Goal: Communication & Community: Participate in discussion

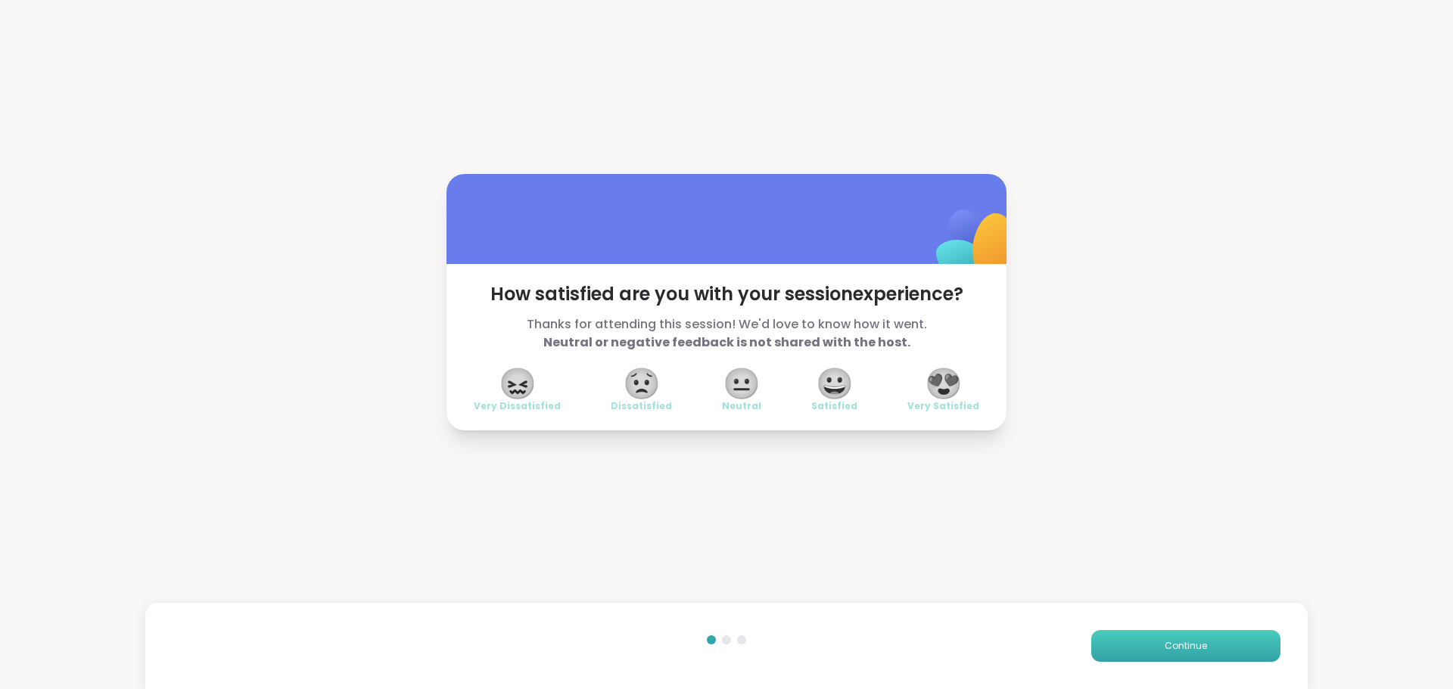
click at [1195, 635] on button "Continue" at bounding box center [1185, 646] width 189 height 32
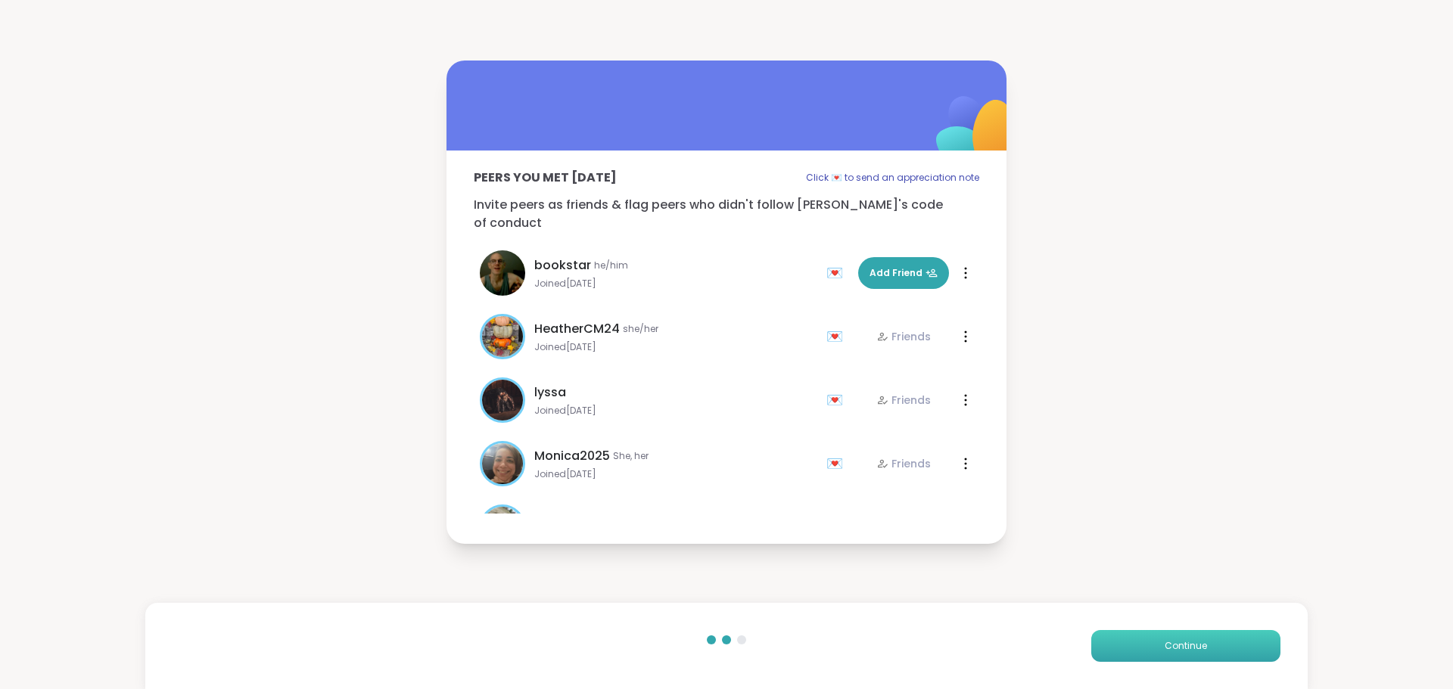
click at [1146, 648] on button "Continue" at bounding box center [1185, 646] width 189 height 32
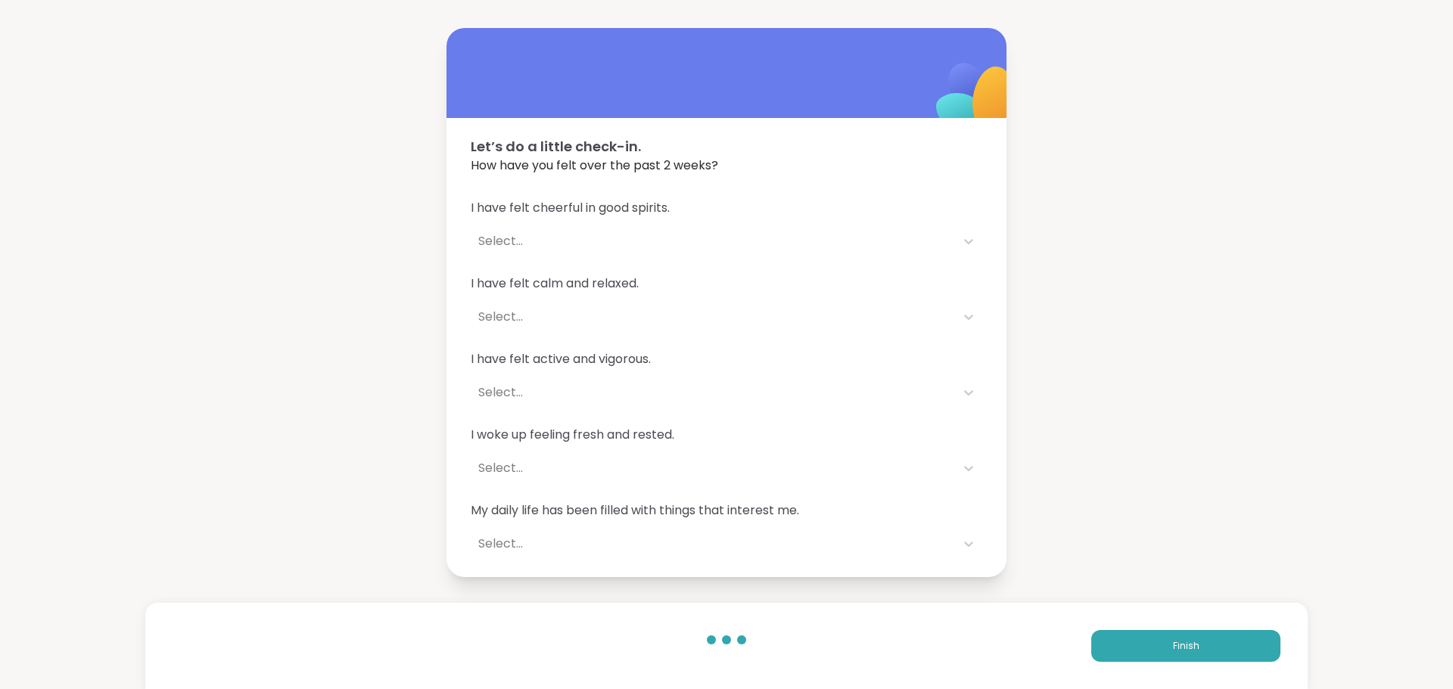
click at [1189, 662] on div "Finish" at bounding box center [726, 646] width 1162 height 86
click at [1186, 648] on span "Finish" at bounding box center [1186, 646] width 26 height 14
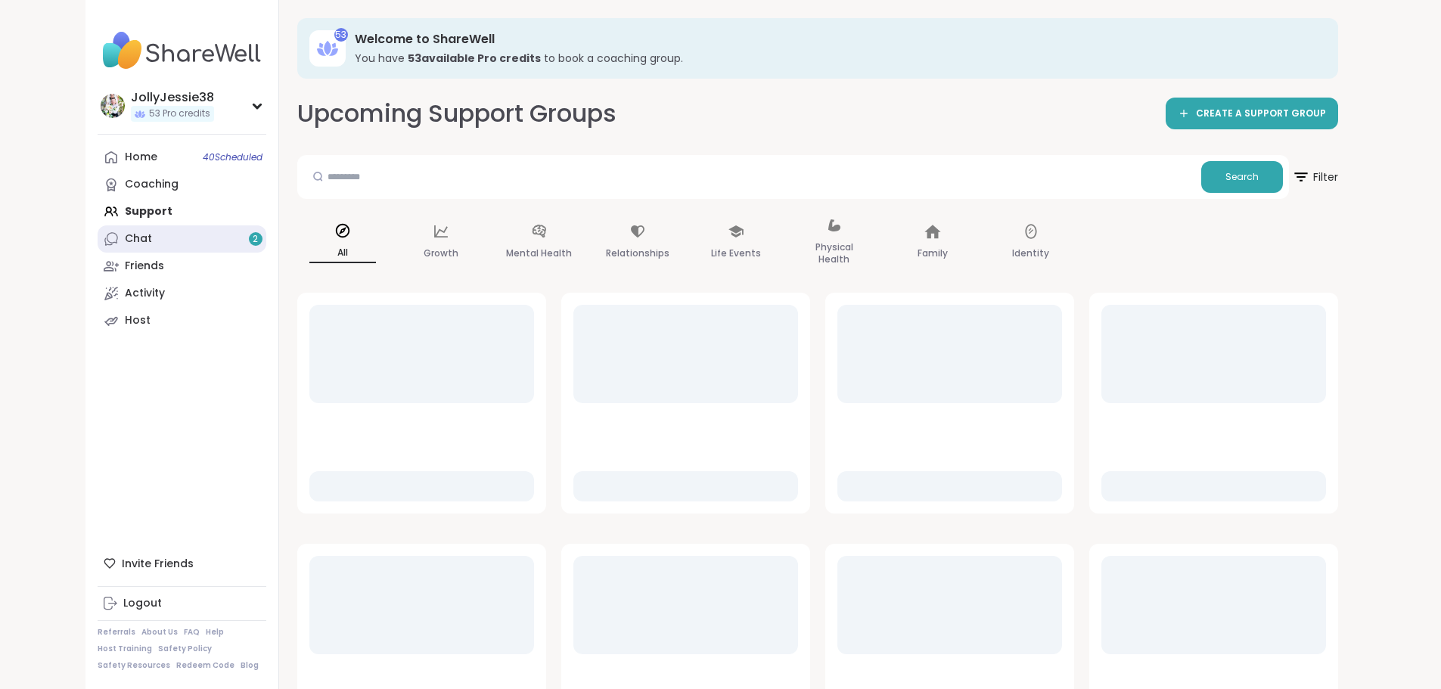
click at [125, 236] on div "Chat 2" at bounding box center [138, 238] width 27 height 15
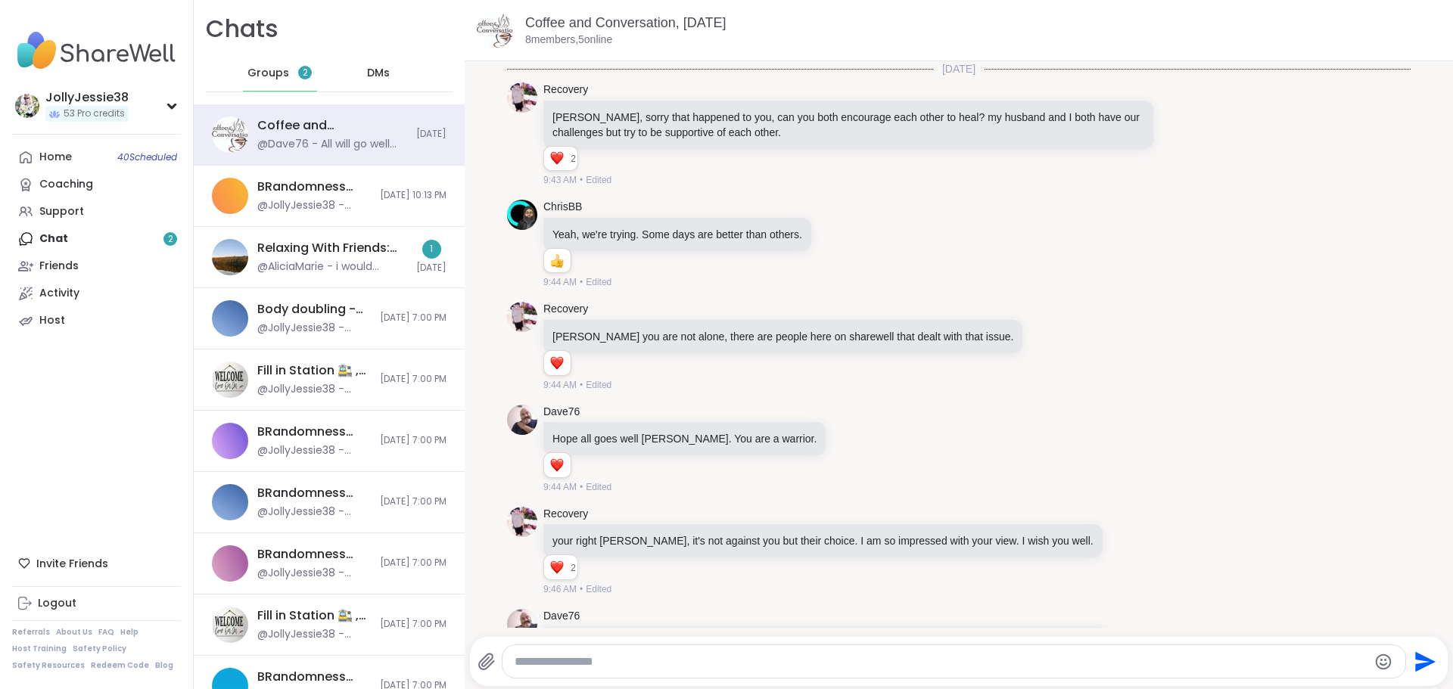
scroll to position [889, 0]
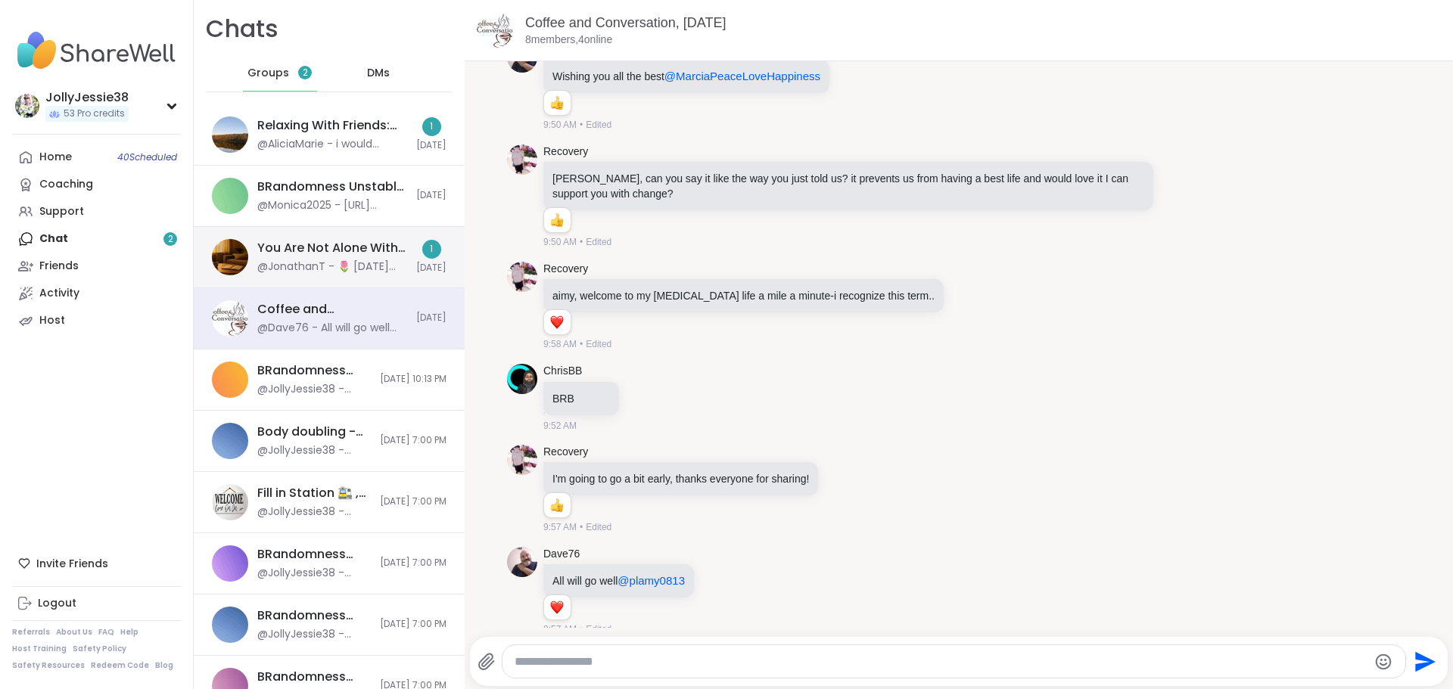
click at [307, 256] on div "You Are Not Alone With This, Oct 07" at bounding box center [332, 248] width 150 height 17
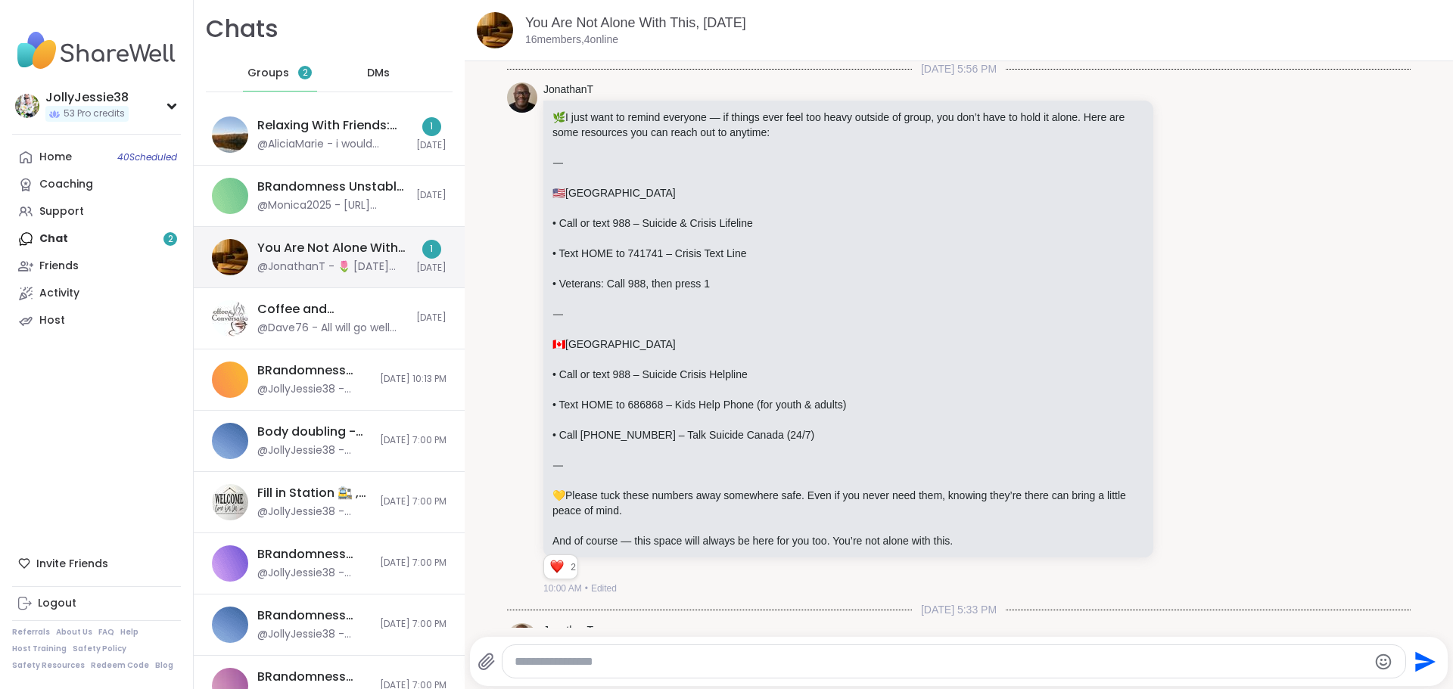
scroll to position [713, 0]
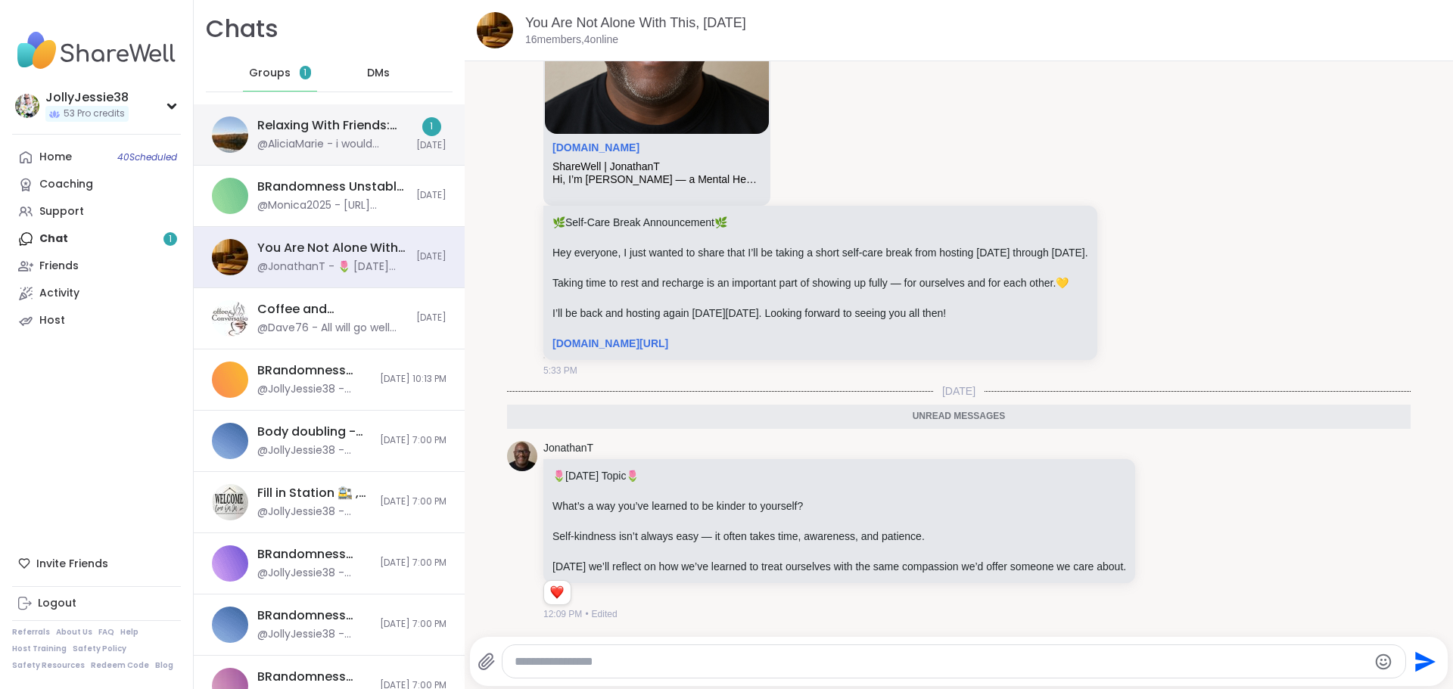
click at [325, 144] on div "@AliciaMarie - i would maybe be avalaible" at bounding box center [332, 144] width 150 height 15
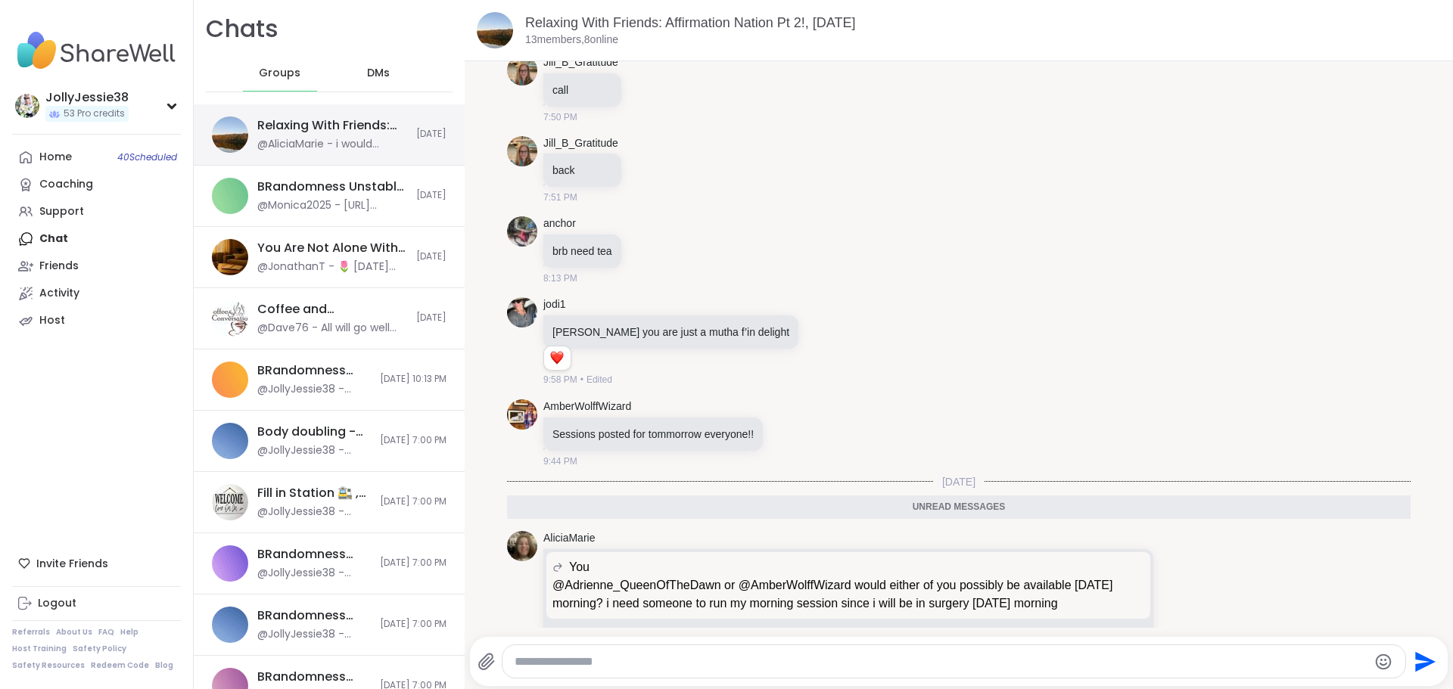
scroll to position [2745, 0]
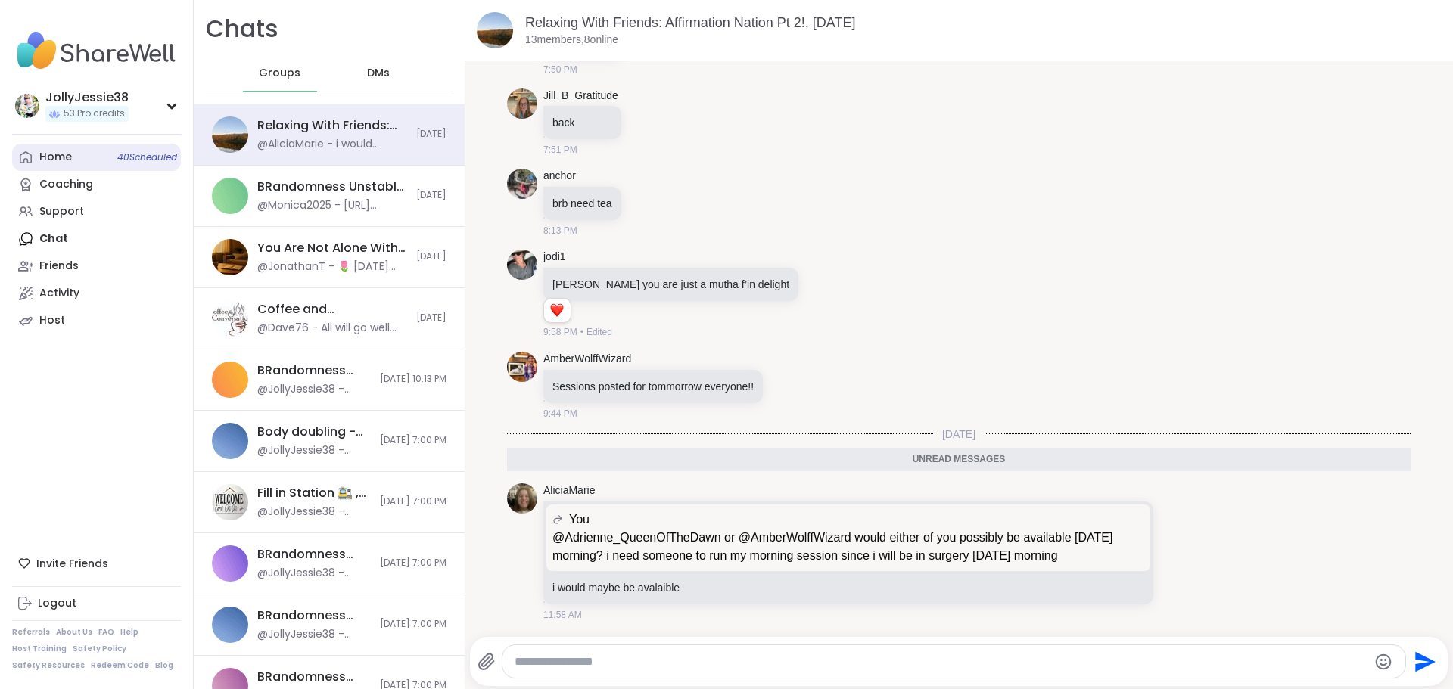
click at [64, 155] on div "Home 40 Scheduled" at bounding box center [55, 157] width 33 height 15
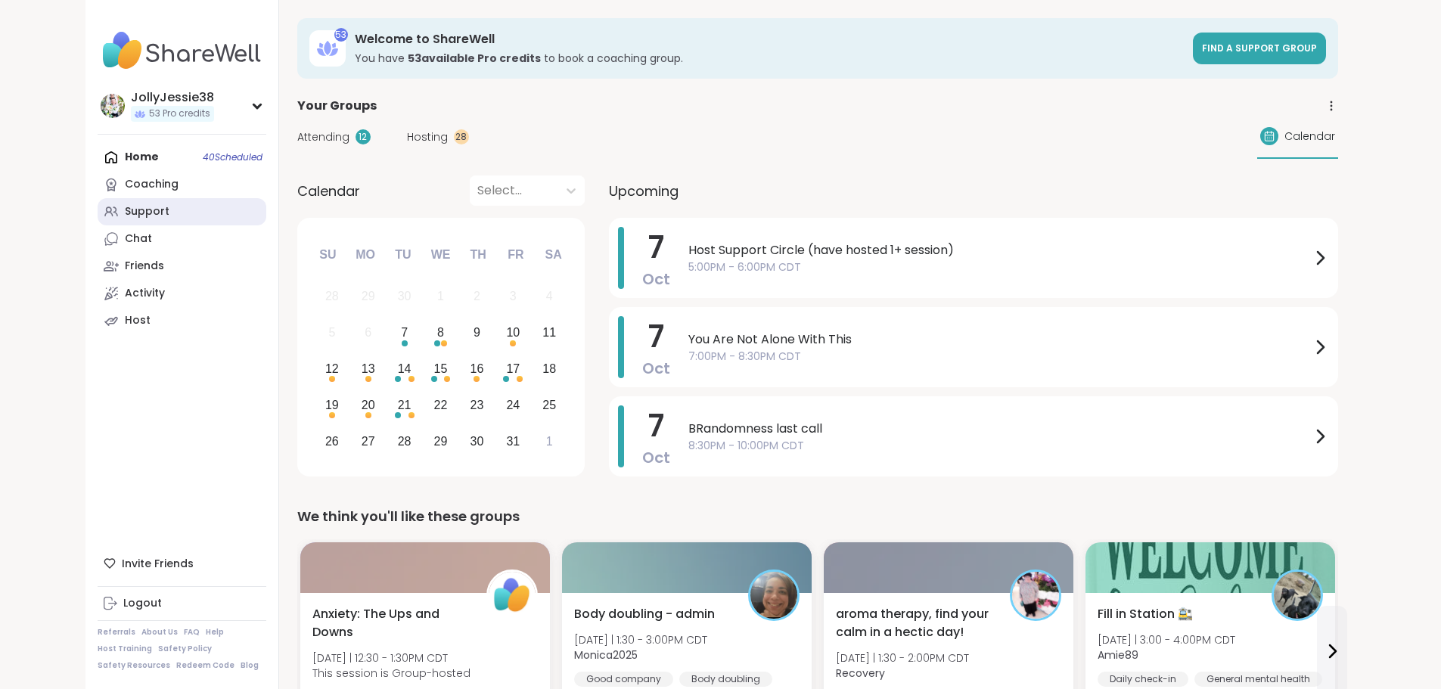
click at [125, 213] on div "Support" at bounding box center [147, 211] width 45 height 15
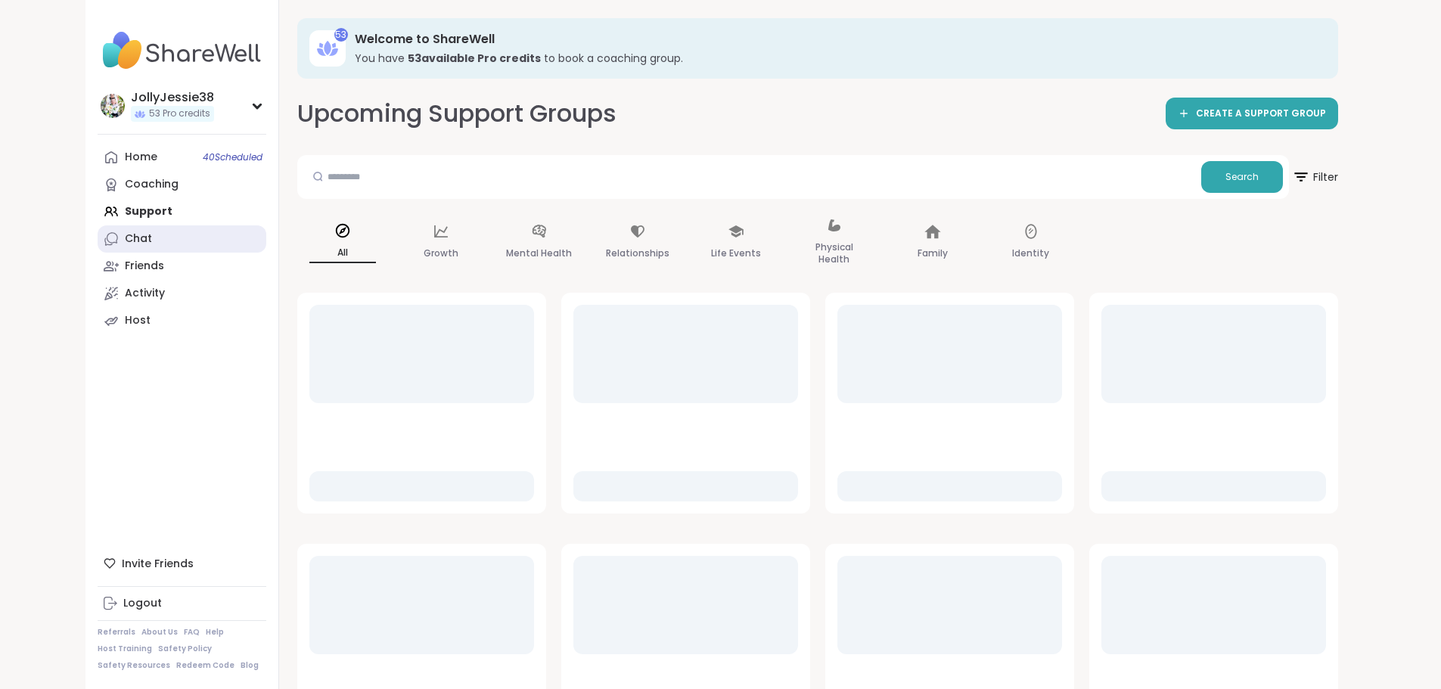
click at [98, 236] on link "Chat" at bounding box center [182, 238] width 169 height 27
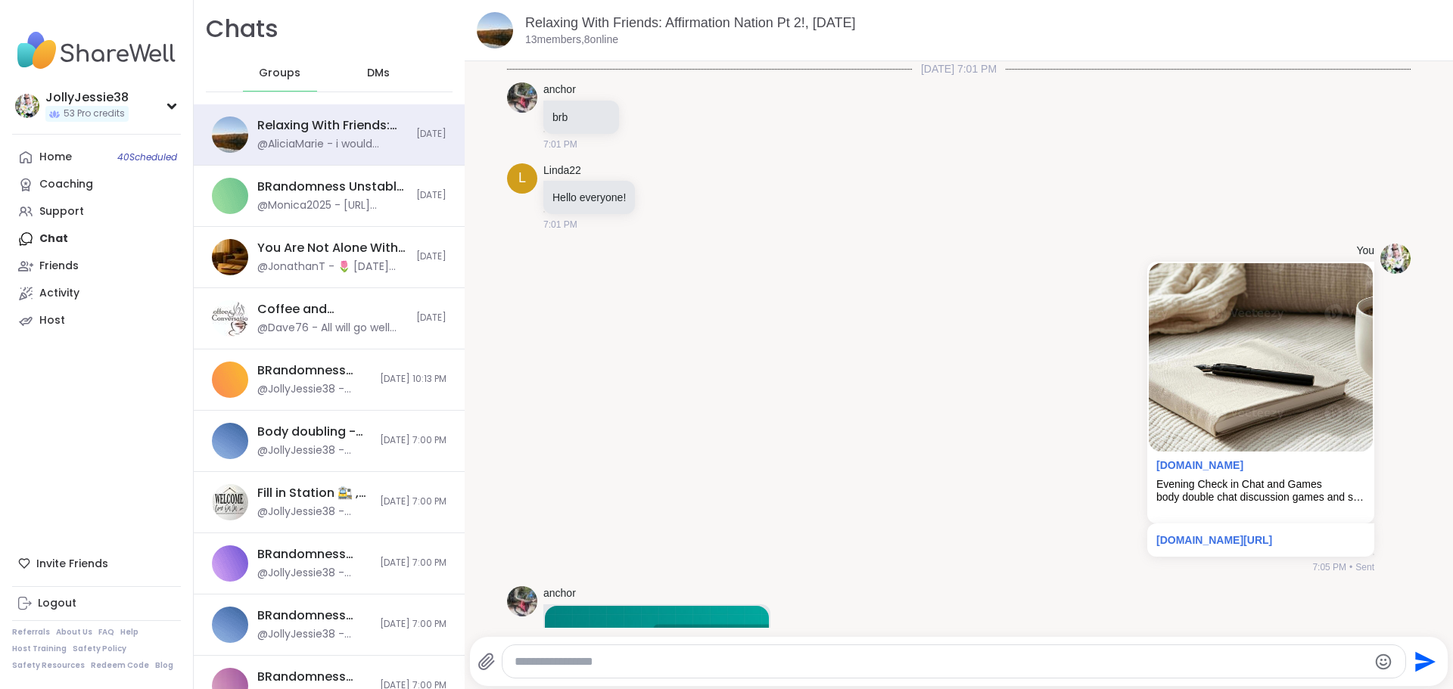
scroll to position [2710, 0]
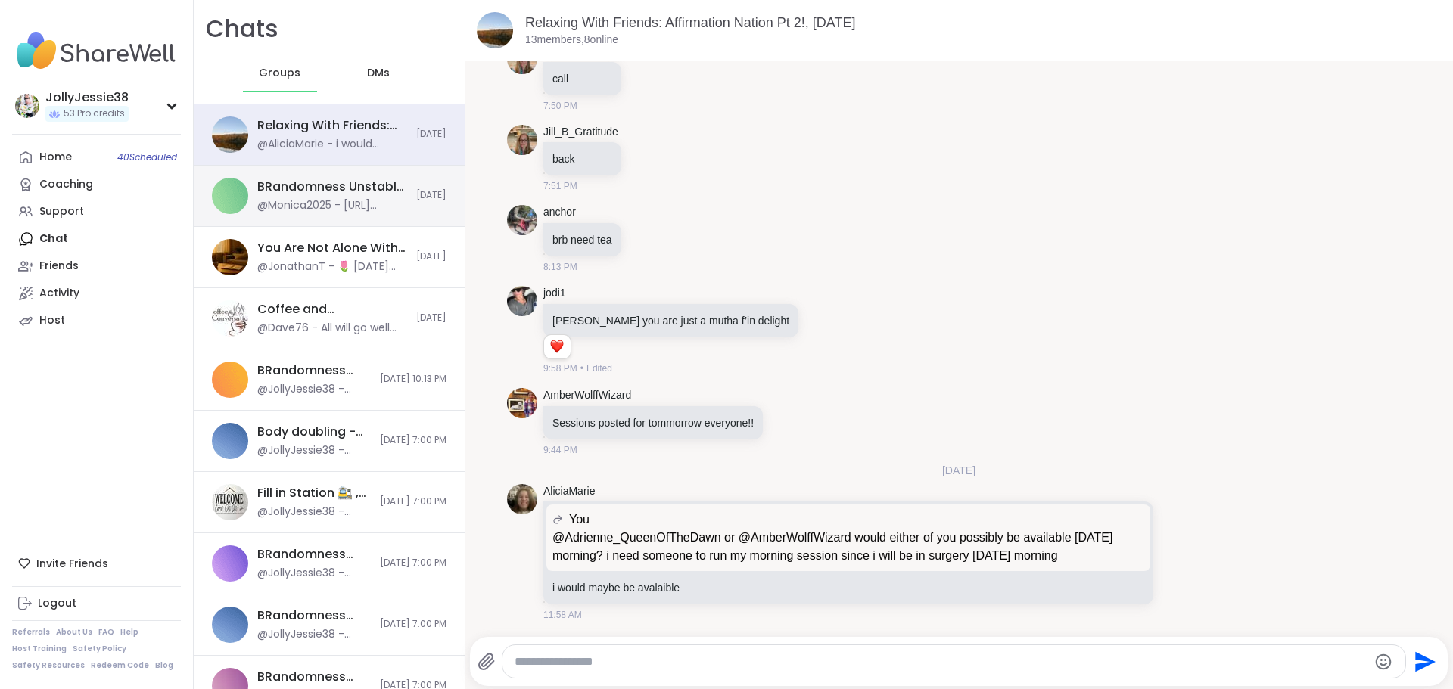
click at [359, 194] on div "BRandomness Unstable Connection Open Forum, Oct 07" at bounding box center [332, 187] width 150 height 17
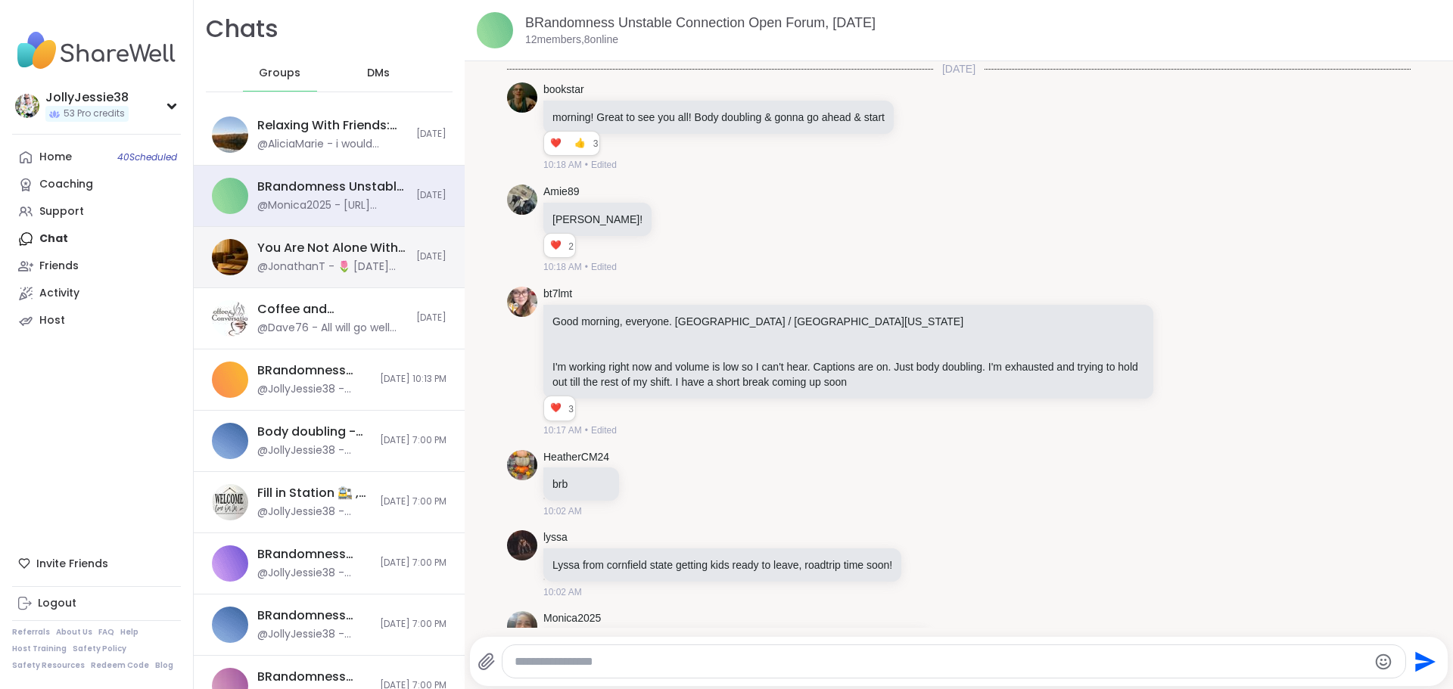
scroll to position [2220, 0]
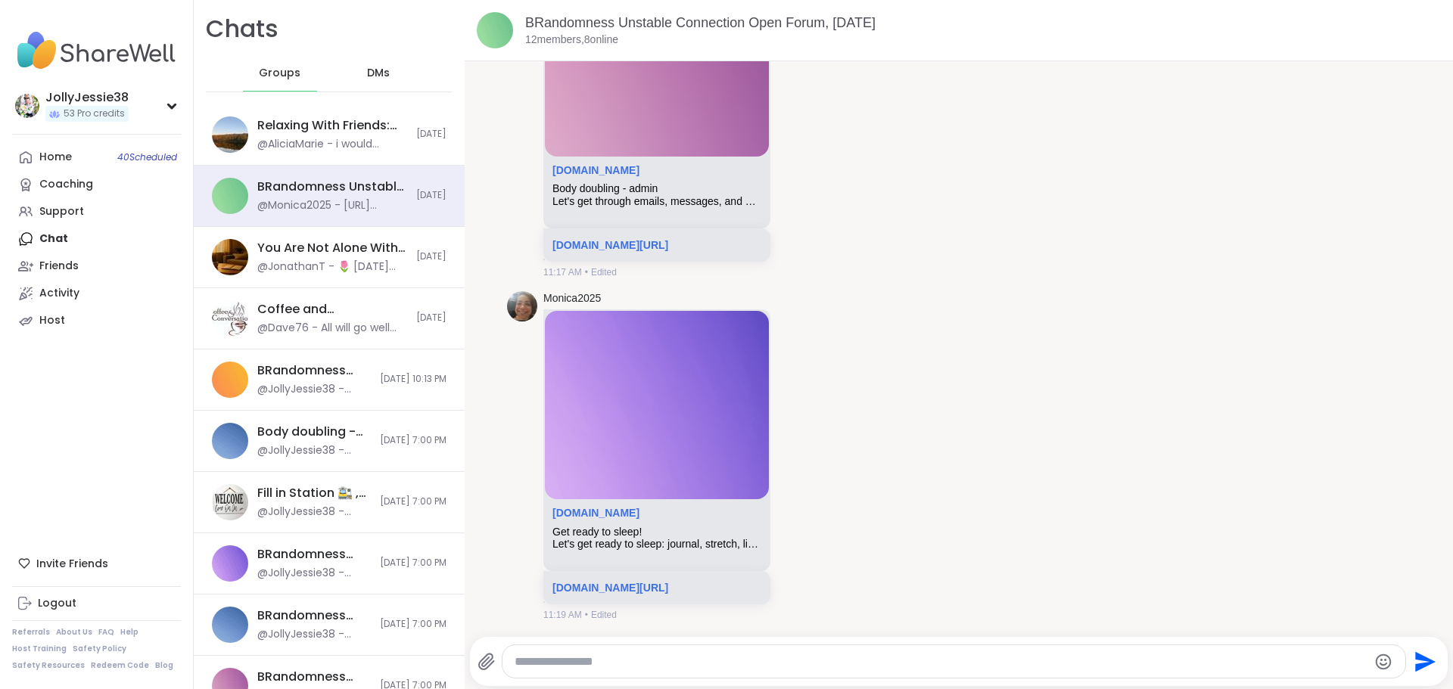
click at [614, 657] on textarea "Type your message" at bounding box center [940, 661] width 853 height 15
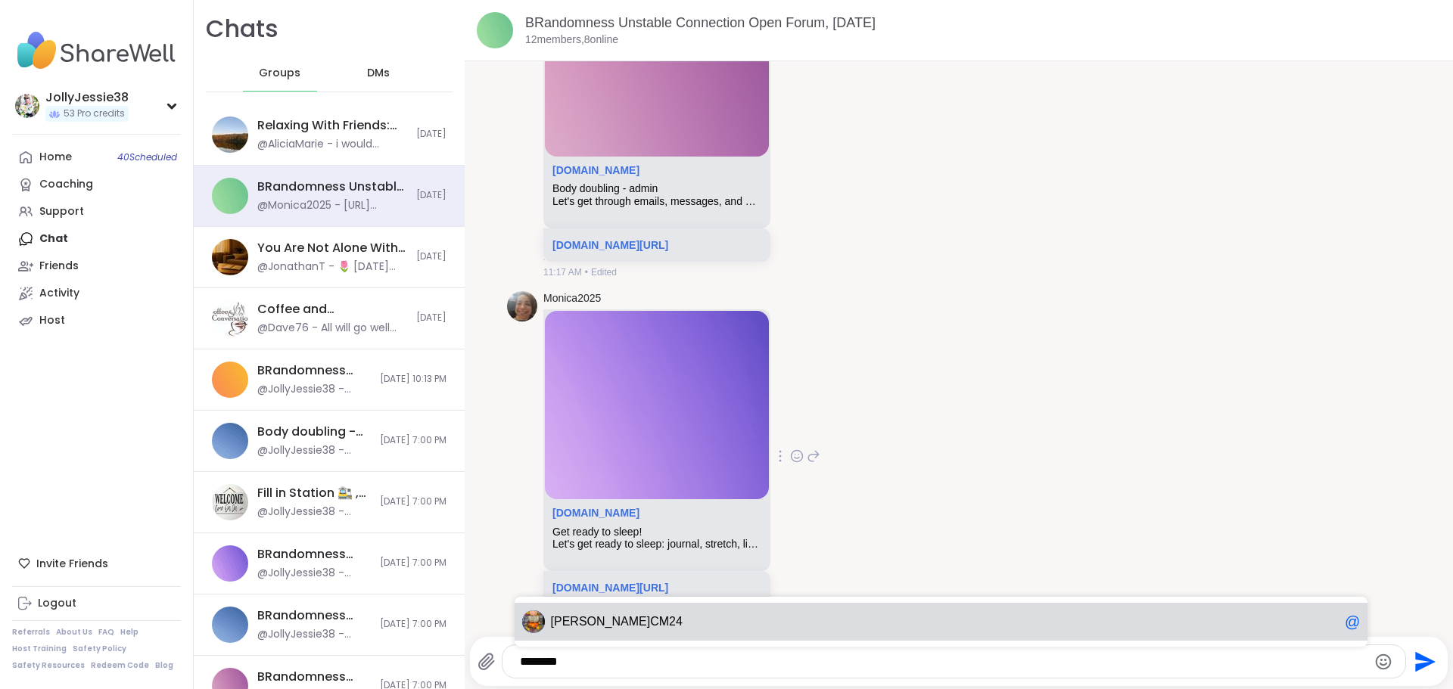
click at [574, 623] on span "Heather" at bounding box center [601, 621] width 100 height 15
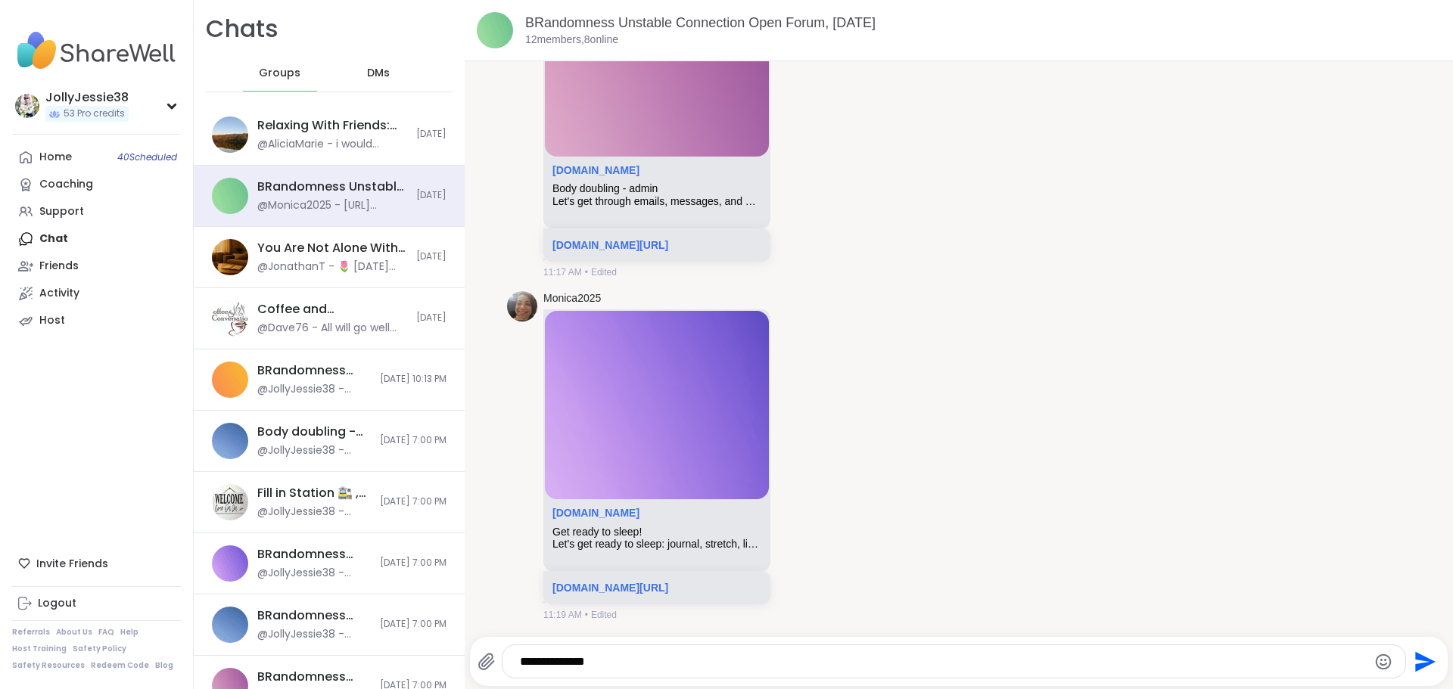
paste textarea "**********"
type textarea "**********"
click at [1419, 662] on icon "Send" at bounding box center [1425, 661] width 20 height 20
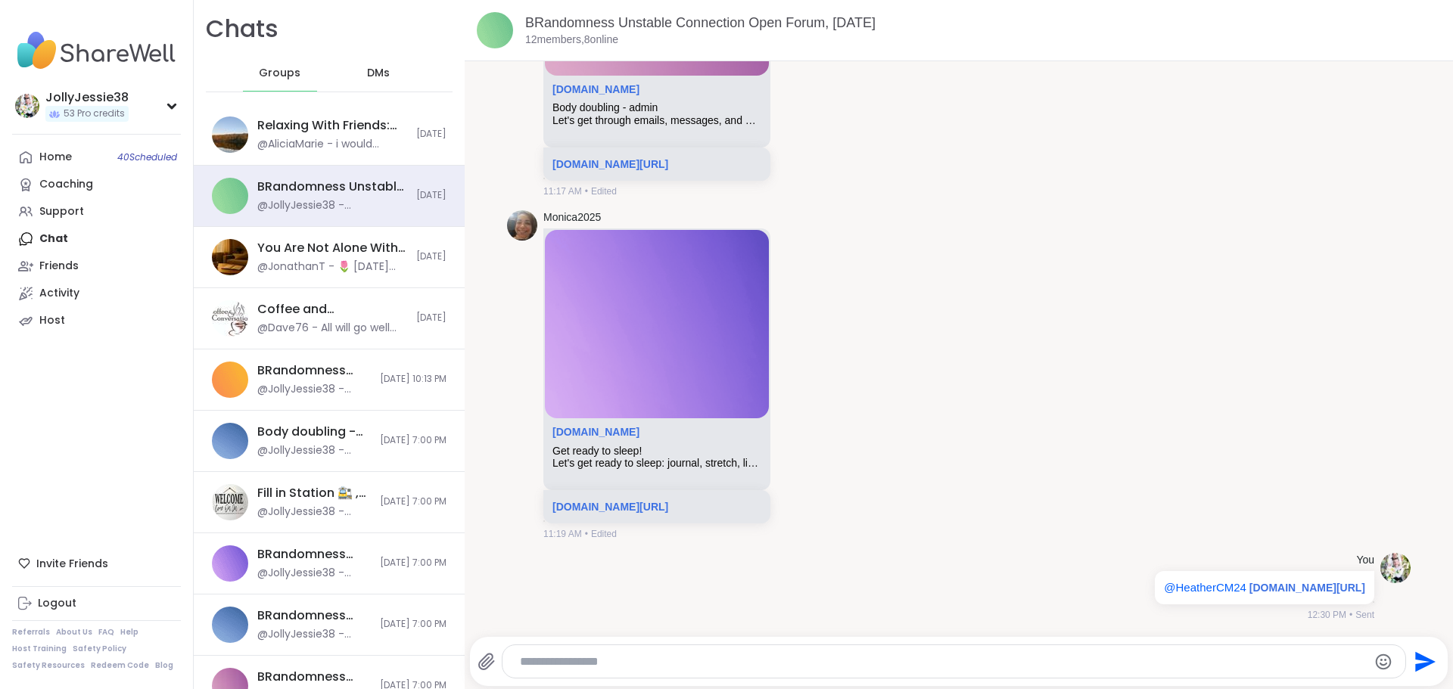
click at [369, 71] on span "DMs" at bounding box center [378, 73] width 23 height 15
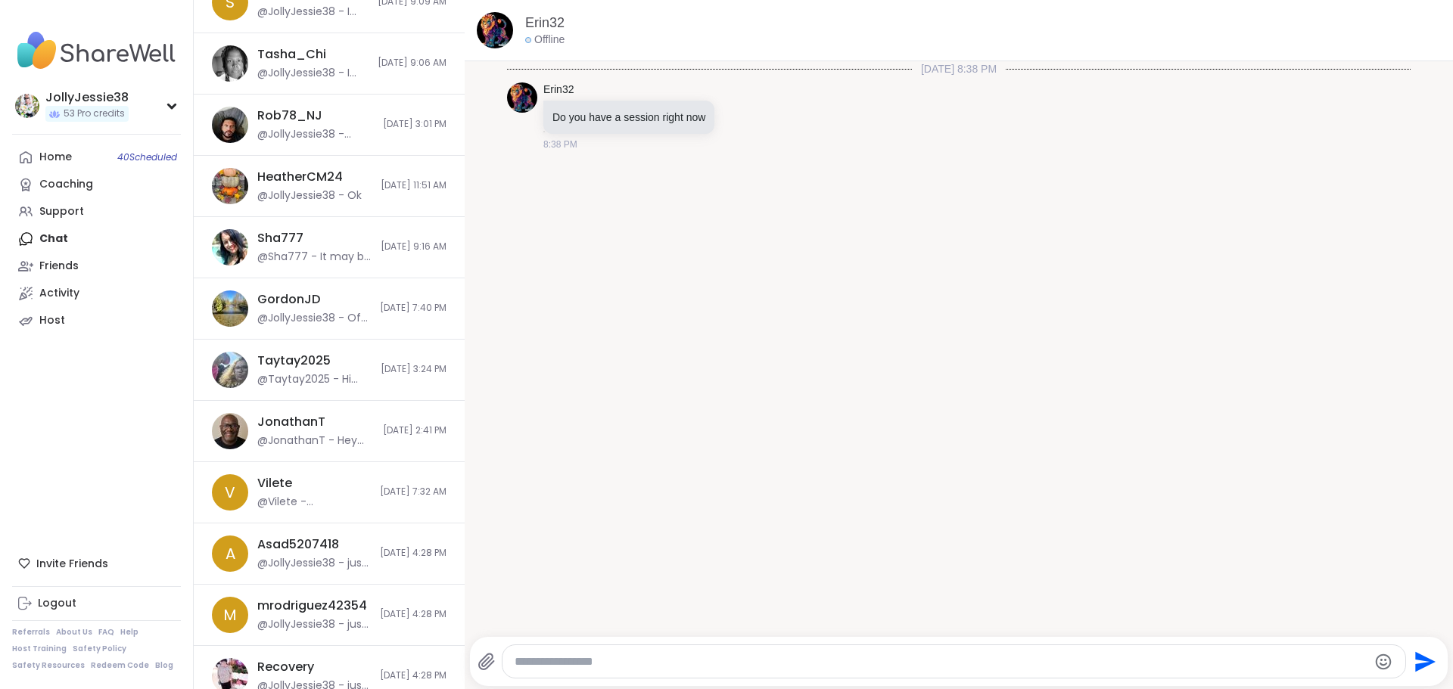
scroll to position [1913, 0]
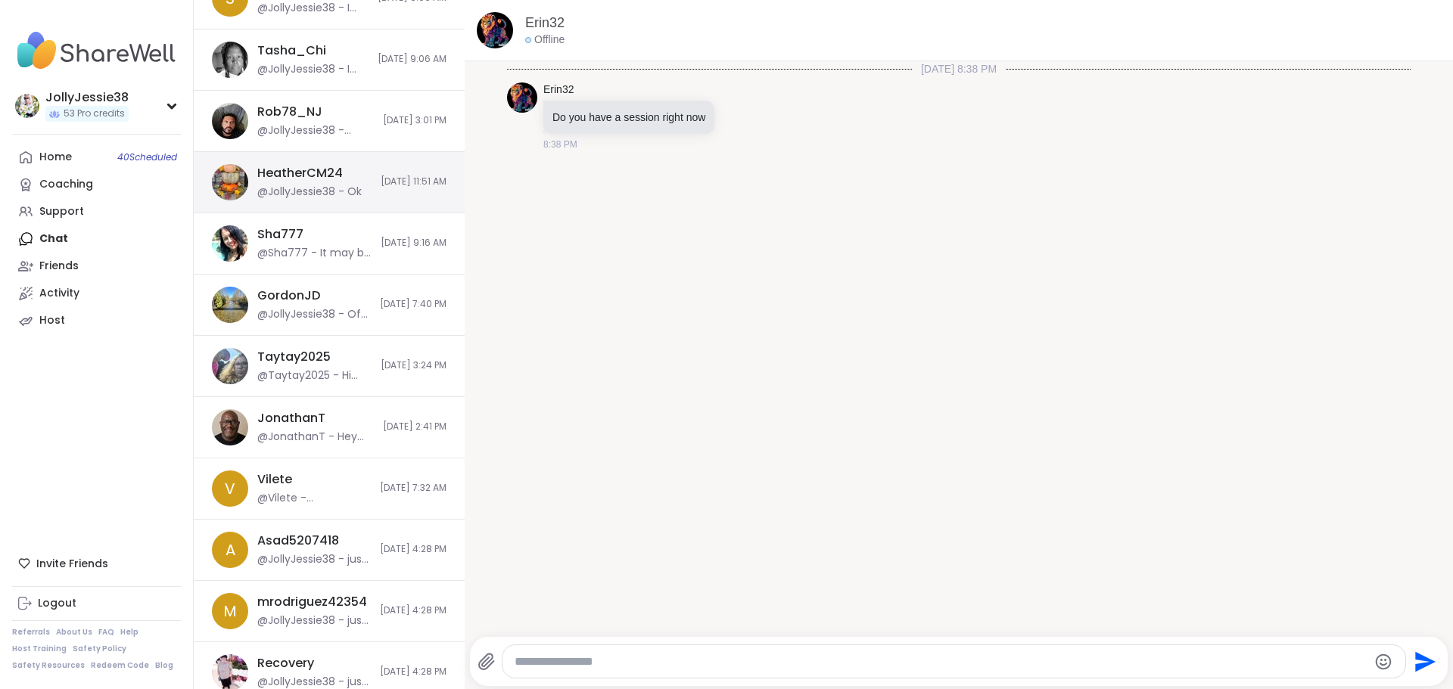
click at [353, 200] on div "HeatherCM24 @JollyJessie38 - Ok 10/2/2025, 11:51 AM" at bounding box center [329, 182] width 271 height 61
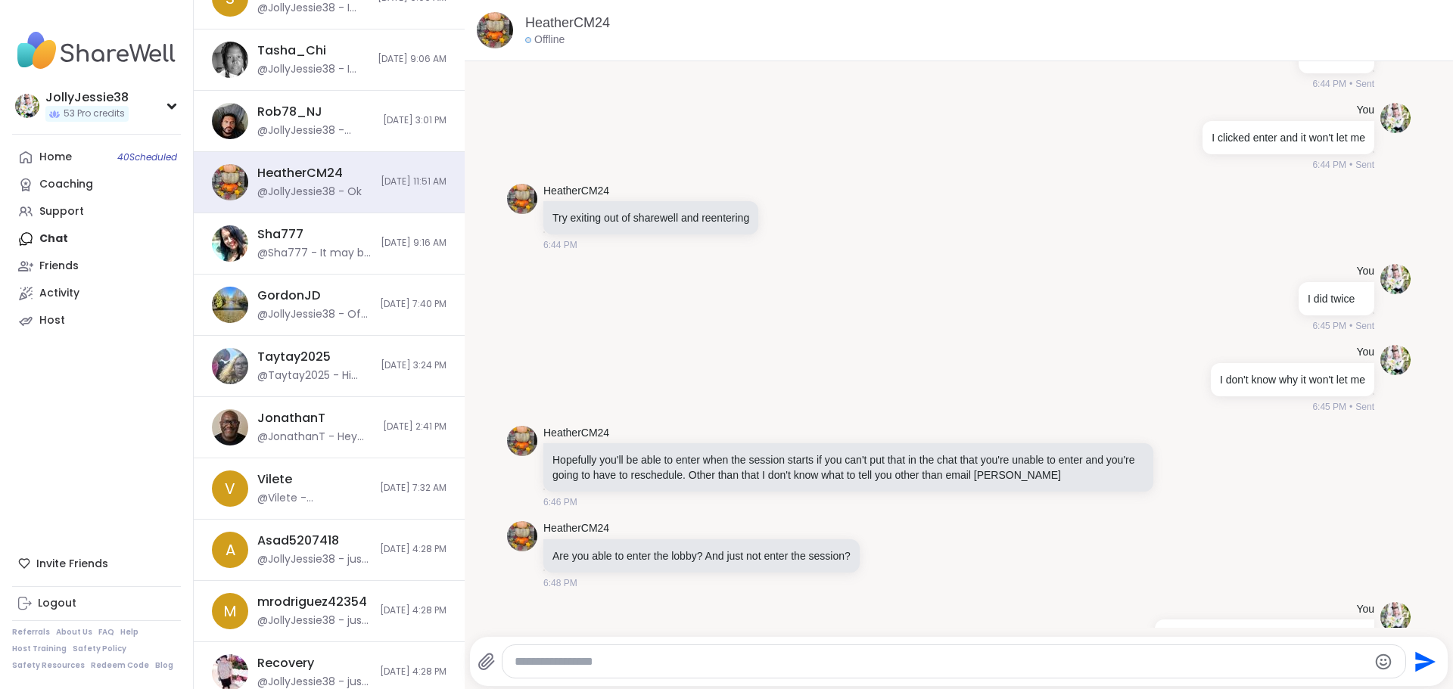
scroll to position [16960, 0]
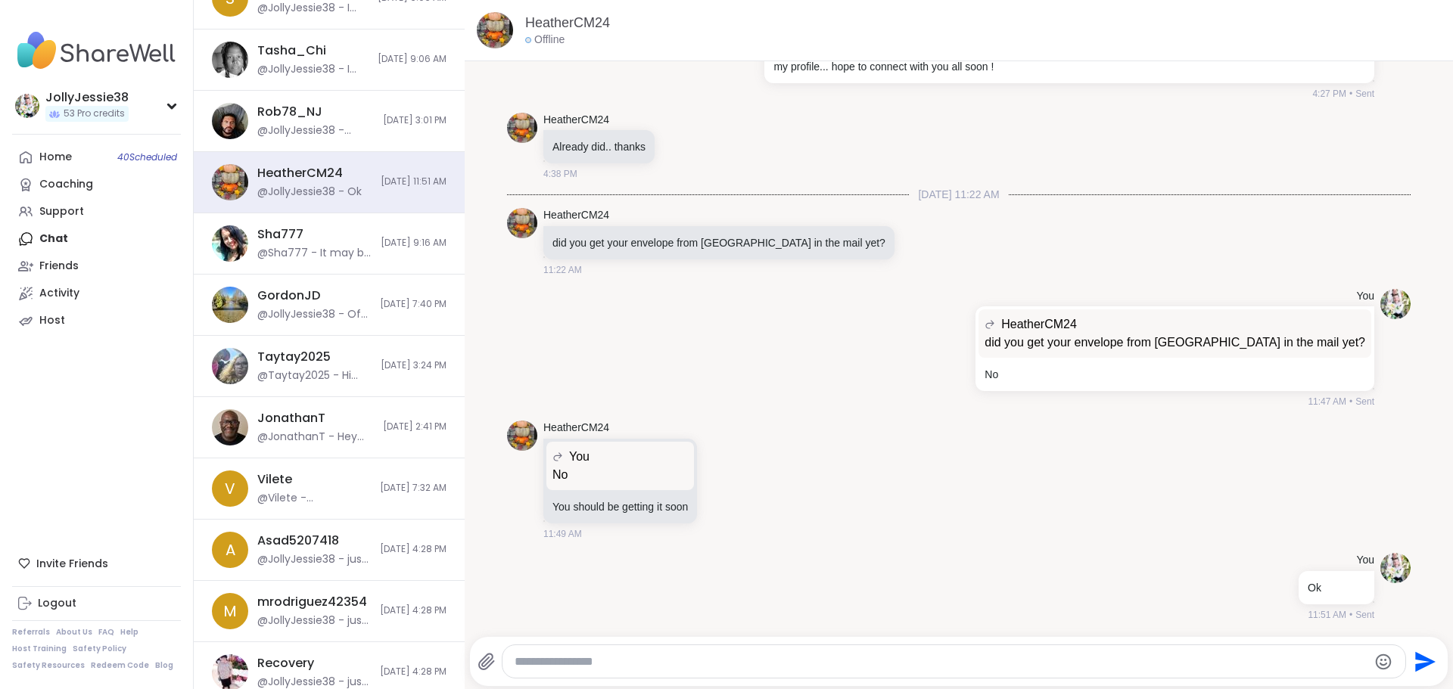
click at [948, 664] on textarea "Type your message" at bounding box center [940, 661] width 853 height 15
paste textarea "**********"
type textarea "**********"
click at [1411, 663] on icon "Send" at bounding box center [1423, 662] width 24 height 24
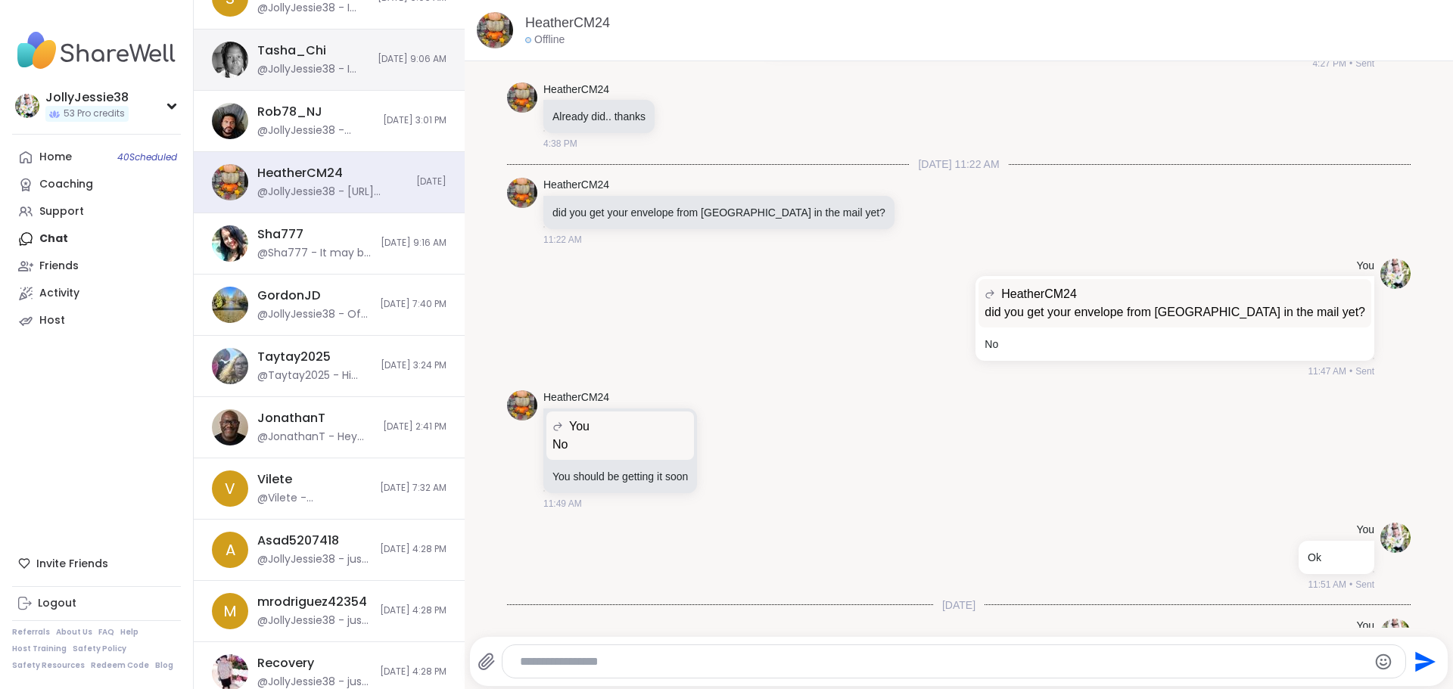
scroll to position [17055, 0]
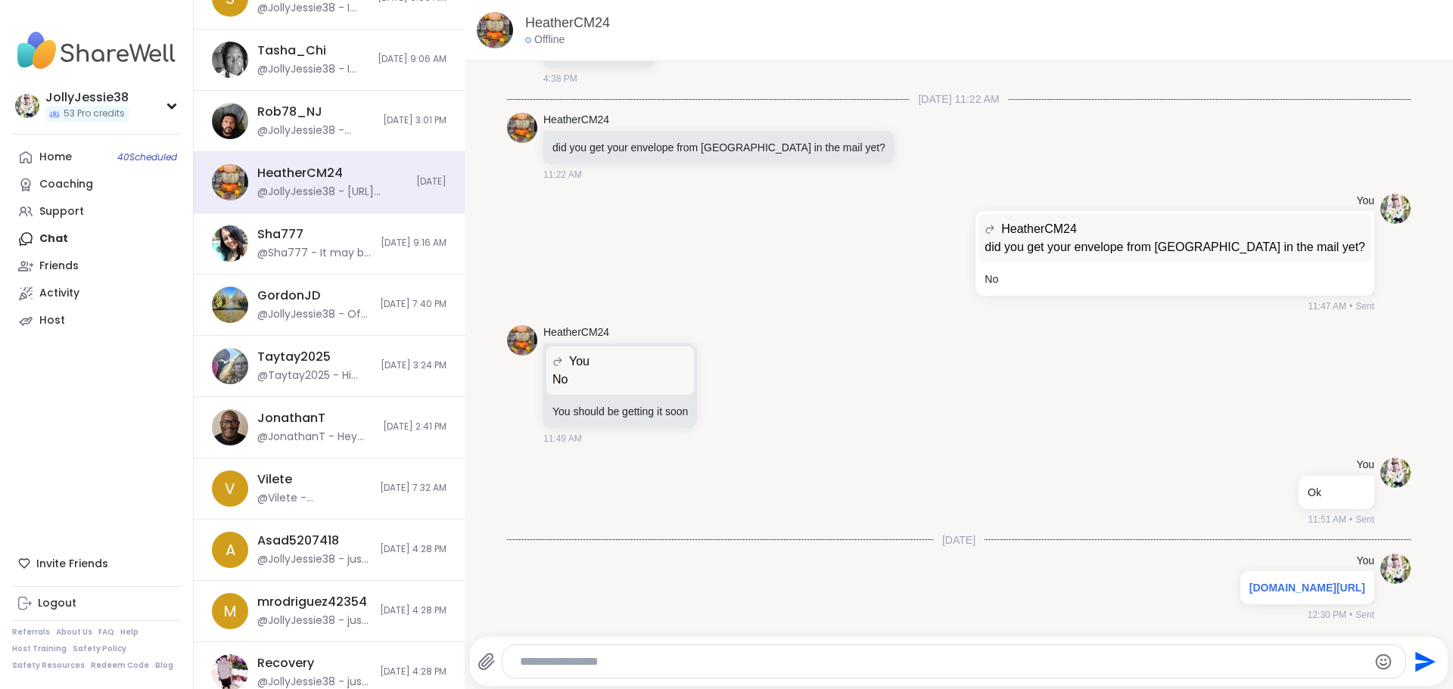
click at [853, 658] on textarea "Type your message" at bounding box center [941, 661] width 842 height 15
paste textarea "**********"
type textarea "**********"
click at [1417, 664] on icon "Send" at bounding box center [1425, 661] width 20 height 20
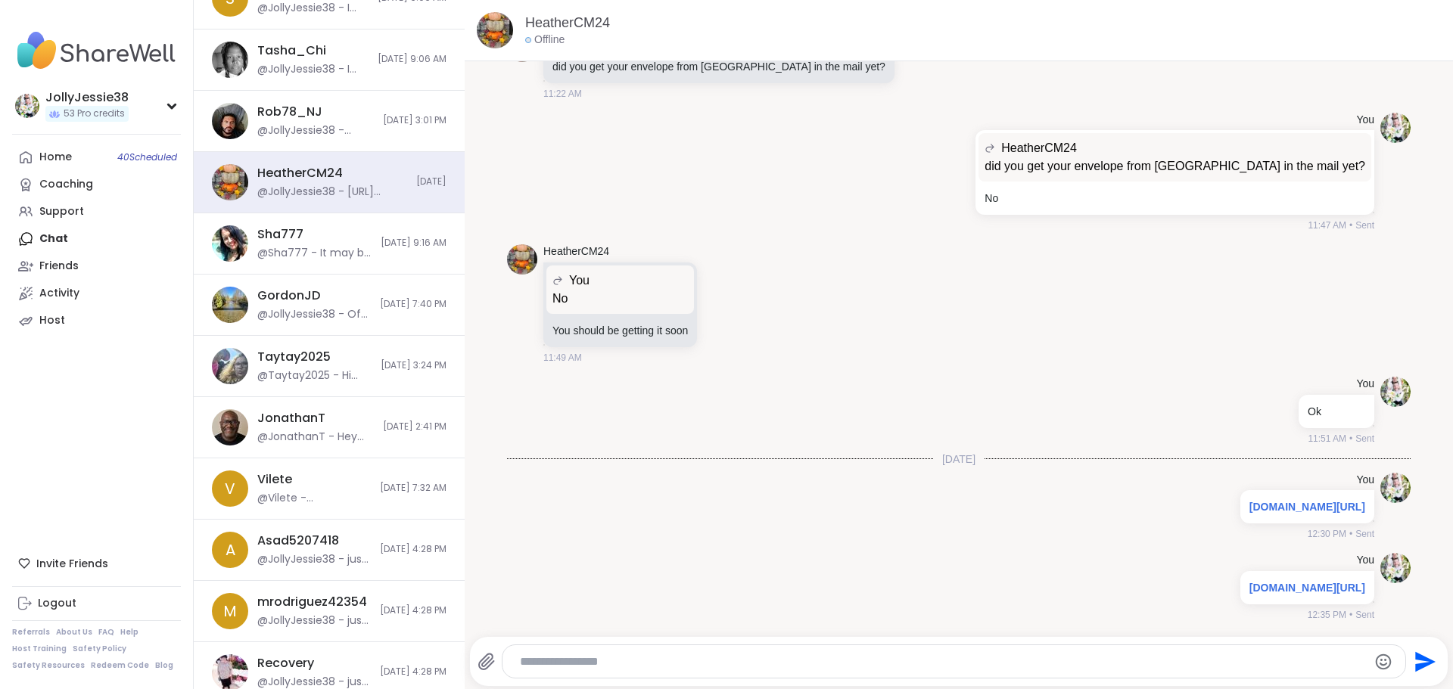
click at [705, 670] on div at bounding box center [953, 661] width 903 height 33
click at [706, 652] on div at bounding box center [953, 661] width 903 height 33
drag, startPoint x: 706, startPoint y: 652, endPoint x: 639, endPoint y: 656, distance: 67.4
click at [639, 656] on textarea "Type your message" at bounding box center [941, 661] width 842 height 15
paste textarea "**********"
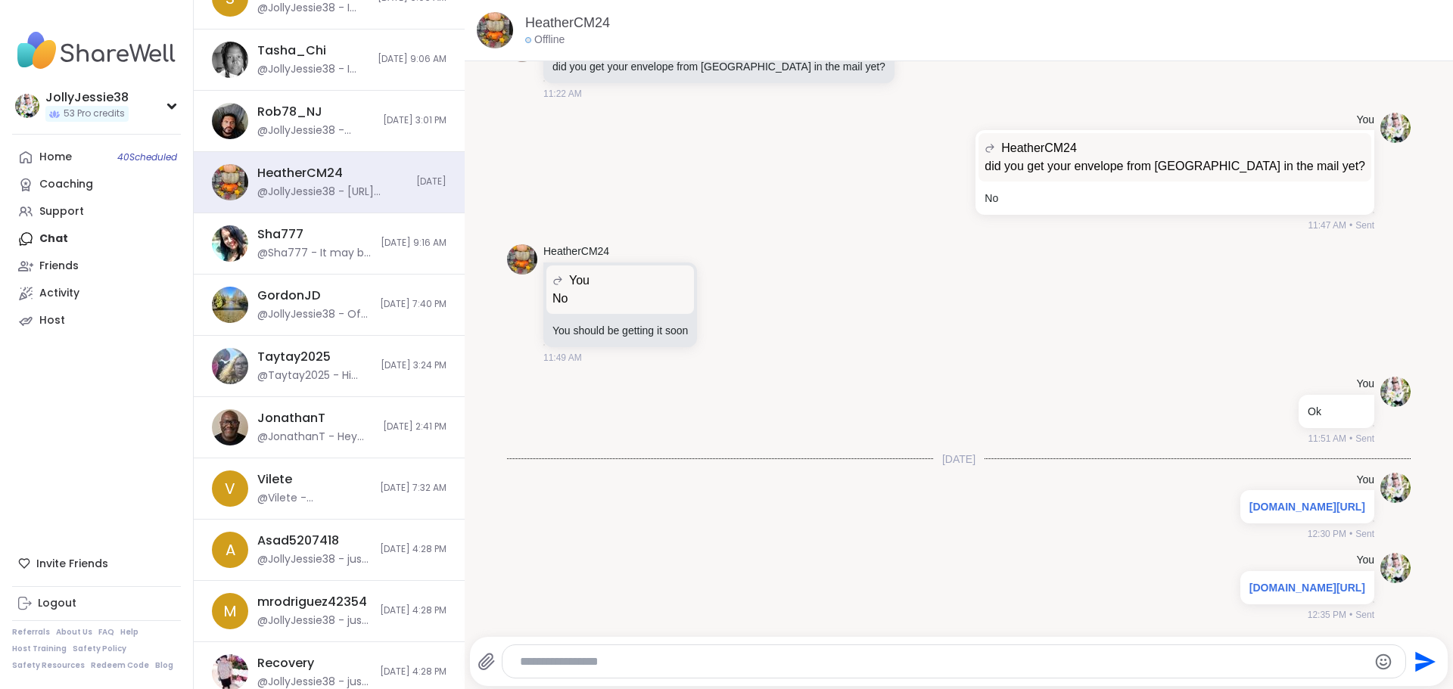
type textarea "**********"
click at [1411, 663] on icon "Send" at bounding box center [1423, 662] width 24 height 24
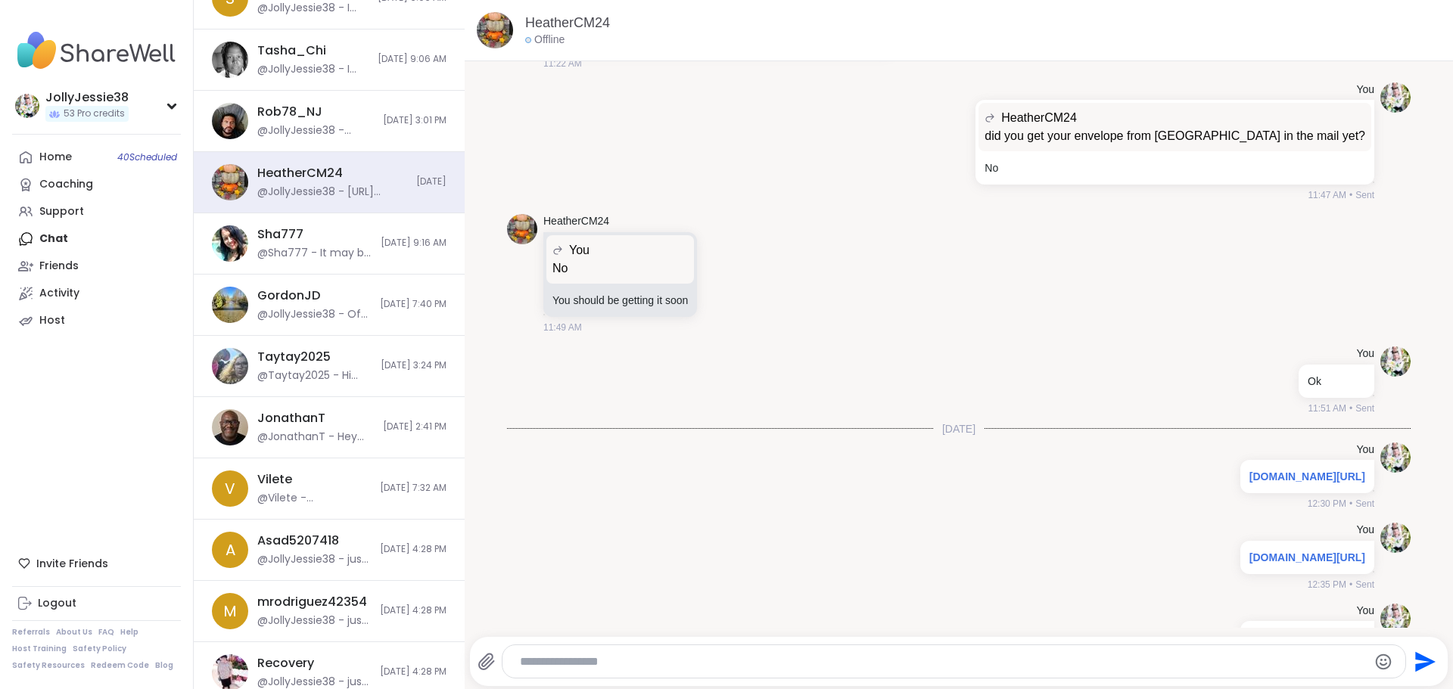
scroll to position [17216, 0]
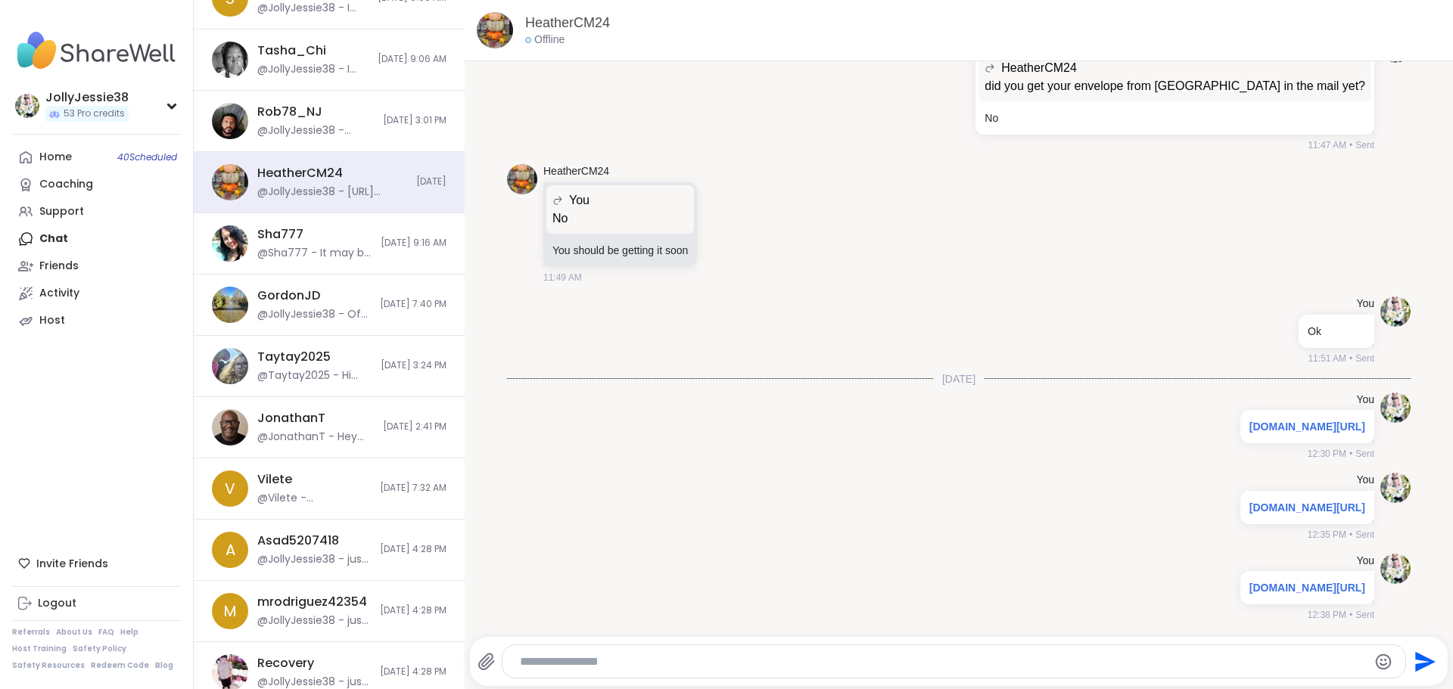
click at [977, 659] on textarea "Type your message" at bounding box center [941, 661] width 842 height 15
paste textarea "**********"
type textarea "**********"
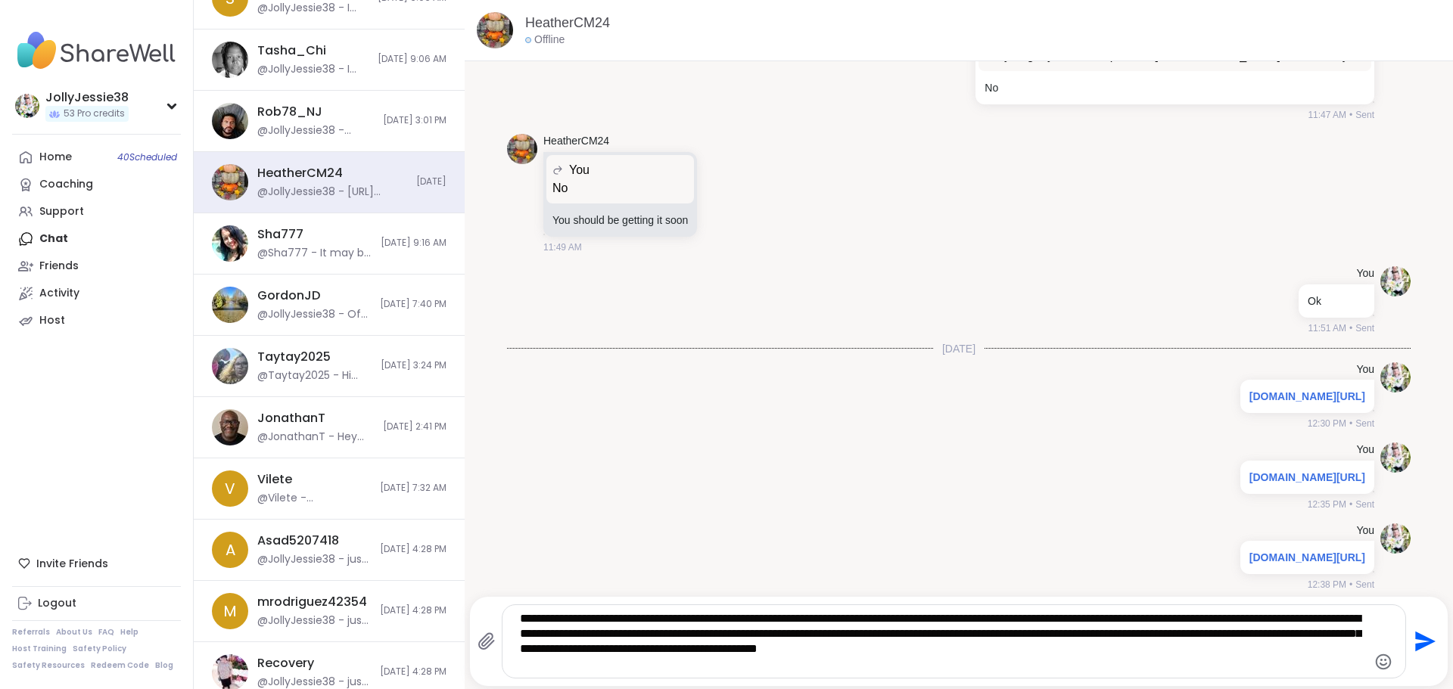
click at [1422, 640] on icon "Send" at bounding box center [1423, 641] width 24 height 24
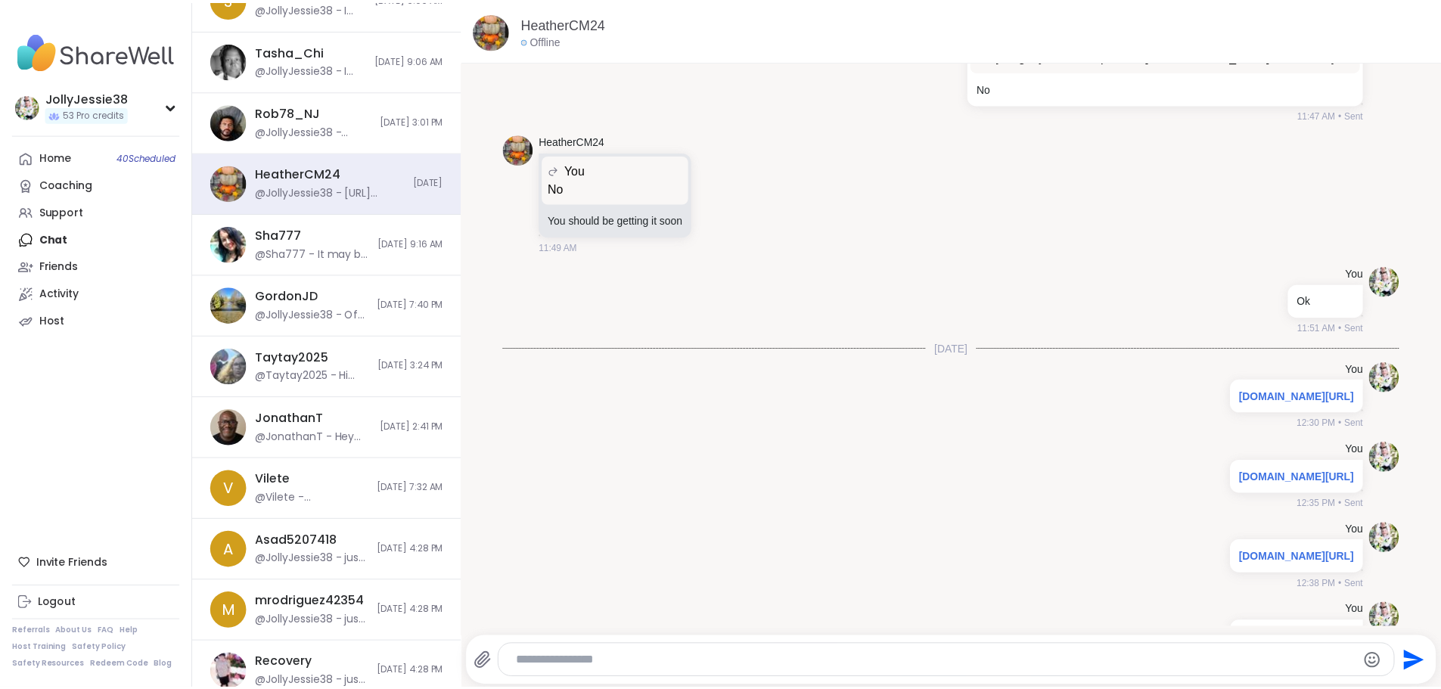
scroll to position [17358, 0]
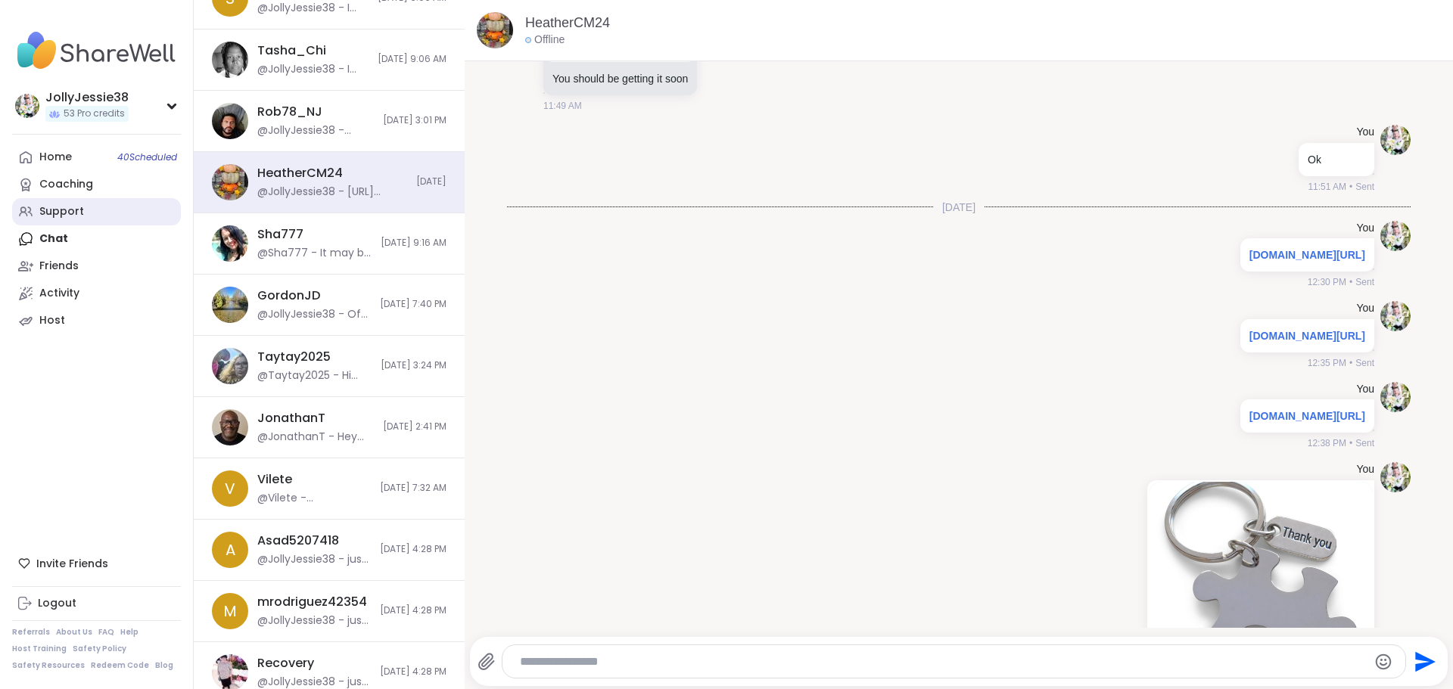
click at [42, 210] on div "Support" at bounding box center [61, 211] width 45 height 15
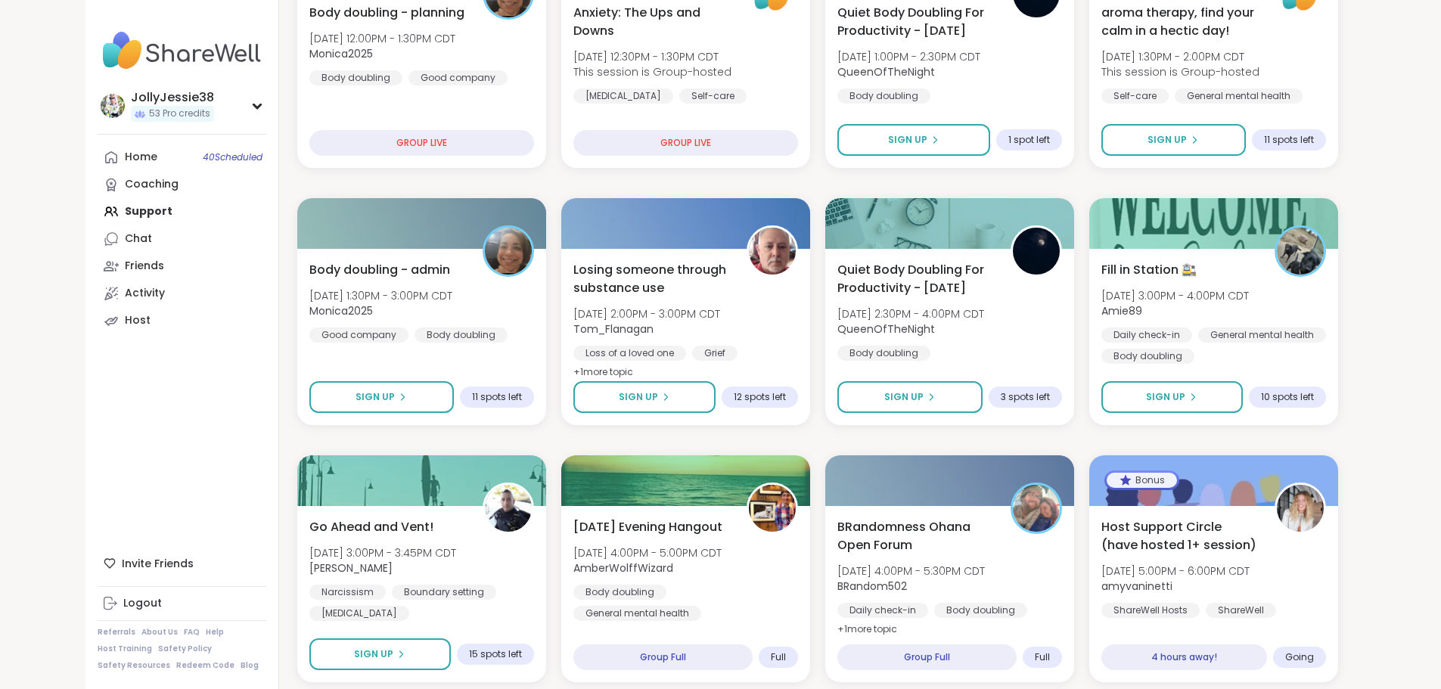
scroll to position [615, 0]
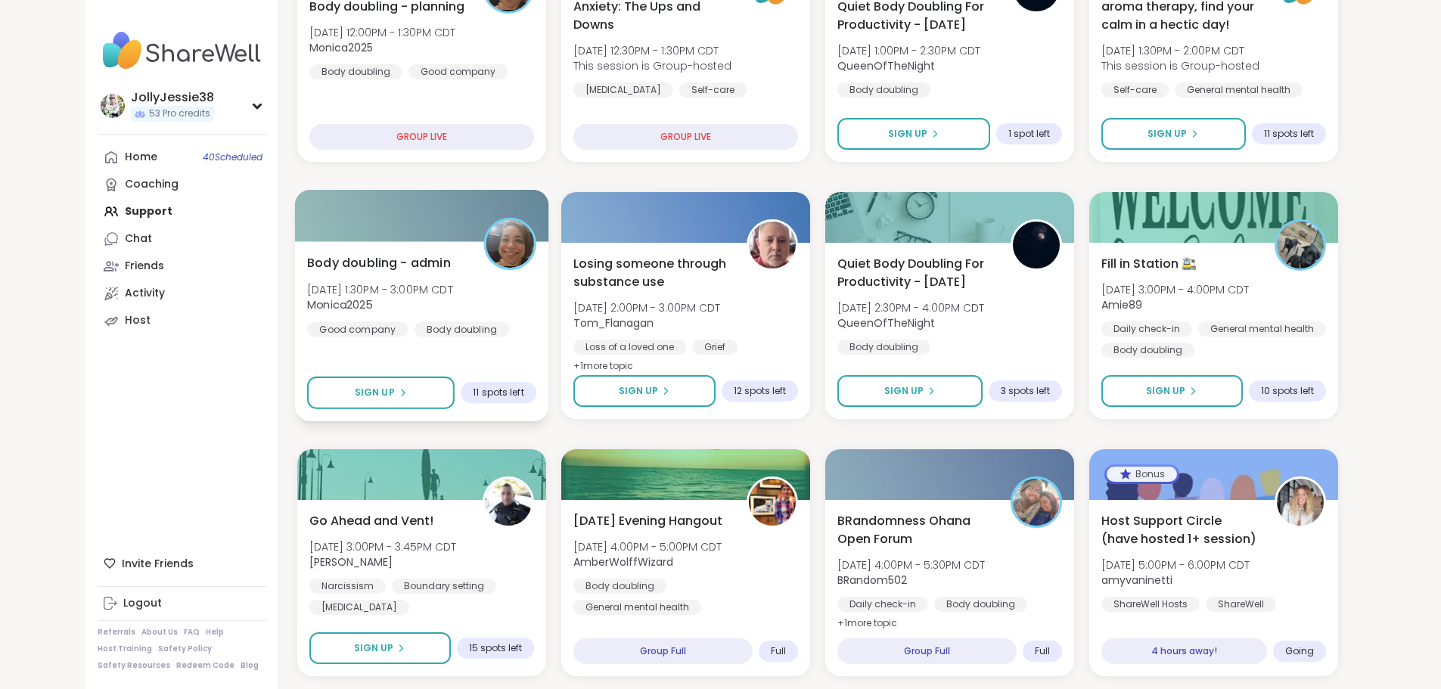
click at [452, 292] on div "Body doubling - admin Tue, Oct 07 | 1:30PM - 3:00PM CDT Monica2025 Good company…" at bounding box center [421, 294] width 229 height 83
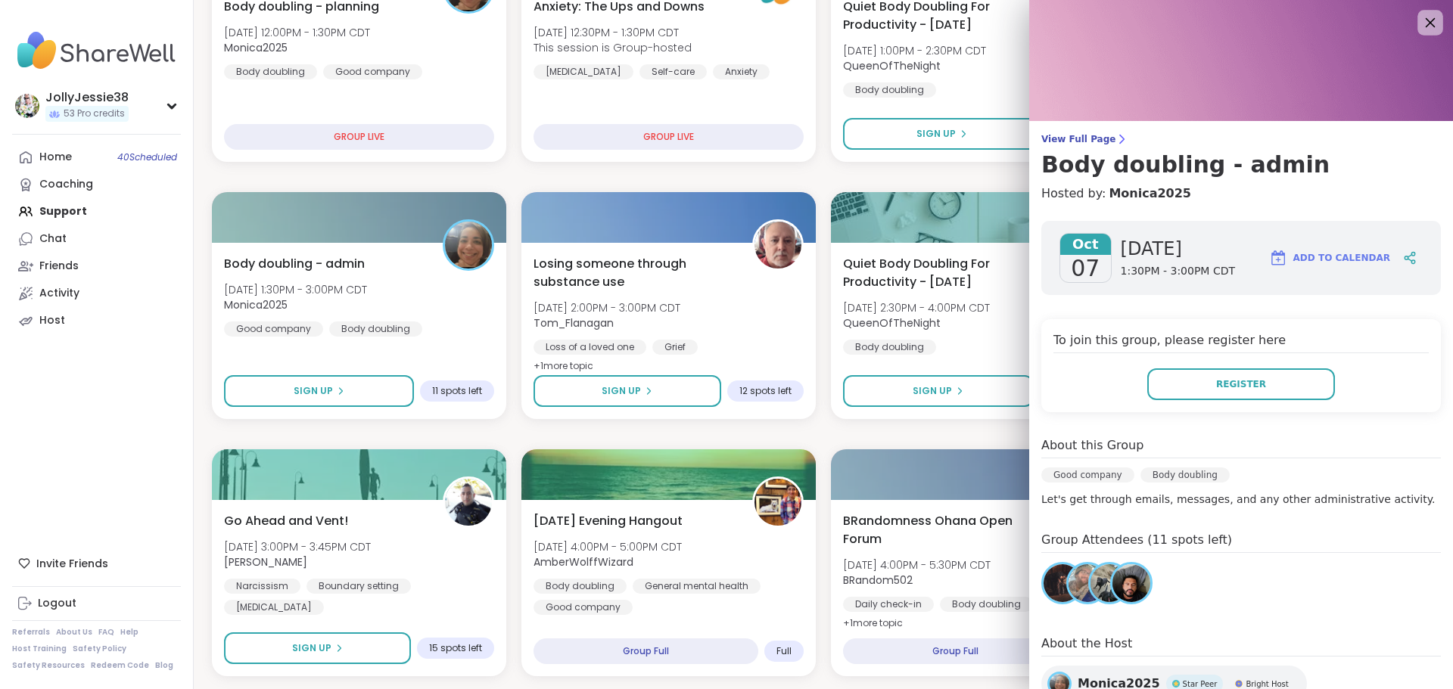
click at [1420, 31] on icon at bounding box center [1429, 22] width 19 height 19
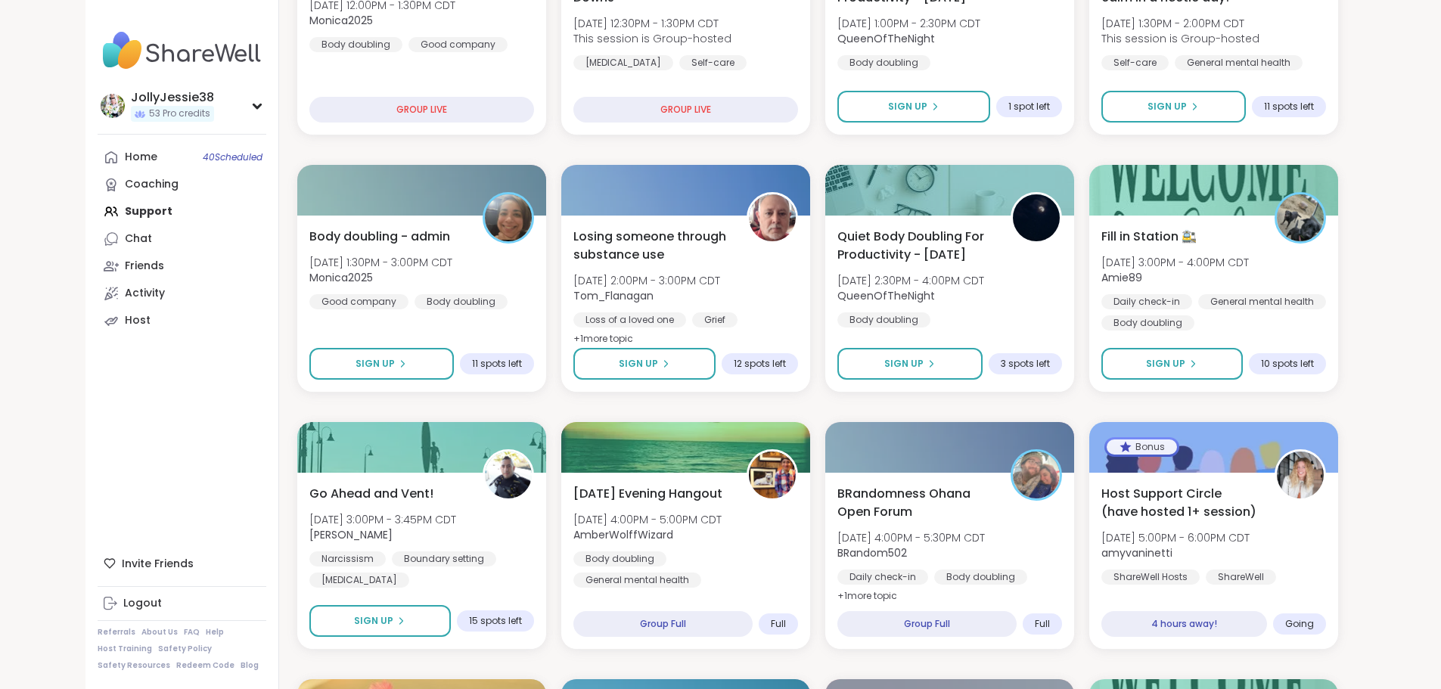
scroll to position [645, 0]
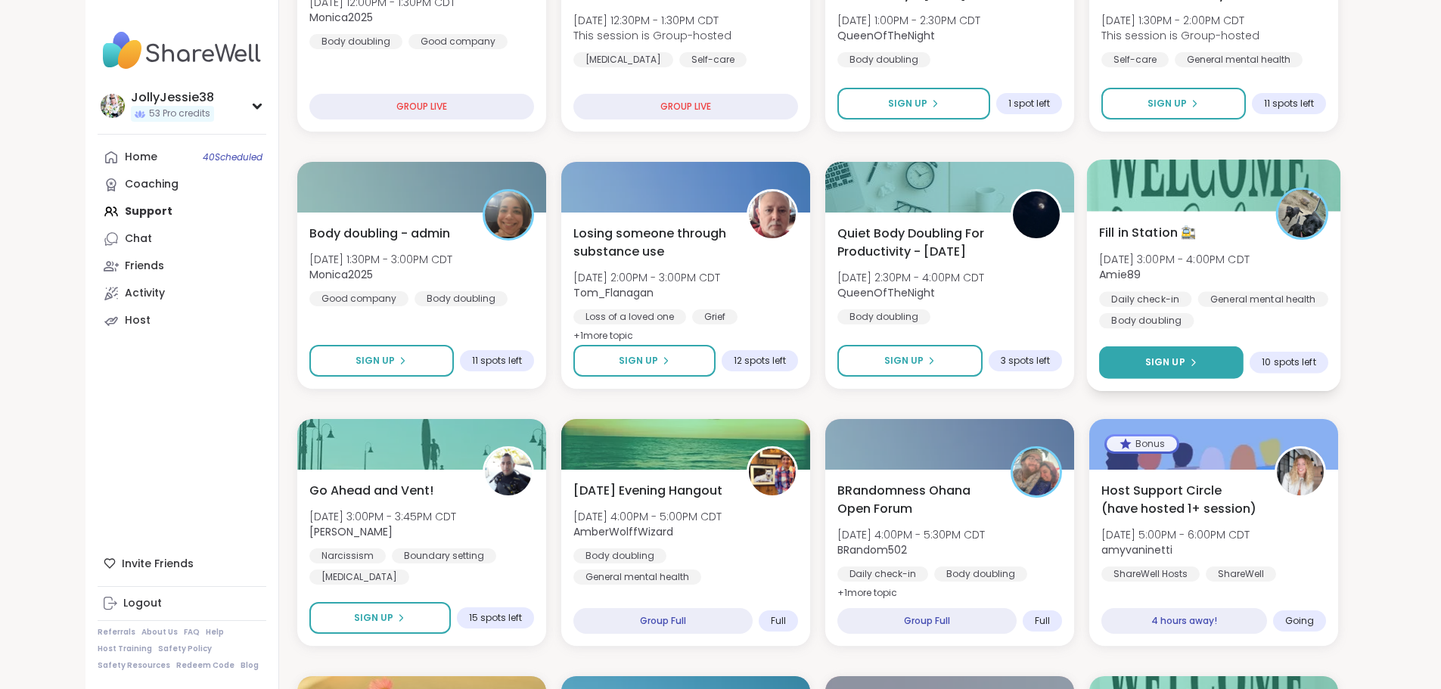
click at [1244, 362] on button "Sign Up" at bounding box center [1171, 362] width 144 height 33
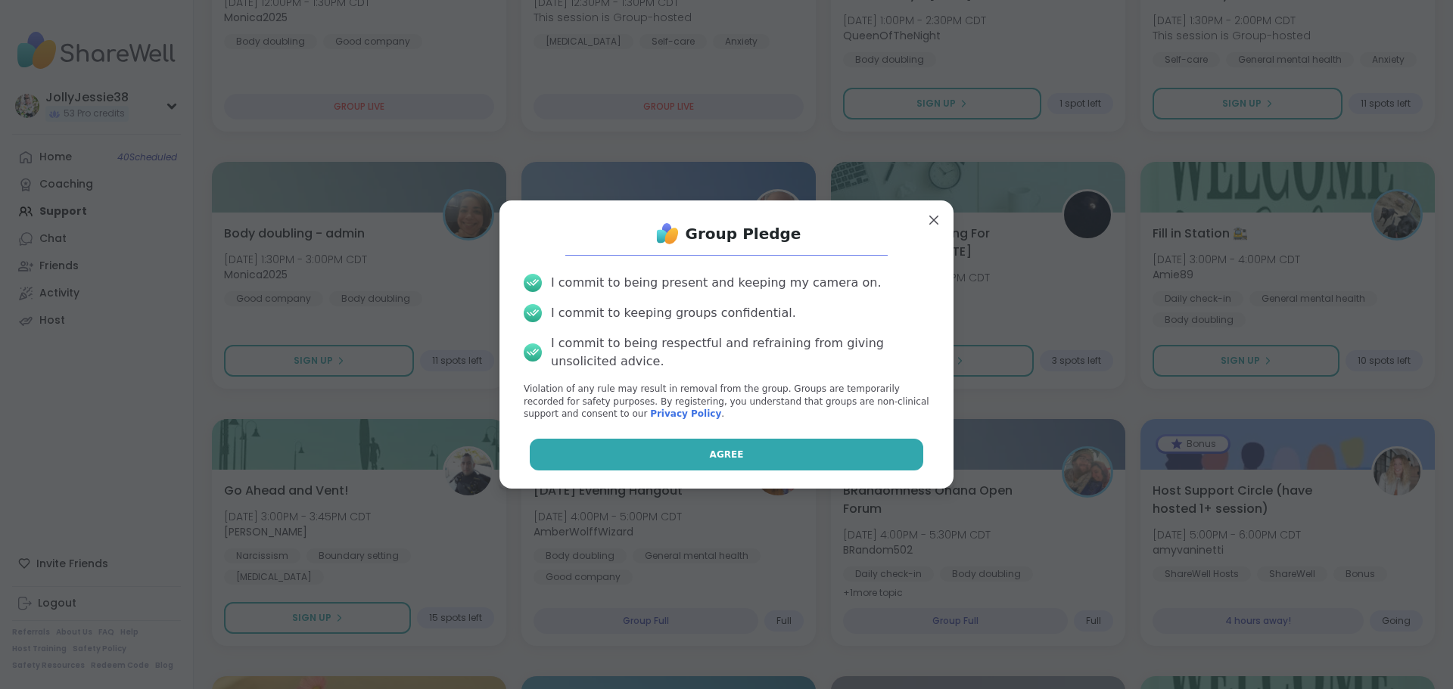
click at [710, 452] on span "Agree" at bounding box center [727, 455] width 34 height 14
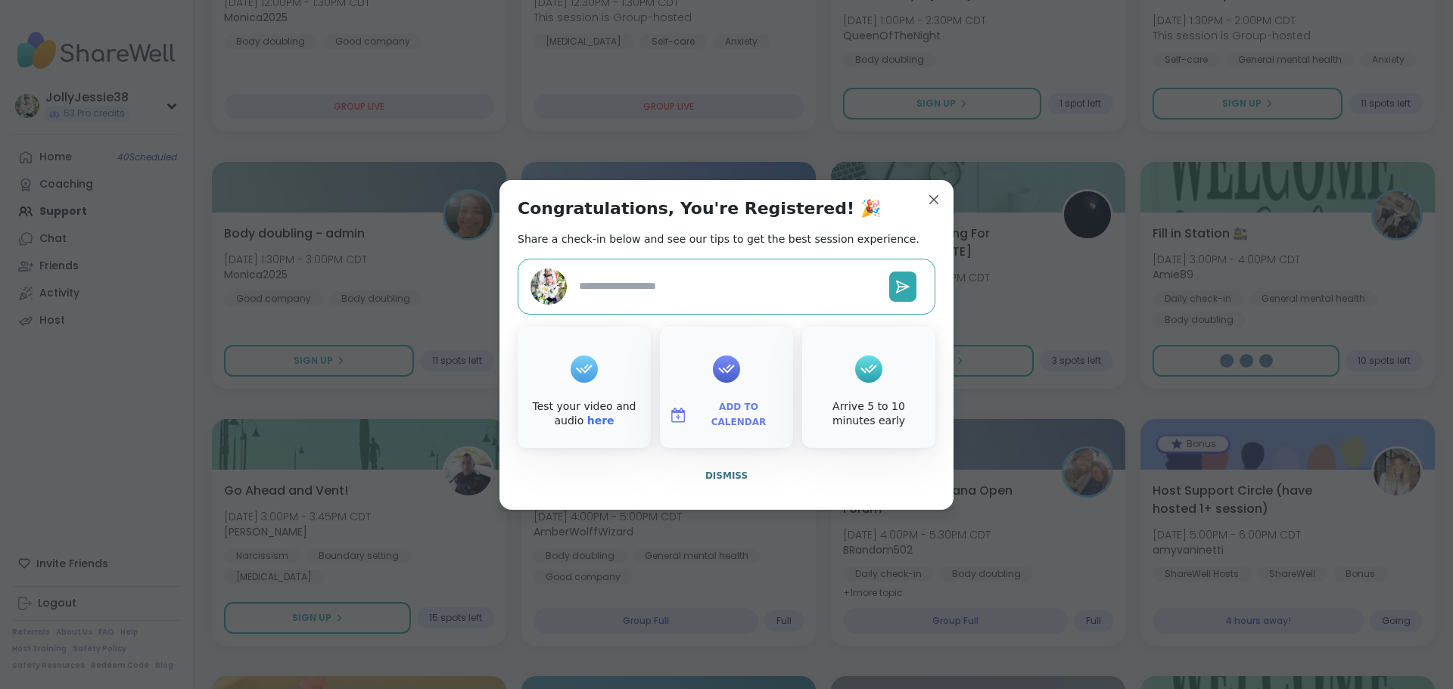
type textarea "*"
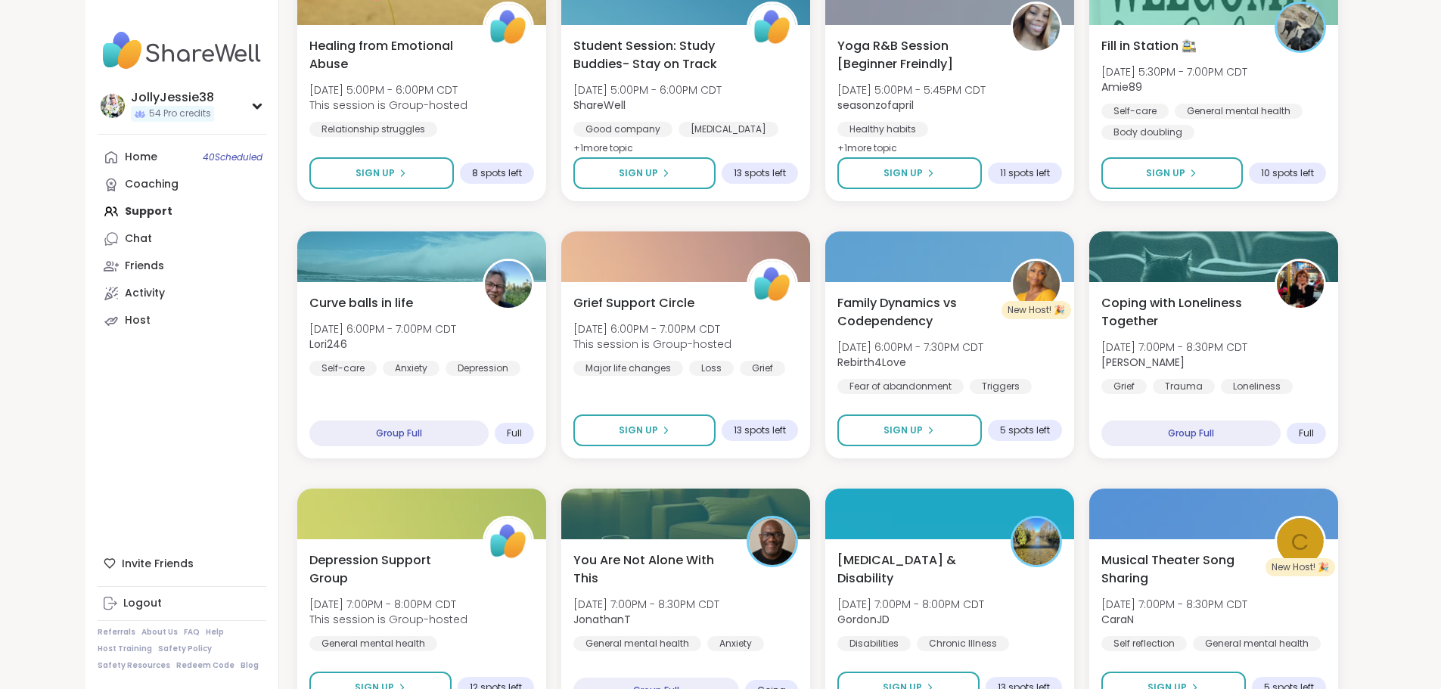
scroll to position [1353, 0]
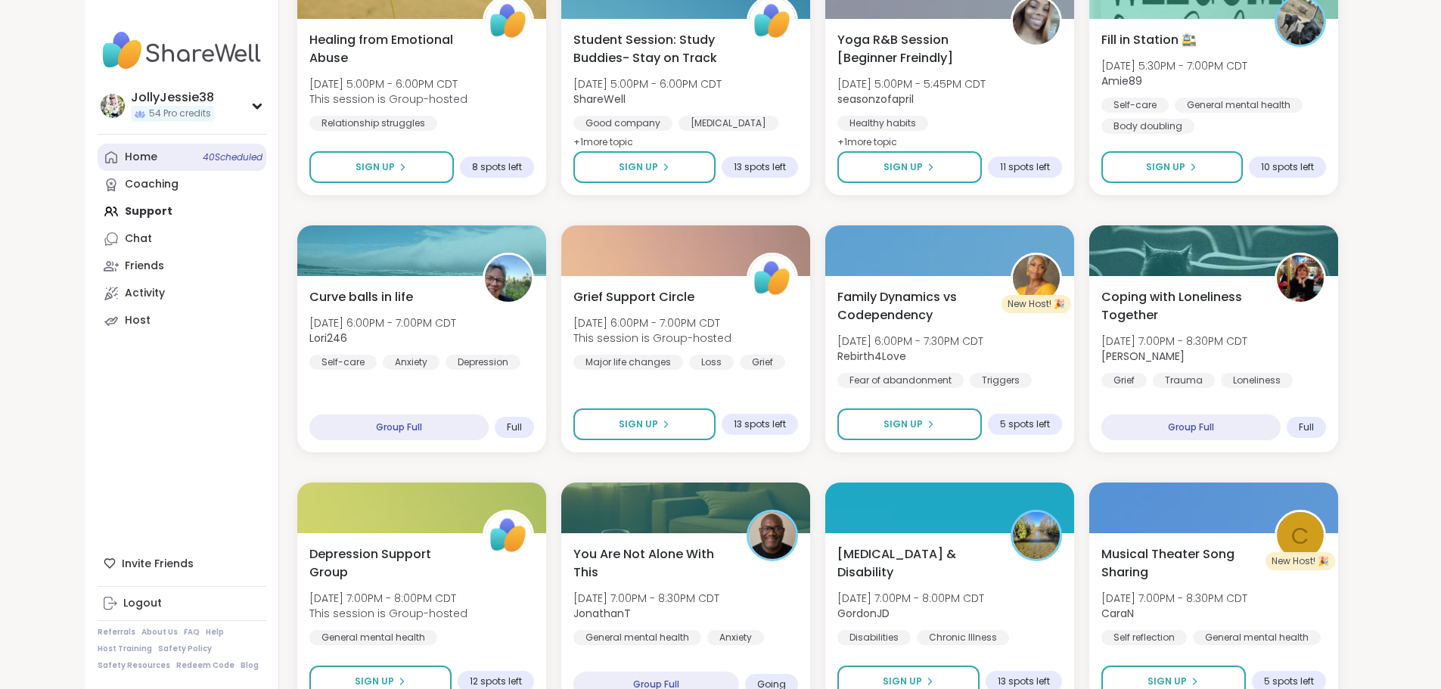
click at [125, 160] on div "Home 40 Scheduled" at bounding box center [141, 157] width 33 height 15
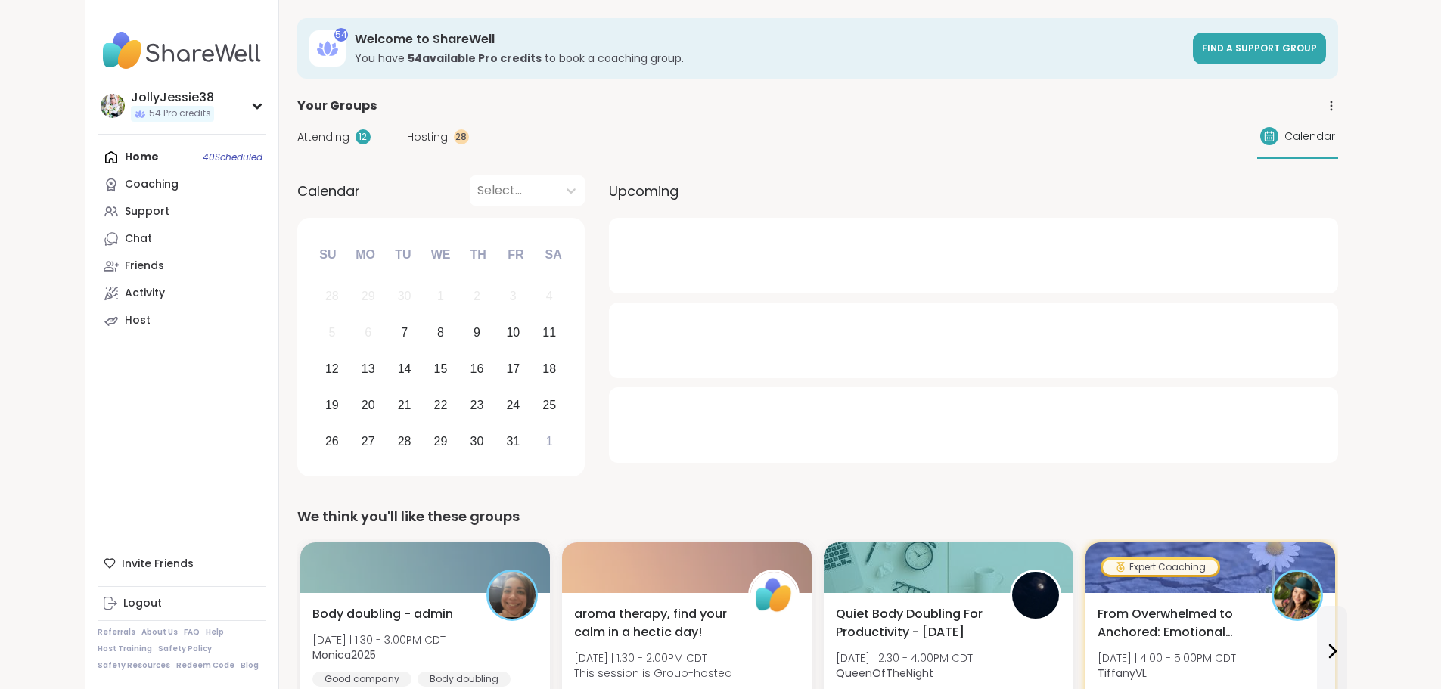
click at [297, 135] on span "Attending" at bounding box center [323, 137] width 52 height 16
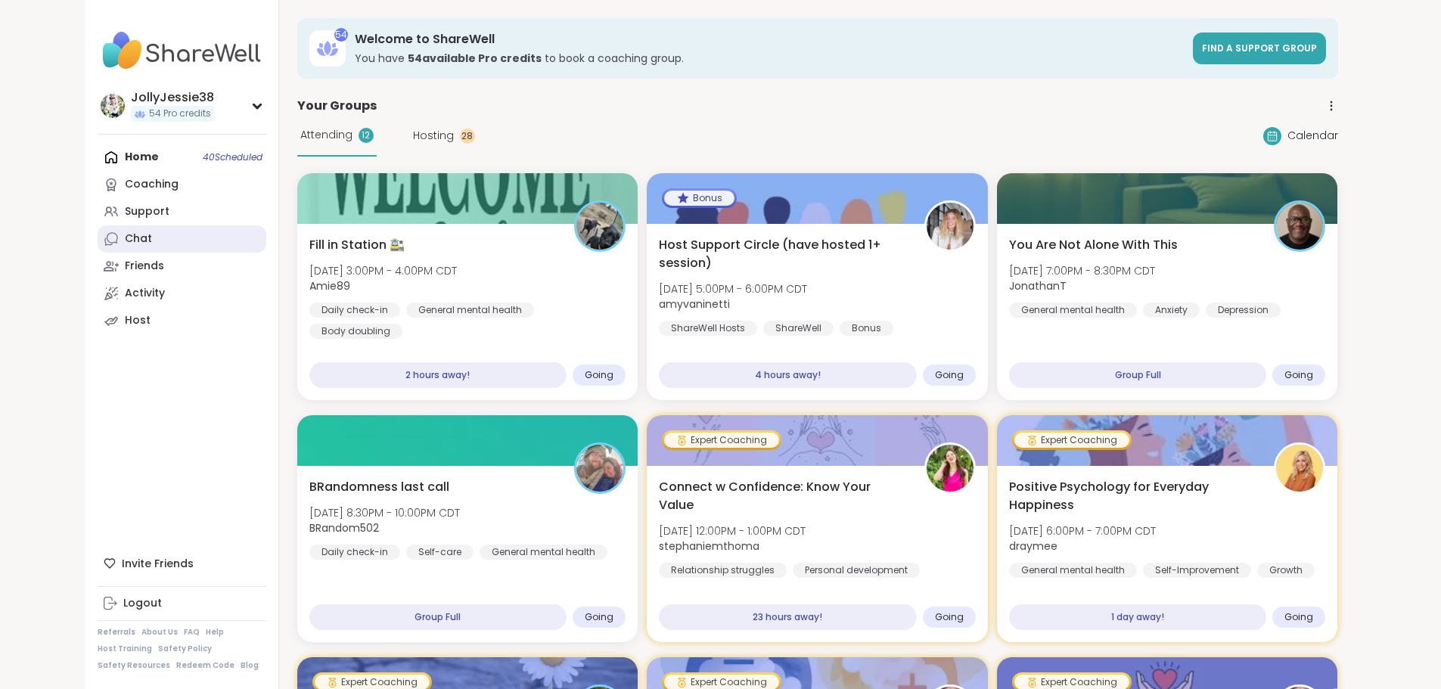
click at [125, 237] on div "Chat" at bounding box center [138, 238] width 27 height 15
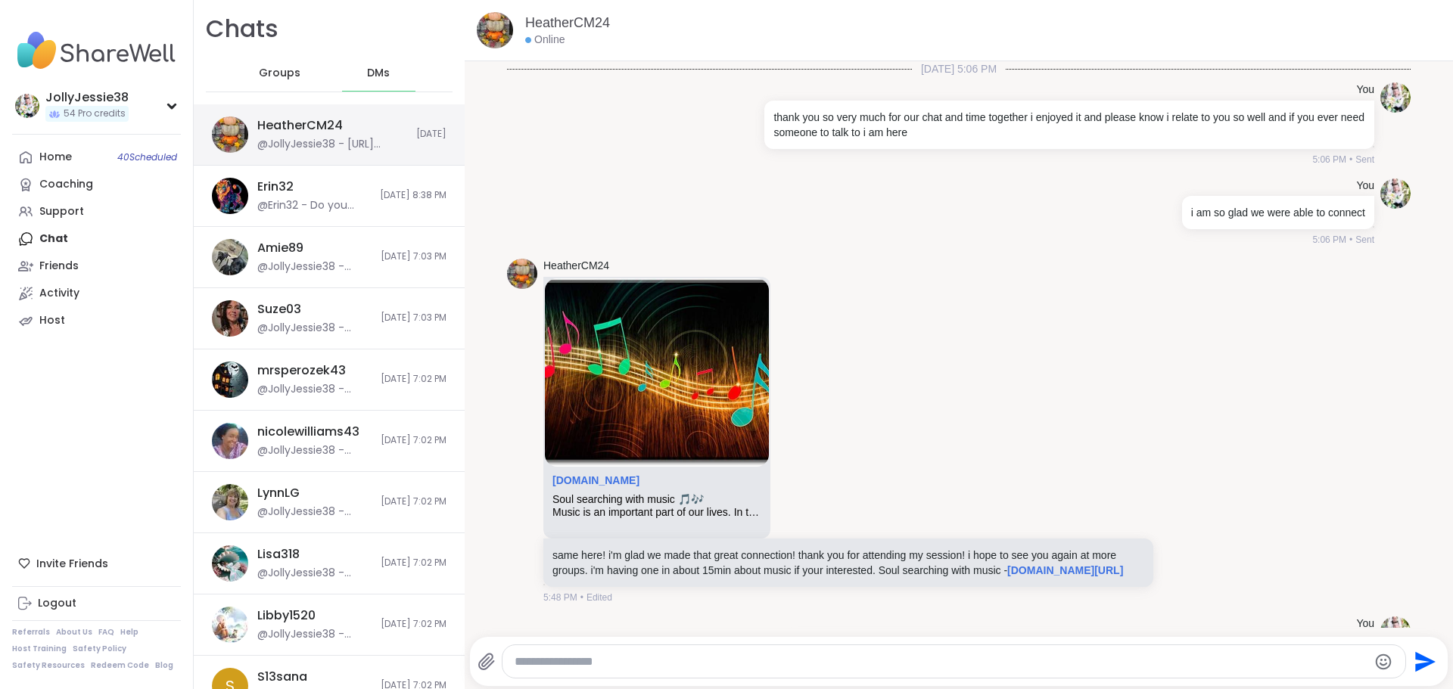
scroll to position [17716, 0]
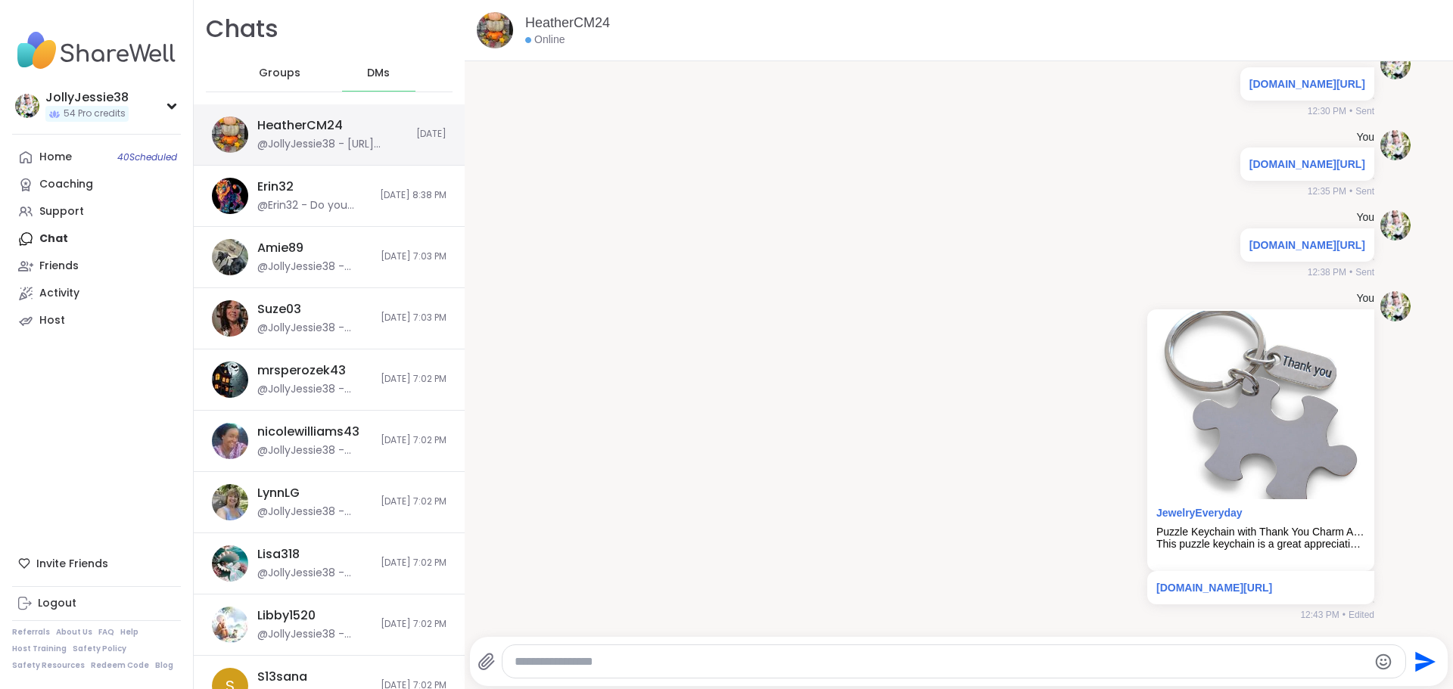
click at [330, 129] on div "HeatherCM24" at bounding box center [299, 125] width 85 height 17
click at [881, 662] on textarea "Type your message" at bounding box center [940, 661] width 853 height 15
paste textarea "**********"
type textarea "**********"
click at [1418, 659] on icon "Send" at bounding box center [1425, 661] width 20 height 20
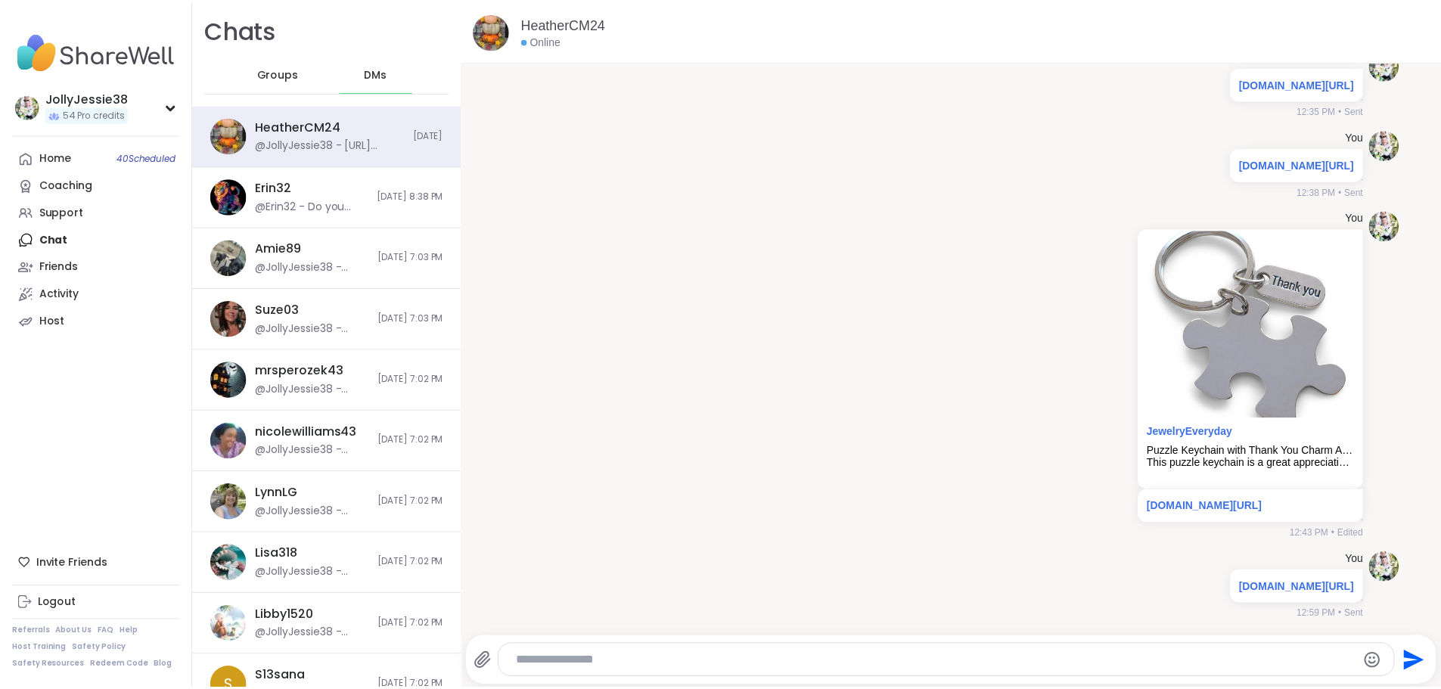
scroll to position [17797, 0]
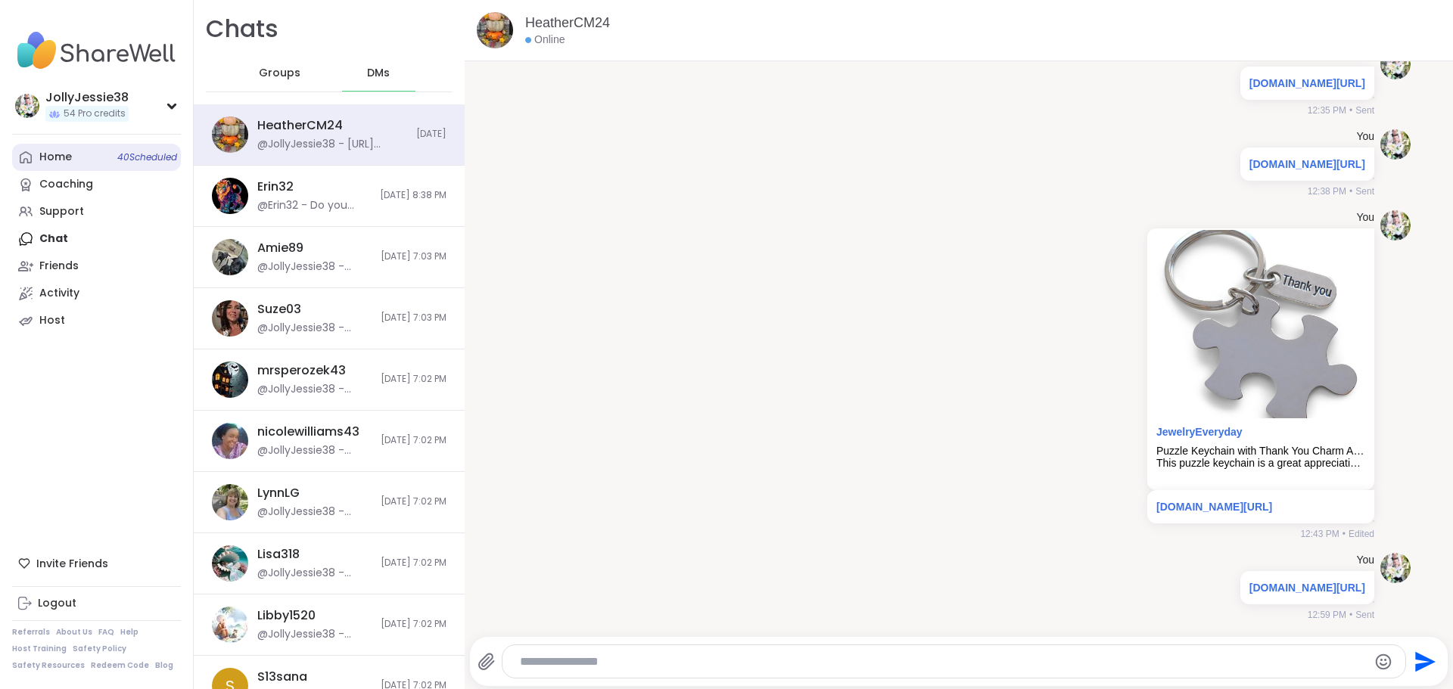
click at [68, 164] on div "Home 40 Scheduled" at bounding box center [55, 157] width 33 height 15
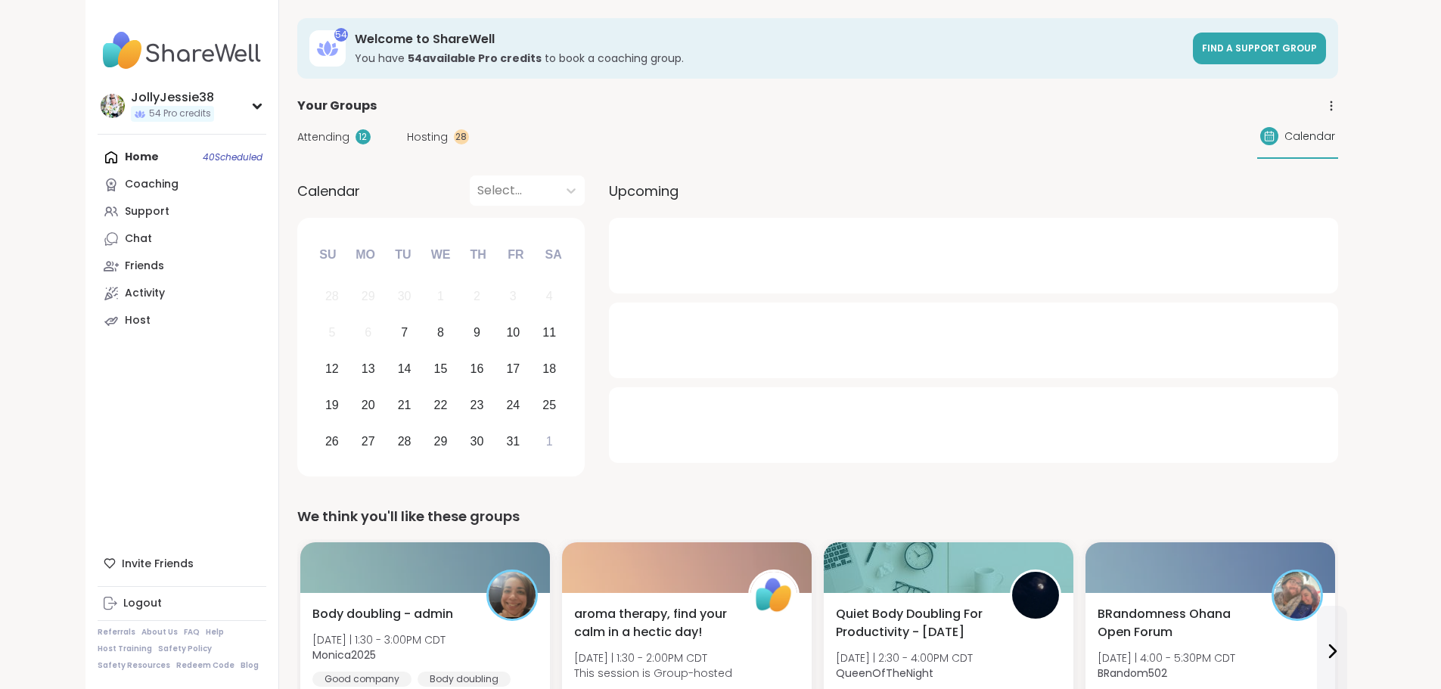
click at [297, 131] on span "Attending" at bounding box center [323, 137] width 52 height 16
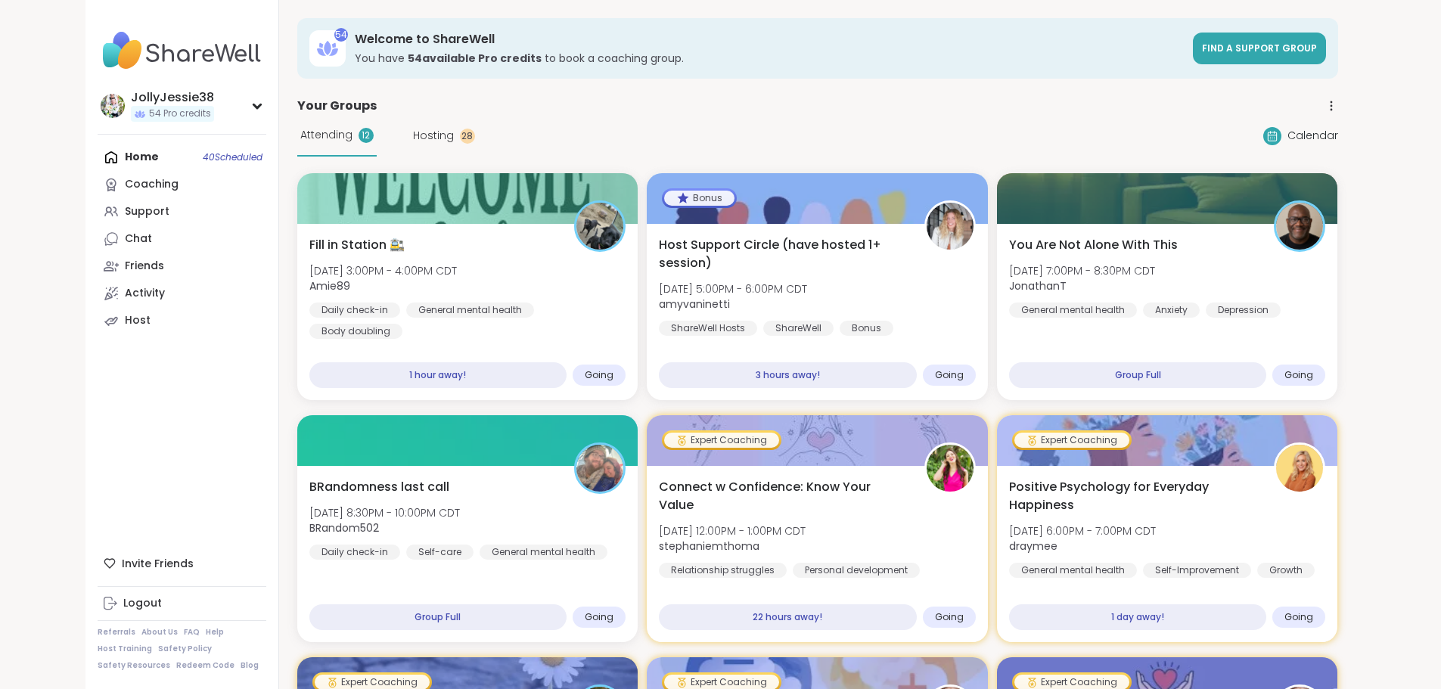
click at [413, 129] on span "Hosting" at bounding box center [433, 136] width 41 height 16
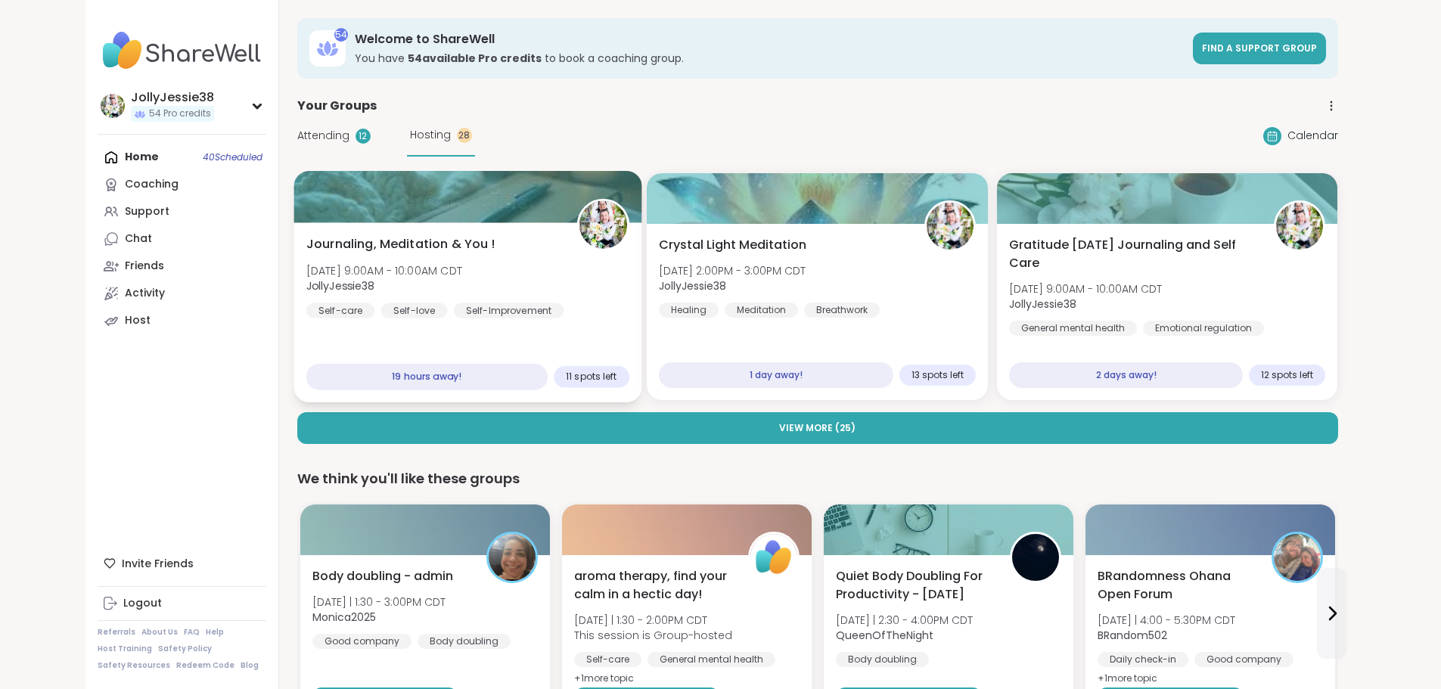
click at [403, 228] on div "Journaling, Meditation & You ! Wed, Oct 08 | 9:00AM - 10:00AM CDT JollyJessie38…" at bounding box center [468, 312] width 348 height 180
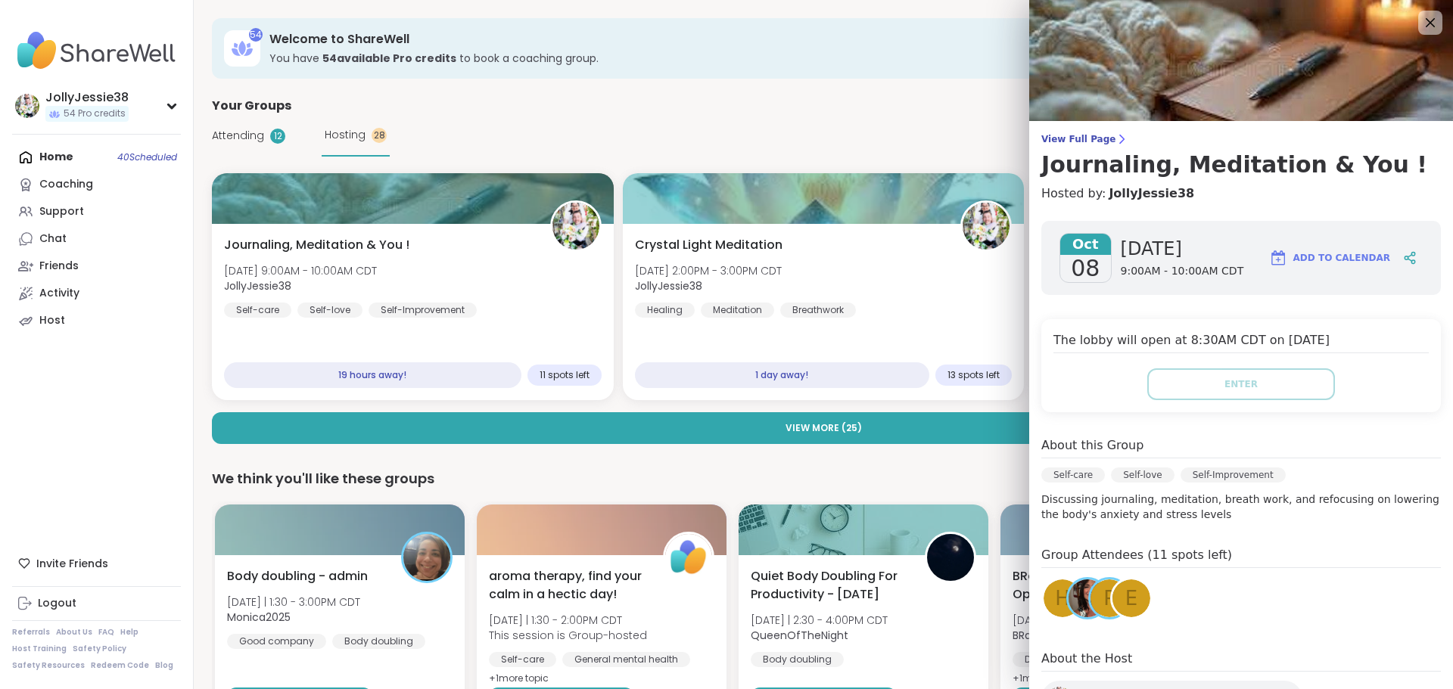
click at [1061, 141] on span "View Full Page" at bounding box center [1240, 139] width 399 height 12
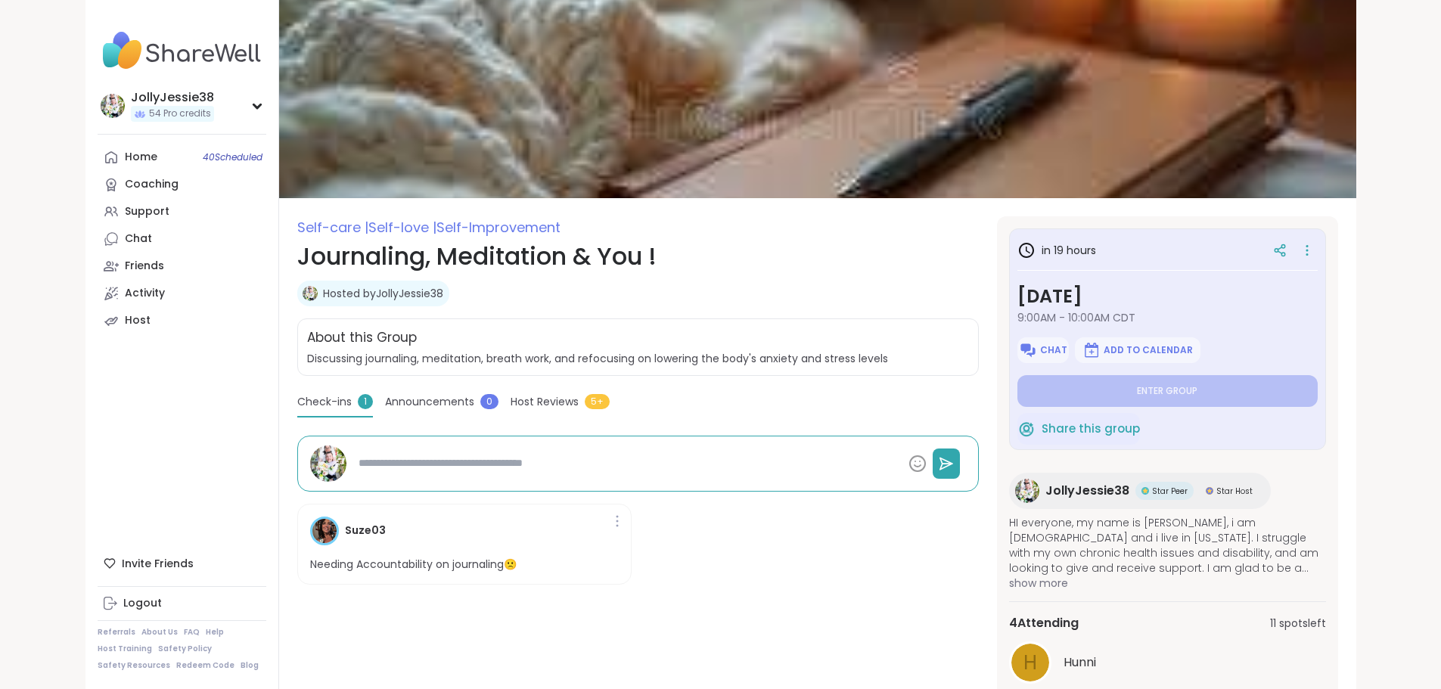
click at [1318, 244] on div at bounding box center [1291, 250] width 51 height 27
click at [1315, 251] on icon at bounding box center [1307, 250] width 15 height 21
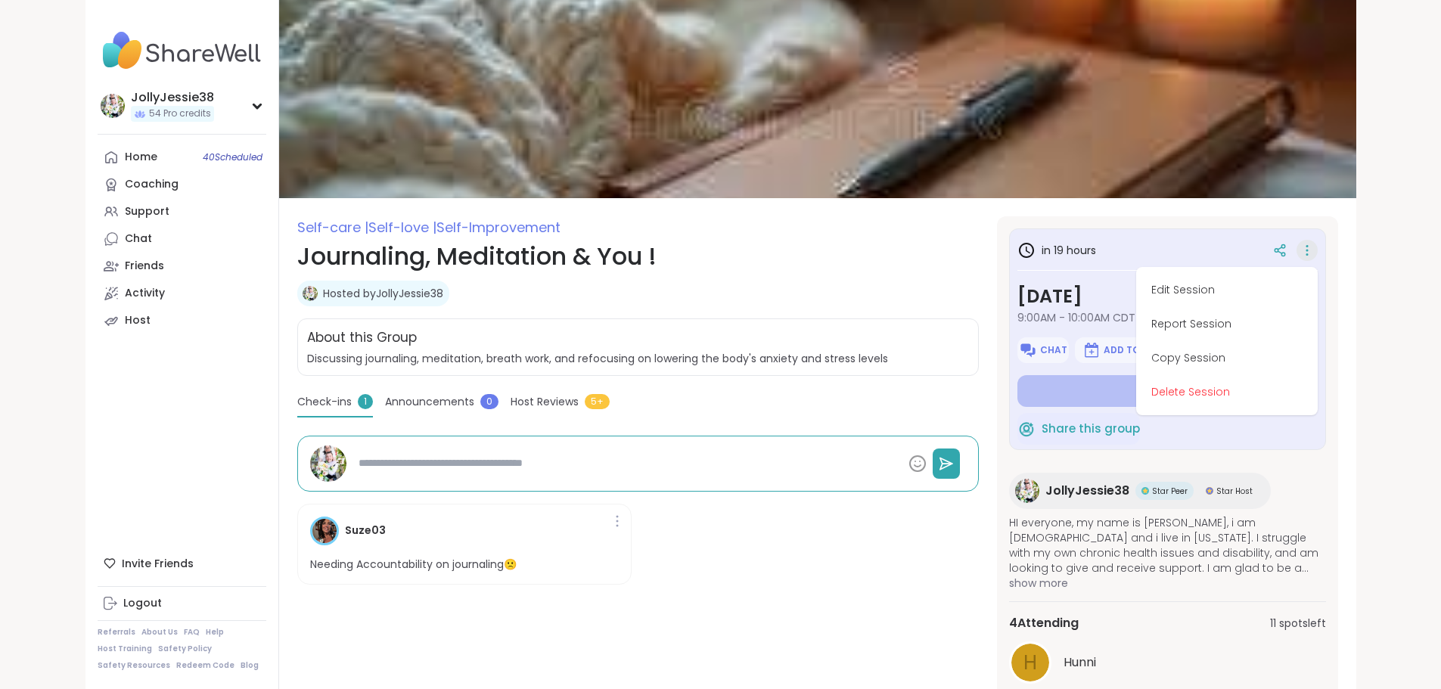
click at [1254, 294] on button "Edit Session" at bounding box center [1226, 290] width 169 height 34
type textarea "*"
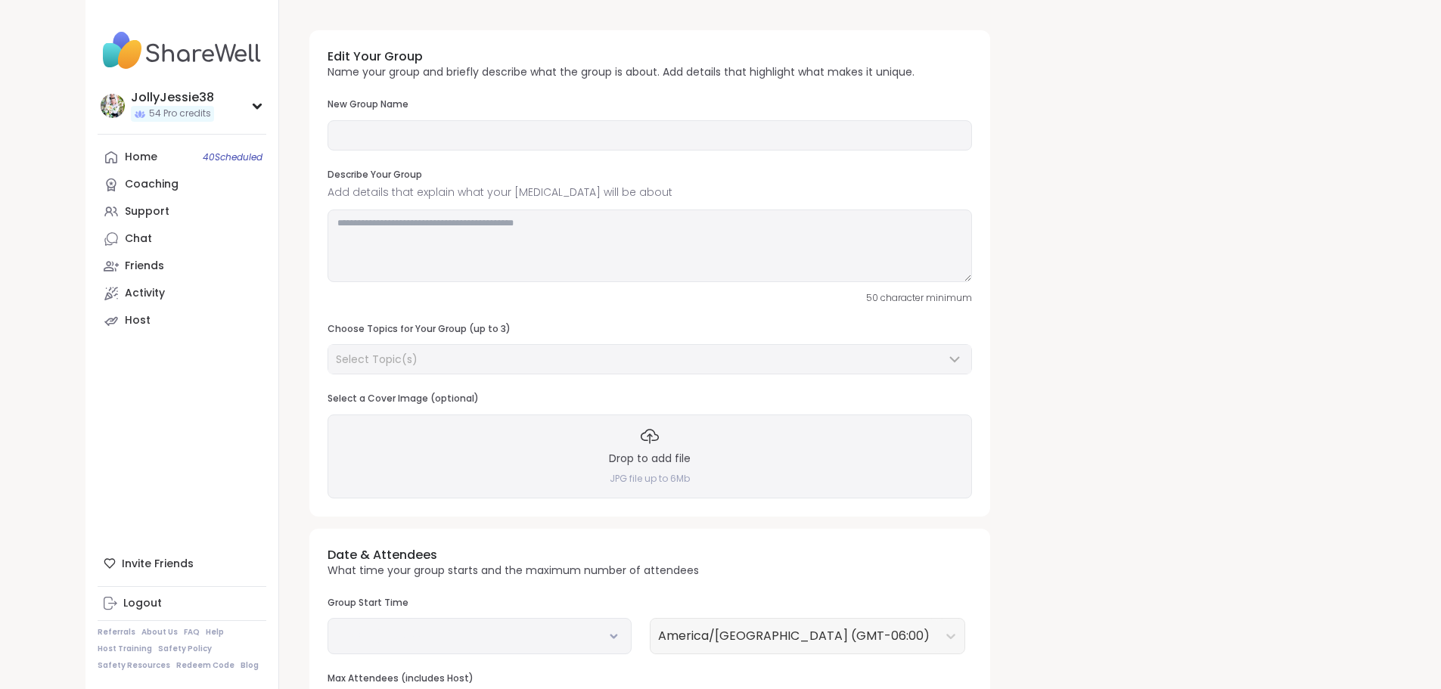
type input "**********"
type textarea "**********"
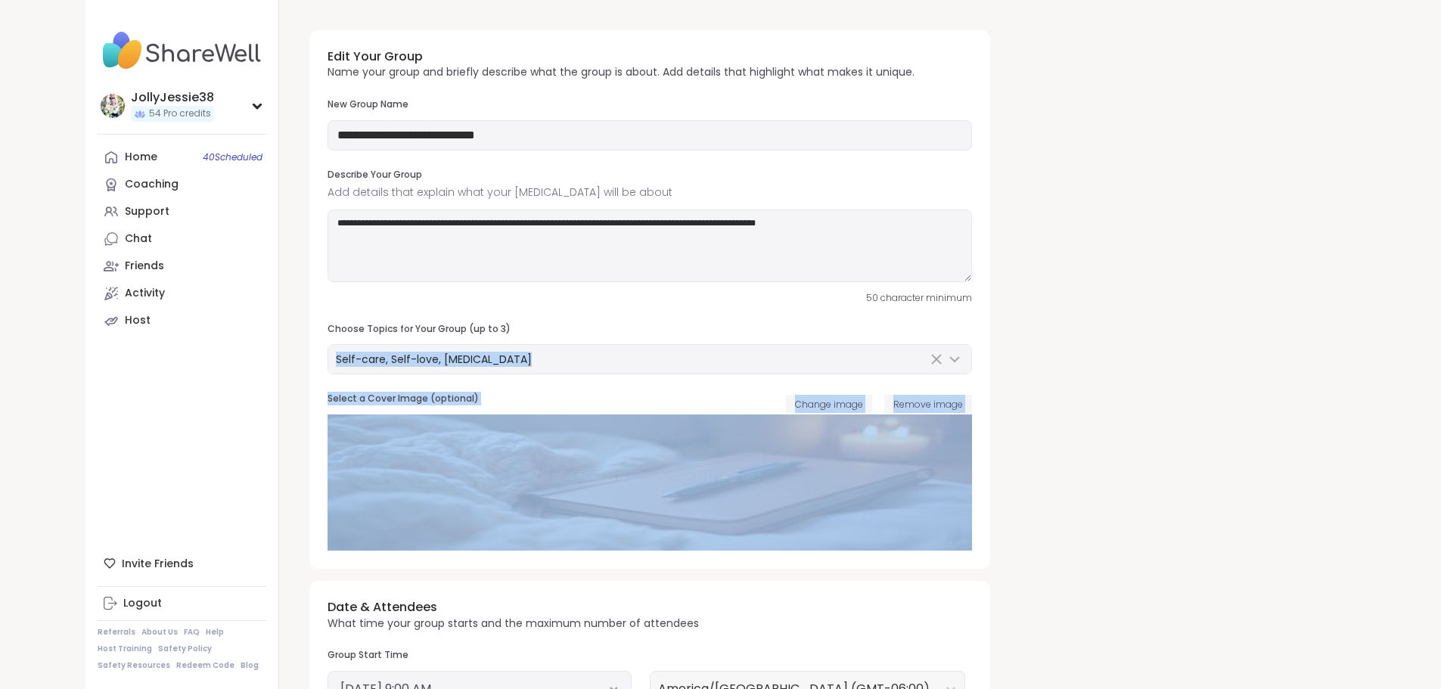
drag, startPoint x: 1441, startPoint y: 341, endPoint x: 1439, endPoint y: 468, distance: 127.1
click at [1356, 468] on div "**********" at bounding box center [817, 622] width 1077 height 1244
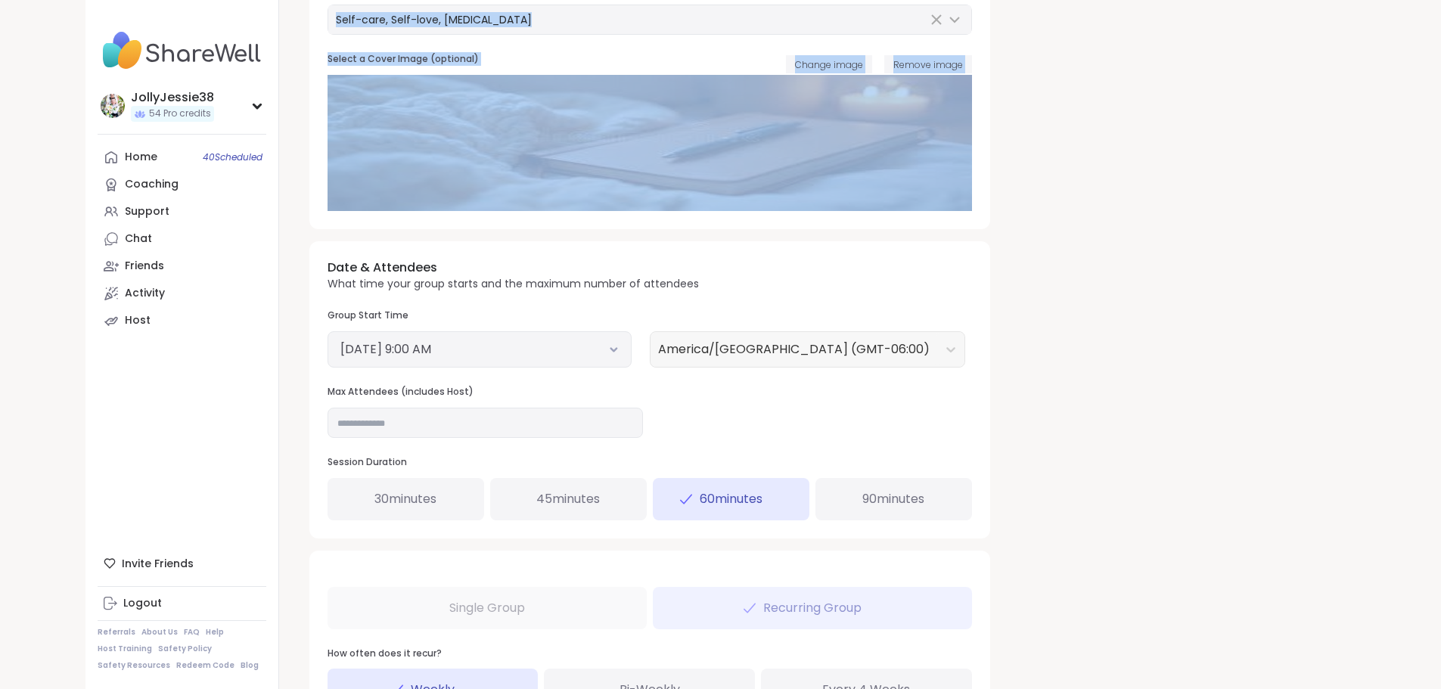
scroll to position [348, 0]
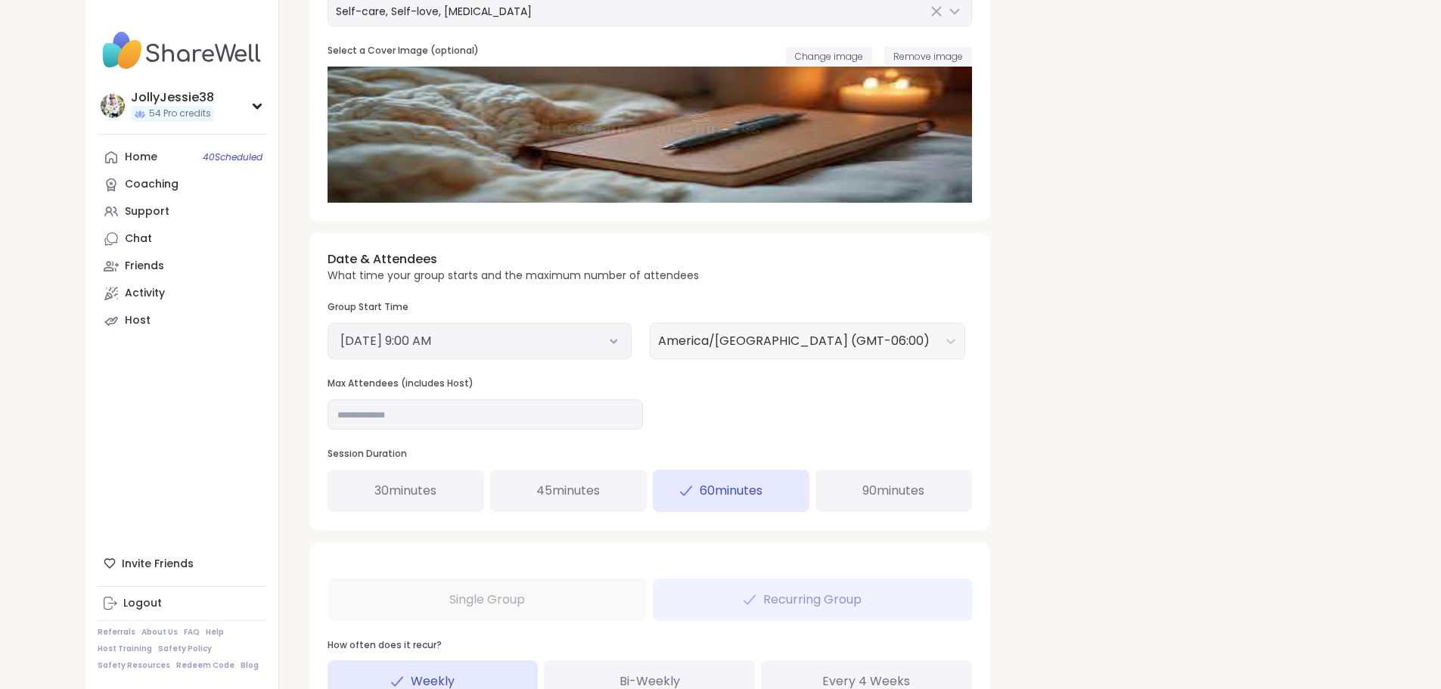
click at [540, 331] on div "October 8, 2025 9:00 AM" at bounding box center [480, 341] width 304 height 36
click at [611, 340] on icon at bounding box center [613, 341] width 5 height 3
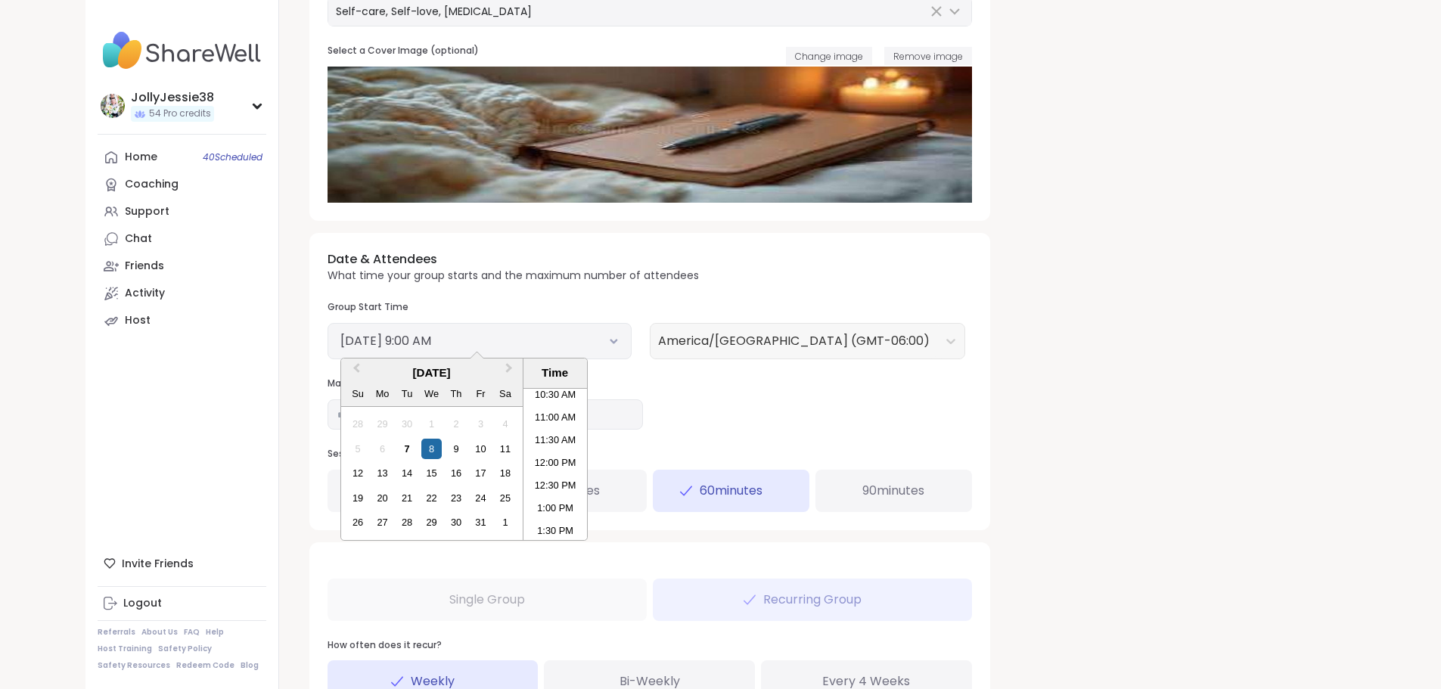
scroll to position [496, 0]
click at [524, 497] on li "1:00 PM" at bounding box center [556, 494] width 64 height 23
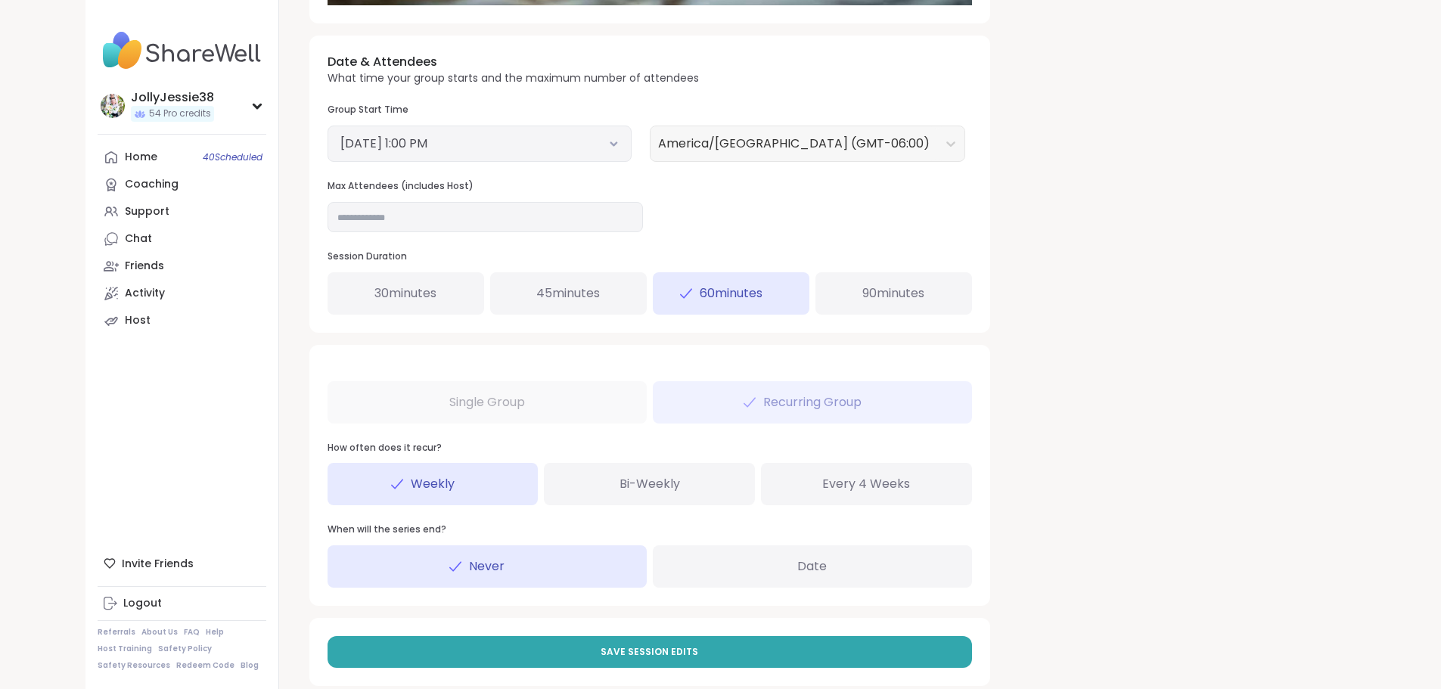
scroll to position [549, 0]
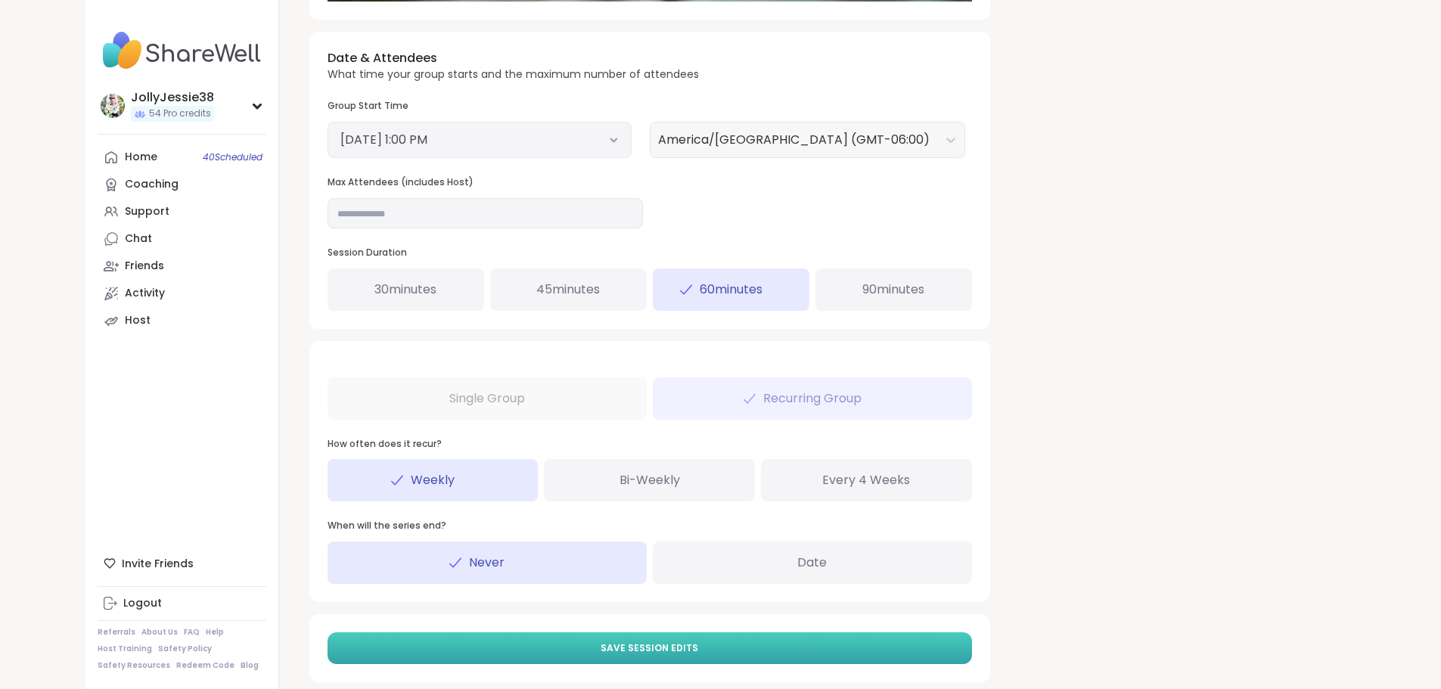
click at [417, 645] on button "Save Session Edits" at bounding box center [650, 648] width 645 height 32
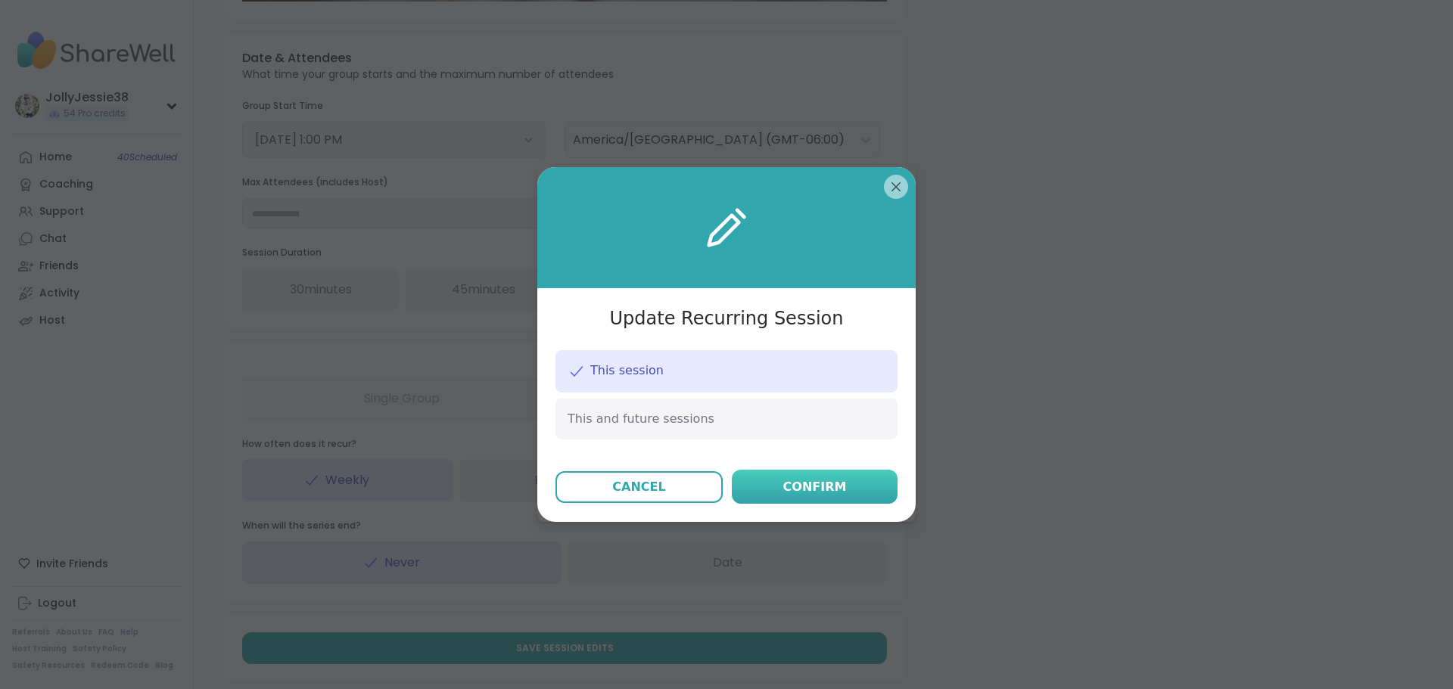
click at [757, 484] on button "Confirm" at bounding box center [815, 487] width 166 height 34
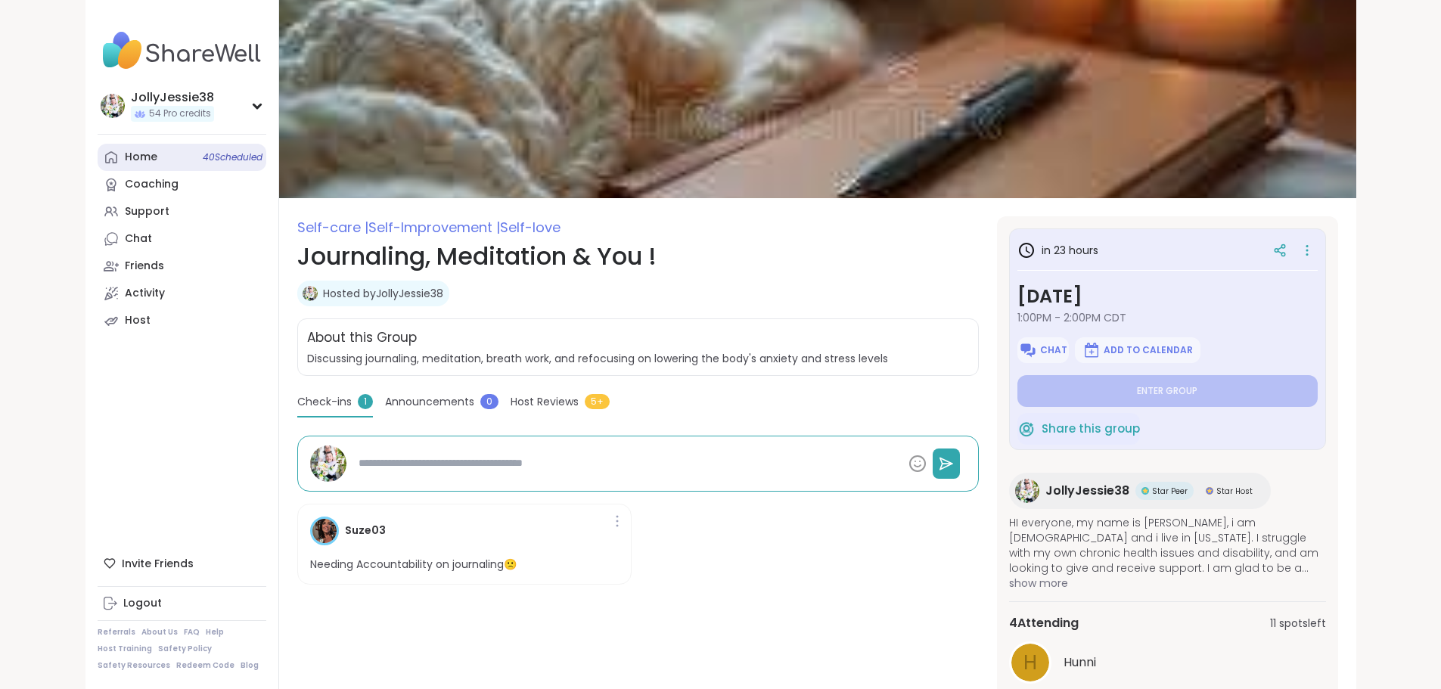
click at [125, 155] on div "Home 40 Scheduled" at bounding box center [141, 157] width 33 height 15
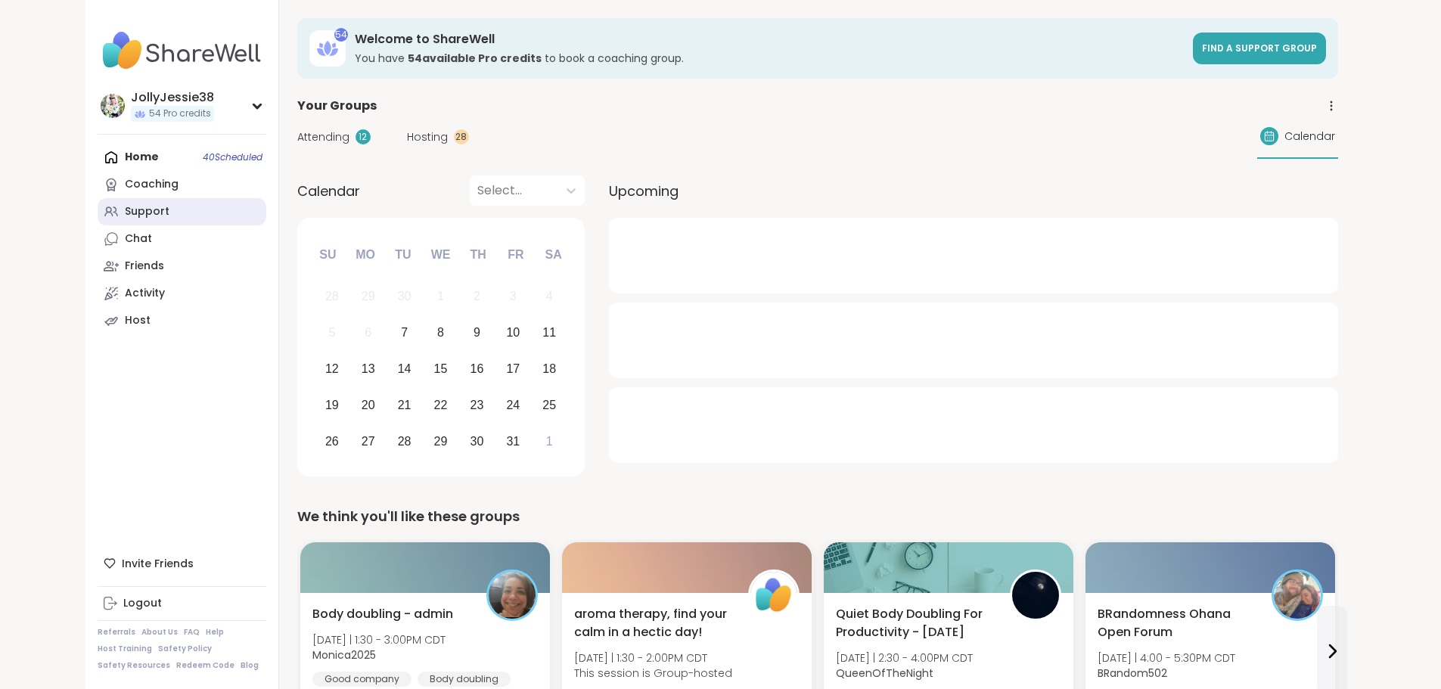
click at [125, 210] on div "Support" at bounding box center [147, 211] width 45 height 15
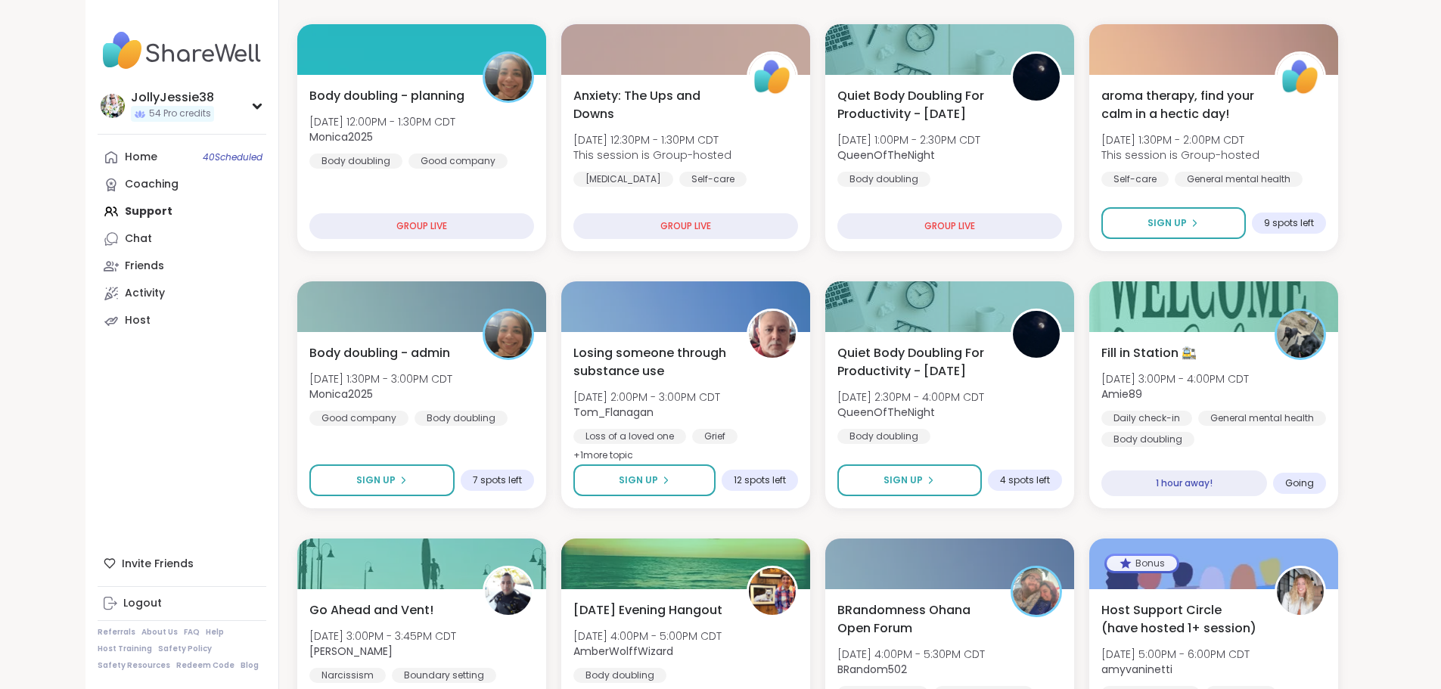
scroll to position [272, 0]
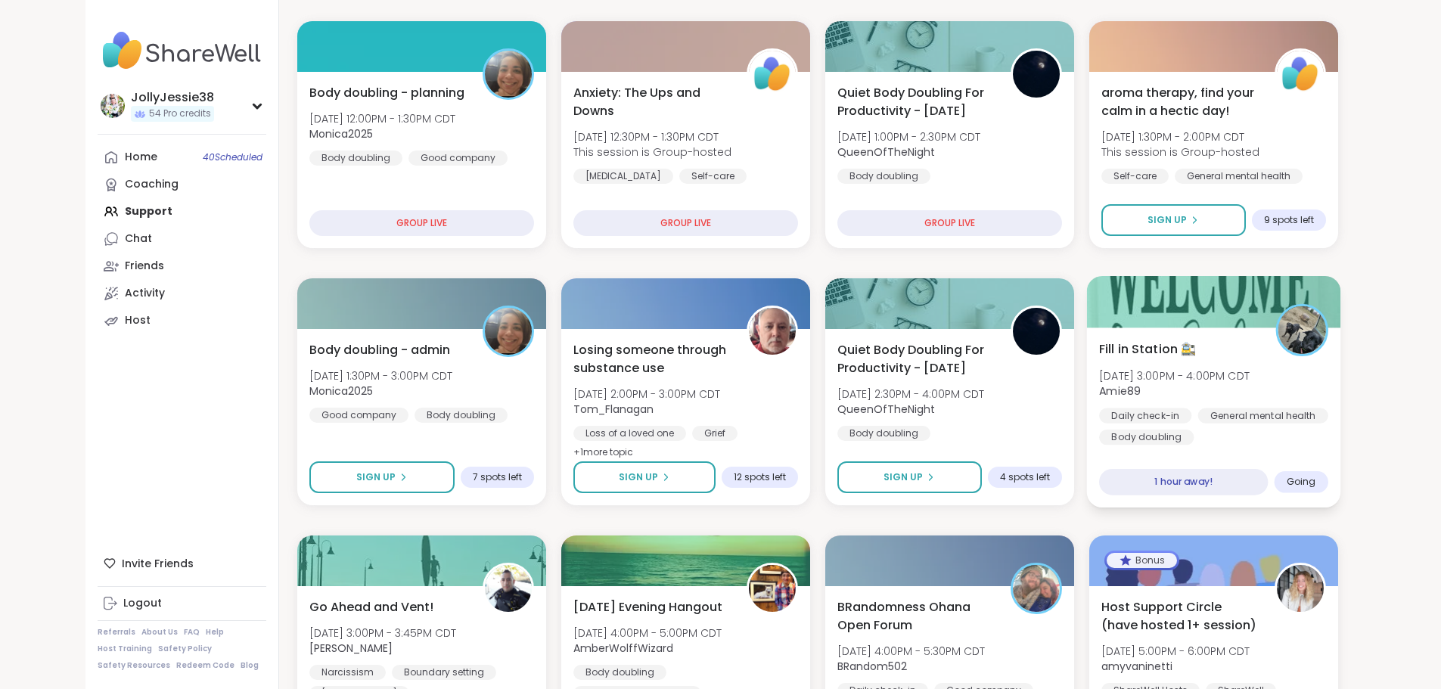
click at [1328, 345] on div "Fill in Station 🚉 Tue, Oct 07 | 3:00PM - 4:00PM CDT Amie89 Daily check-in Gener…" at bounding box center [1213, 392] width 229 height 105
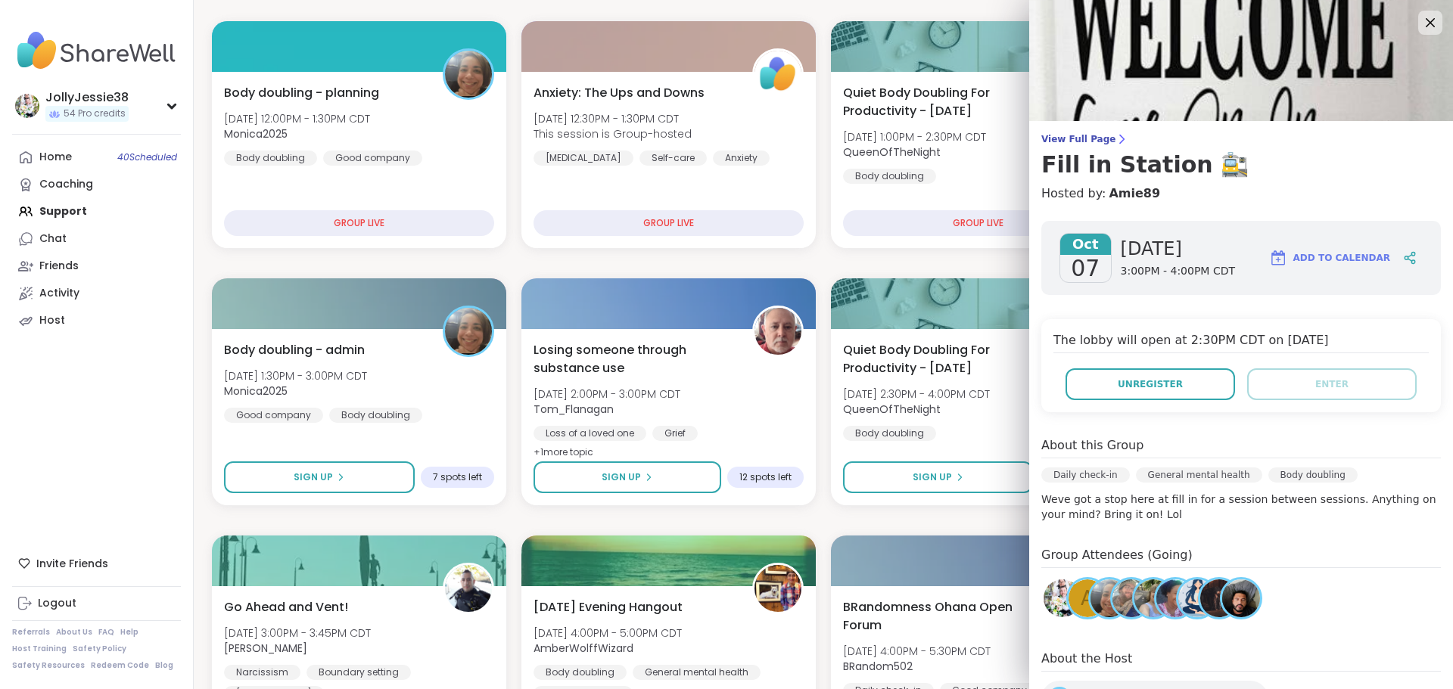
drag, startPoint x: 1410, startPoint y: 32, endPoint x: 1413, endPoint y: 57, distance: 25.9
click at [1418, 35] on div at bounding box center [1430, 23] width 24 height 24
click at [1420, 26] on icon at bounding box center [1429, 22] width 19 height 19
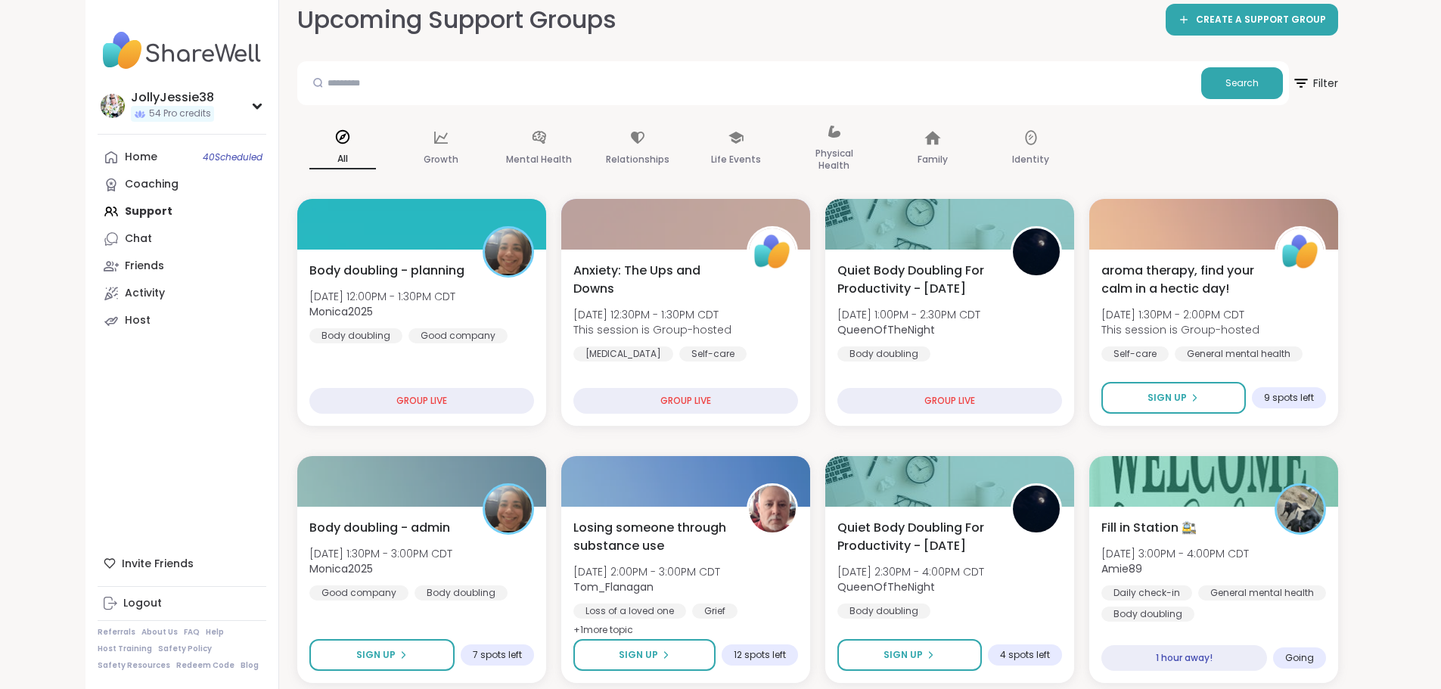
scroll to position [85, 0]
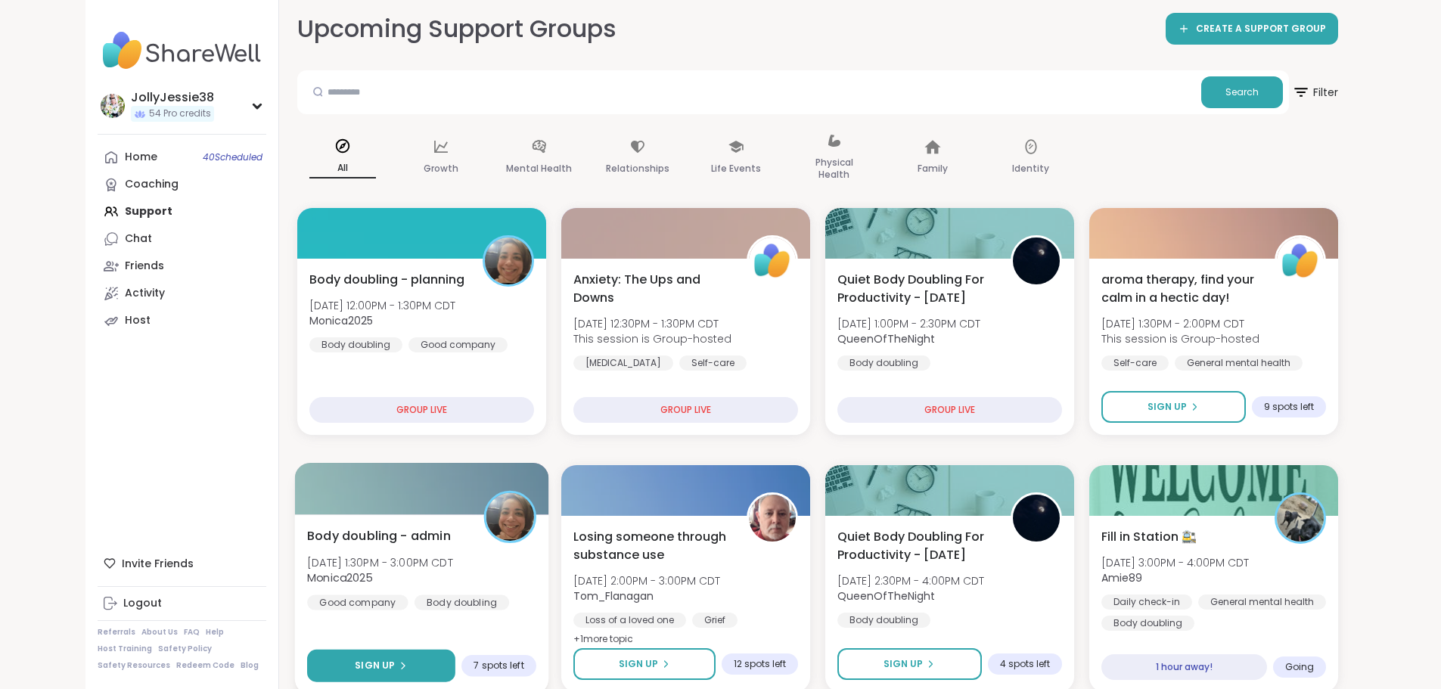
click at [369, 656] on button "Sign Up" at bounding box center [381, 666] width 148 height 33
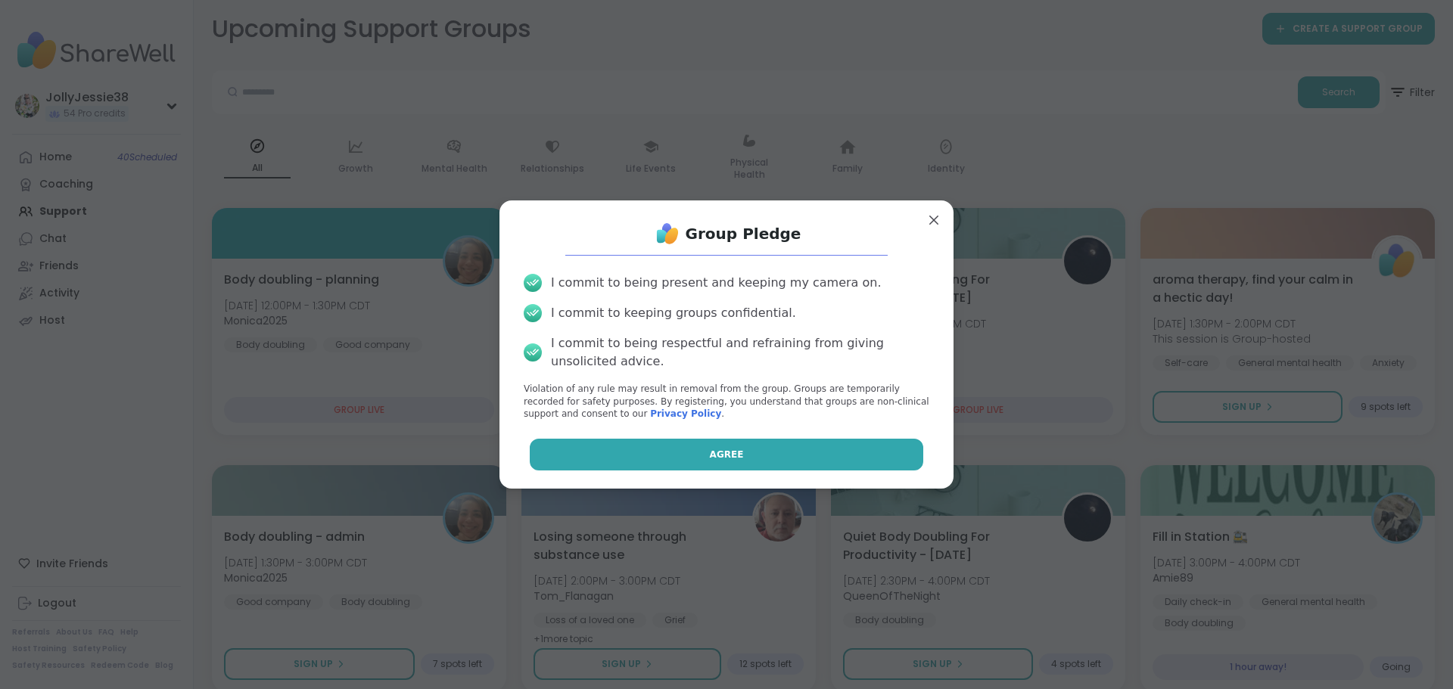
click at [780, 445] on button "Agree" at bounding box center [727, 455] width 394 height 32
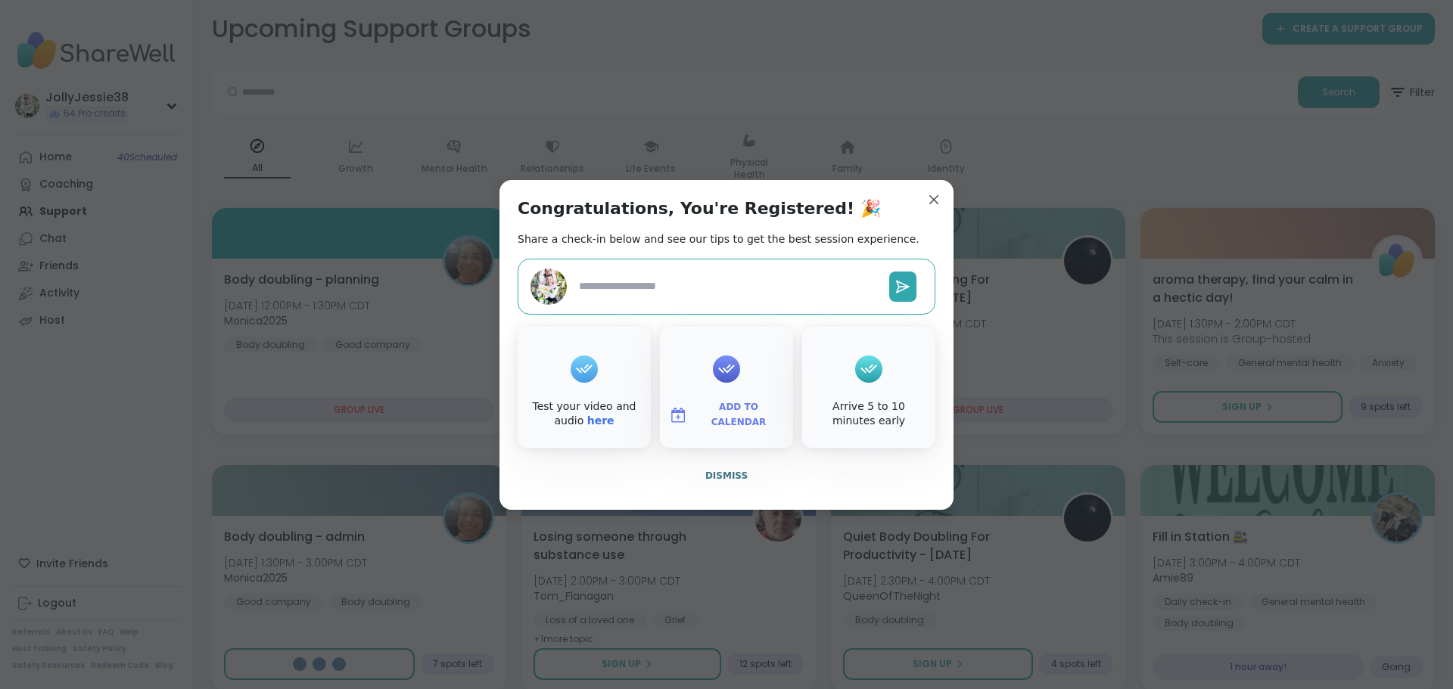
type textarea "*"
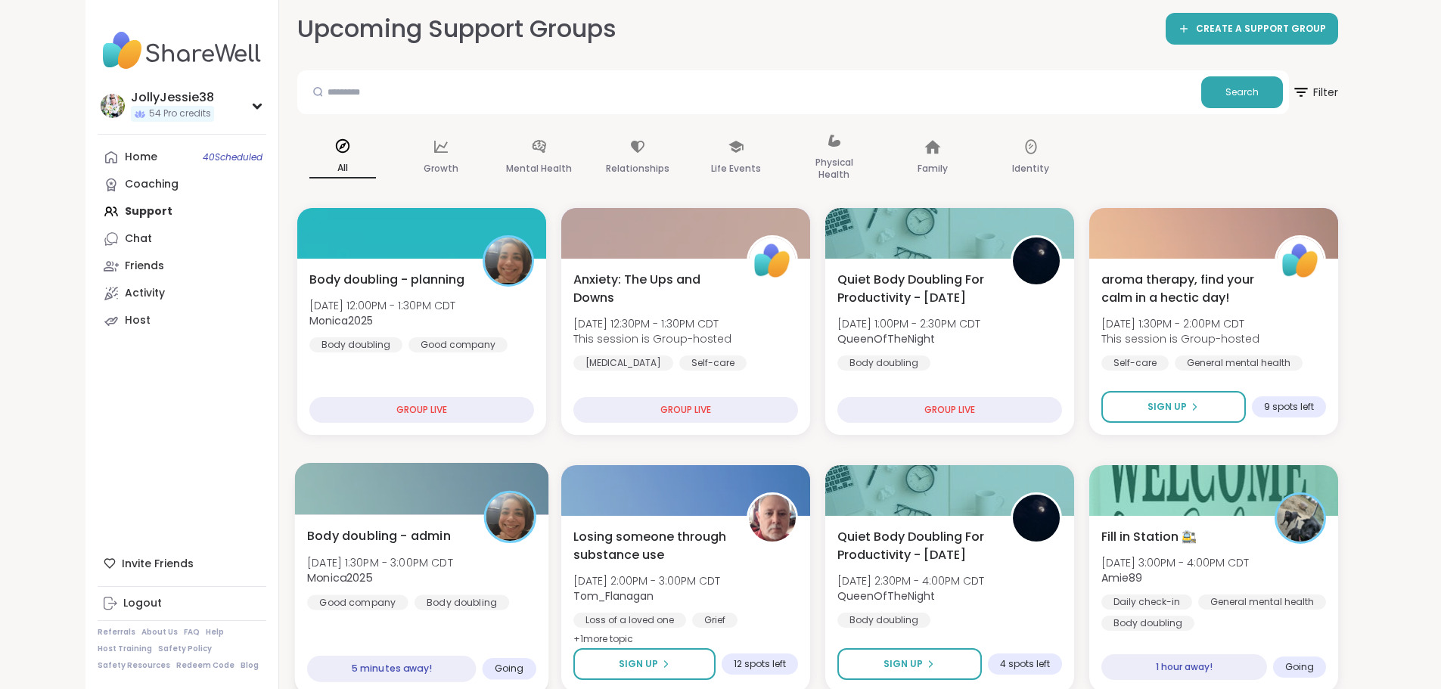
click at [345, 533] on span "Body doubling - admin" at bounding box center [379, 536] width 144 height 18
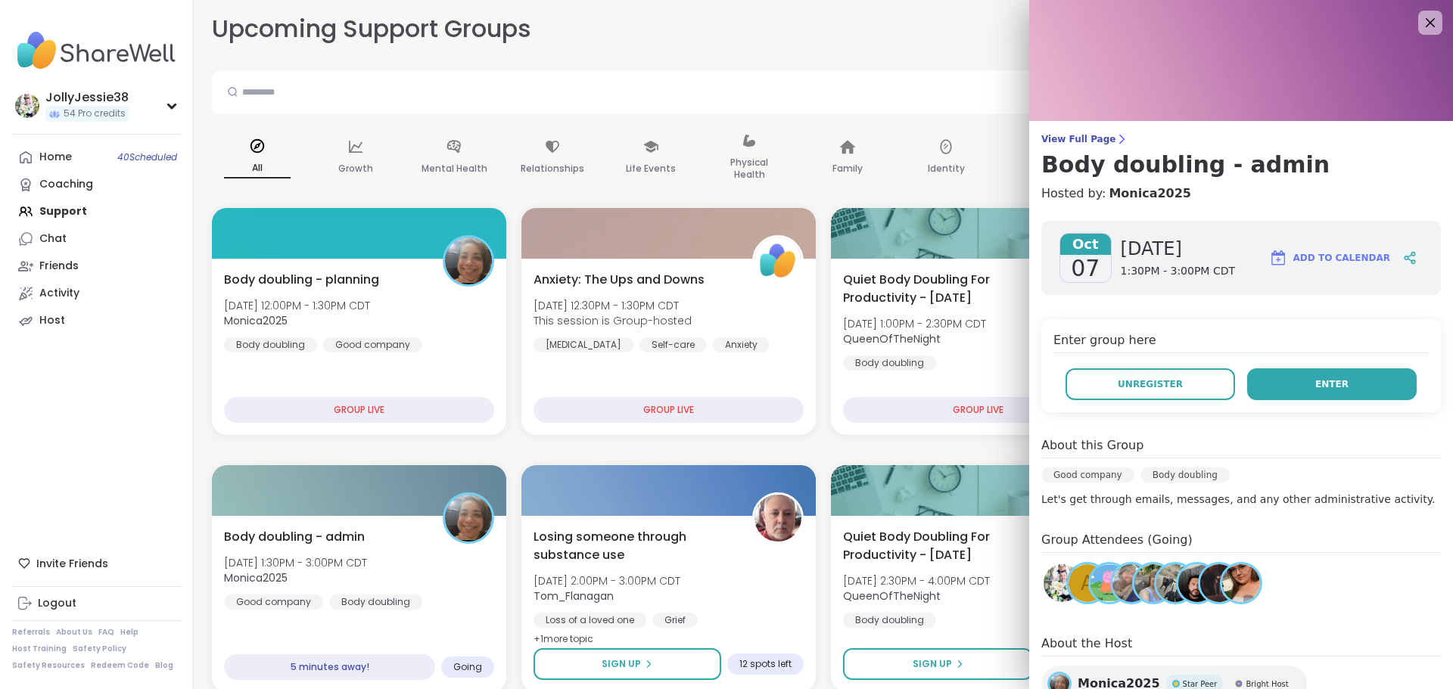
click at [1257, 387] on button "Enter" at bounding box center [1331, 384] width 169 height 32
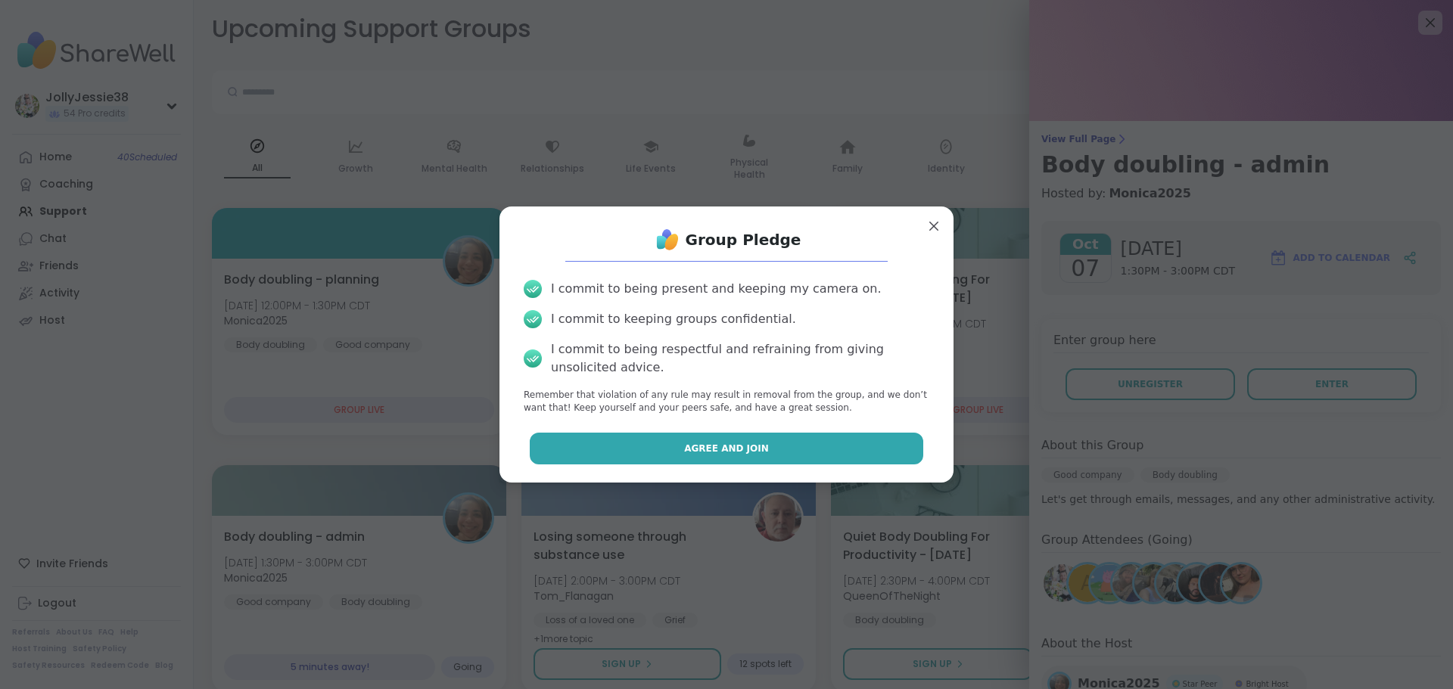
click at [879, 440] on button "Agree and Join" at bounding box center [727, 449] width 394 height 32
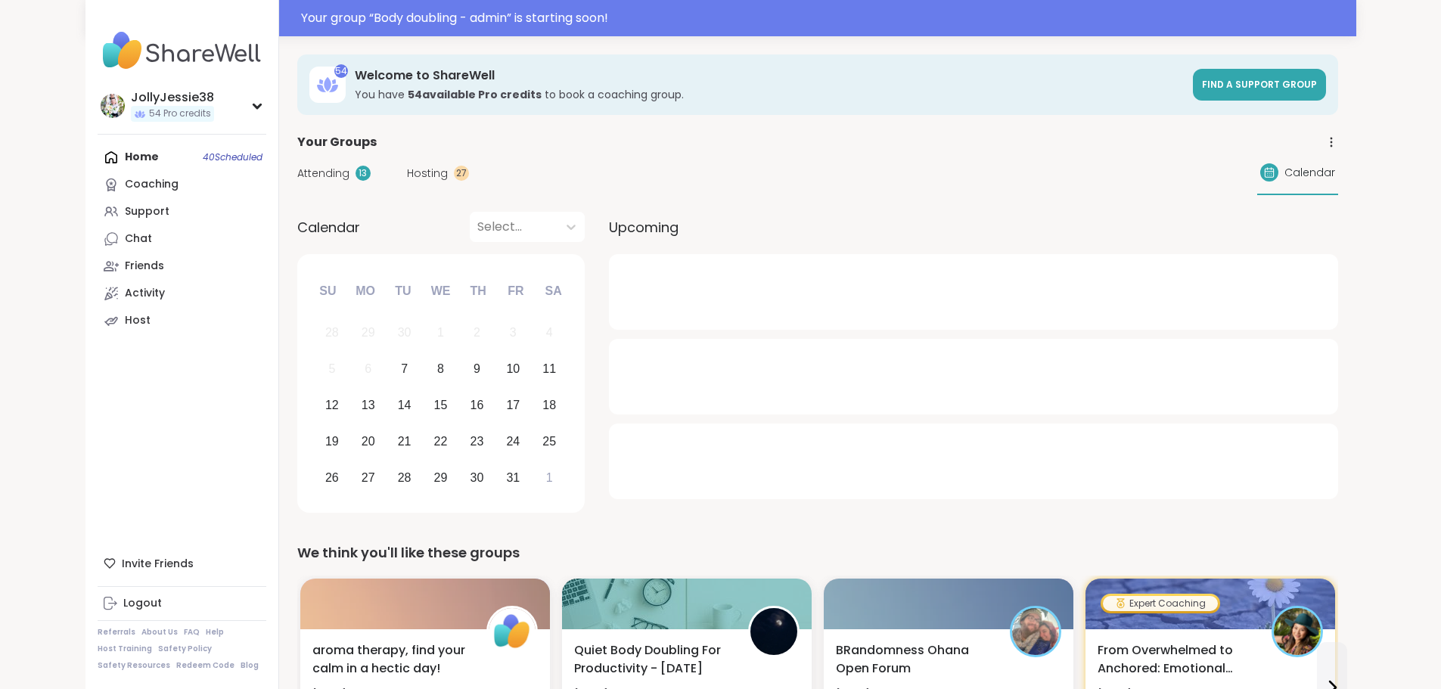
click at [297, 179] on span "Attending" at bounding box center [323, 174] width 52 height 16
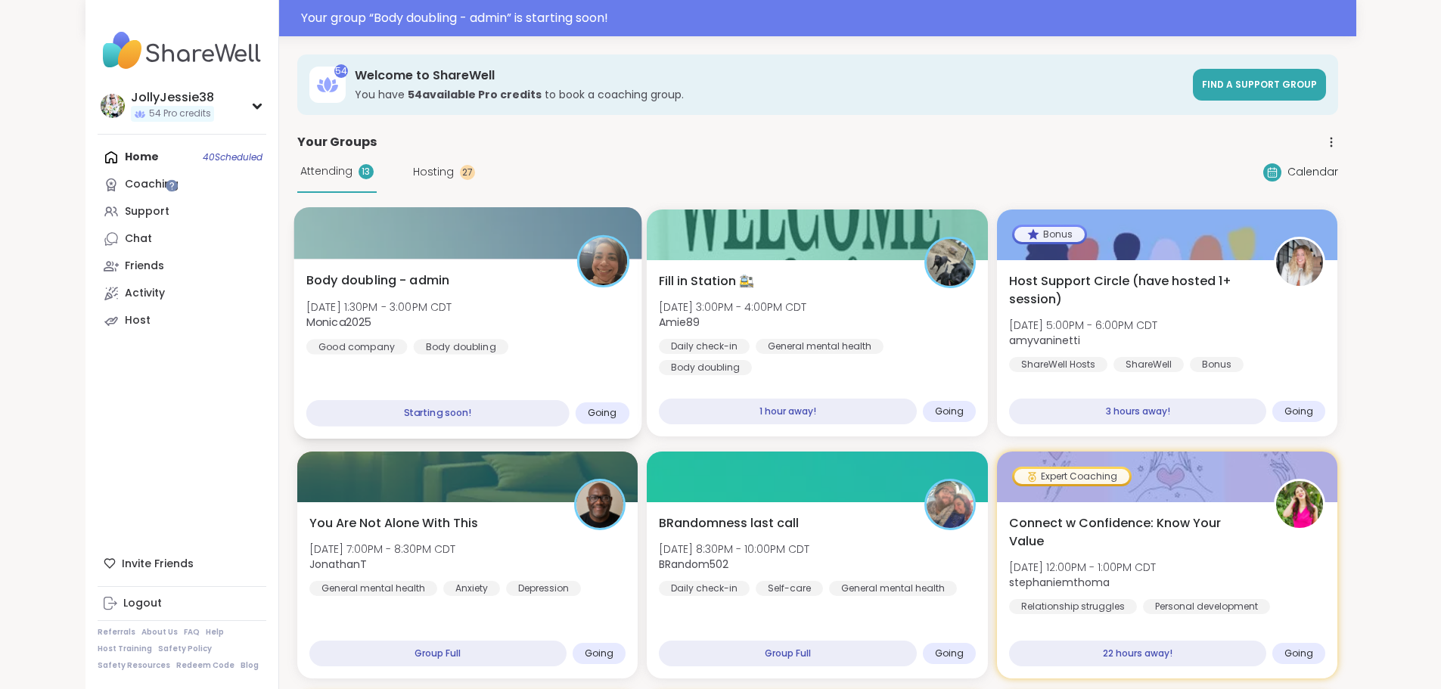
click at [351, 259] on div "Body doubling - admin [DATE] 1:30PM - 3:00PM CDT Monica2025 Good company Body d…" at bounding box center [468, 349] width 348 height 180
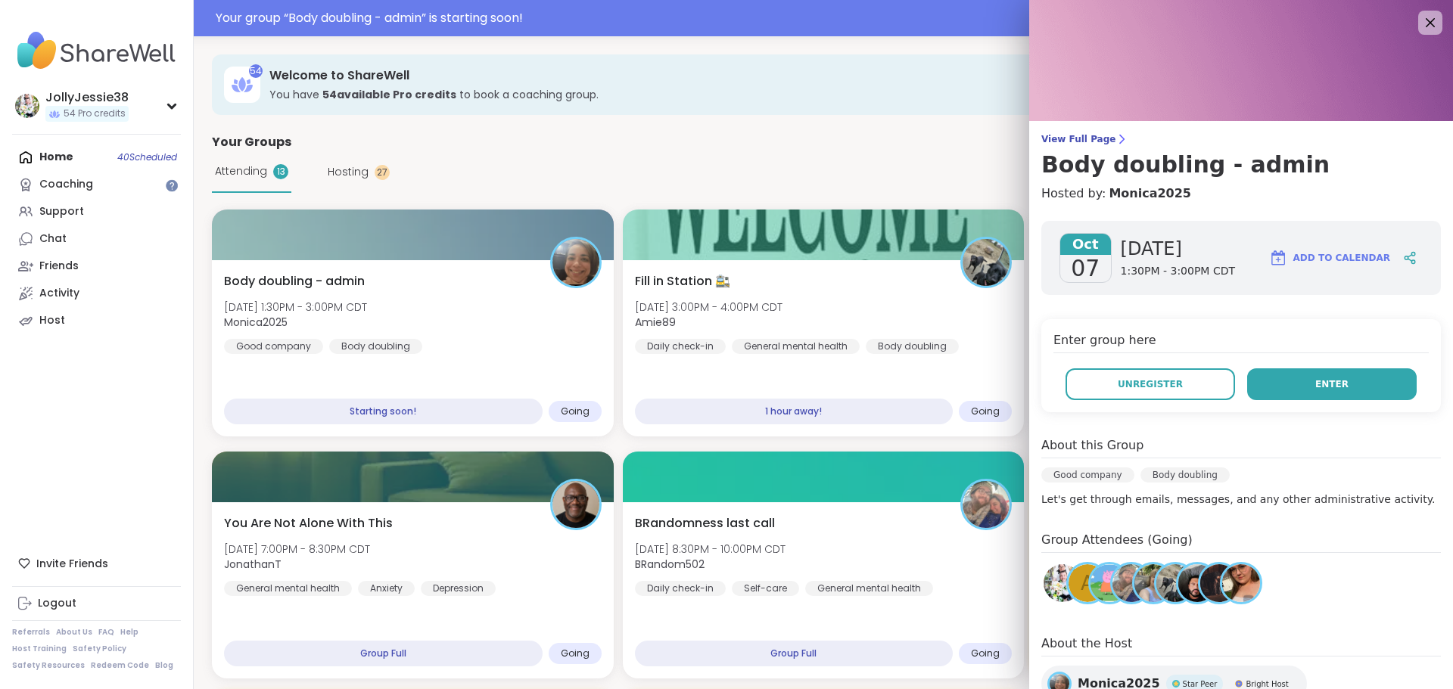
click at [1266, 373] on button "Enter" at bounding box center [1331, 384] width 169 height 32
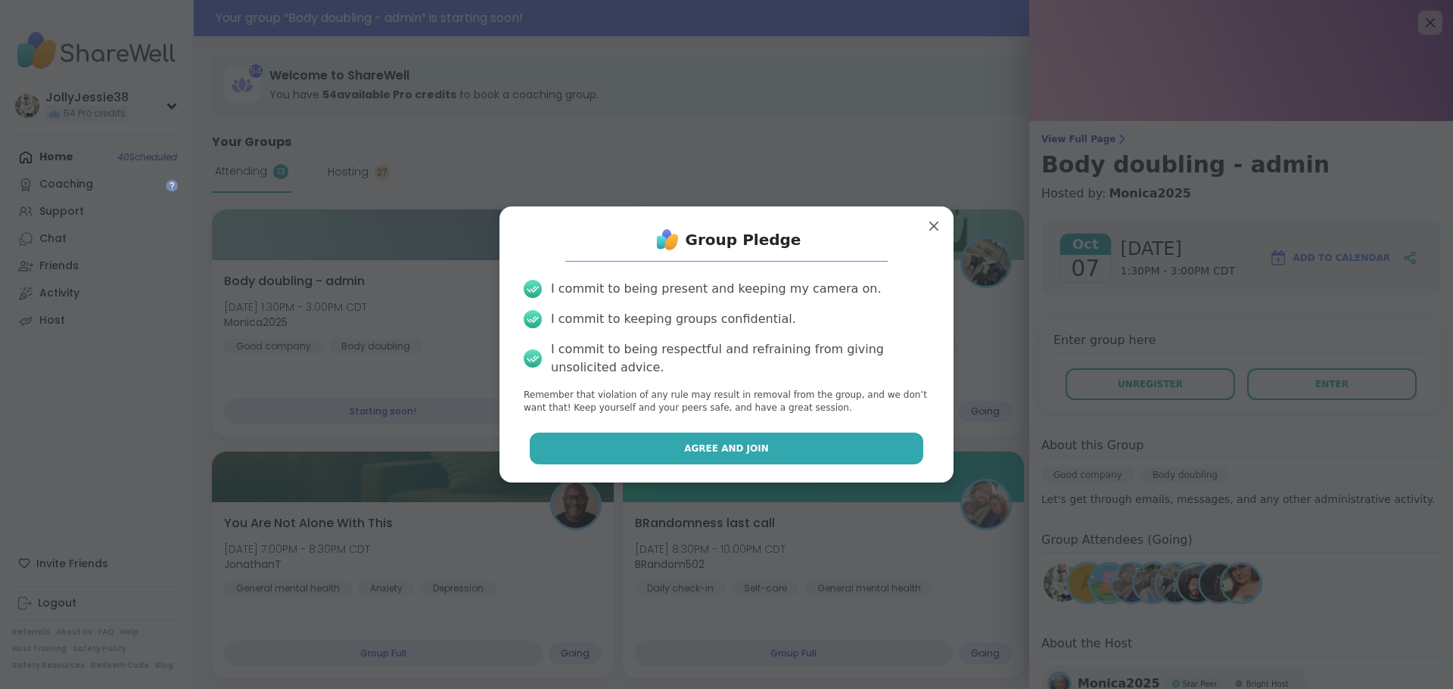
click at [771, 455] on button "Agree and Join" at bounding box center [727, 449] width 394 height 32
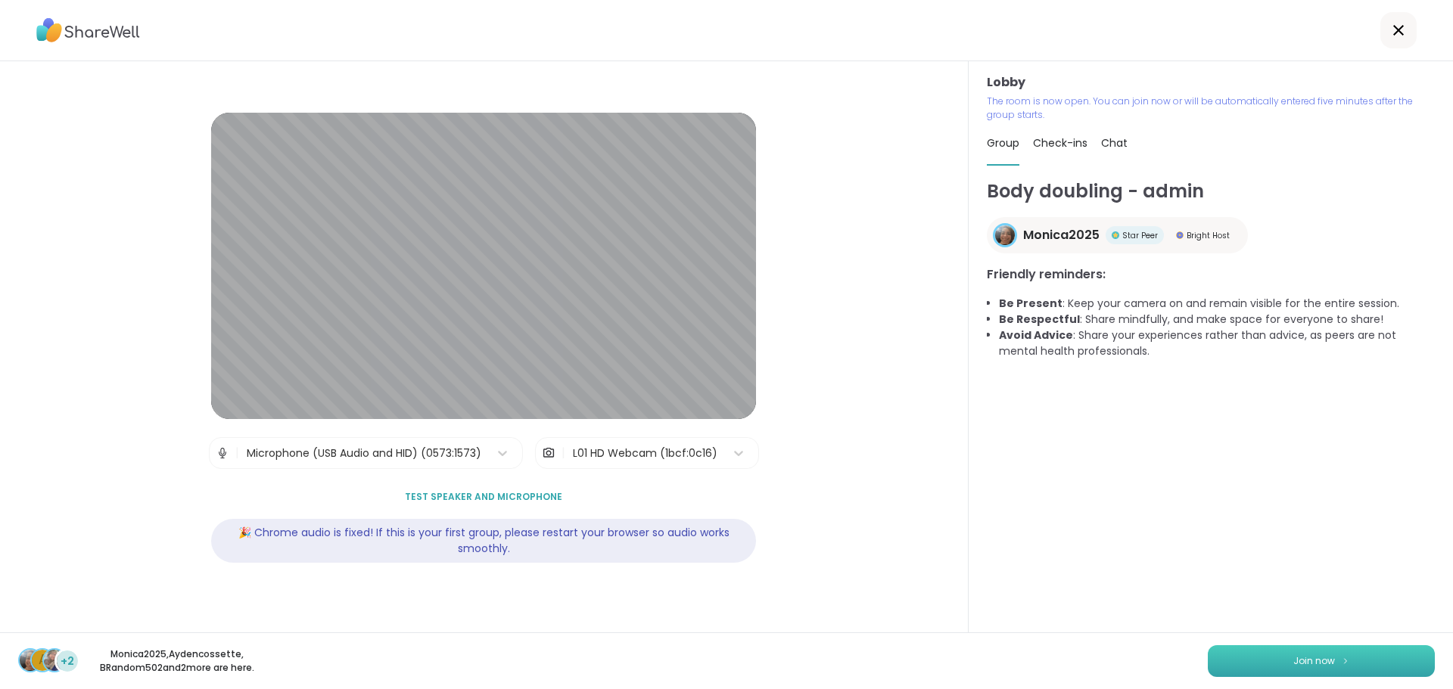
click at [1295, 660] on span "Join now" at bounding box center [1314, 661] width 42 height 14
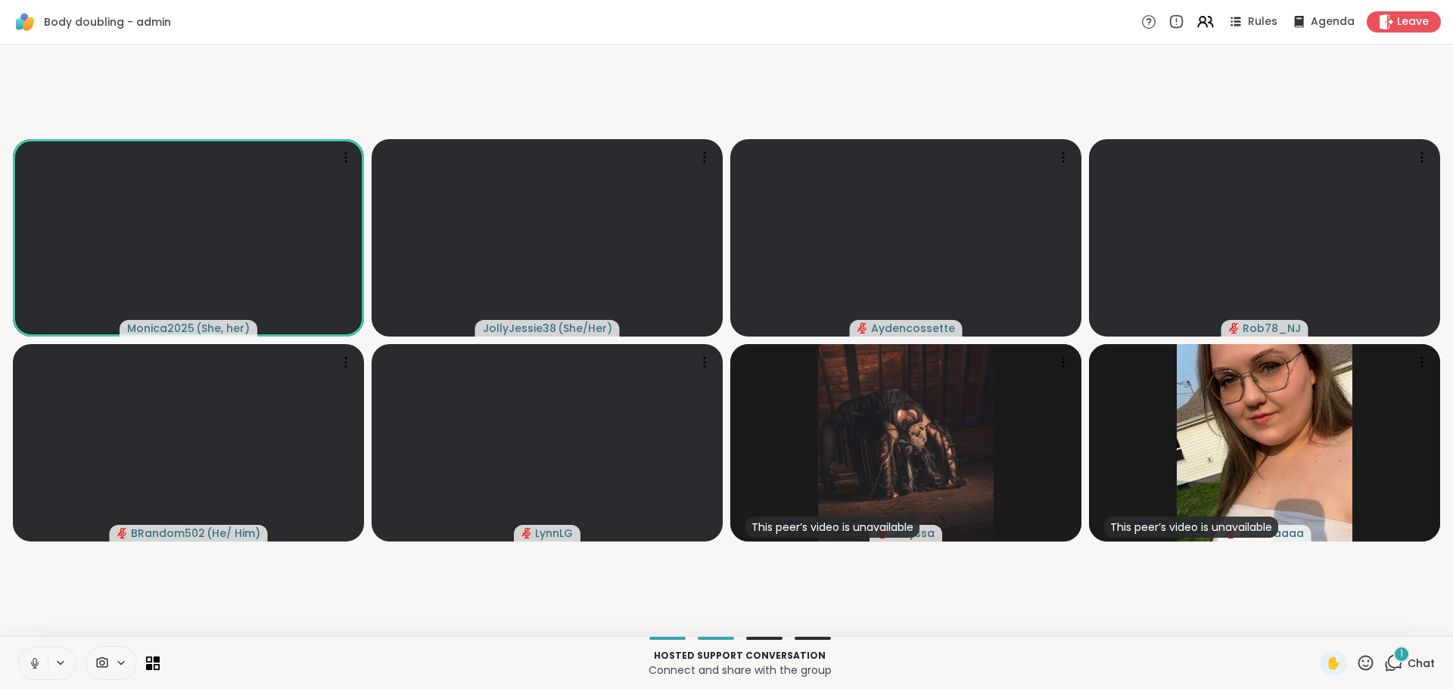
click at [34, 653] on button at bounding box center [33, 664] width 29 height 32
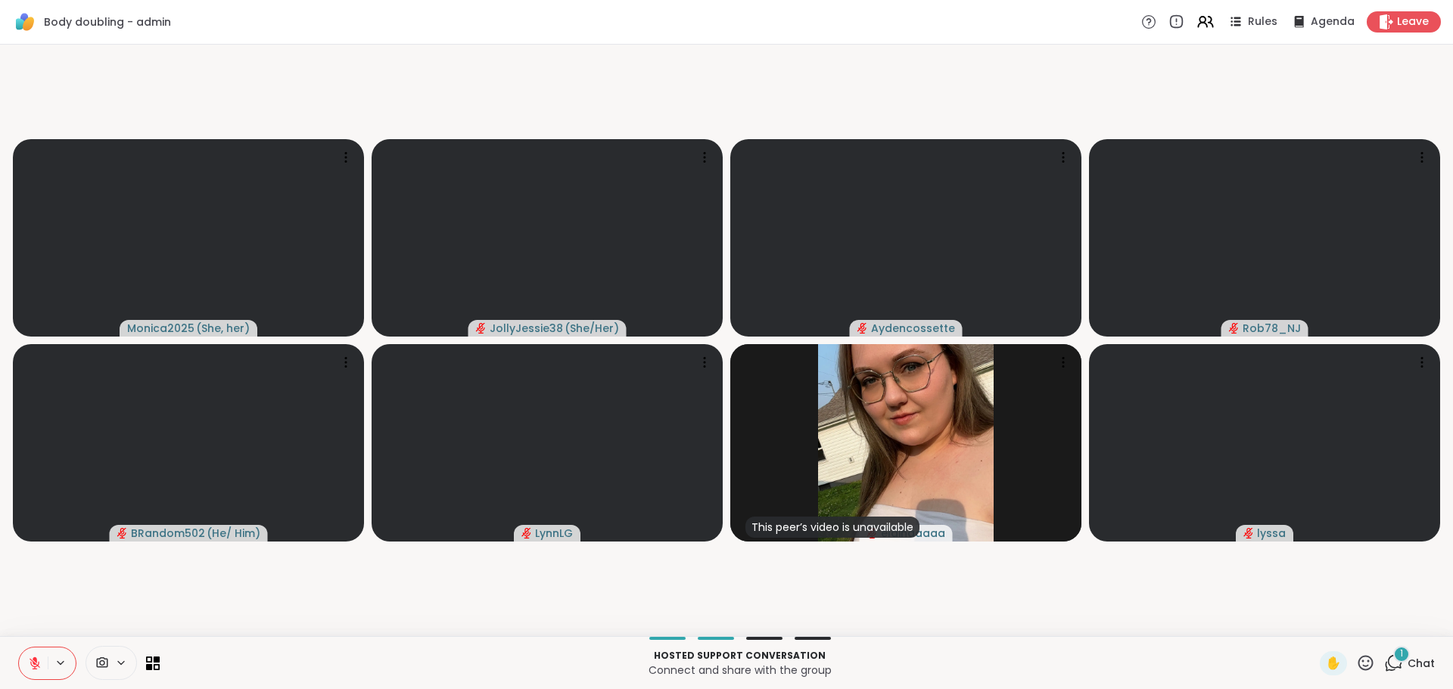
click at [1387, 663] on icon at bounding box center [1393, 663] width 19 height 19
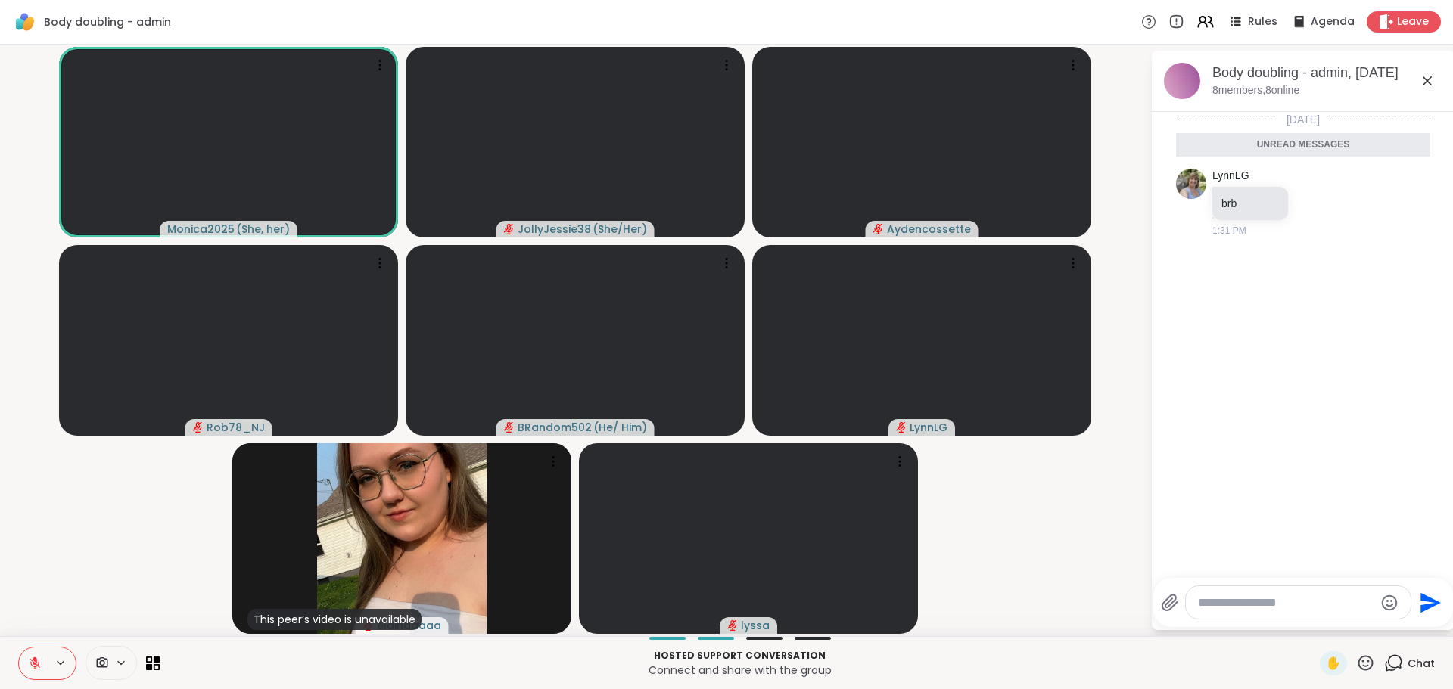
click at [1267, 592] on div at bounding box center [1297, 602] width 225 height 33
click at [1269, 600] on textarea "Type your message" at bounding box center [1286, 602] width 176 height 15
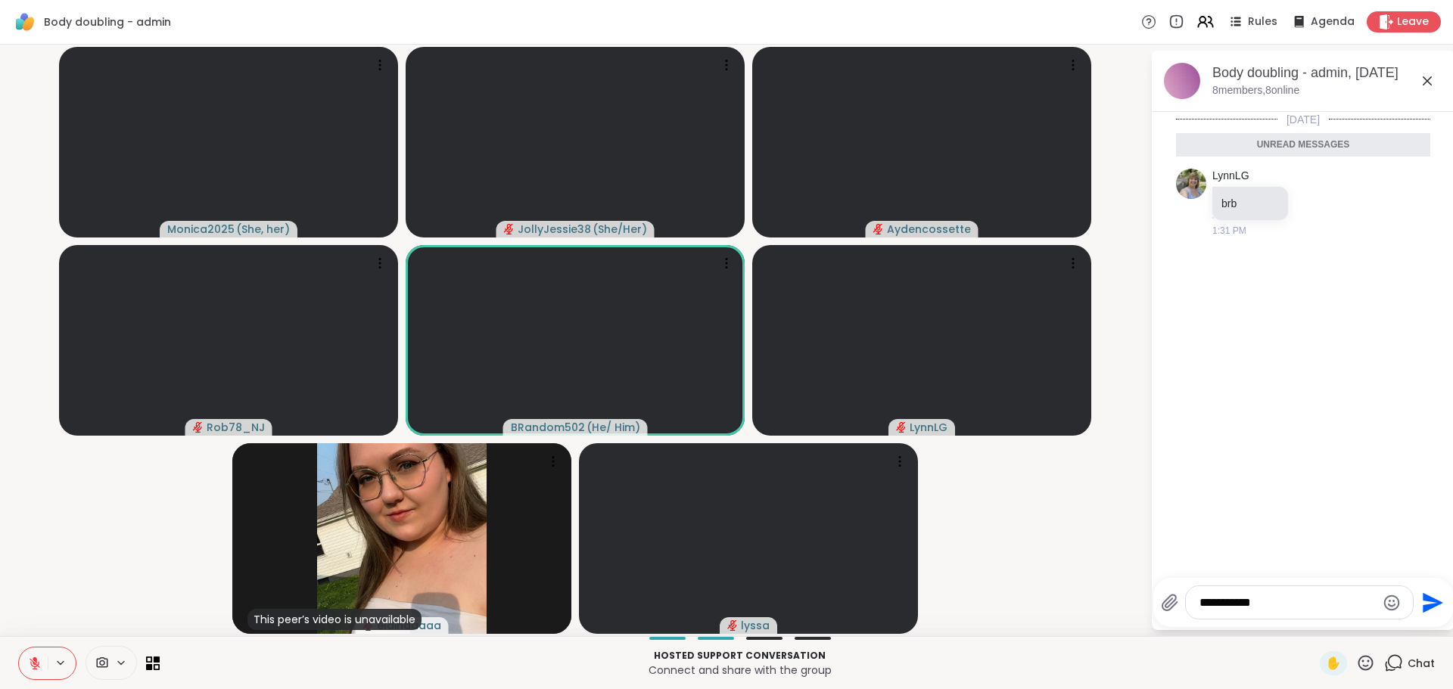
type textarea "**********"
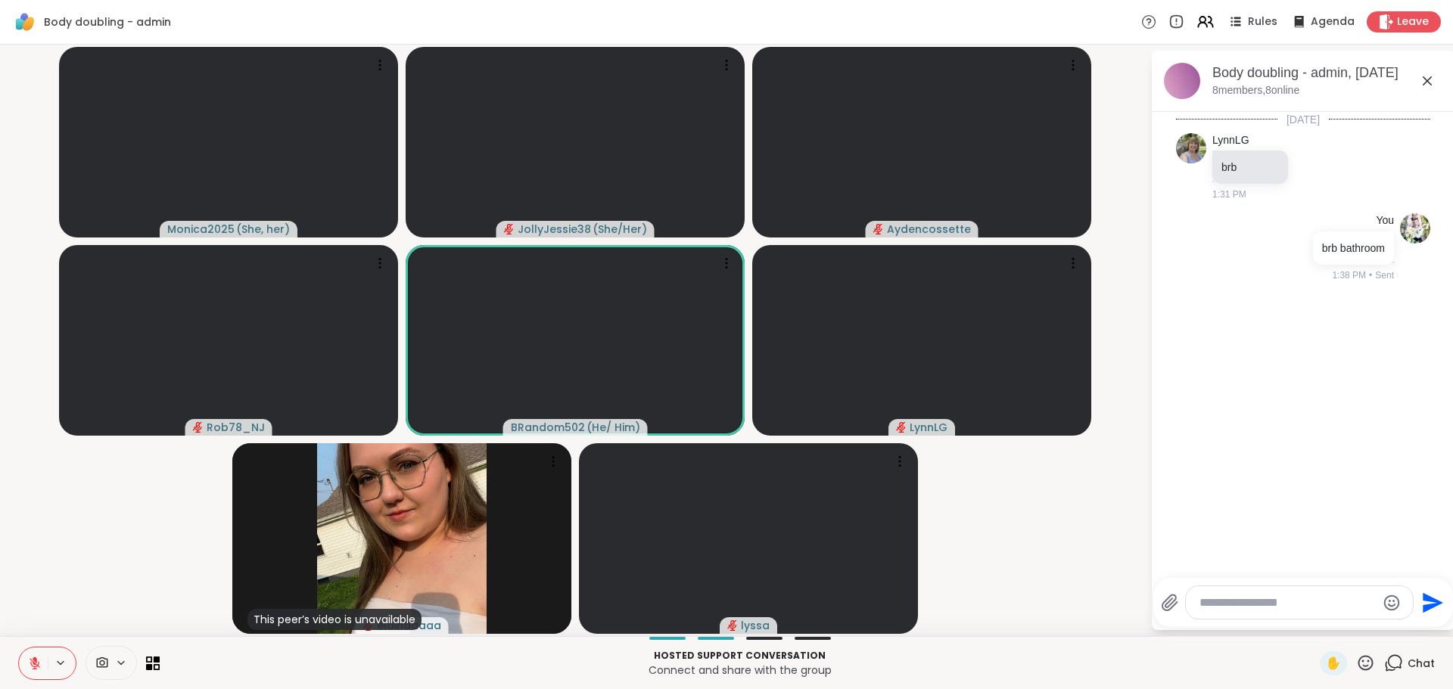
type textarea "*"
type textarea "**********"
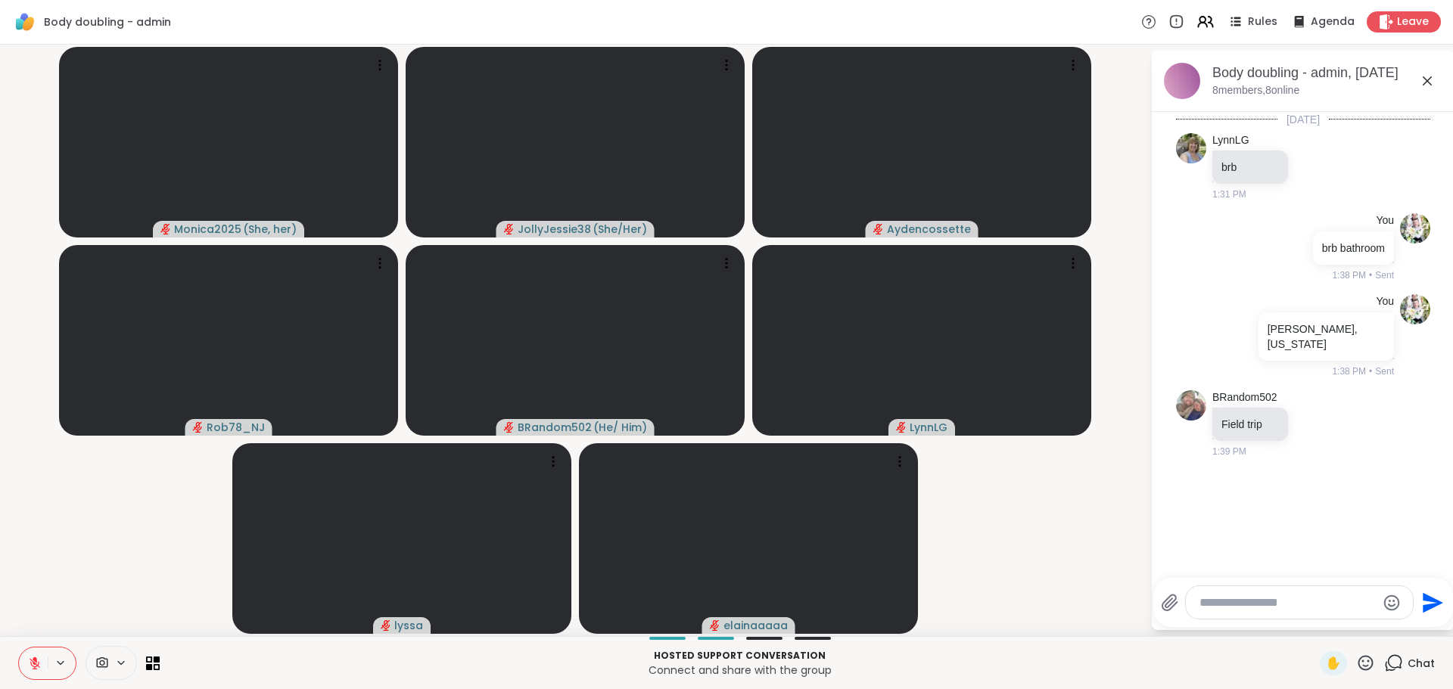
click at [1246, 601] on textarea "Type your message" at bounding box center [1287, 602] width 176 height 15
click at [1254, 606] on textarea "Type your message" at bounding box center [1287, 602] width 176 height 15
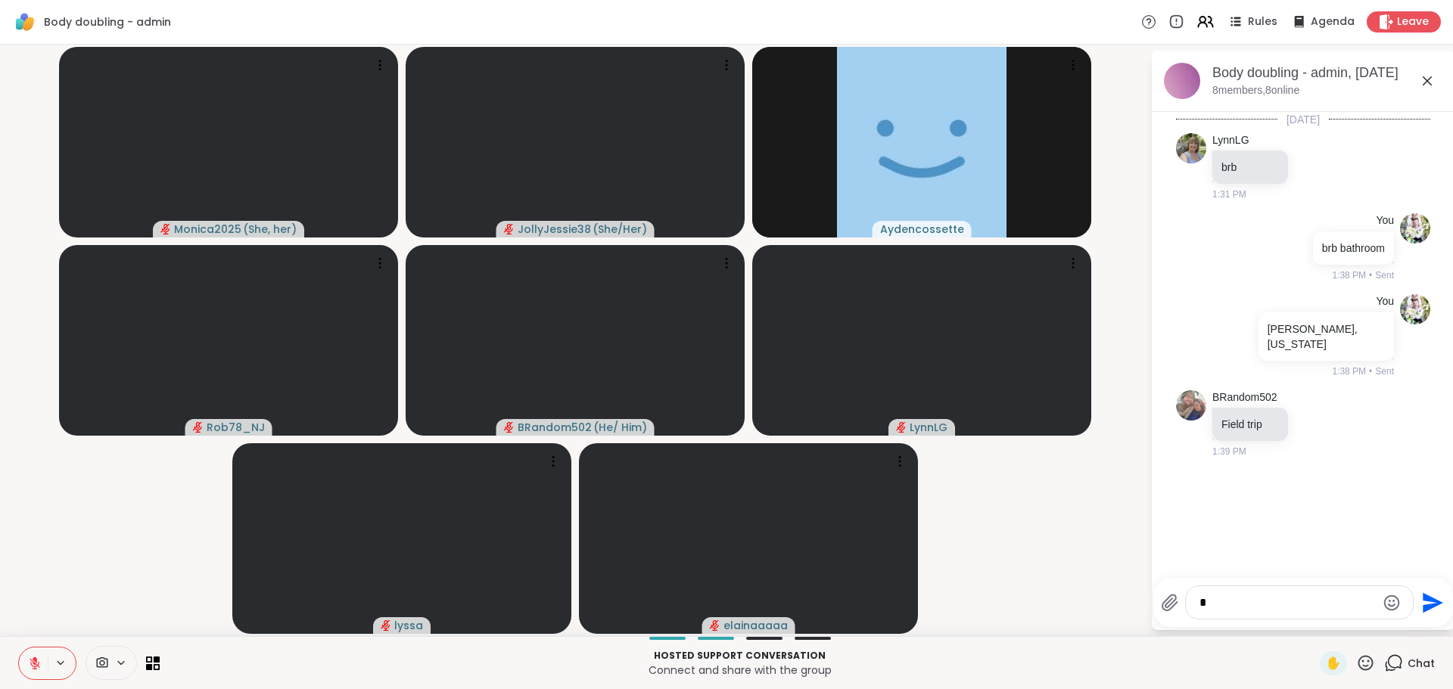
type textarea "*"
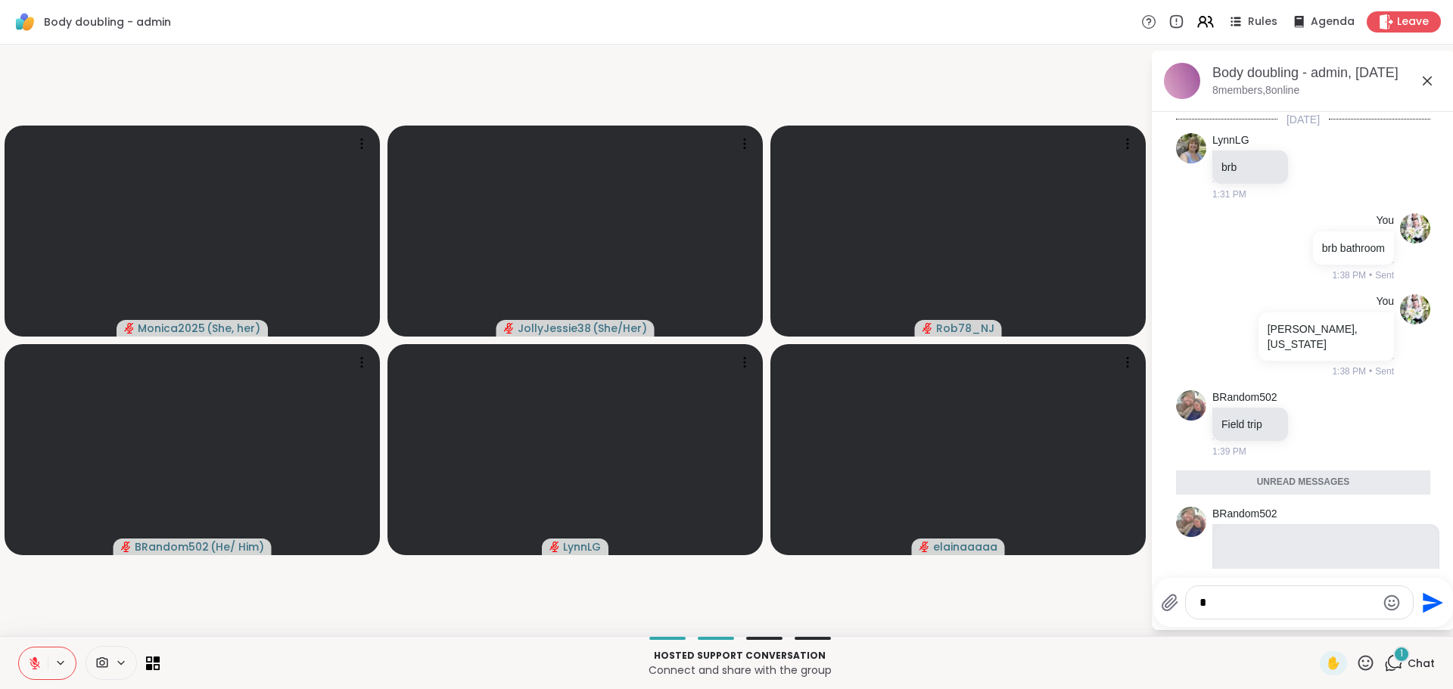
scroll to position [28, 0]
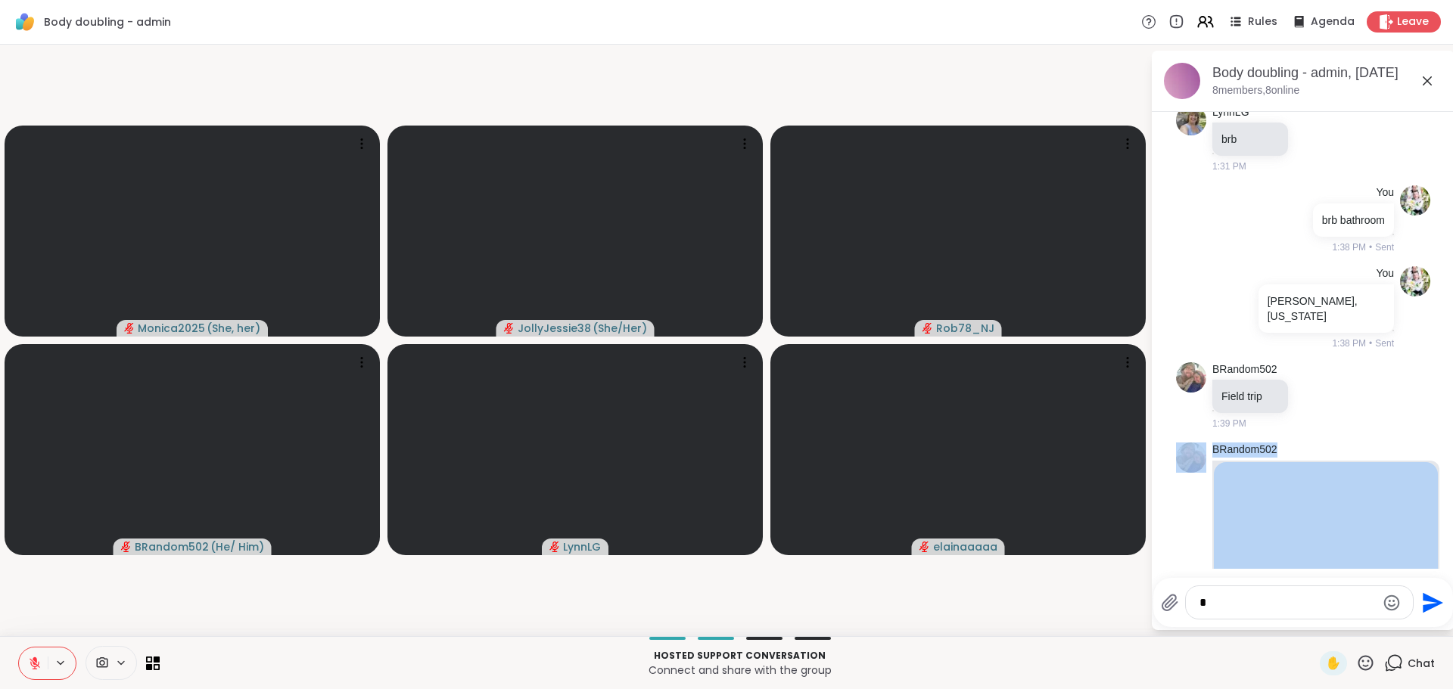
drag, startPoint x: 1443, startPoint y: 389, endPoint x: 1440, endPoint y: 480, distance: 90.8
click at [1440, 480] on html "Body doubling - admin Rules Agenda Leave Monica2025 ( She, her ) JollyJessie38 …" at bounding box center [726, 344] width 1453 height 689
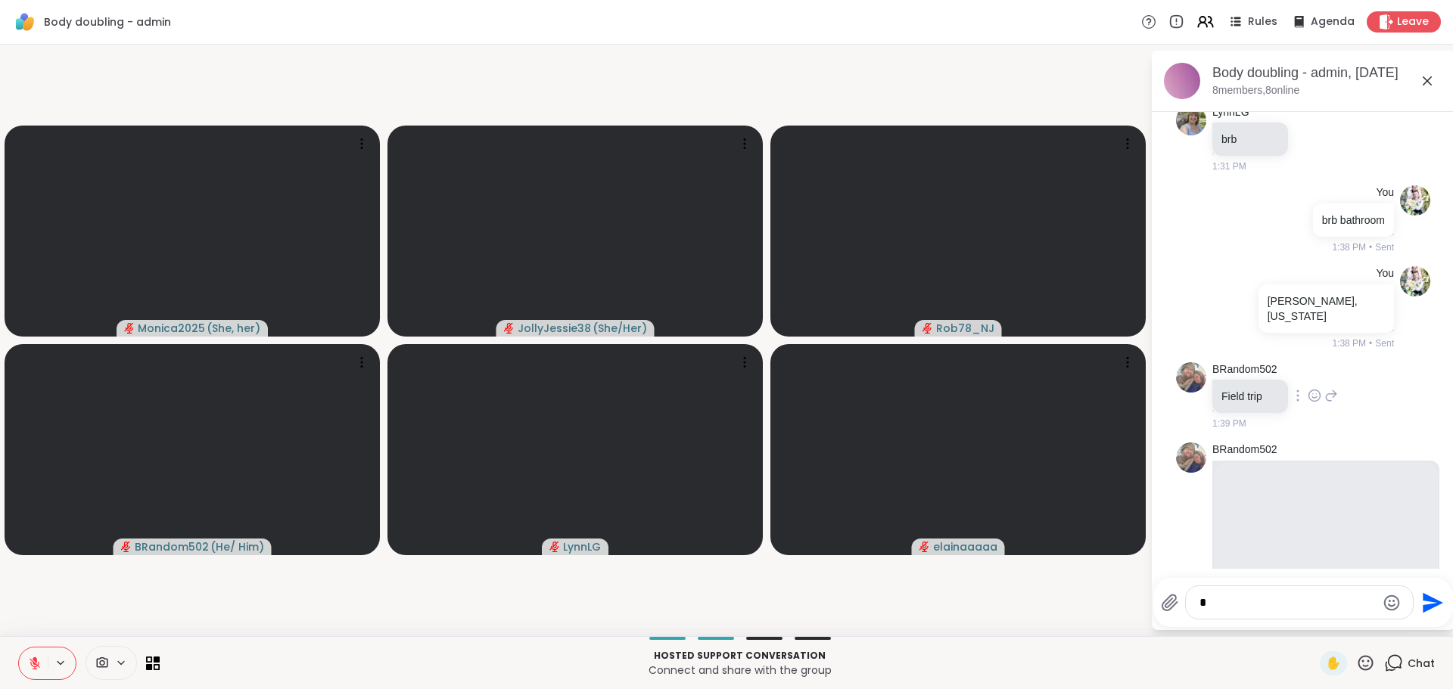
click at [1396, 403] on div "BRandom502 Field trip 1:39 PM" at bounding box center [1303, 396] width 254 height 81
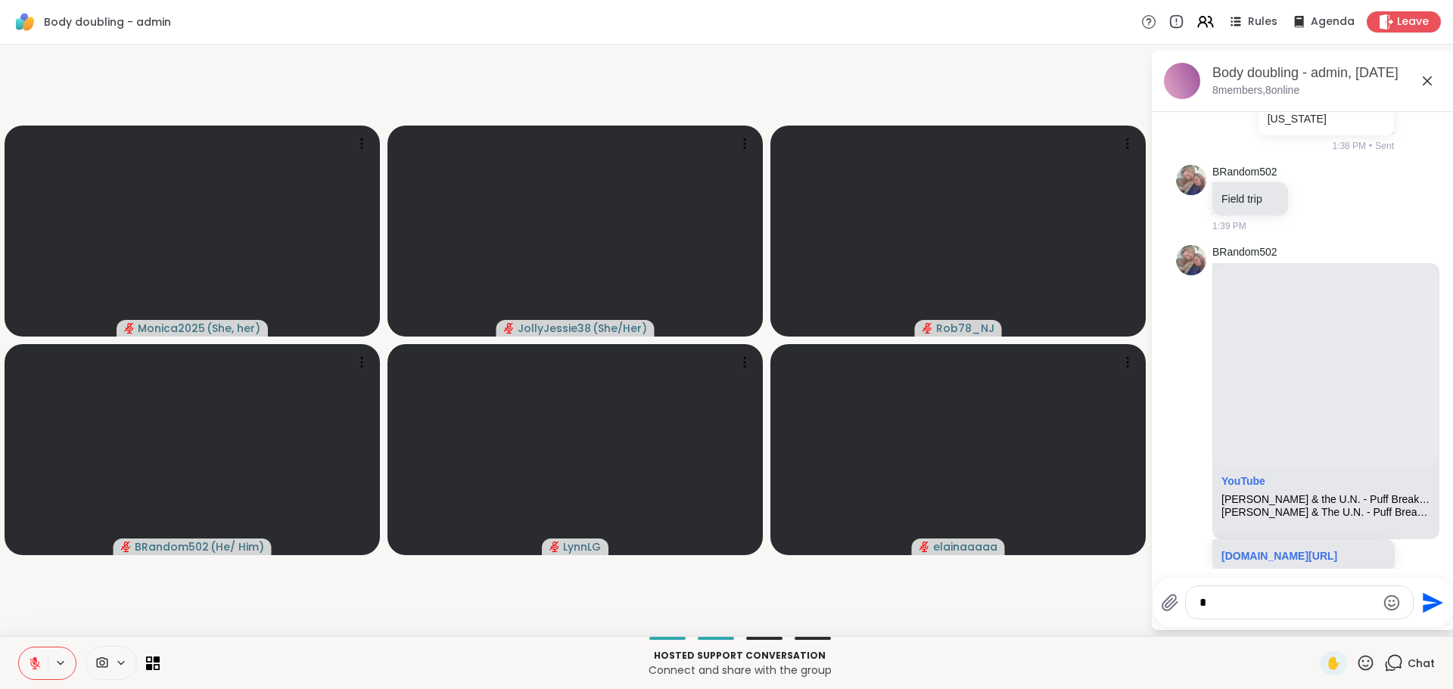
scroll to position [231, 0]
click at [1419, 519] on ul "[DATE] [PERSON_NAME] brb 1:31 PM You brb bathroom 1:38 PM • Sent You [PERSON_NA…" at bounding box center [1303, 236] width 278 height 710
click at [1288, 605] on textarea "*" at bounding box center [1287, 602] width 176 height 15
click at [1294, 603] on textarea "*" at bounding box center [1287, 602] width 176 height 15
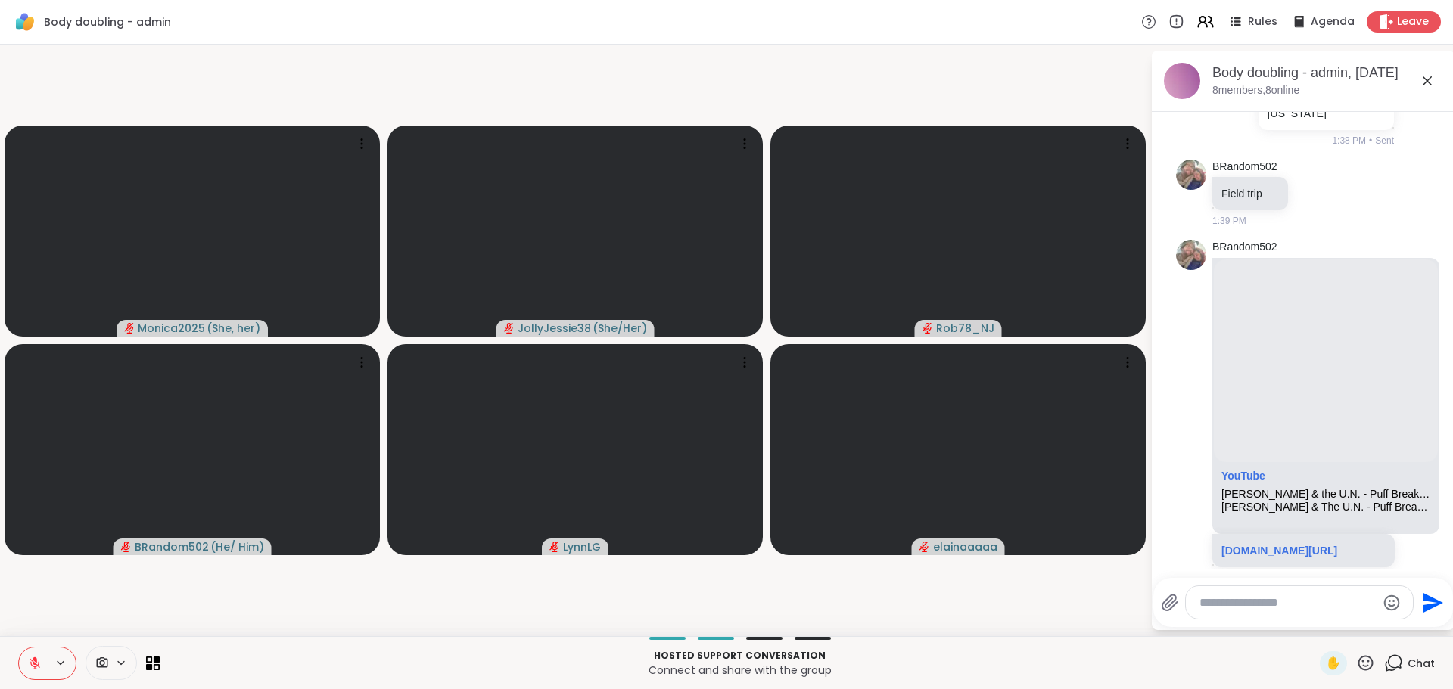
paste textarea "**********"
type textarea "**********"
click at [1428, 599] on icon "Send" at bounding box center [1432, 598] width 20 height 20
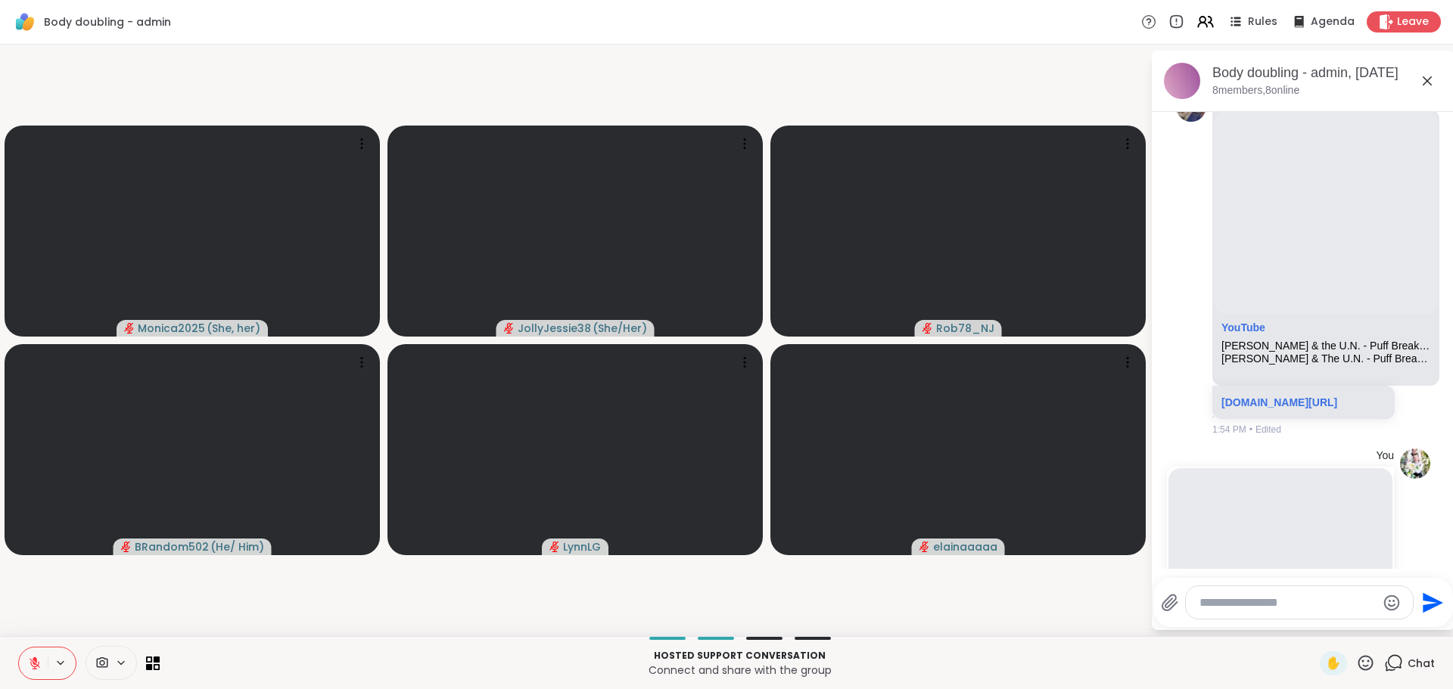
click at [1301, 593] on div at bounding box center [1298, 602] width 227 height 33
drag, startPoint x: 1301, startPoint y: 593, endPoint x: 1300, endPoint y: 601, distance: 8.4
click at [1300, 601] on textarea "Type your message" at bounding box center [1287, 602] width 176 height 15
paste textarea "**********"
type textarea "**********"
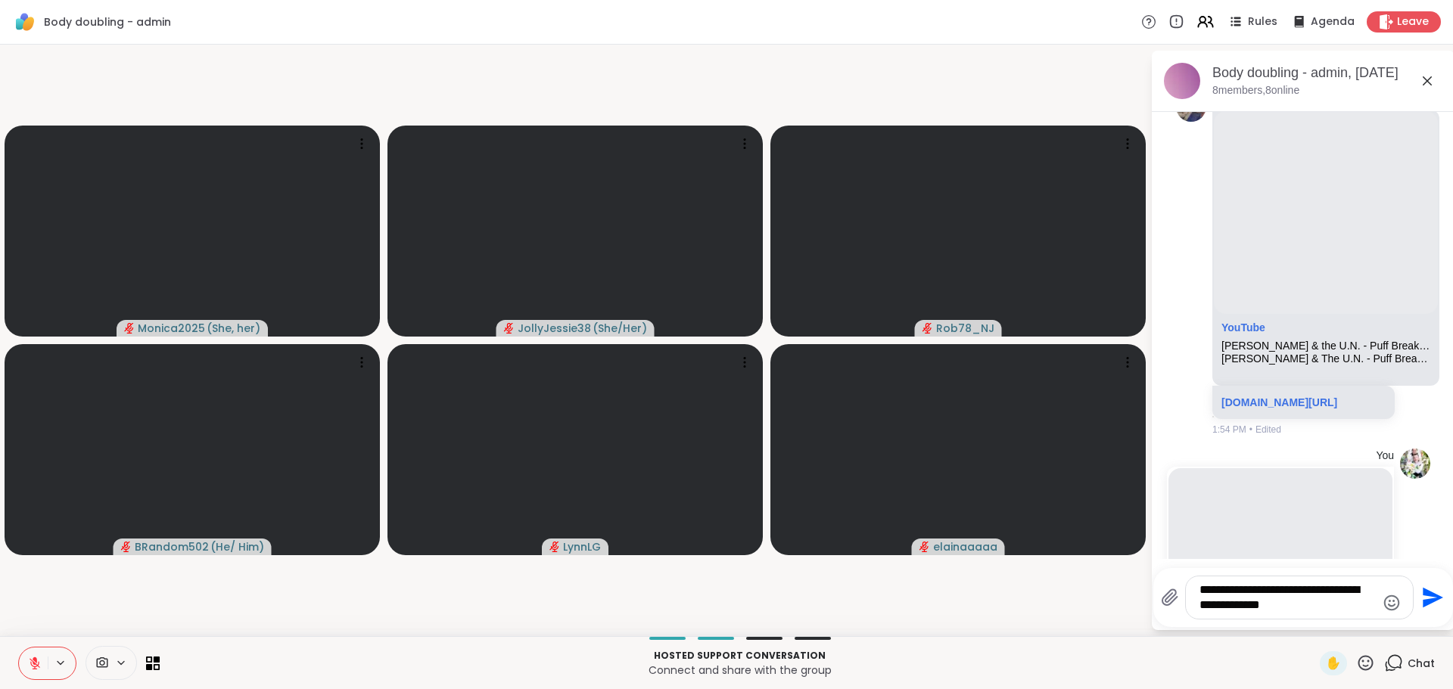
click at [1425, 598] on icon "Send" at bounding box center [1430, 598] width 24 height 24
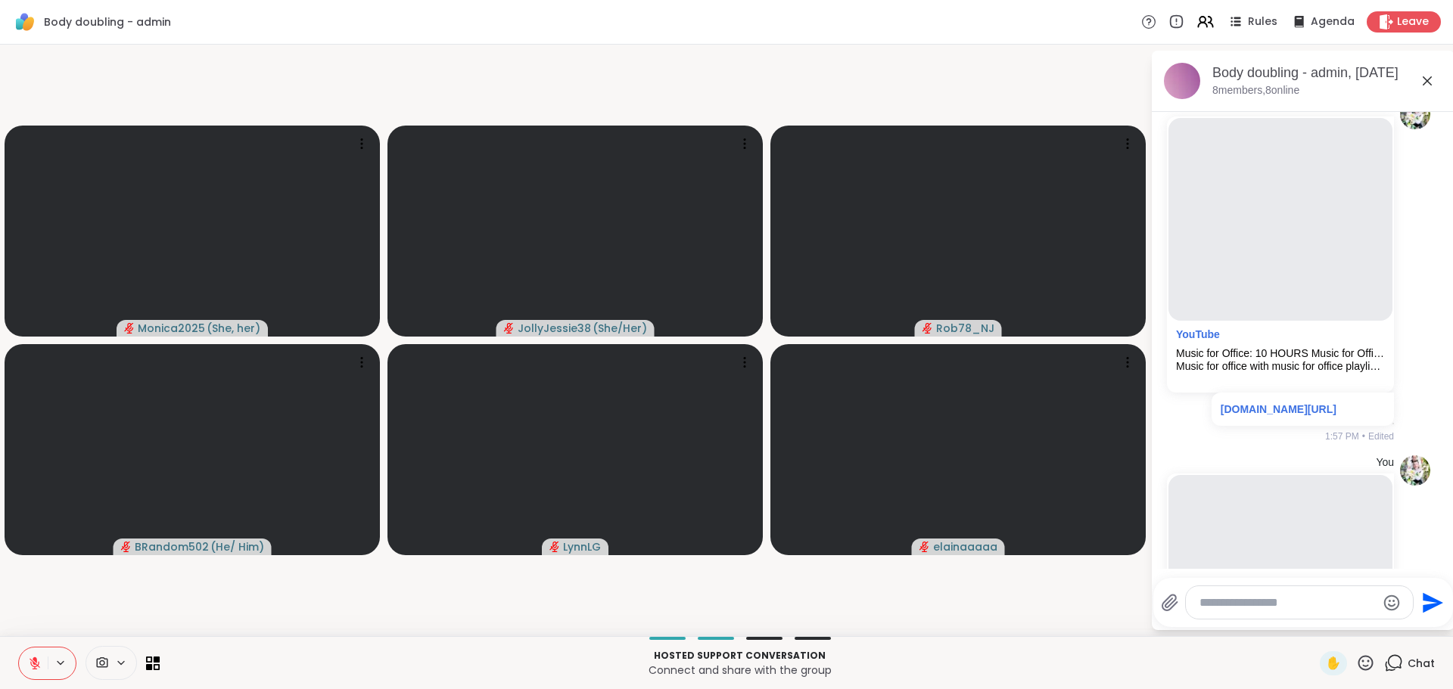
scroll to position [772, 0]
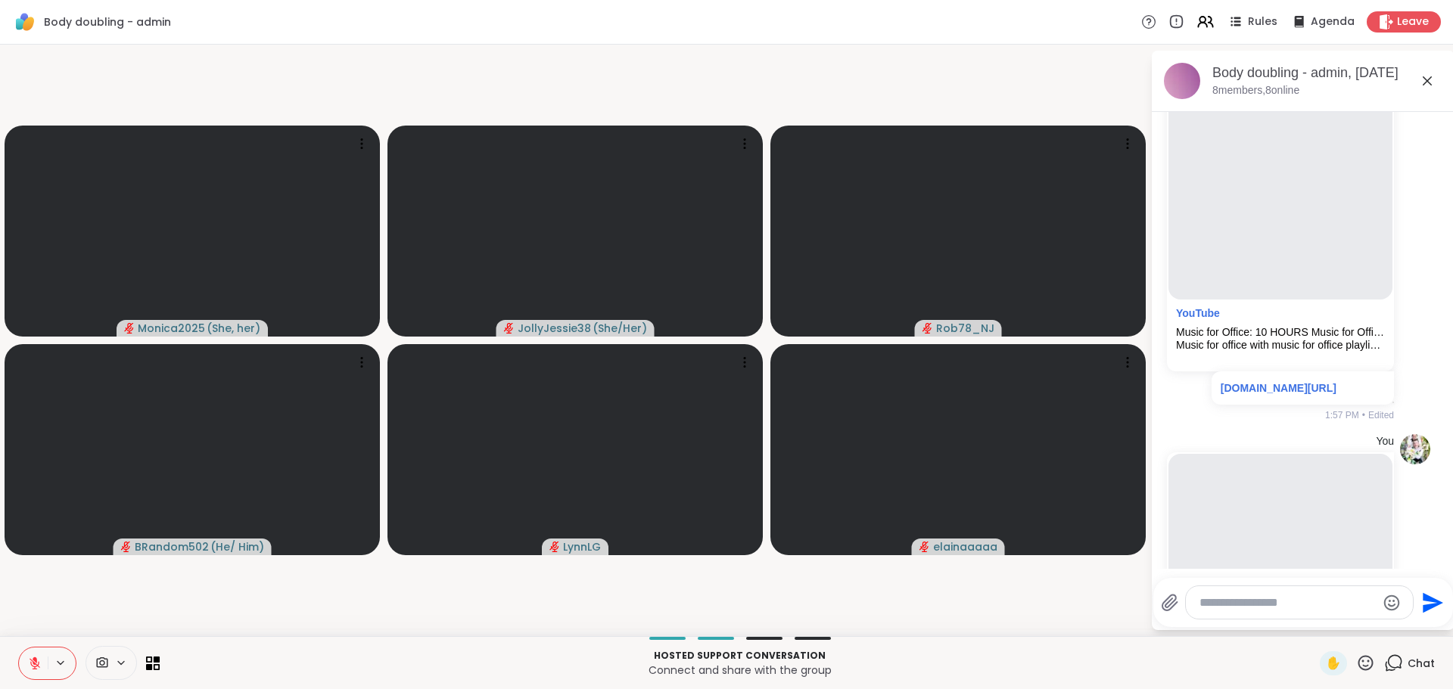
click at [1213, 606] on textarea "Type your message" at bounding box center [1287, 602] width 176 height 15
paste textarea "**********"
type textarea "**********"
click at [1433, 597] on icon "Send" at bounding box center [1432, 598] width 20 height 20
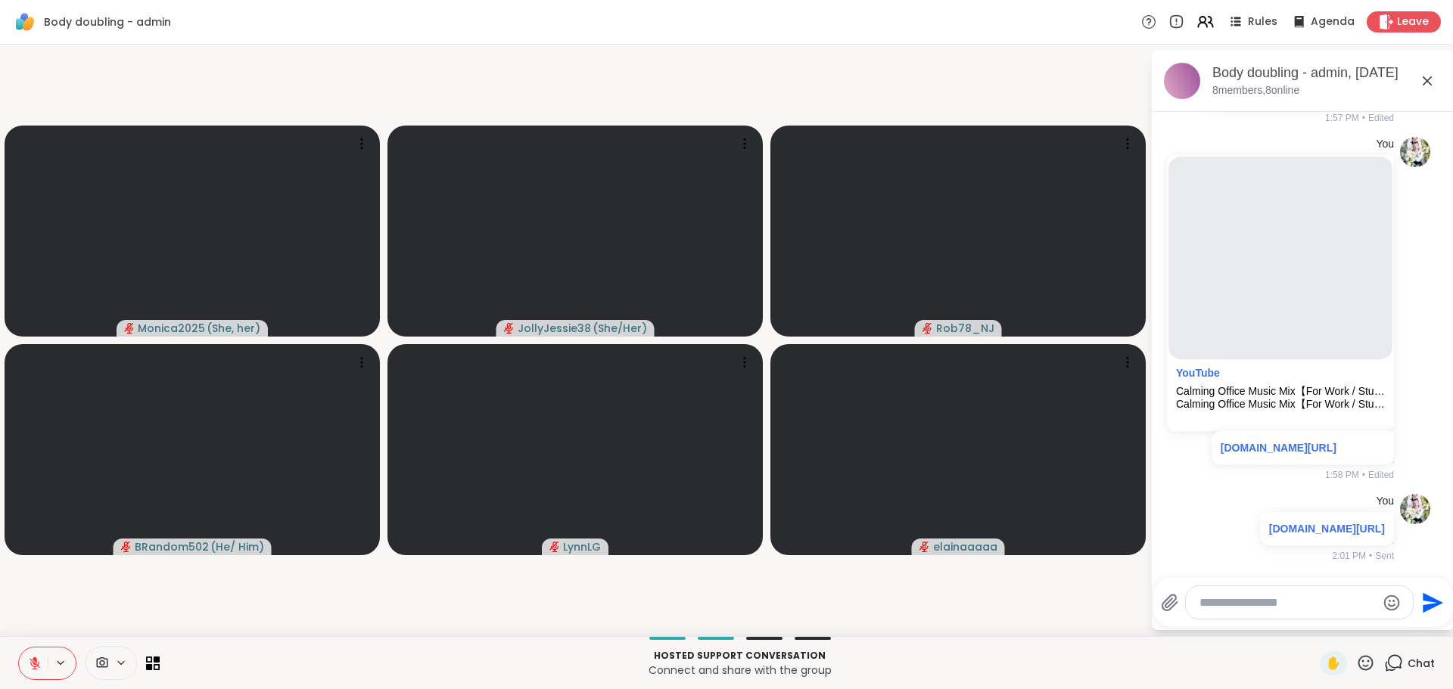
scroll to position [1180, 0]
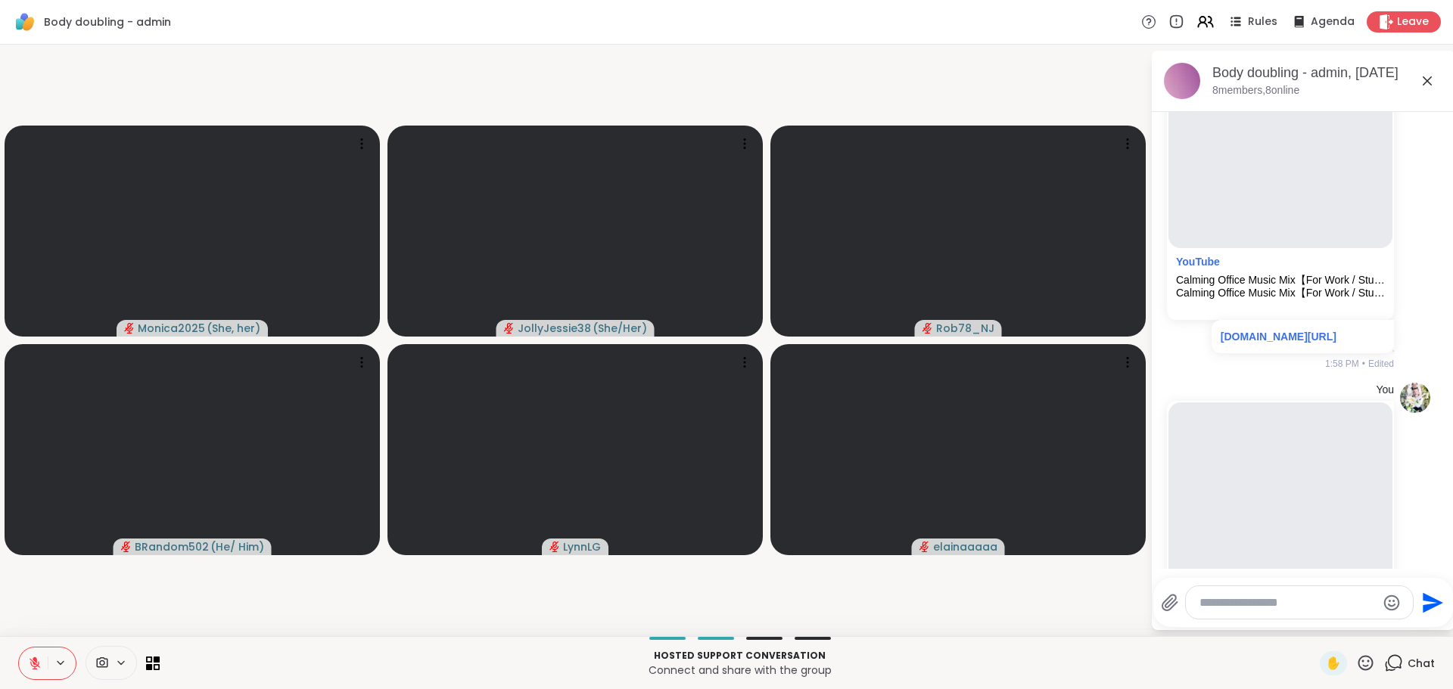
click at [1269, 593] on div at bounding box center [1298, 602] width 227 height 33
click at [1270, 595] on textarea "Type your message" at bounding box center [1287, 602] width 176 height 15
paste textarea "**********"
type textarea "**********"
click at [1428, 588] on icon "Send" at bounding box center [1430, 598] width 24 height 24
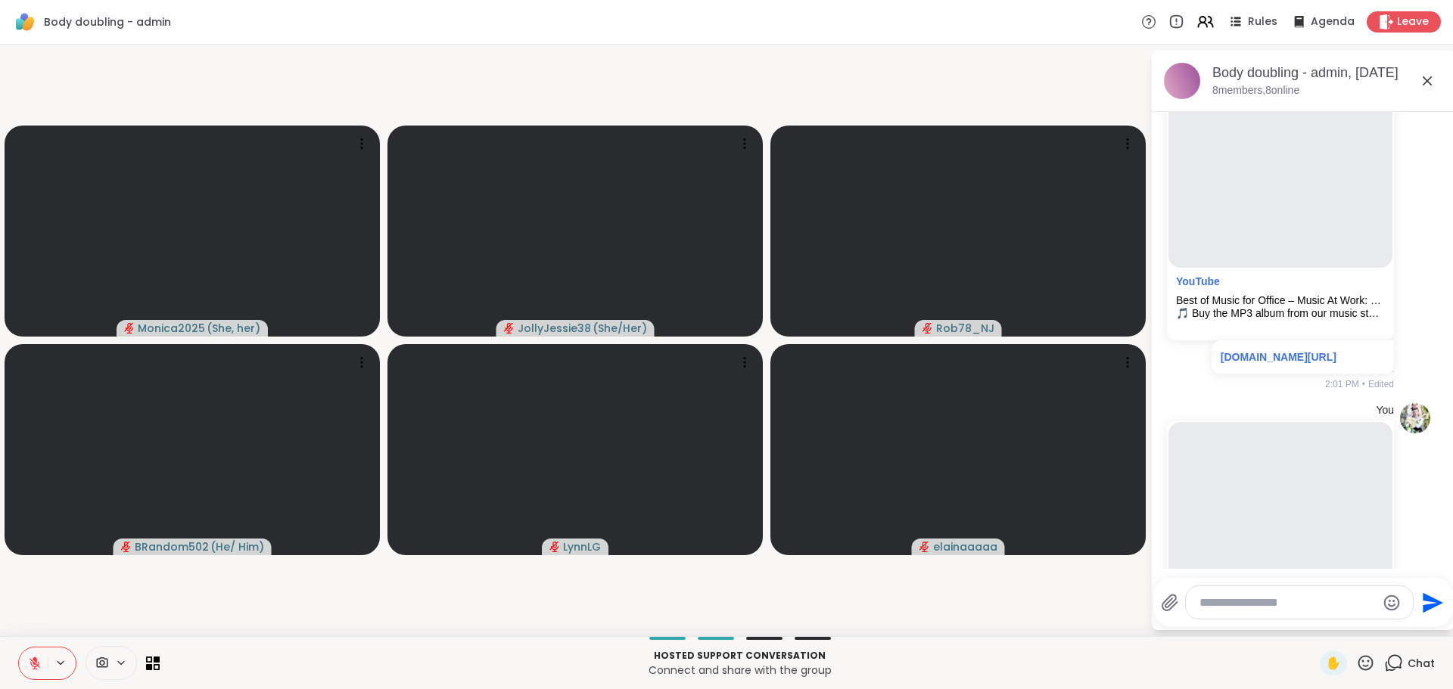
scroll to position [1552, 0]
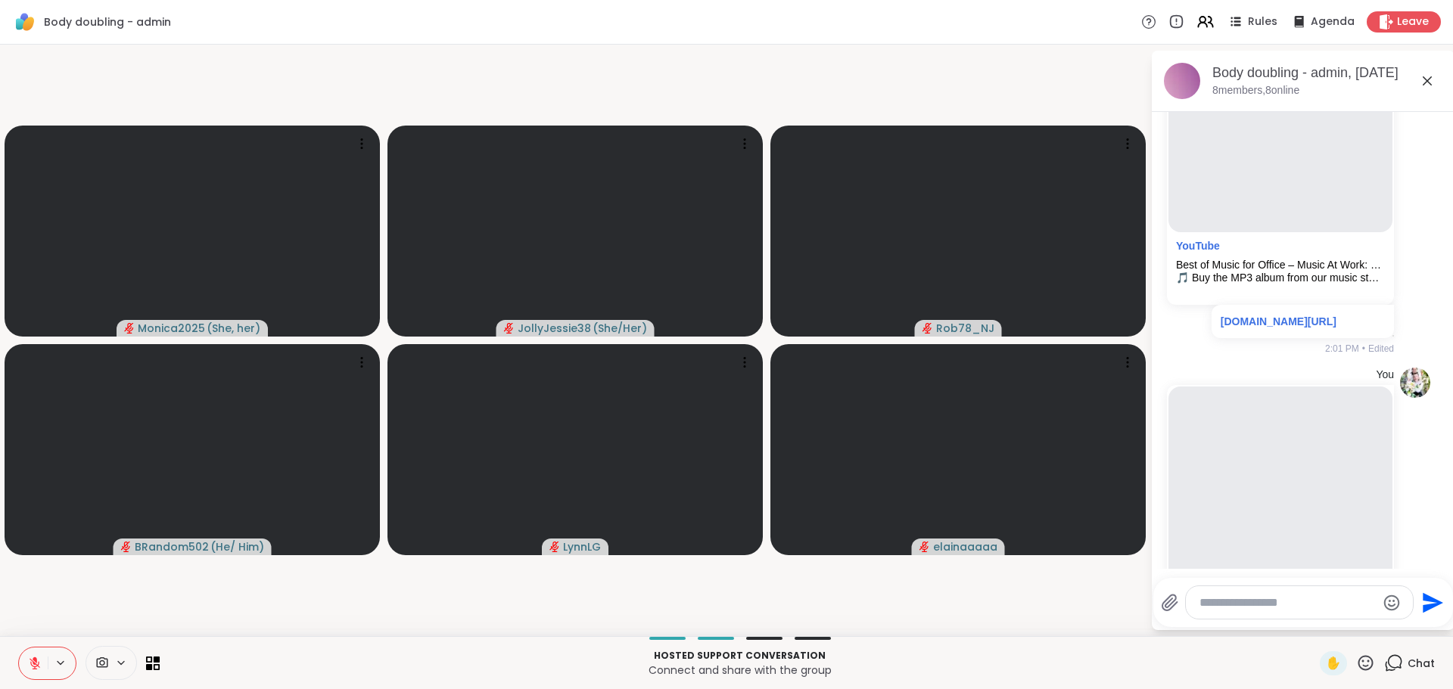
click at [1276, 592] on div at bounding box center [1298, 602] width 227 height 33
click at [1279, 602] on textarea "Type your message" at bounding box center [1287, 602] width 176 height 15
paste textarea "**********"
type textarea "**********"
click at [1427, 587] on icon "Send" at bounding box center [1432, 590] width 20 height 20
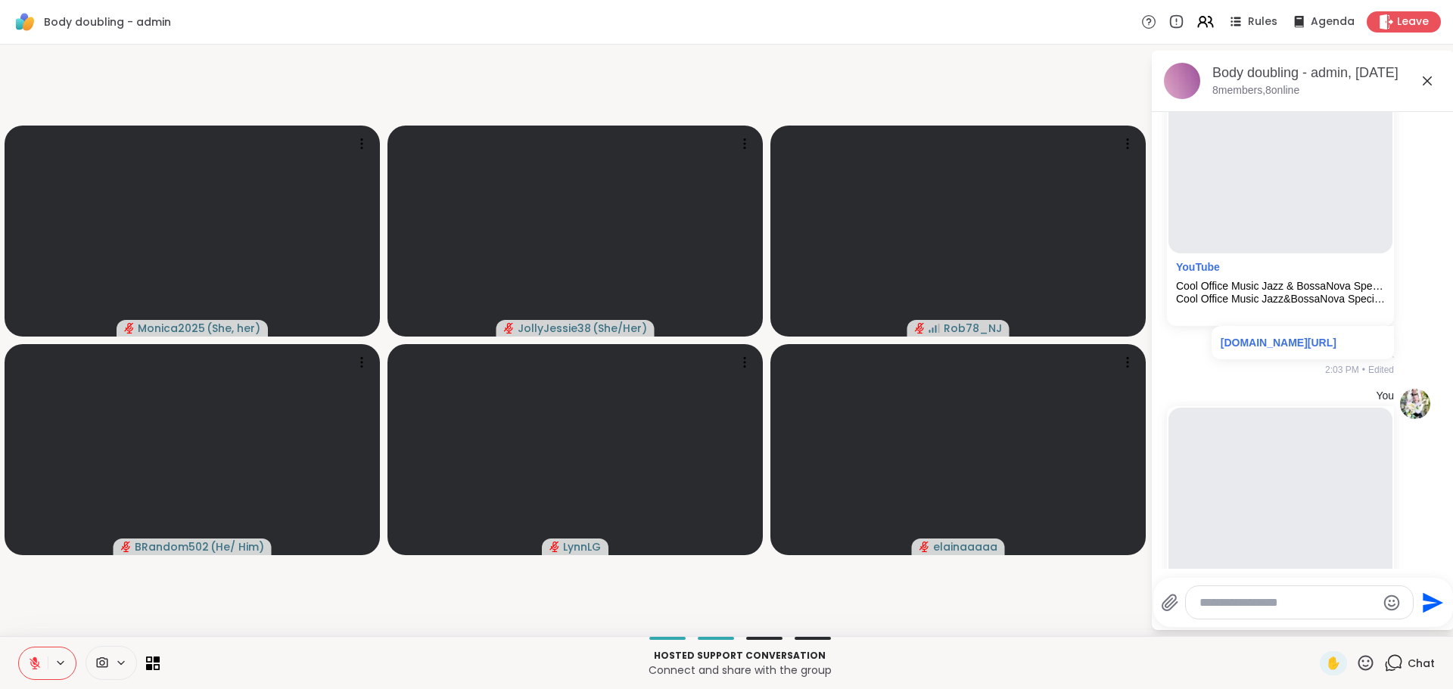
scroll to position [1925, 0]
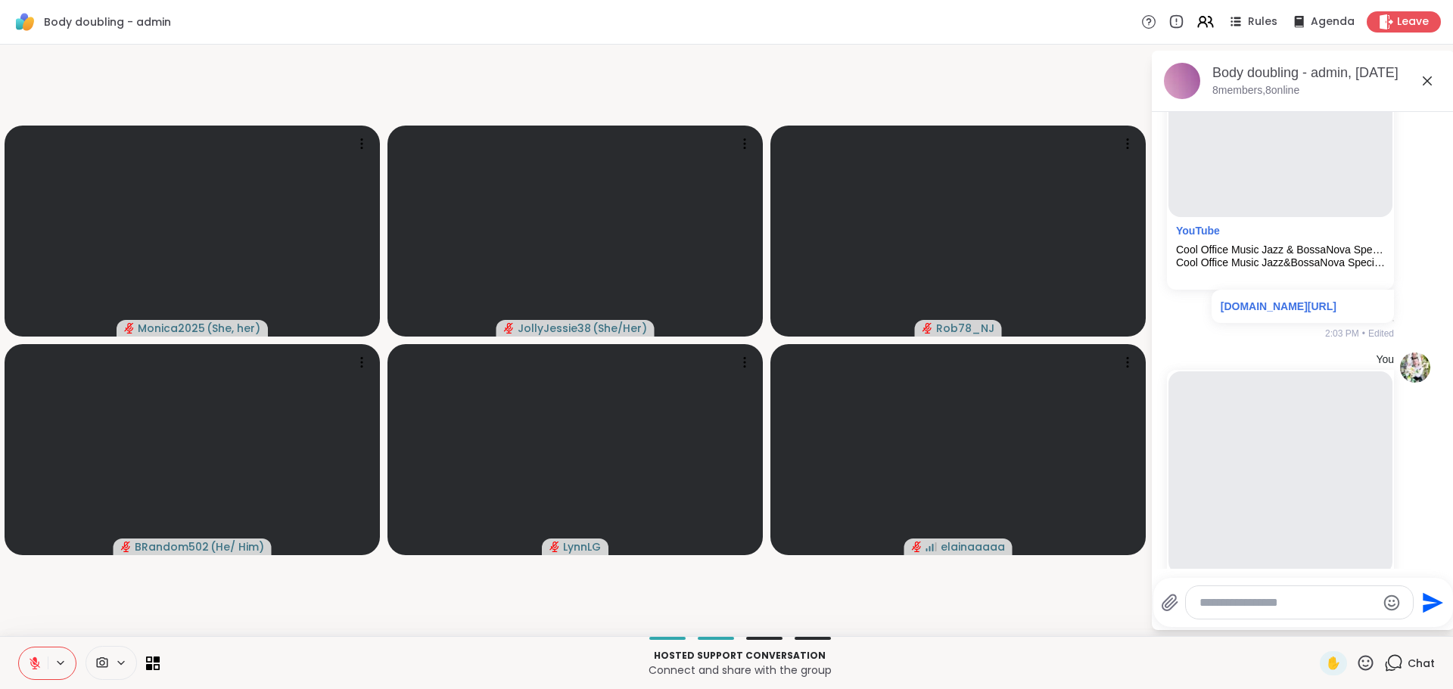
click at [1239, 606] on textarea "Type your message" at bounding box center [1287, 602] width 176 height 15
click at [1241, 598] on textarea "Type your message" at bounding box center [1287, 602] width 176 height 15
paste textarea "**********"
type textarea "**********"
click at [1440, 601] on button "Send" at bounding box center [1430, 598] width 34 height 34
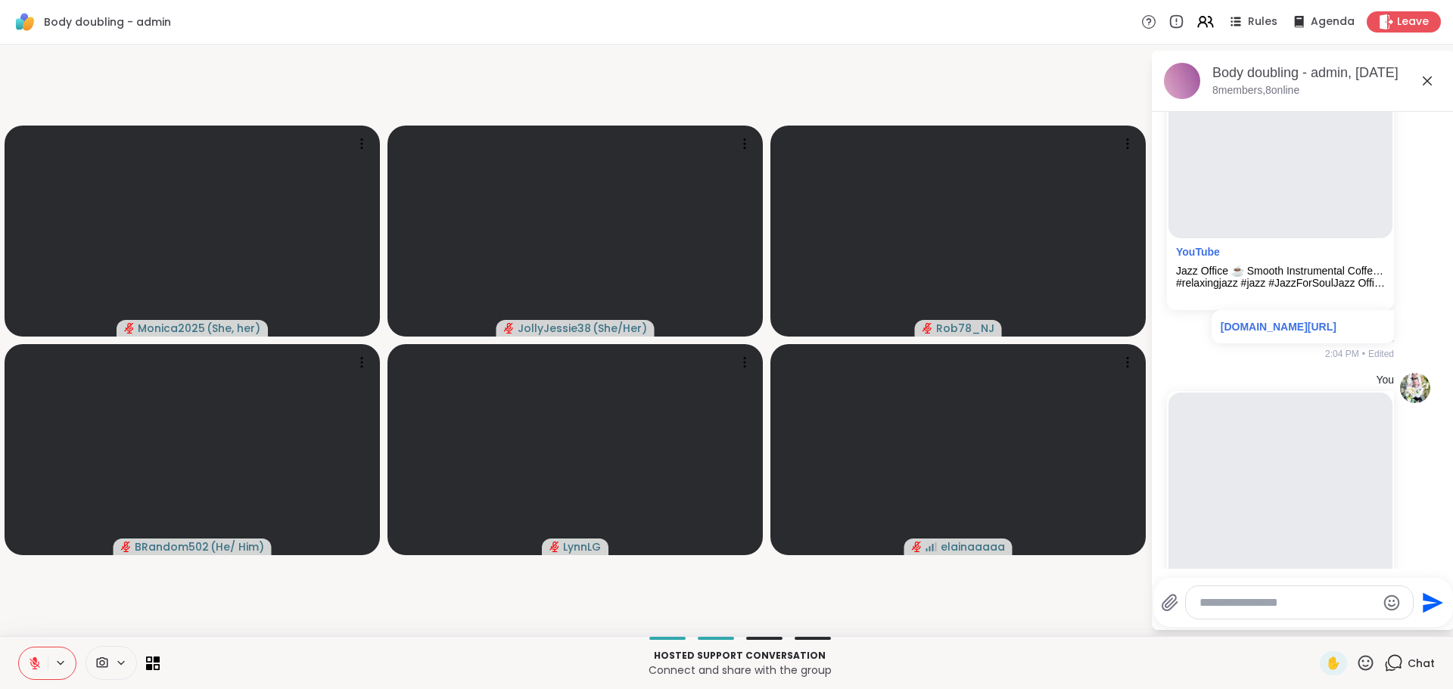
scroll to position [2297, 0]
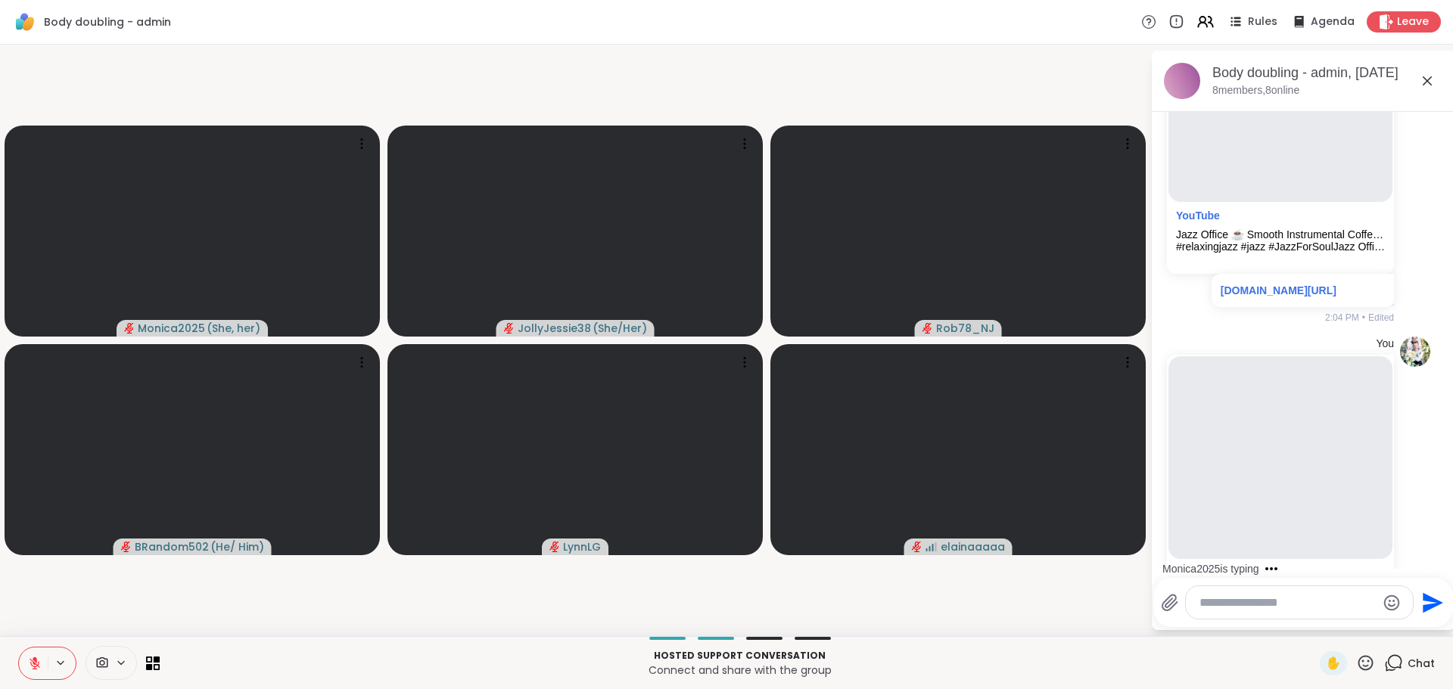
click at [1229, 604] on textarea "Type your message" at bounding box center [1287, 602] width 176 height 15
paste textarea "**********"
type textarea "**********"
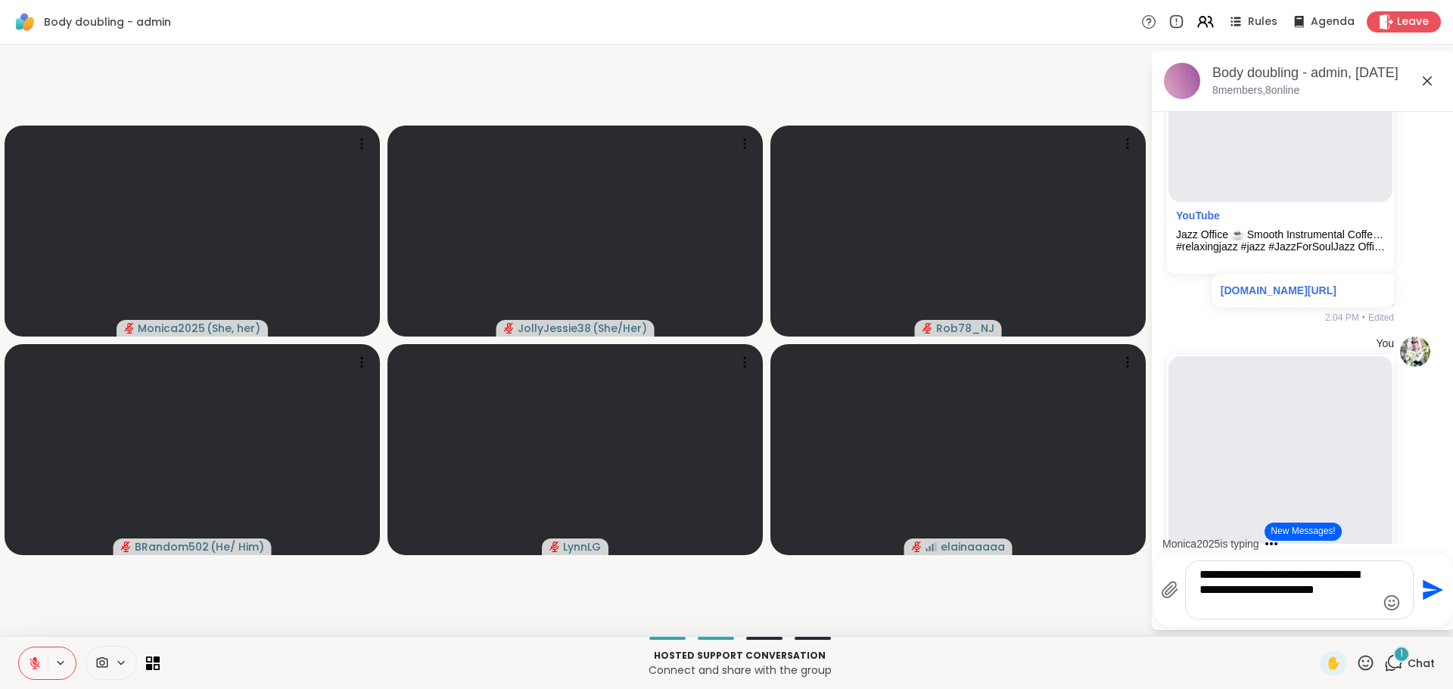
click at [1424, 584] on icon "Send" at bounding box center [1432, 590] width 20 height 20
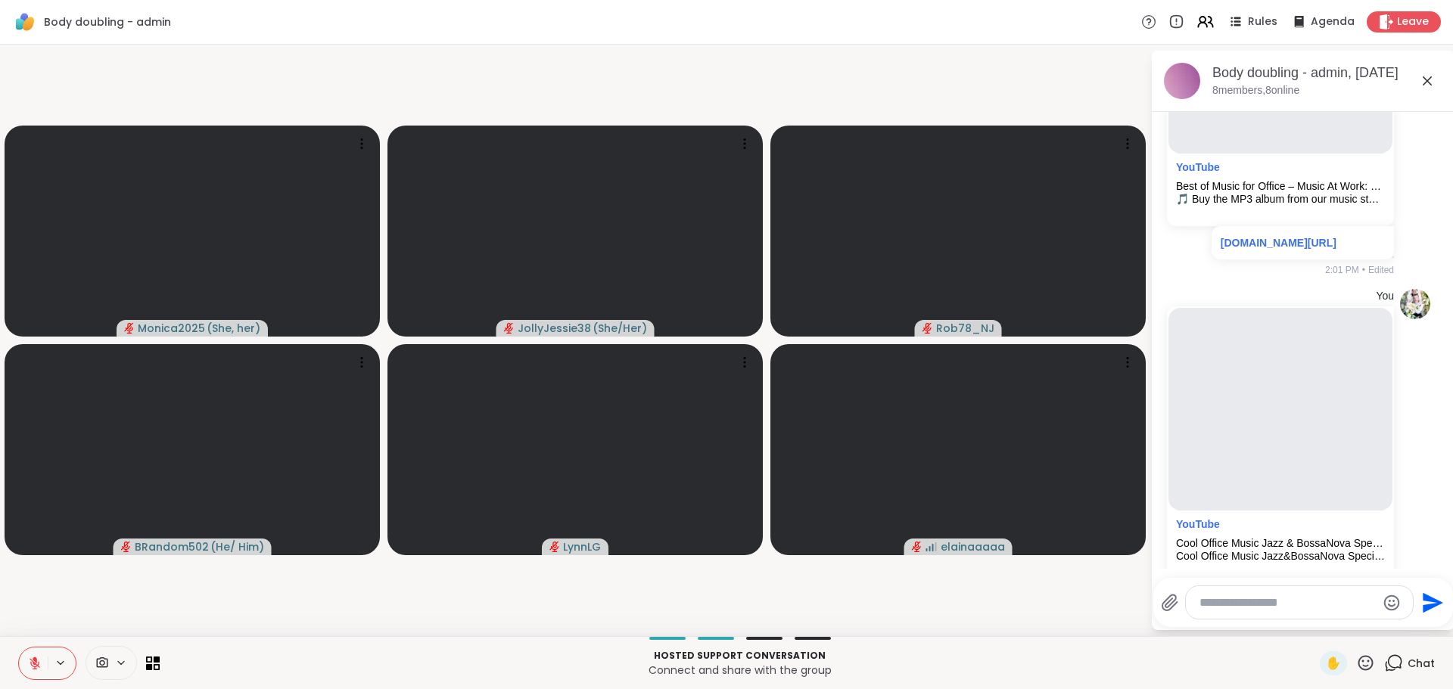
scroll to position [1613, 0]
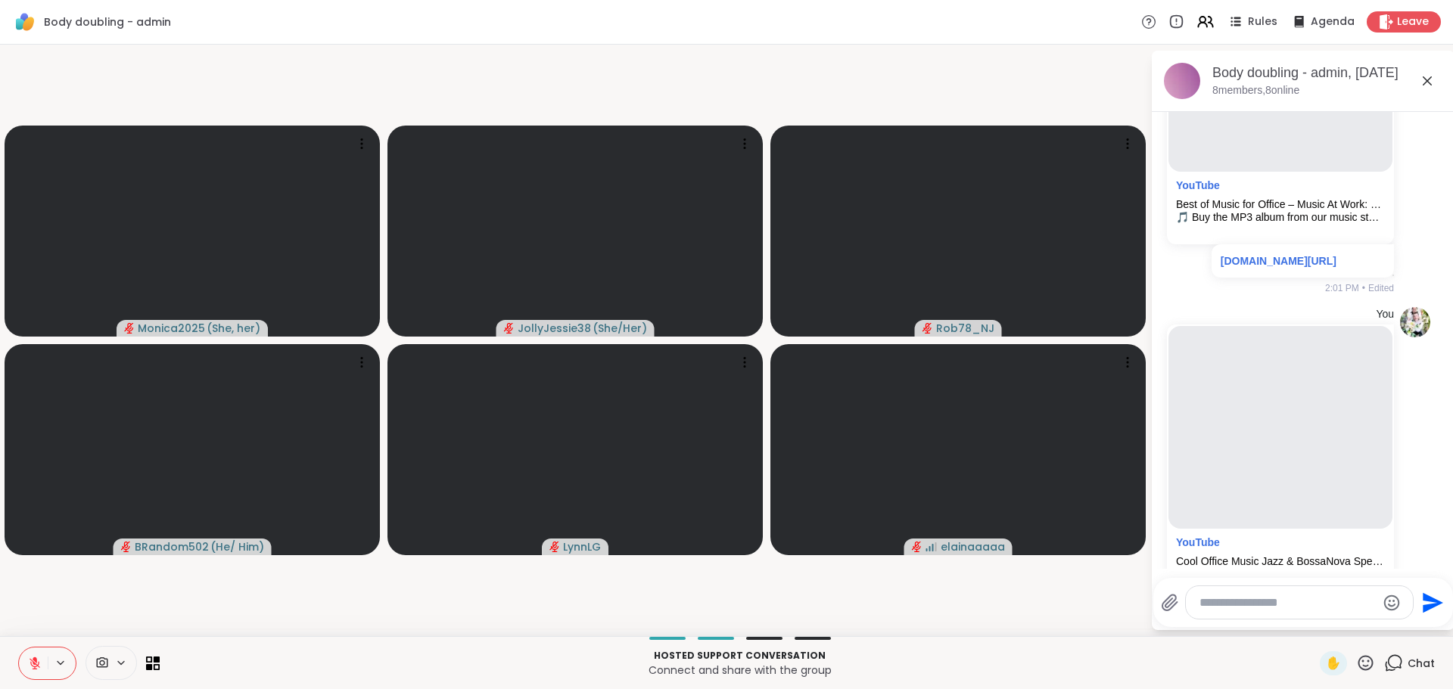
drag, startPoint x: 1452, startPoint y: 357, endPoint x: 1452, endPoint y: 311, distance: 46.1
click at [1440, 311] on html "Body doubling - admin Rules Agenda Leave Monica2025 ( She, her ) JollyJessie38 …" at bounding box center [726, 344] width 1453 height 689
drag, startPoint x: 1418, startPoint y: 346, endPoint x: 1424, endPoint y: 333, distance: 13.9
click at [1418, 345] on ul "[DATE] [PERSON_NAME] brb 1:31 PM You brb bathroom 1:38 PM • Sent You [PERSON_NA…" at bounding box center [1303, 161] width 278 height 3325
click at [1411, 301] on li "You YouTube Best of Music for Office – Music At Work: Pop Collection 🎵 Buy the …" at bounding box center [1303, 122] width 275 height 357
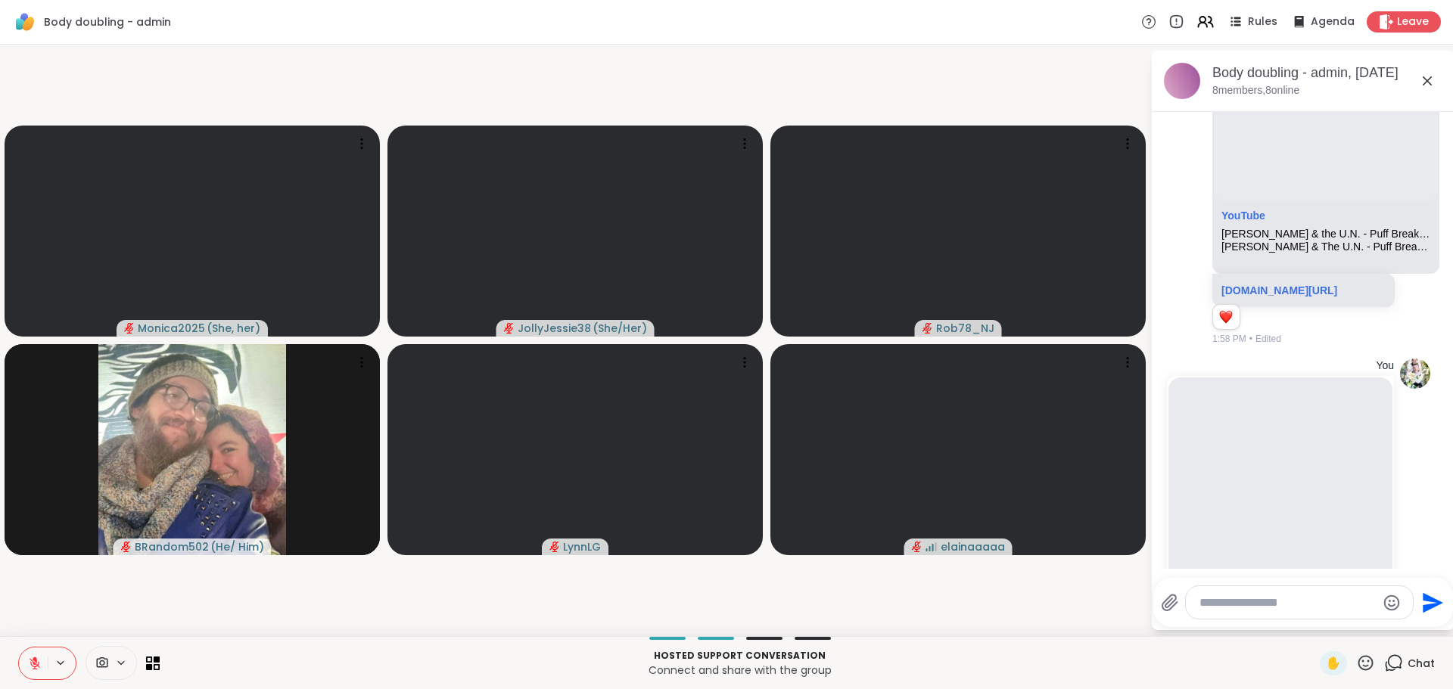
scroll to position [461, 0]
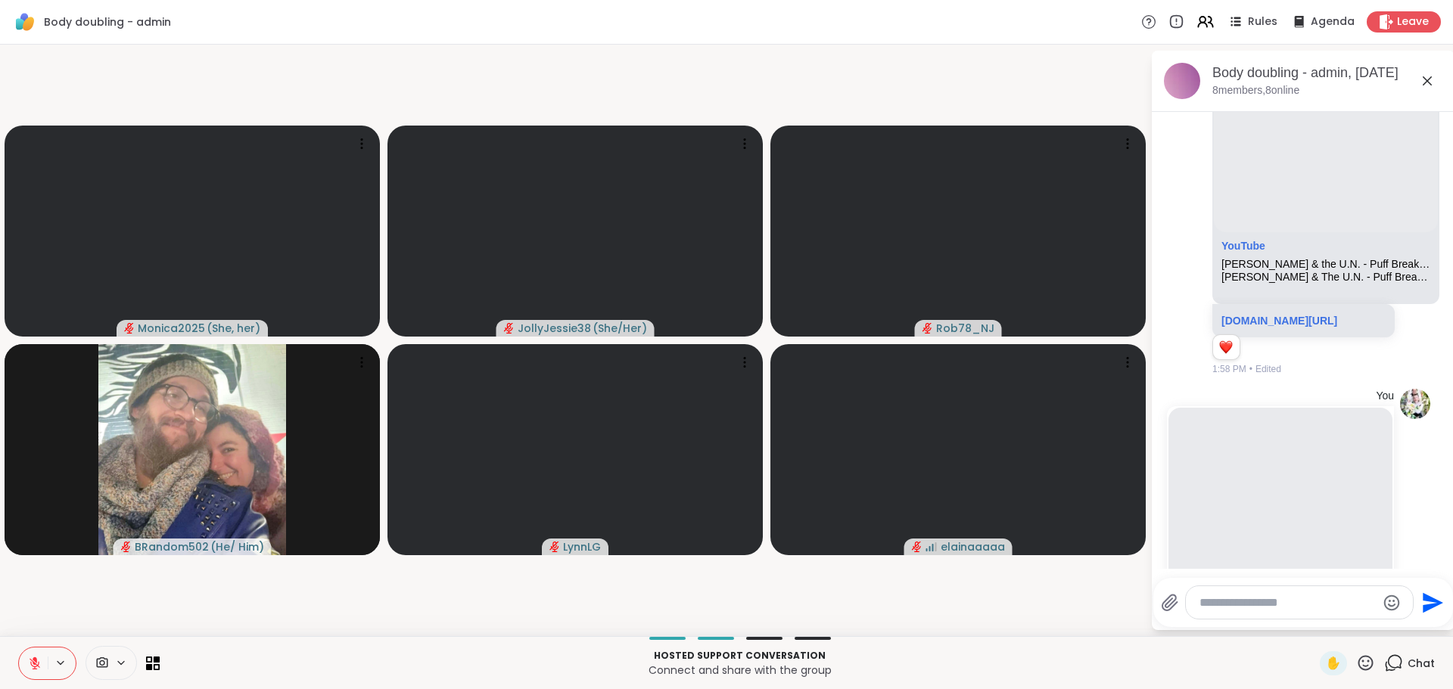
click at [1440, 213] on html "Body doubling - admin Rules Agenda Leave Monica2025 ( She, her ) JollyJessie38 …" at bounding box center [726, 344] width 1453 height 689
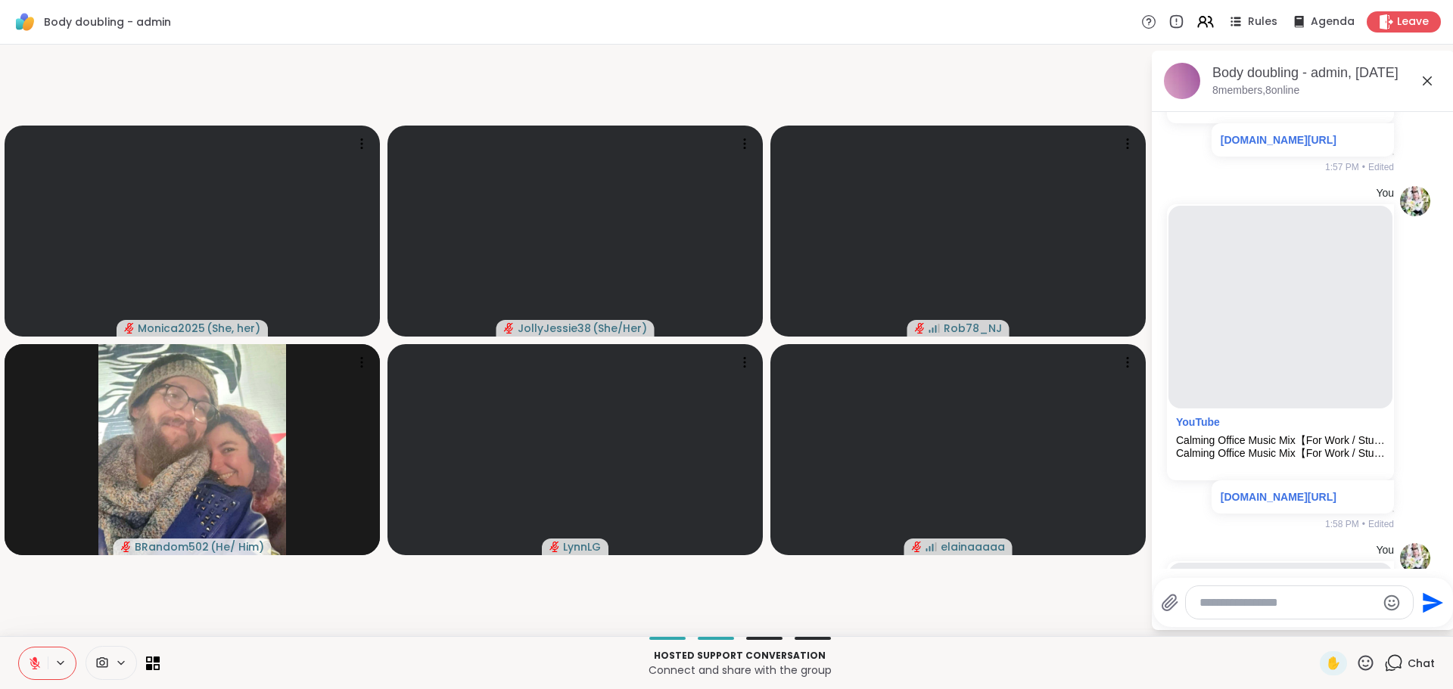
scroll to position [959, 0]
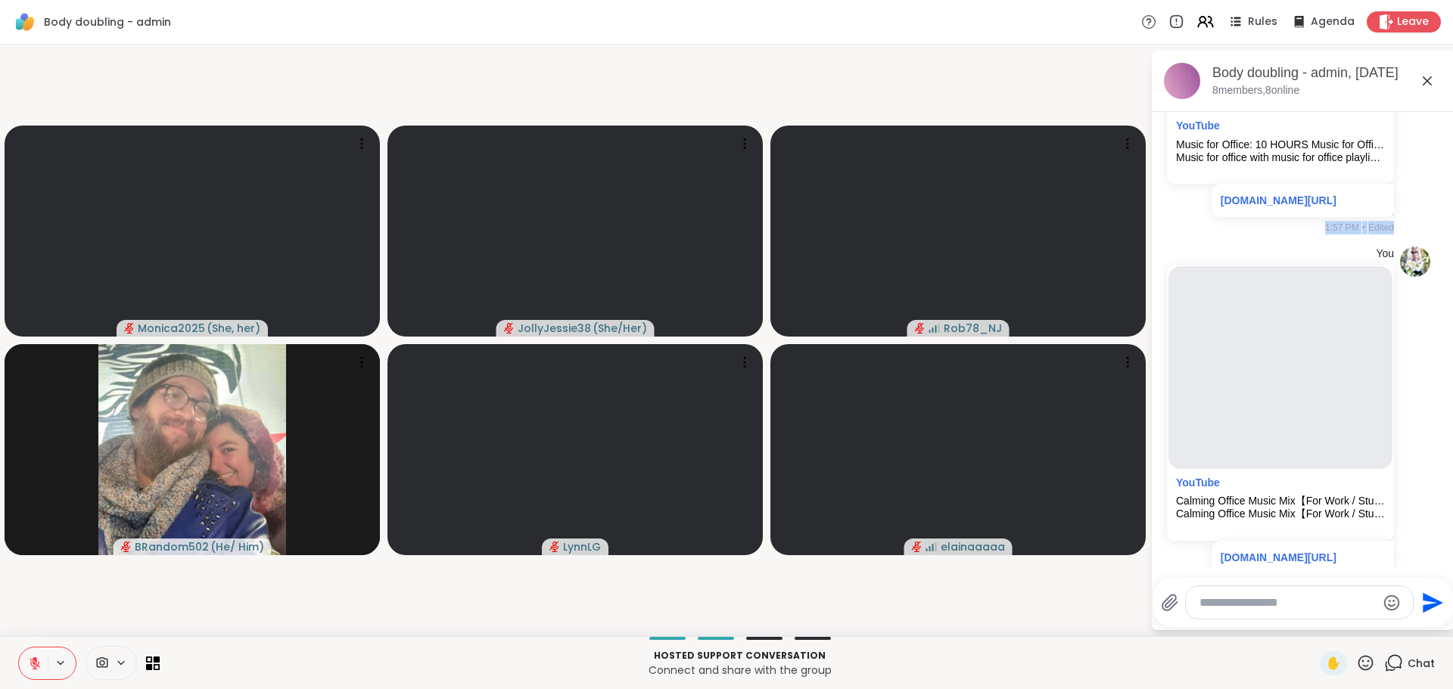
drag, startPoint x: 1452, startPoint y: 239, endPoint x: 1452, endPoint y: 231, distance: 8.3
click at [1440, 231] on html "Body doubling - admin Rules Agenda Leave Monica2025 ( She, her ) JollyJessie38 …" at bounding box center [726, 344] width 1453 height 689
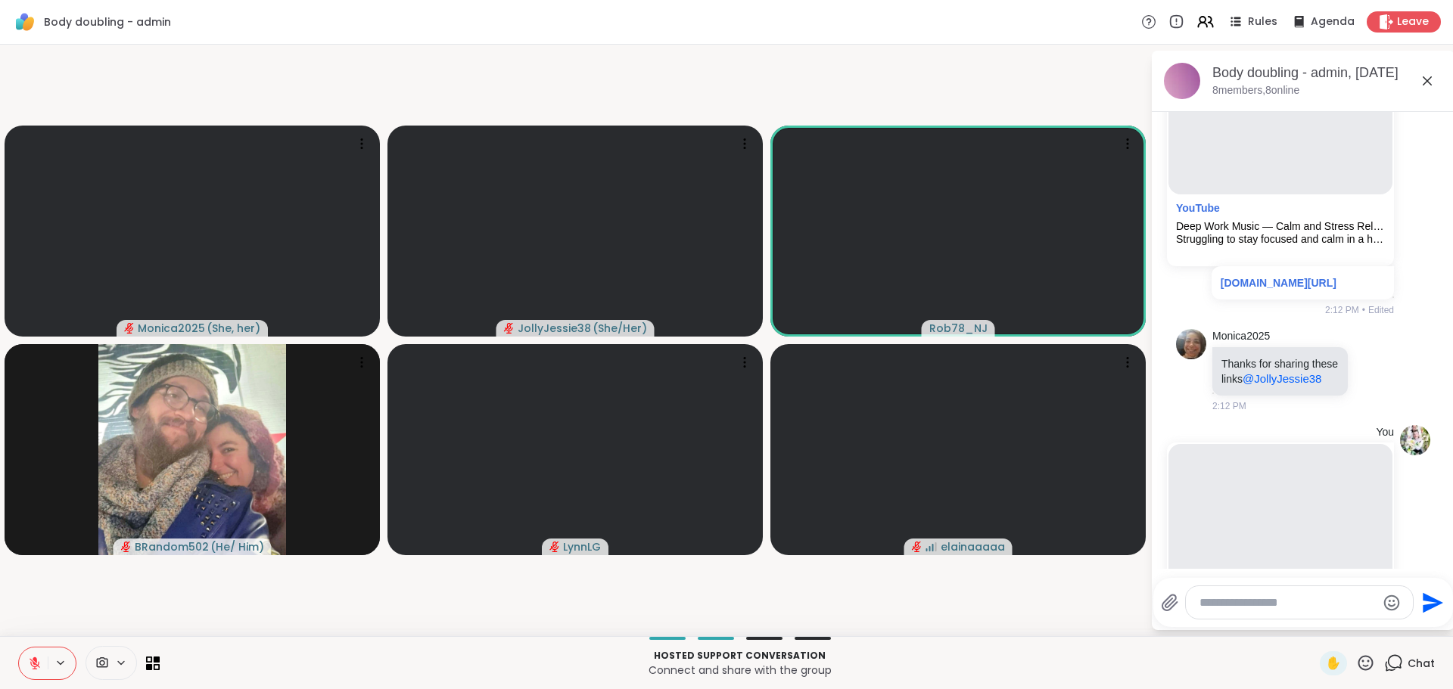
scroll to position [2989, 0]
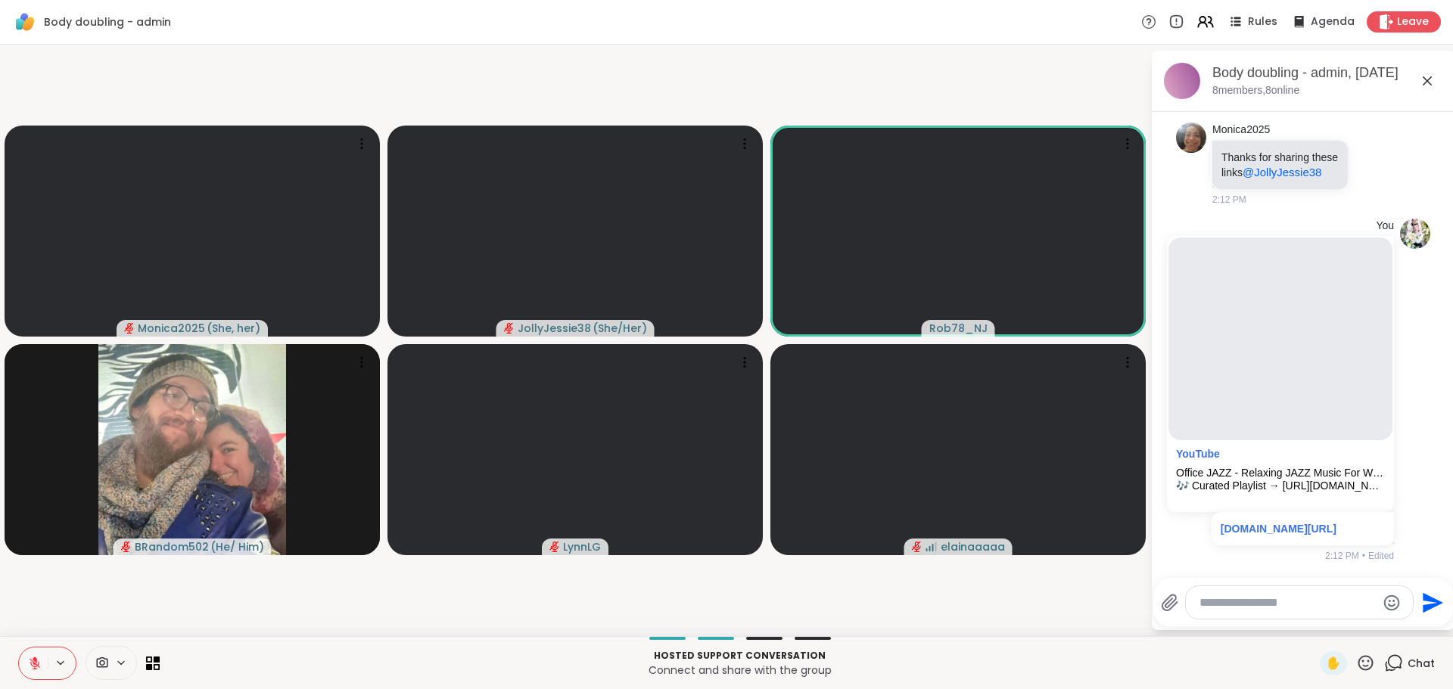
click at [1434, 584] on div "Send" at bounding box center [1303, 602] width 300 height 49
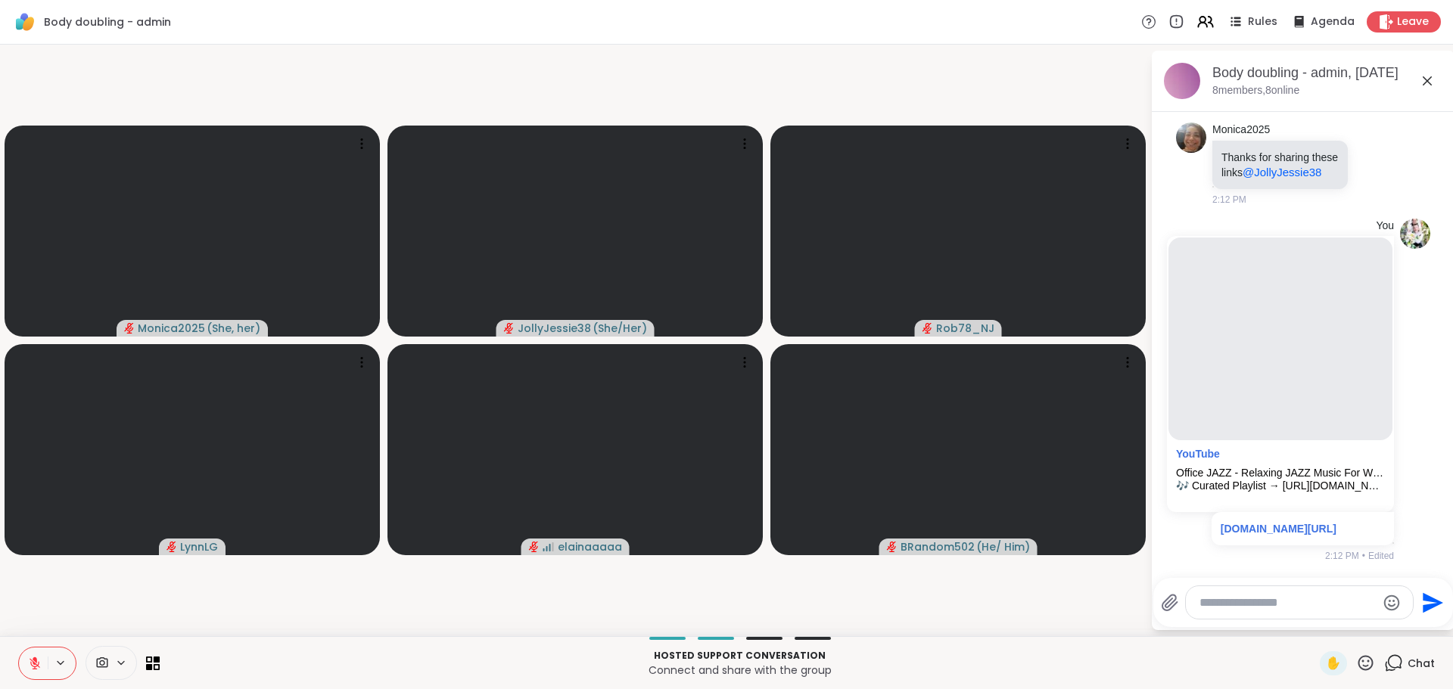
click at [1258, 606] on textarea "Type your message" at bounding box center [1287, 602] width 176 height 15
paste textarea "**********"
type textarea "**********"
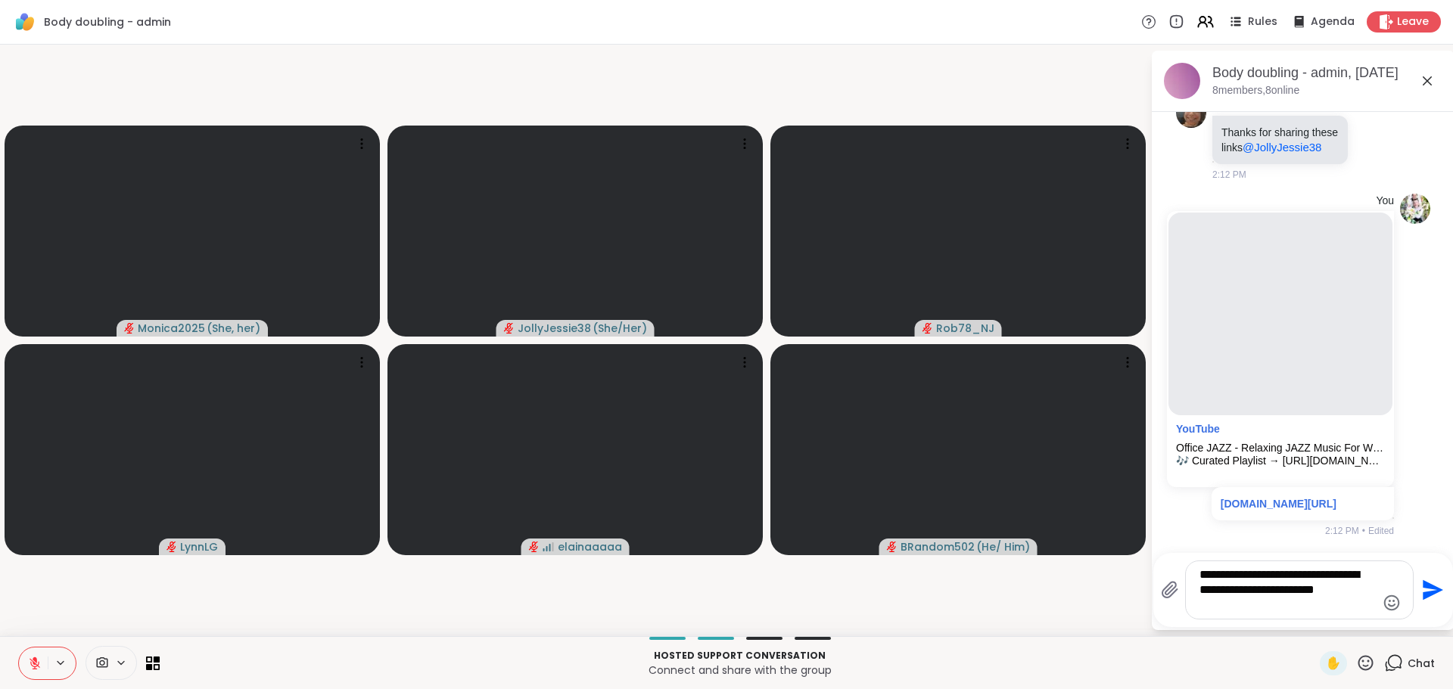
click at [1422, 591] on icon "Send" at bounding box center [1430, 590] width 24 height 24
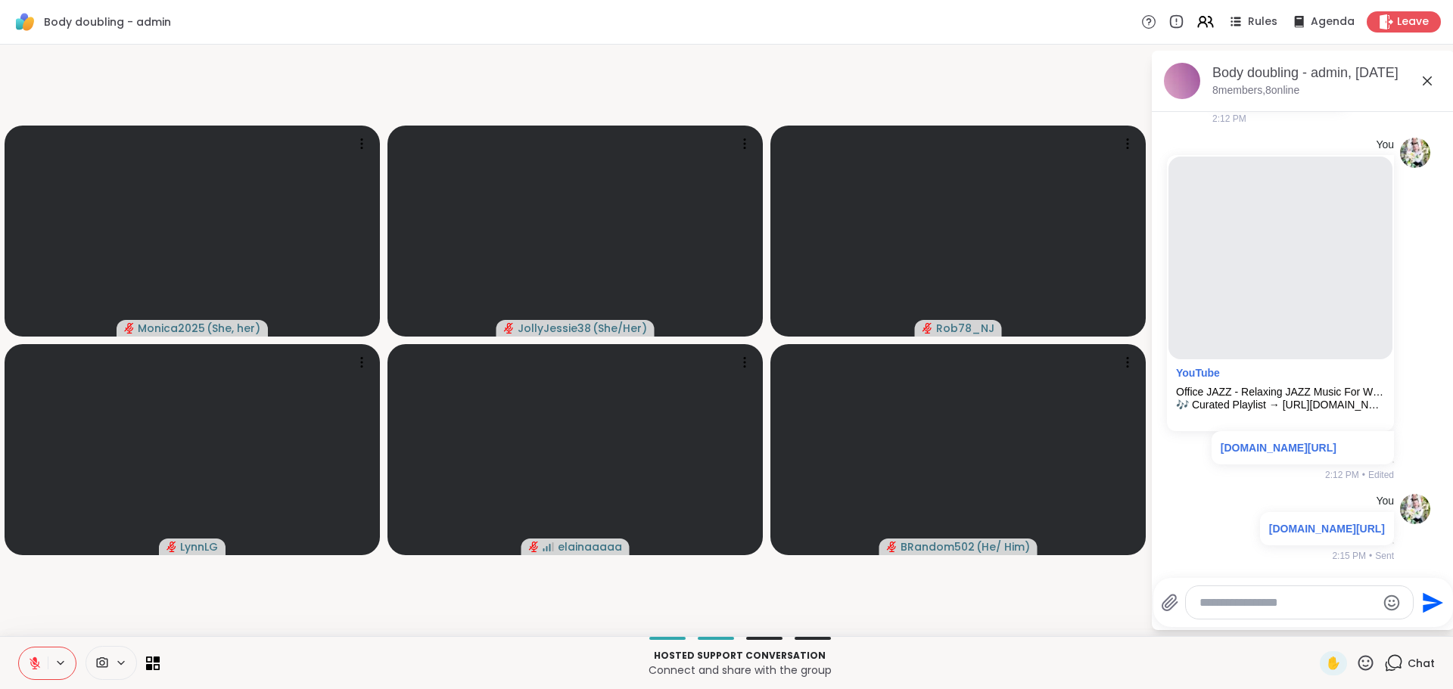
scroll to position [3115, 0]
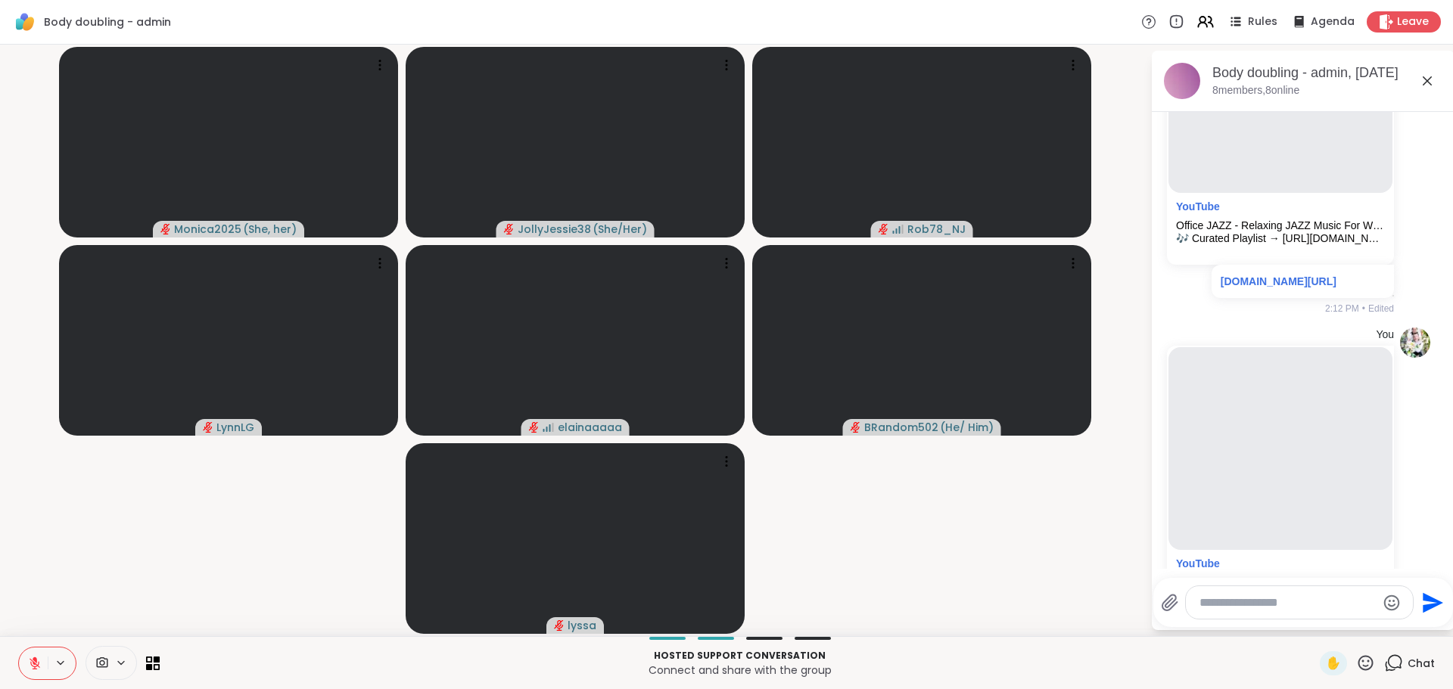
click at [1257, 601] on textarea "Type your message" at bounding box center [1287, 602] width 176 height 15
paste textarea "**********"
type textarea "**********"
drag, startPoint x: 1432, startPoint y: 601, endPoint x: 1424, endPoint y: 604, distance: 9.1
click at [1431, 601] on icon "Send" at bounding box center [1432, 598] width 20 height 20
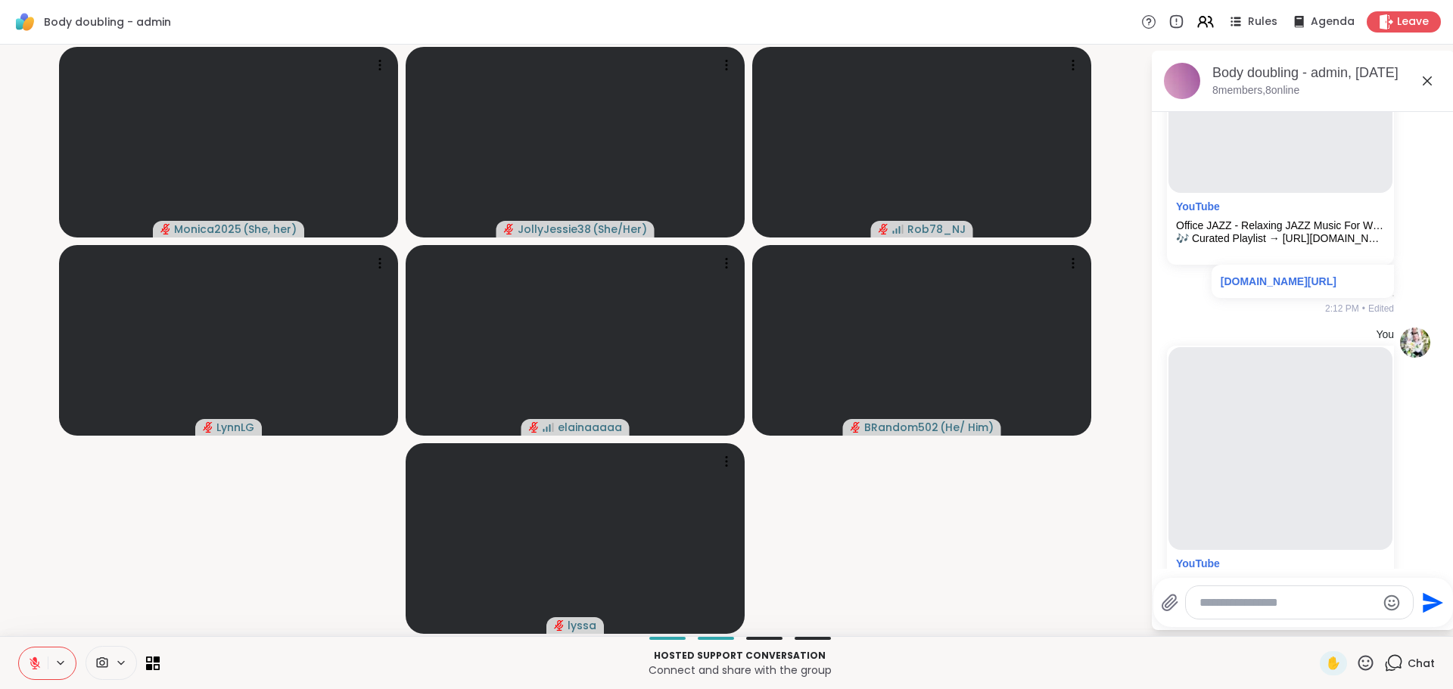
scroll to position [3488, 0]
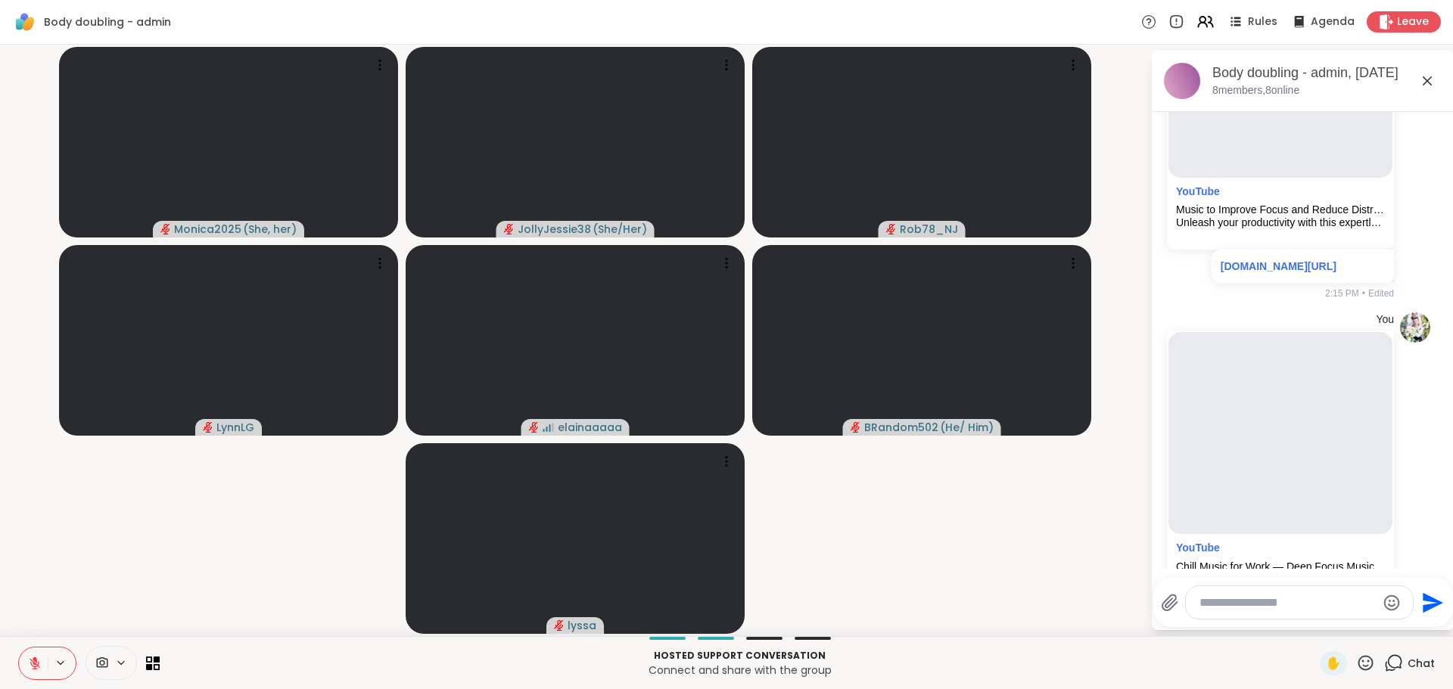
click at [1253, 608] on textarea "Type your message" at bounding box center [1287, 602] width 176 height 15
paste textarea "**********"
type textarea "**********"
click at [1418, 585] on icon "Send" at bounding box center [1430, 590] width 24 height 24
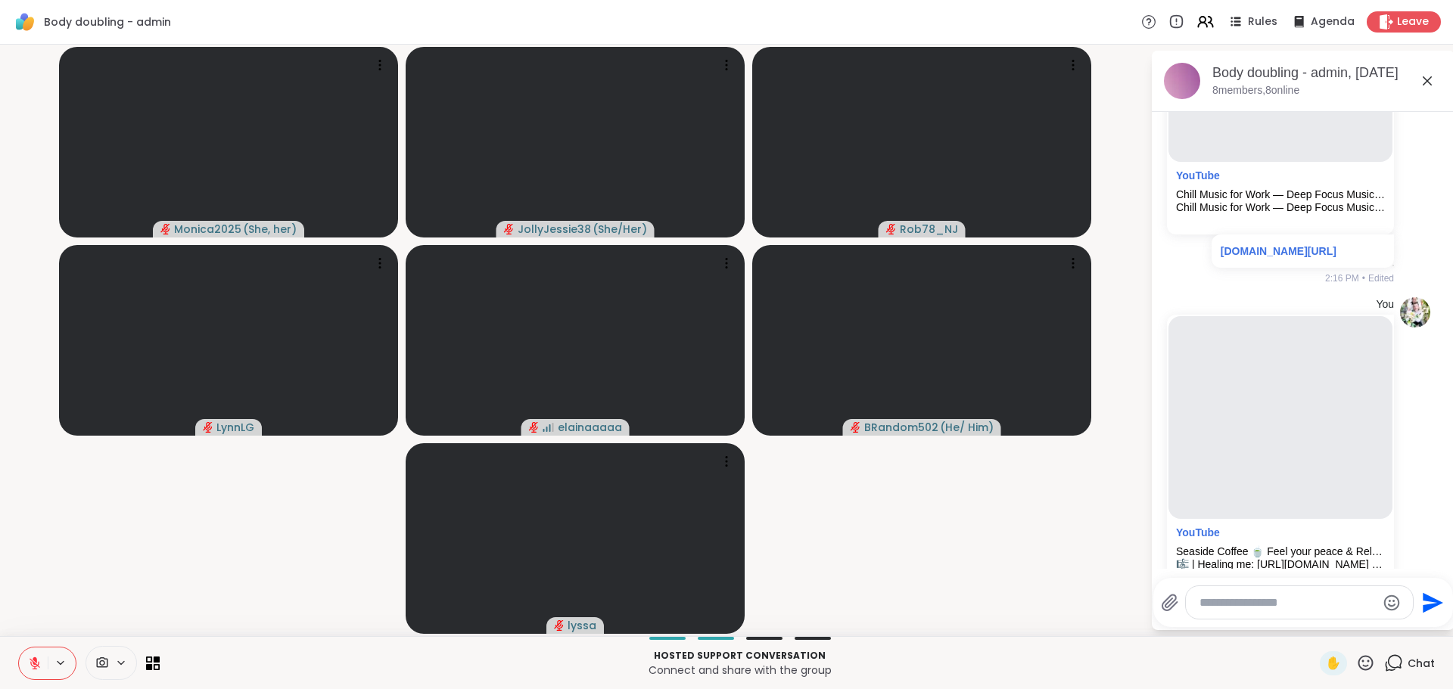
click at [1302, 608] on textarea "Type your message" at bounding box center [1287, 602] width 176 height 15
paste textarea "**********"
type textarea "**********"
click at [1437, 589] on icon "Send" at bounding box center [1432, 590] width 20 height 20
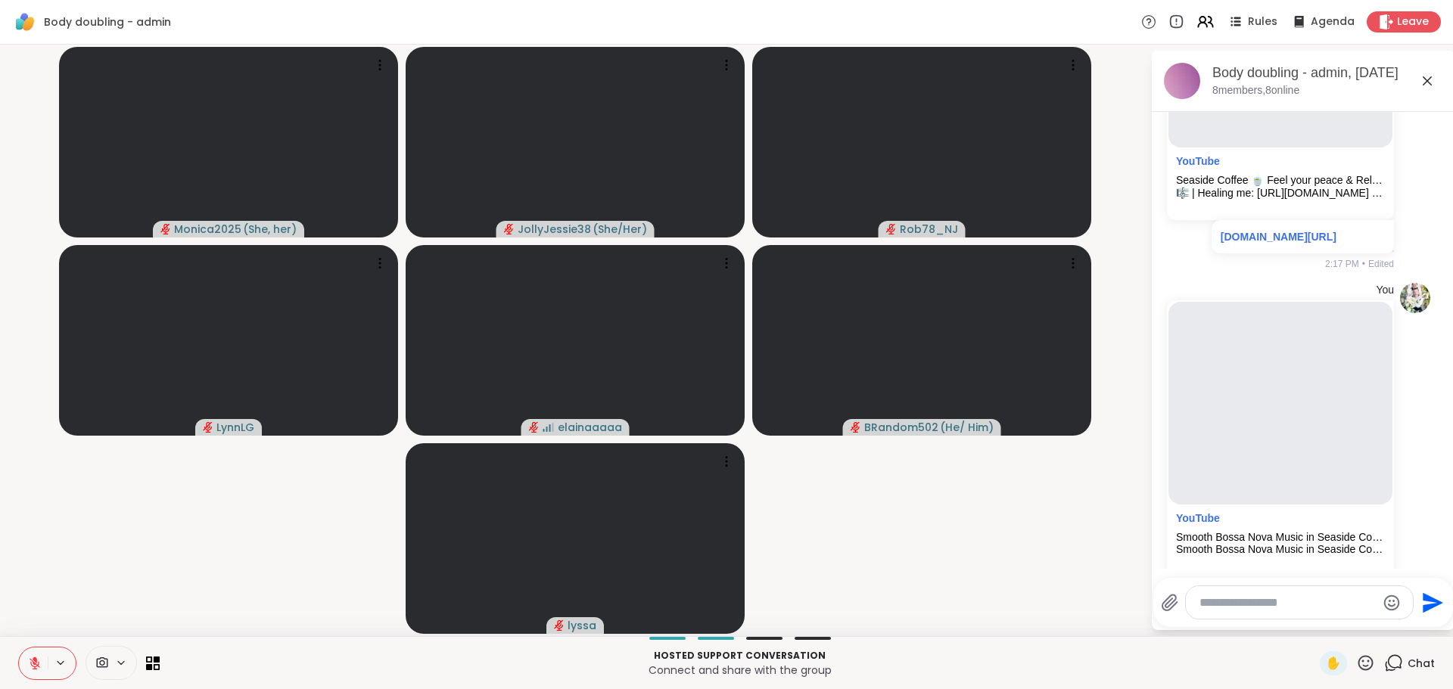
click at [1224, 595] on textarea "Type your message" at bounding box center [1287, 602] width 176 height 15
paste textarea "**********"
type textarea "**********"
click at [1423, 587] on icon "Send" at bounding box center [1432, 590] width 20 height 20
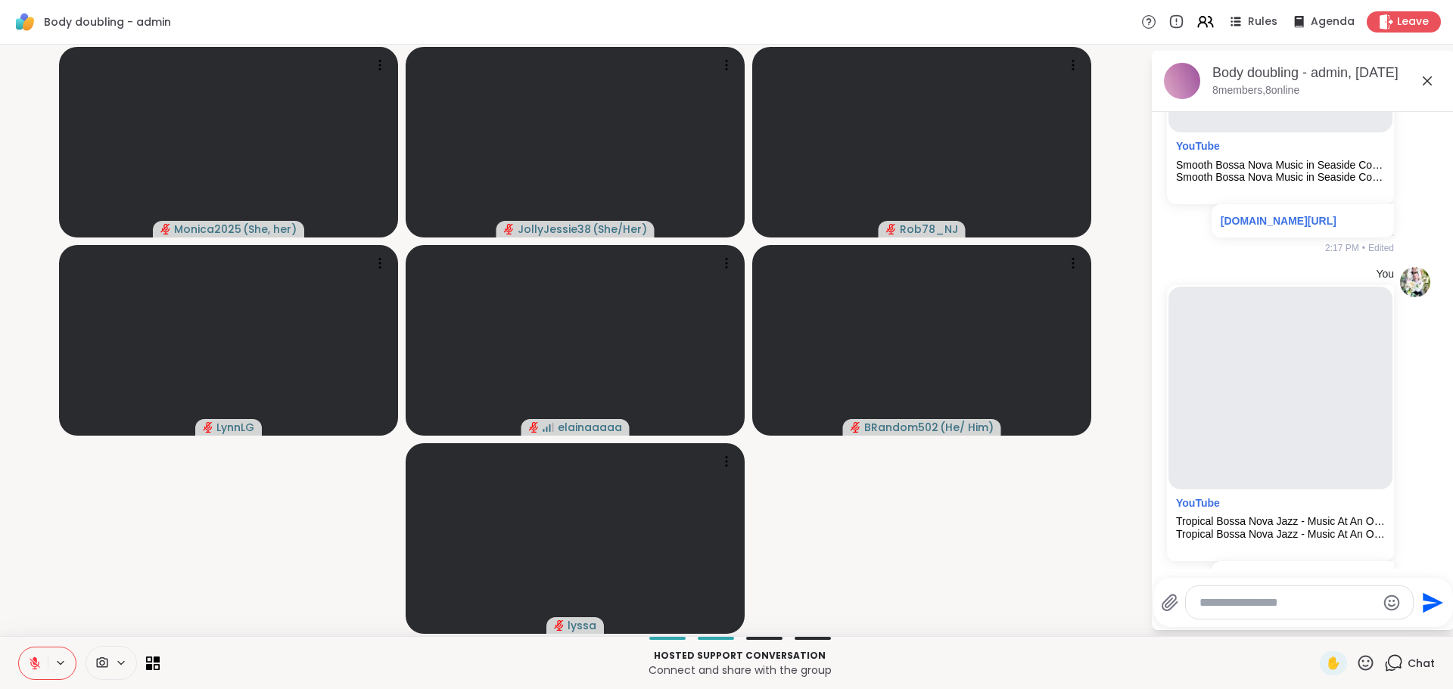
click at [1297, 593] on div at bounding box center [1298, 602] width 227 height 33
drag, startPoint x: 1297, startPoint y: 593, endPoint x: 1261, endPoint y: 607, distance: 38.8
click at [1261, 607] on textarea "Type your message" at bounding box center [1287, 602] width 176 height 15
paste textarea "**********"
type textarea "**********"
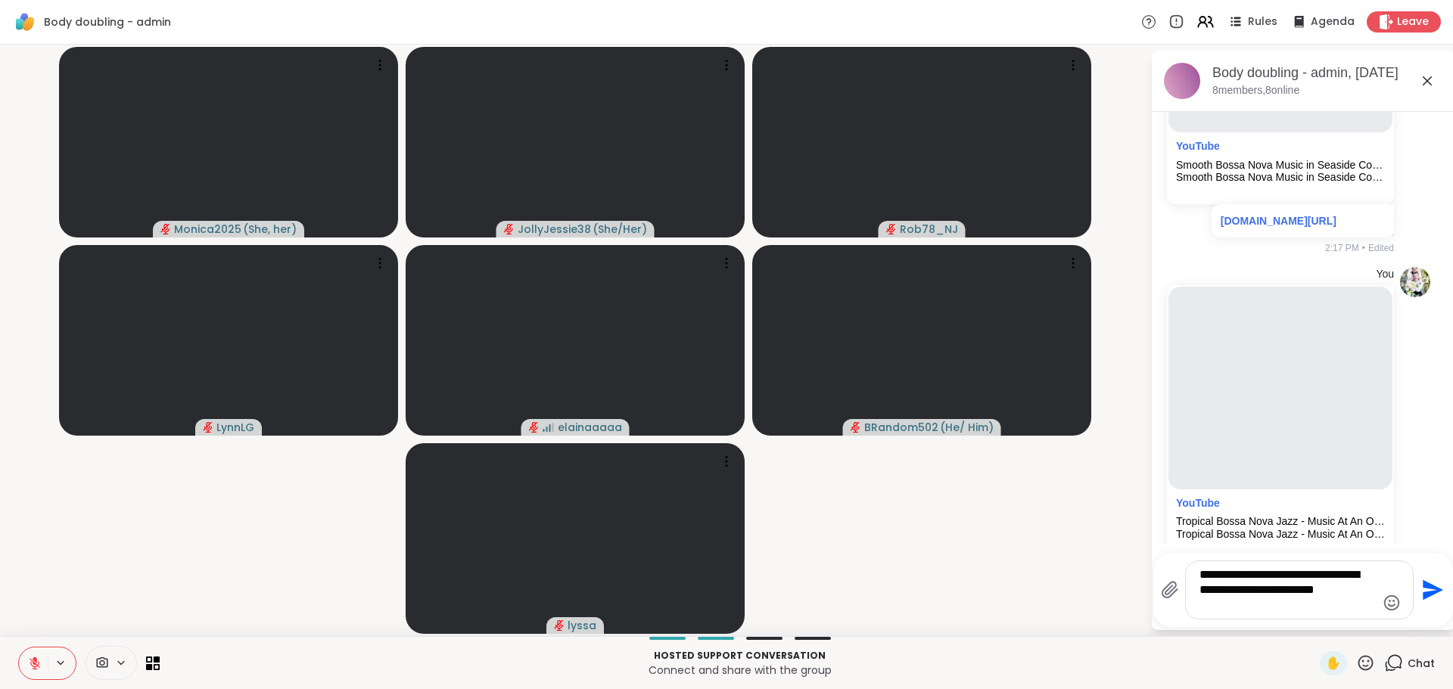
click at [1424, 592] on icon "Send" at bounding box center [1430, 590] width 24 height 24
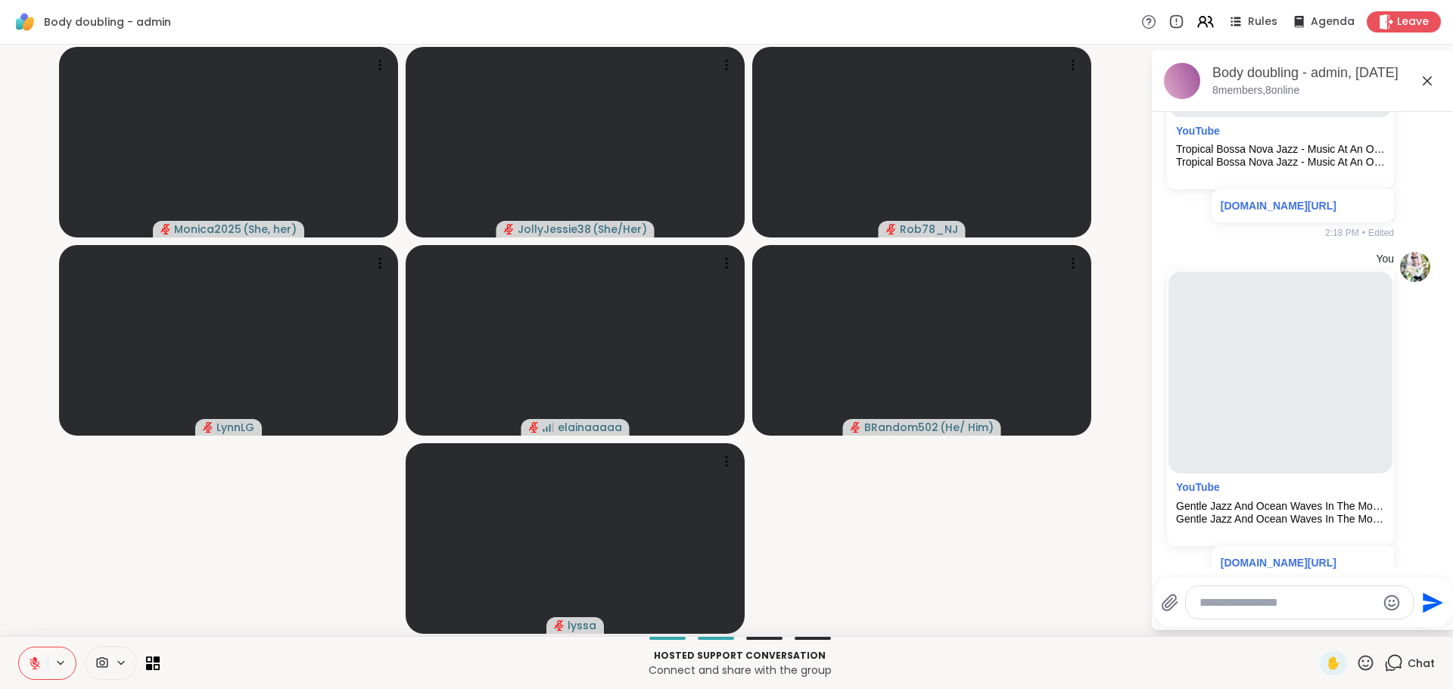
click at [1247, 605] on textarea "Type your message" at bounding box center [1287, 602] width 176 height 15
paste textarea "**********"
type textarea "**********"
click at [1418, 589] on icon "Send" at bounding box center [1430, 590] width 24 height 24
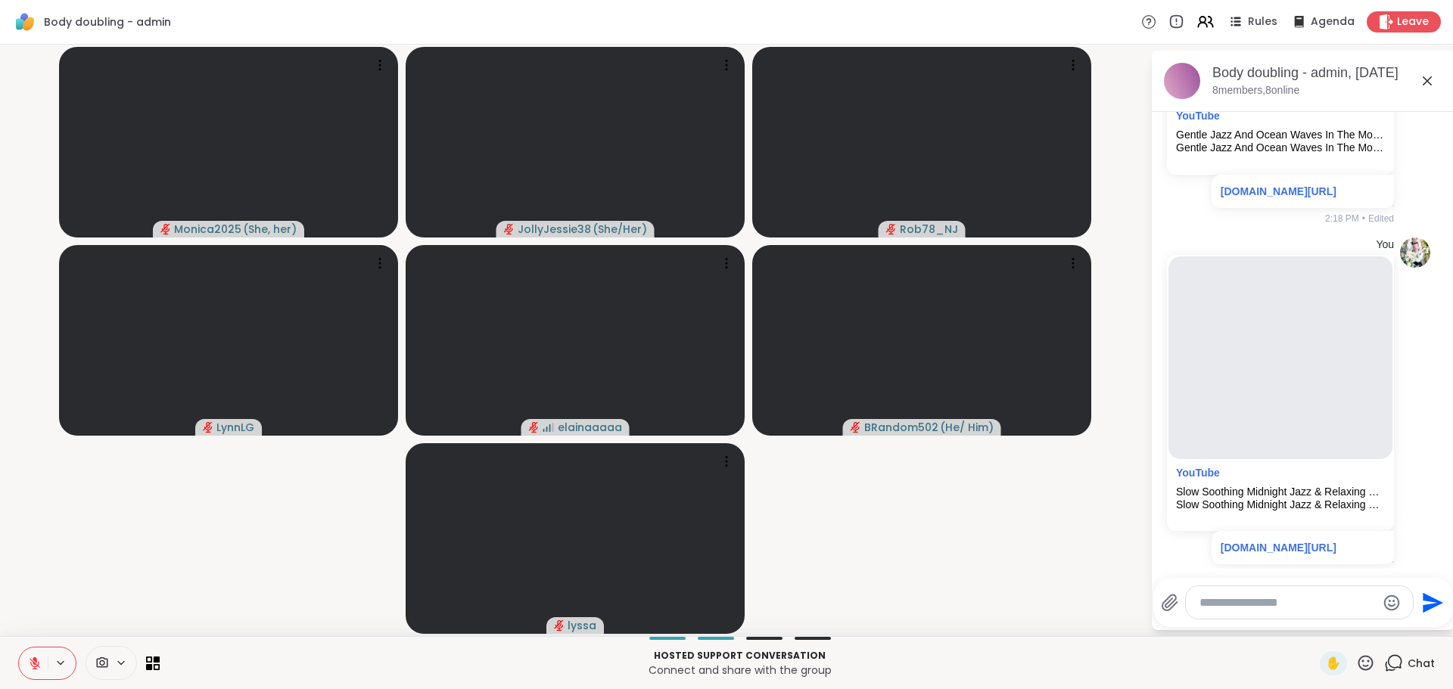
click at [1283, 604] on textarea "Type your message" at bounding box center [1287, 602] width 176 height 15
paste textarea "**********"
type textarea "**********"
click at [1420, 589] on icon "Send" at bounding box center [1430, 590] width 24 height 24
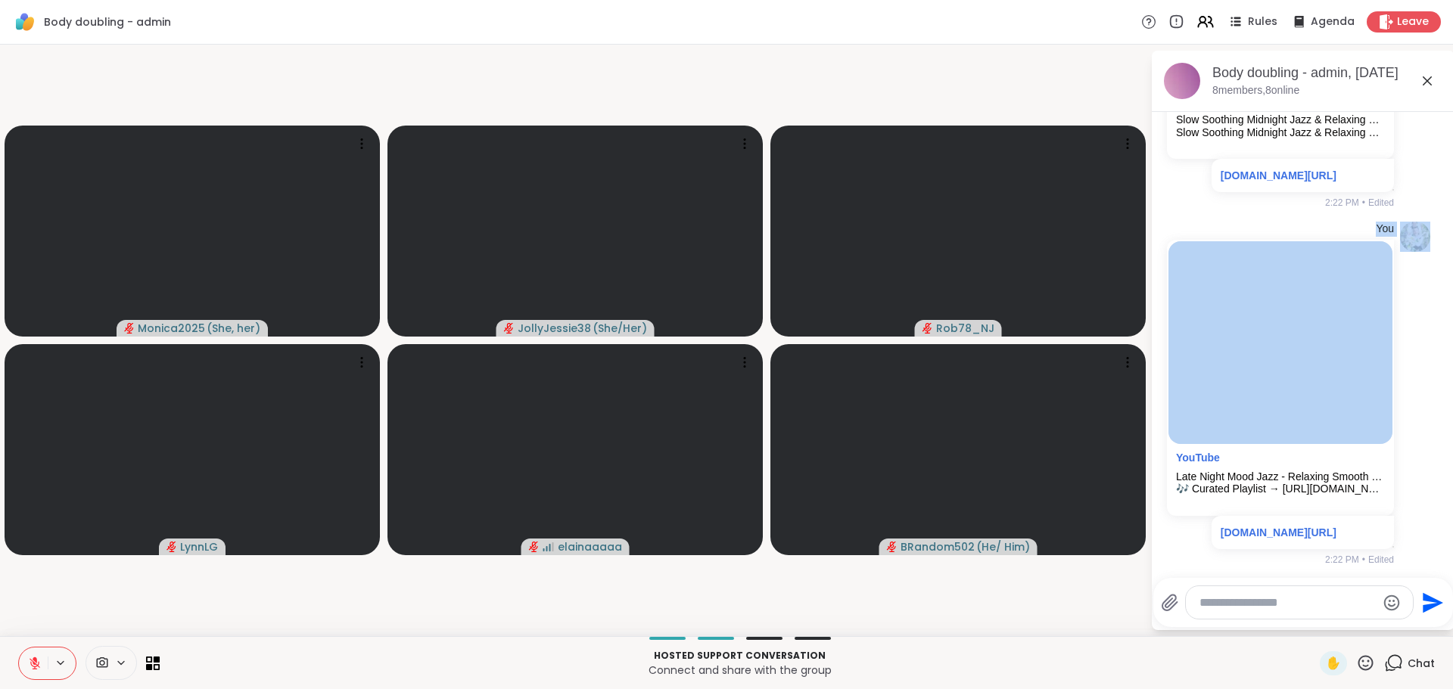
drag, startPoint x: 1432, startPoint y: 527, endPoint x: 1432, endPoint y: 542, distance: 15.1
click at [1432, 542] on div "[DATE] [PERSON_NAME] brb 1:31 PM You brb bathroom 1:38 PM • Sent You [PERSON_NA…" at bounding box center [1302, 340] width 303 height 457
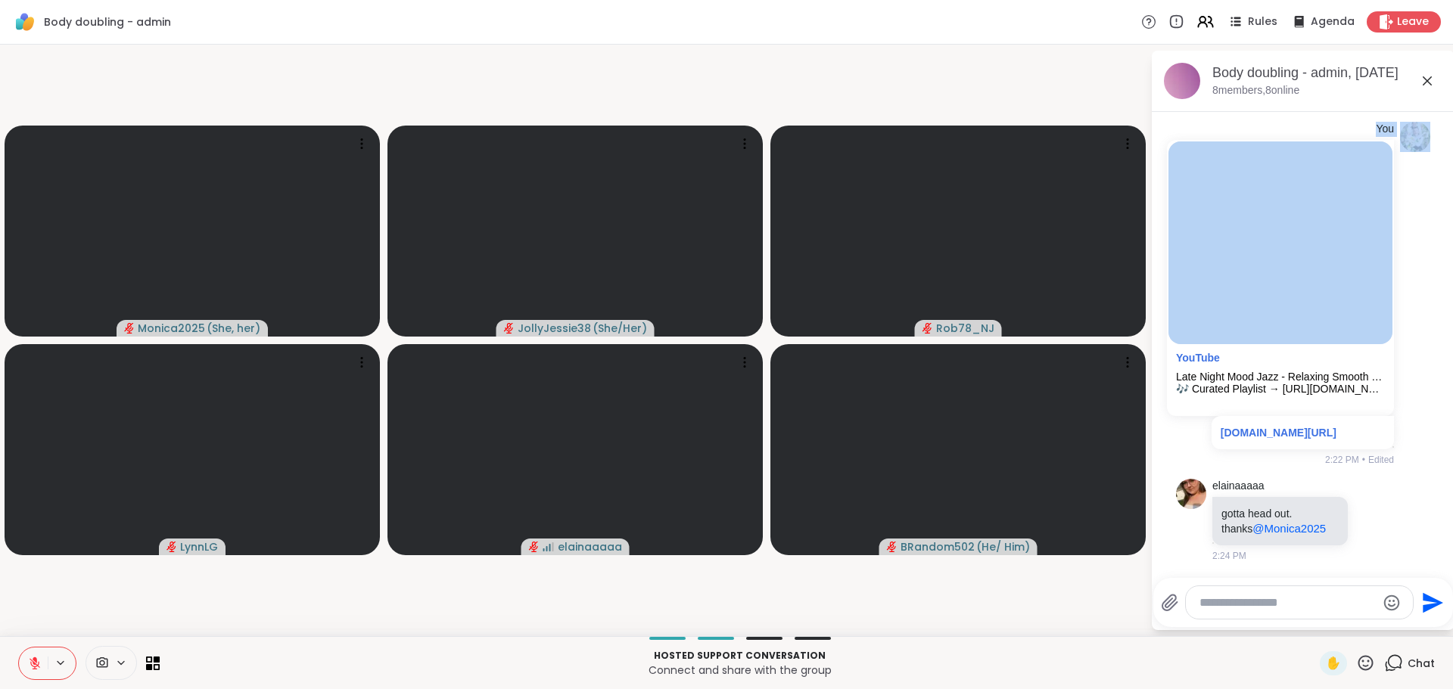
scroll to position [6076, 0]
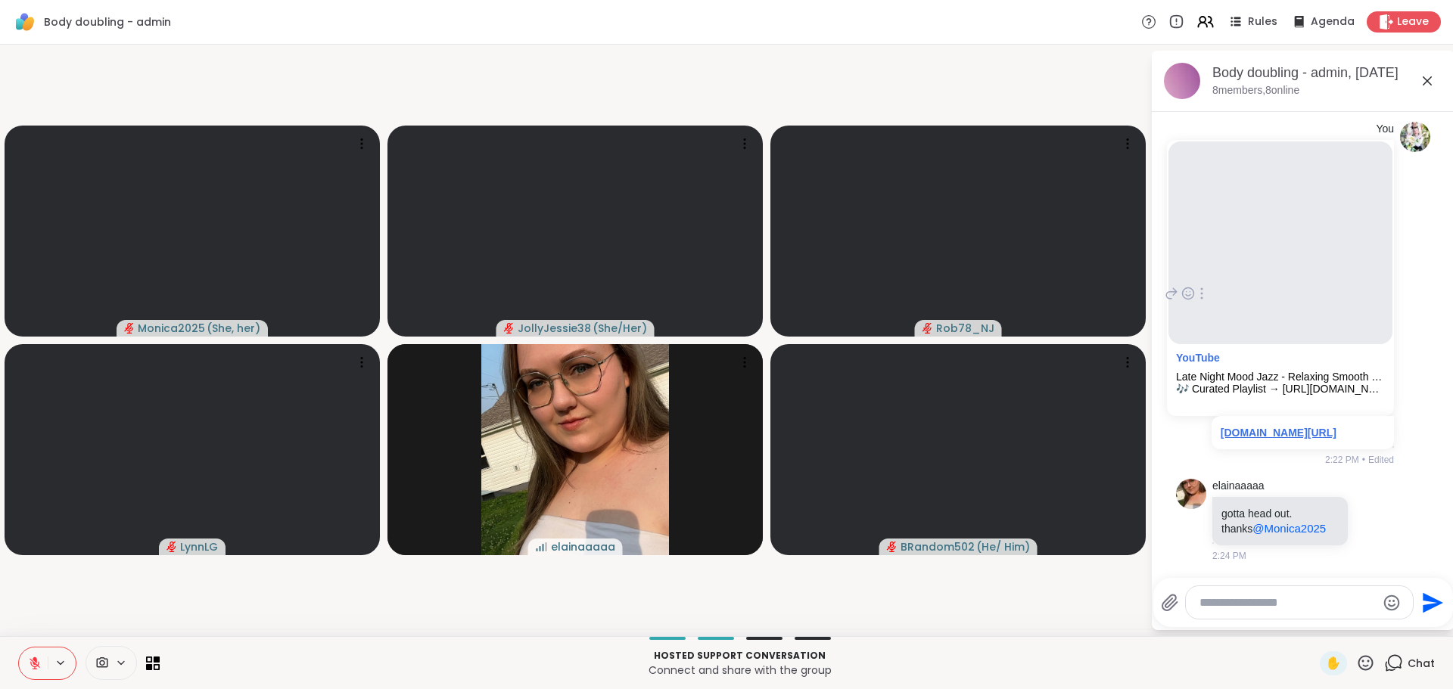
click at [1254, 427] on link "[DOMAIN_NAME][URL]" at bounding box center [1278, 433] width 116 height 12
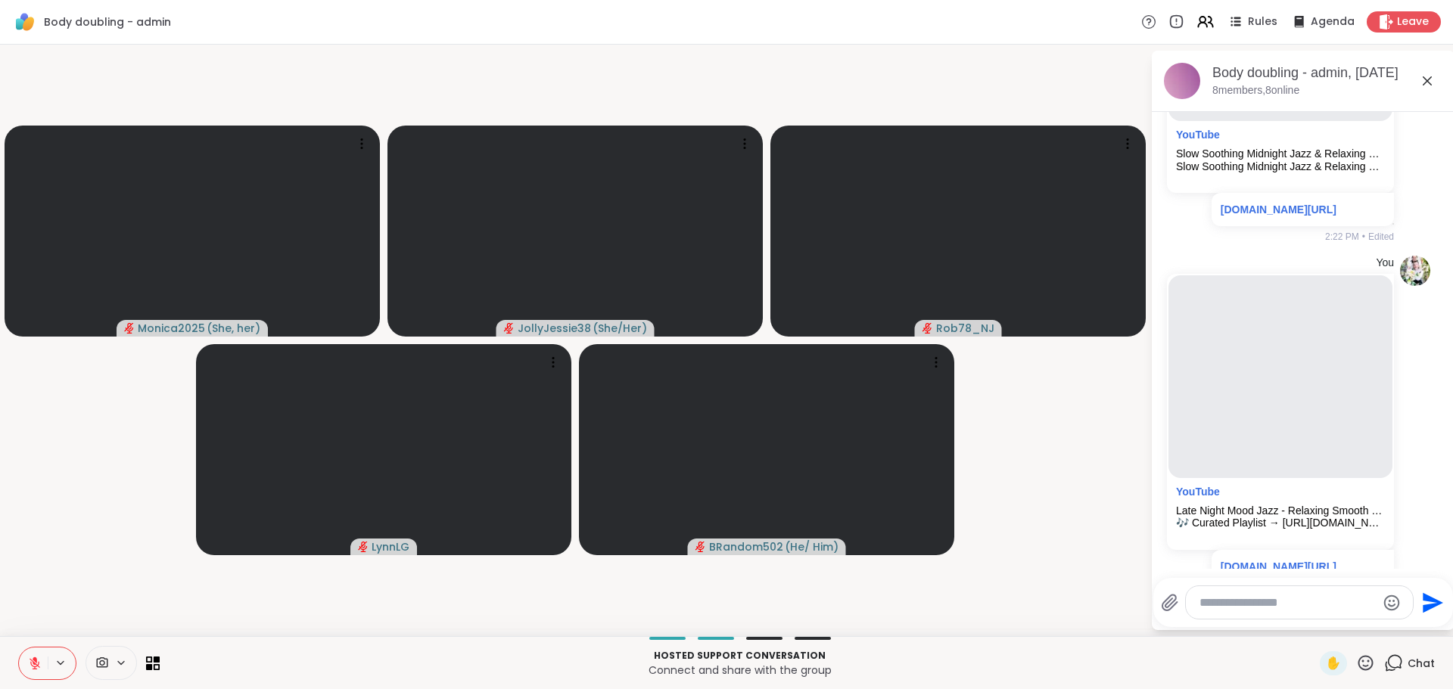
scroll to position [5639, 0]
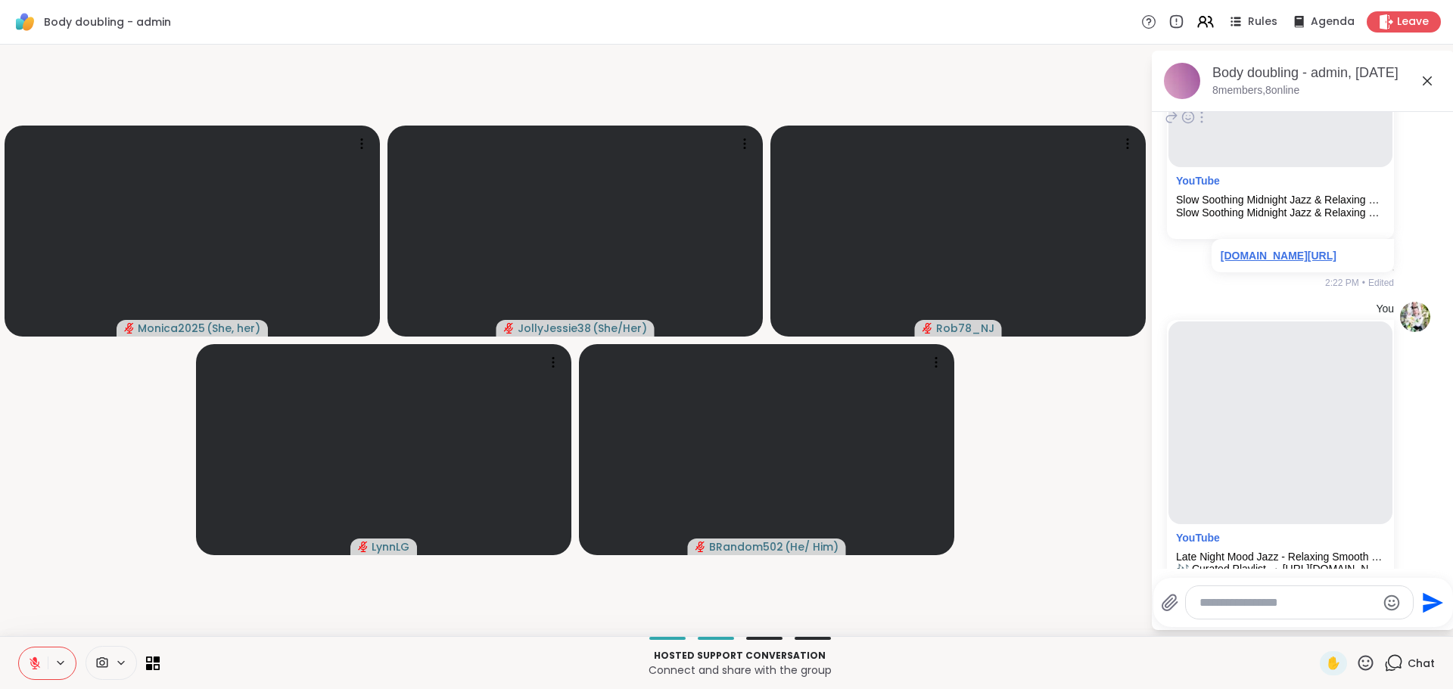
click at [1258, 262] on link "[DOMAIN_NAME][URL]" at bounding box center [1278, 256] width 116 height 12
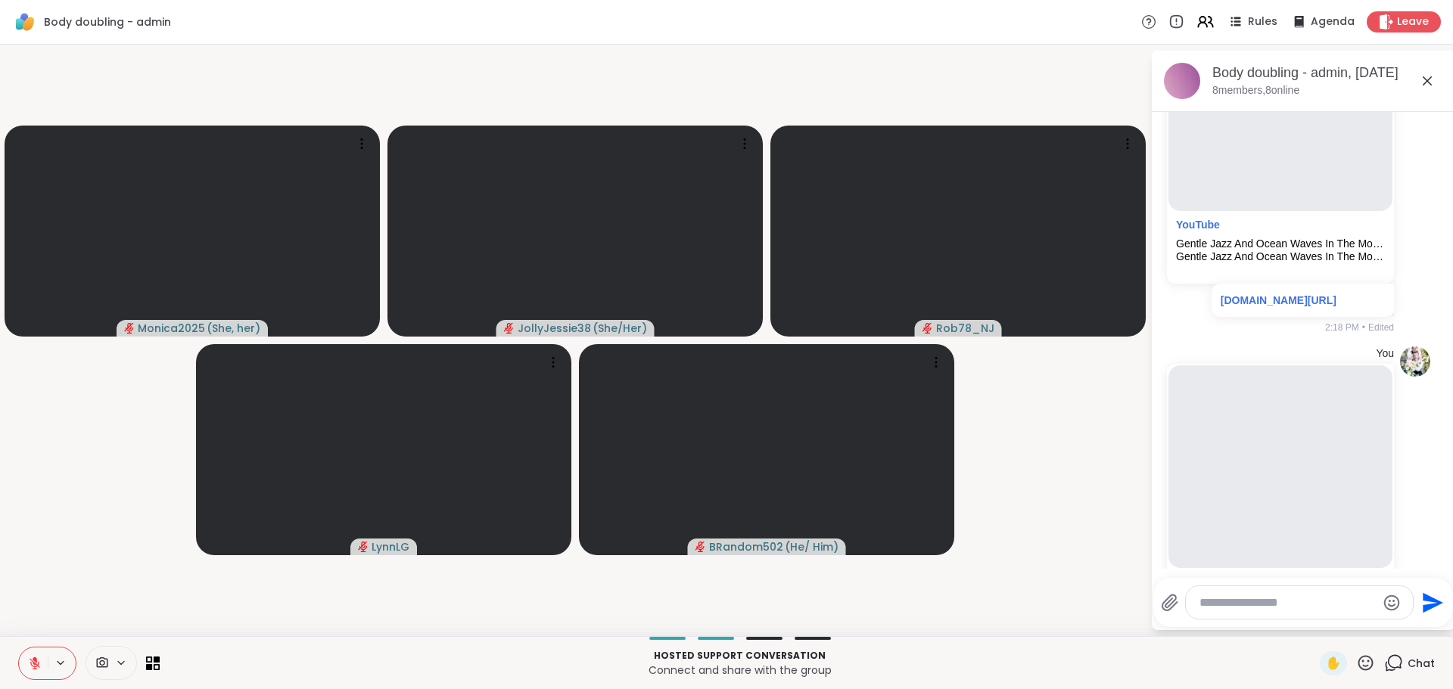
scroll to position [5273, 0]
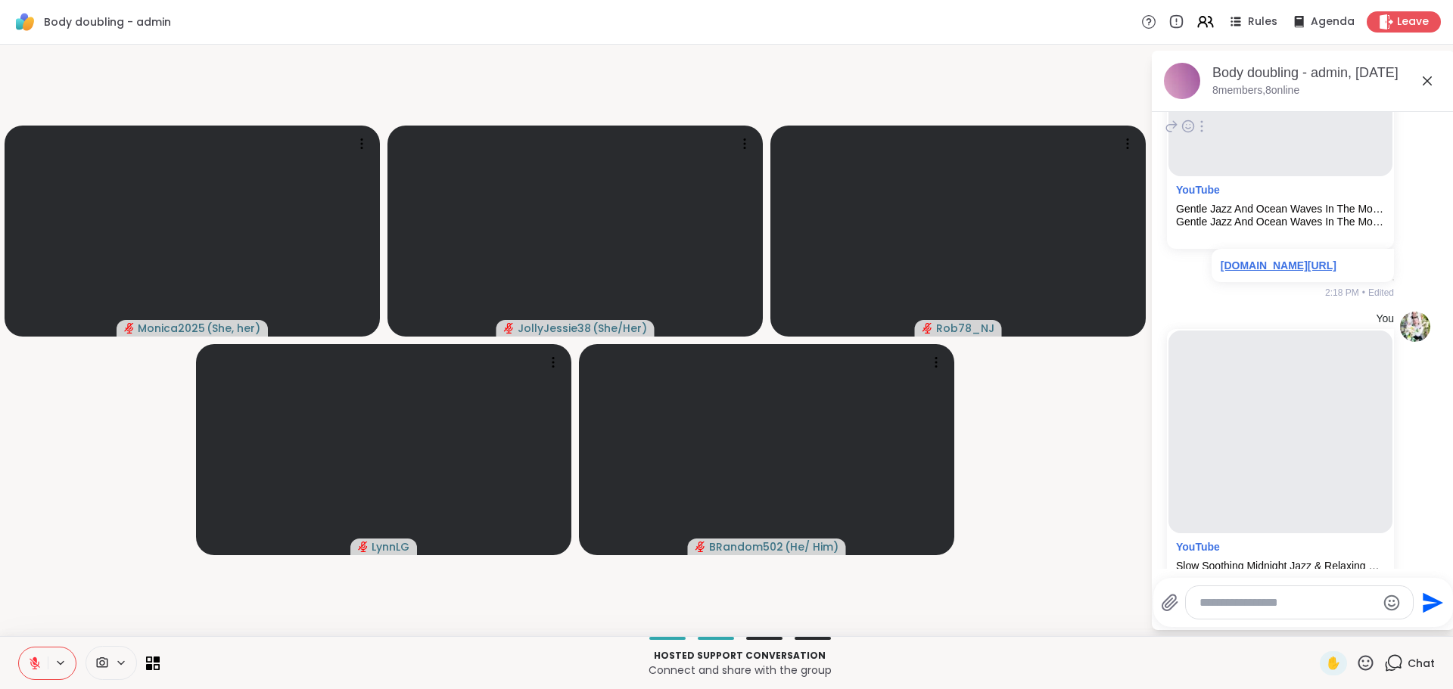
click at [1324, 272] on link "[DOMAIN_NAME][URL]" at bounding box center [1278, 265] width 116 height 12
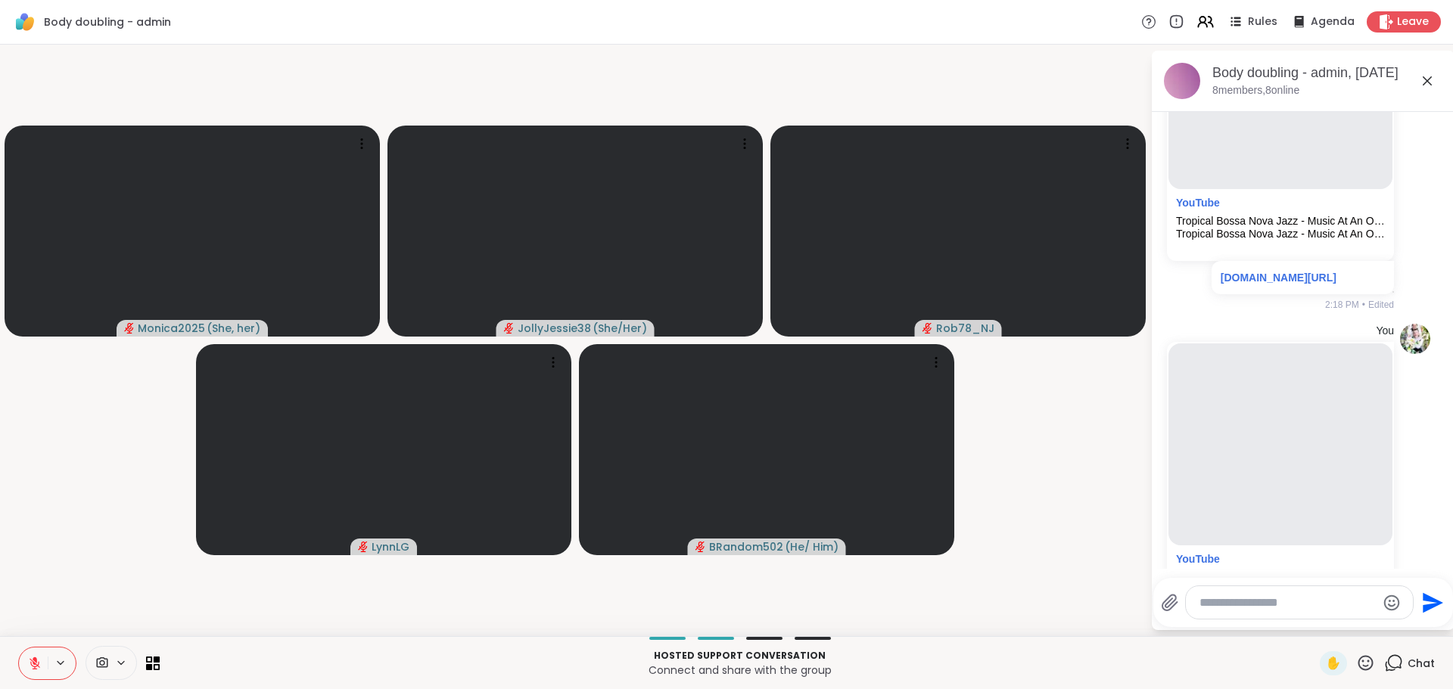
scroll to position [4892, 0]
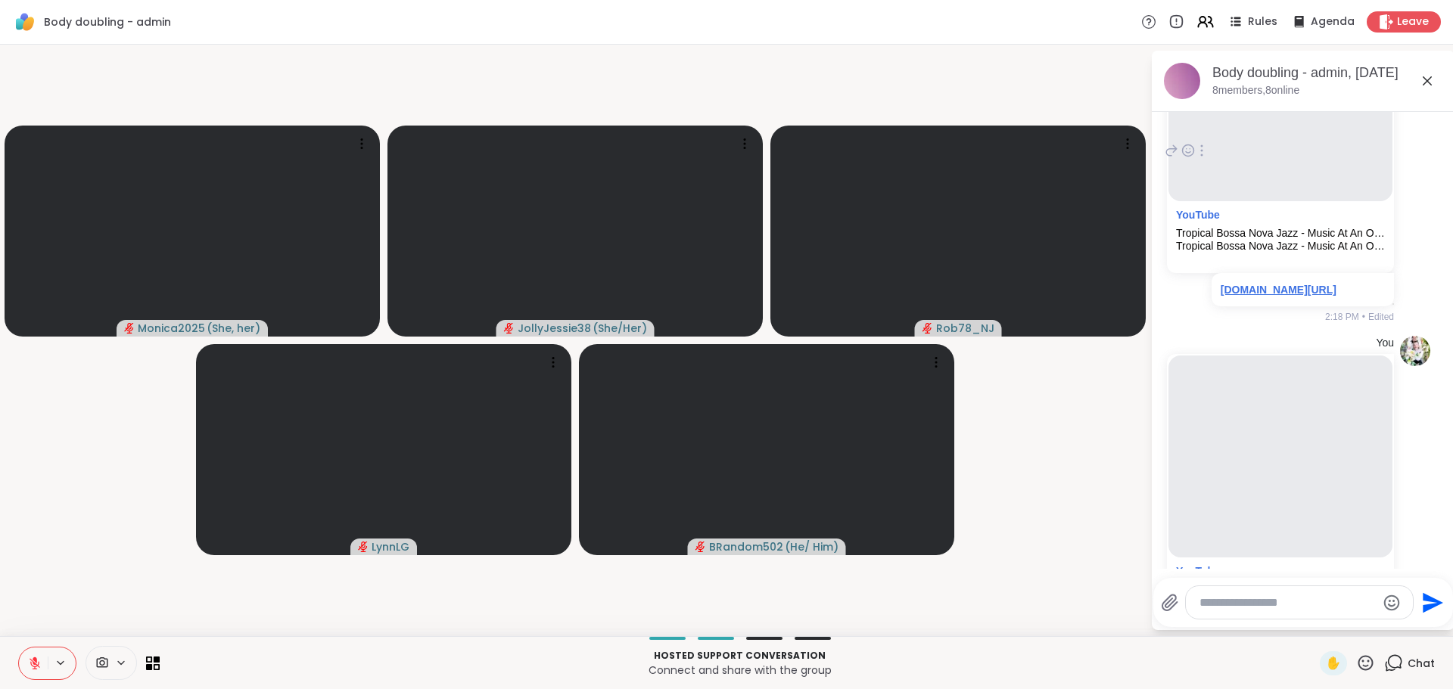
click at [1248, 296] on link "[DOMAIN_NAME][URL]" at bounding box center [1278, 290] width 116 height 12
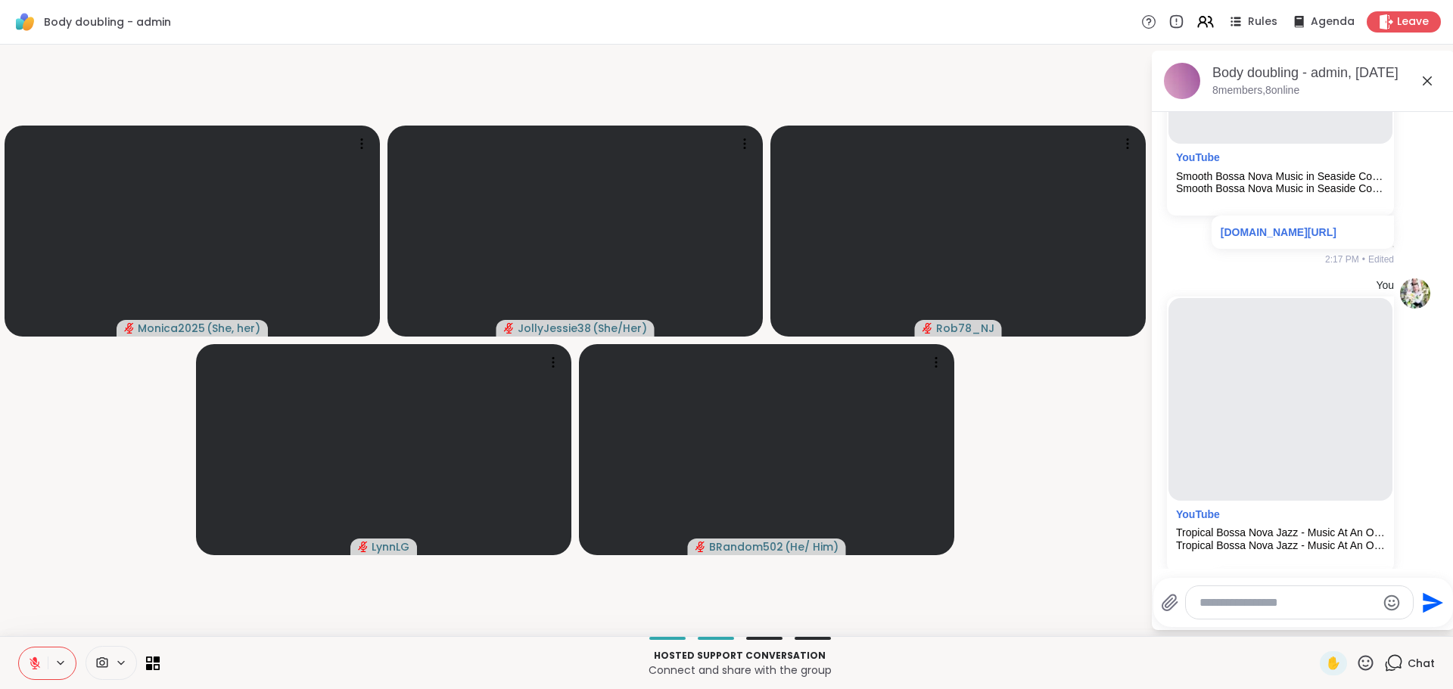
scroll to position [4557, 0]
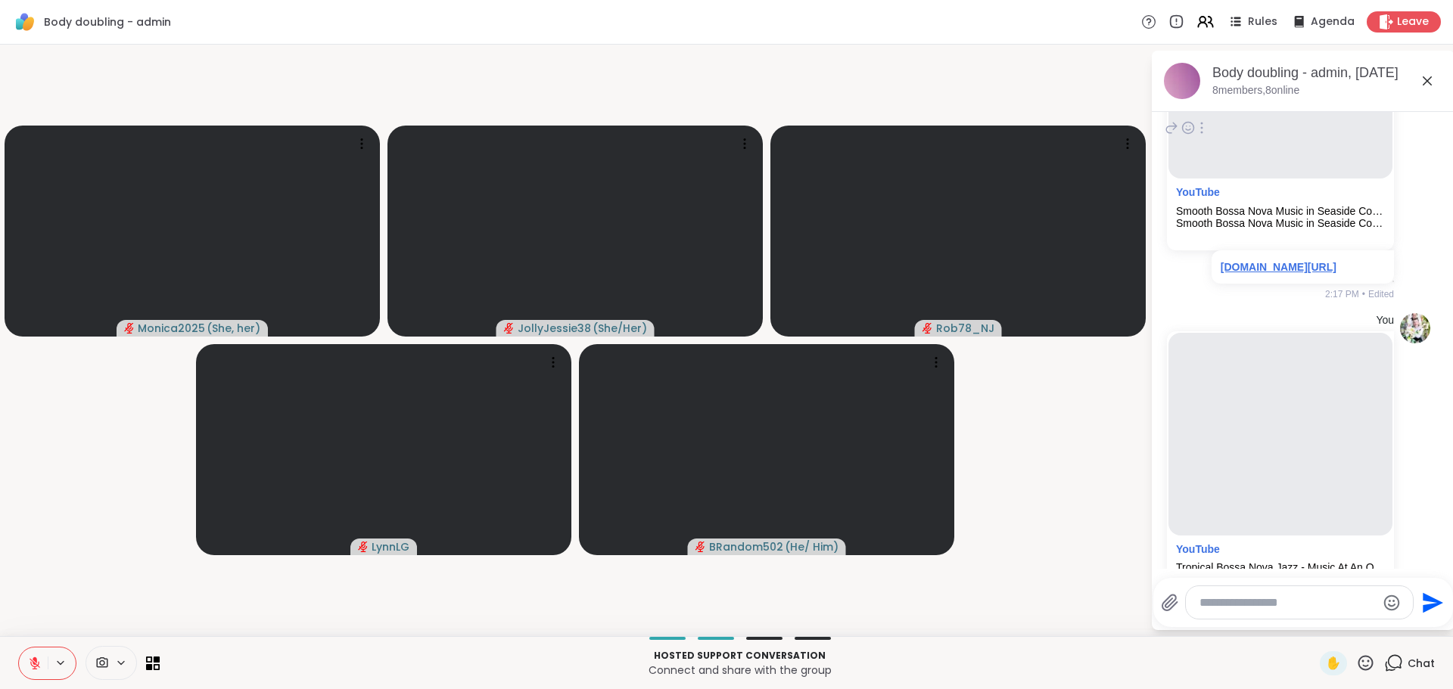
click at [1257, 273] on link "[DOMAIN_NAME][URL]" at bounding box center [1278, 267] width 116 height 12
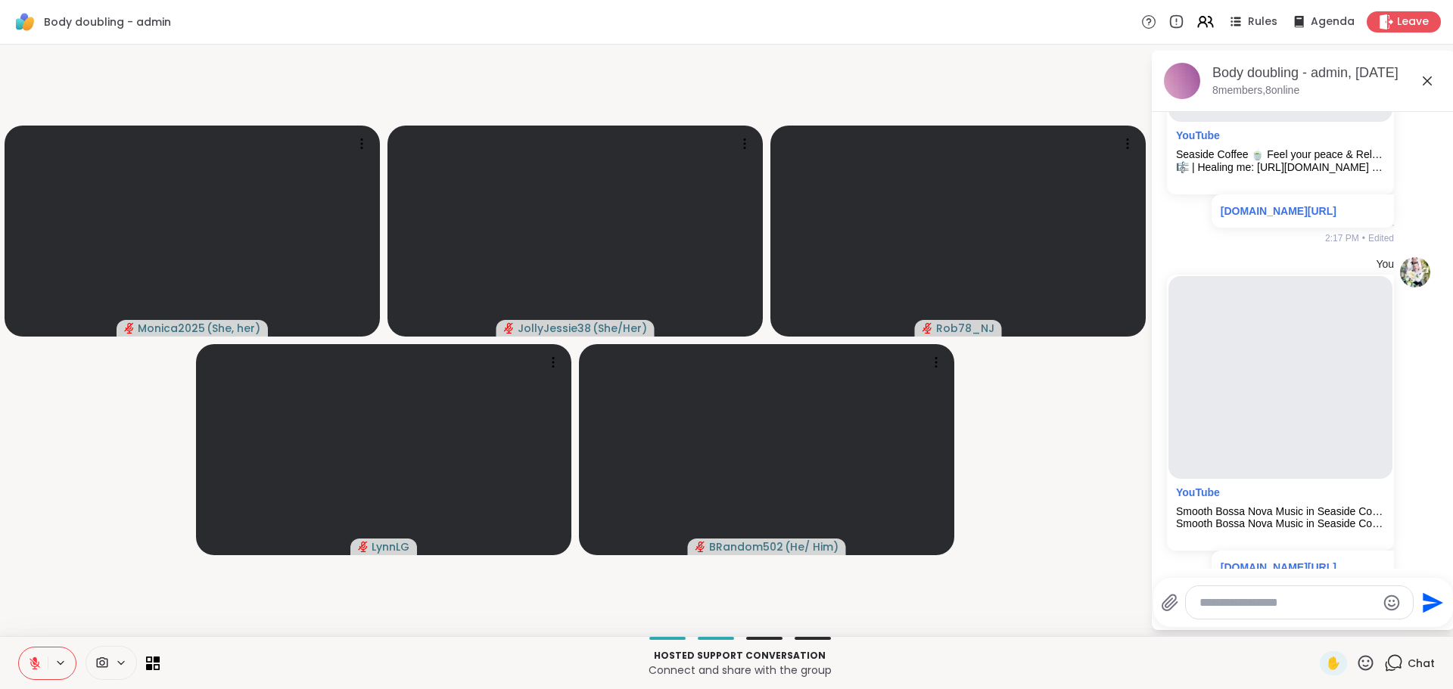
scroll to position [4222, 0]
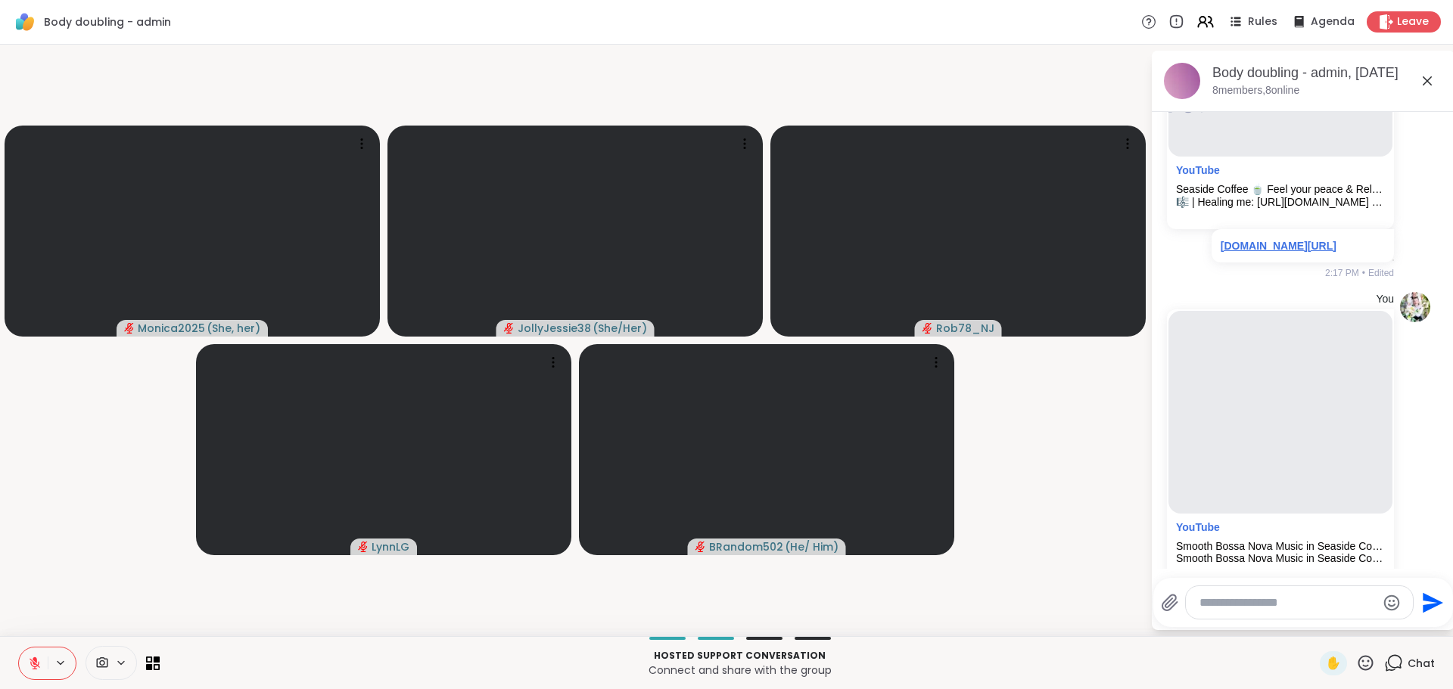
click at [1295, 252] on link "[DOMAIN_NAME][URL]" at bounding box center [1278, 246] width 116 height 12
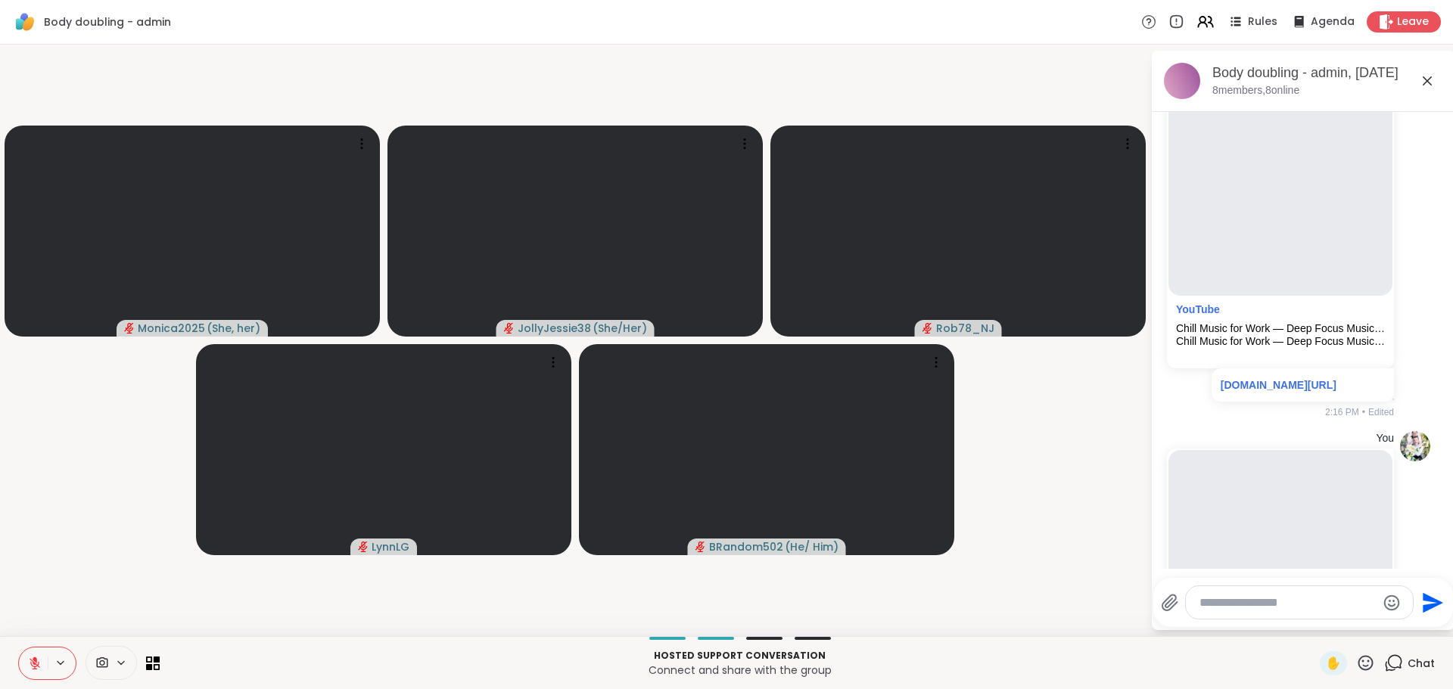
scroll to position [3737, 0]
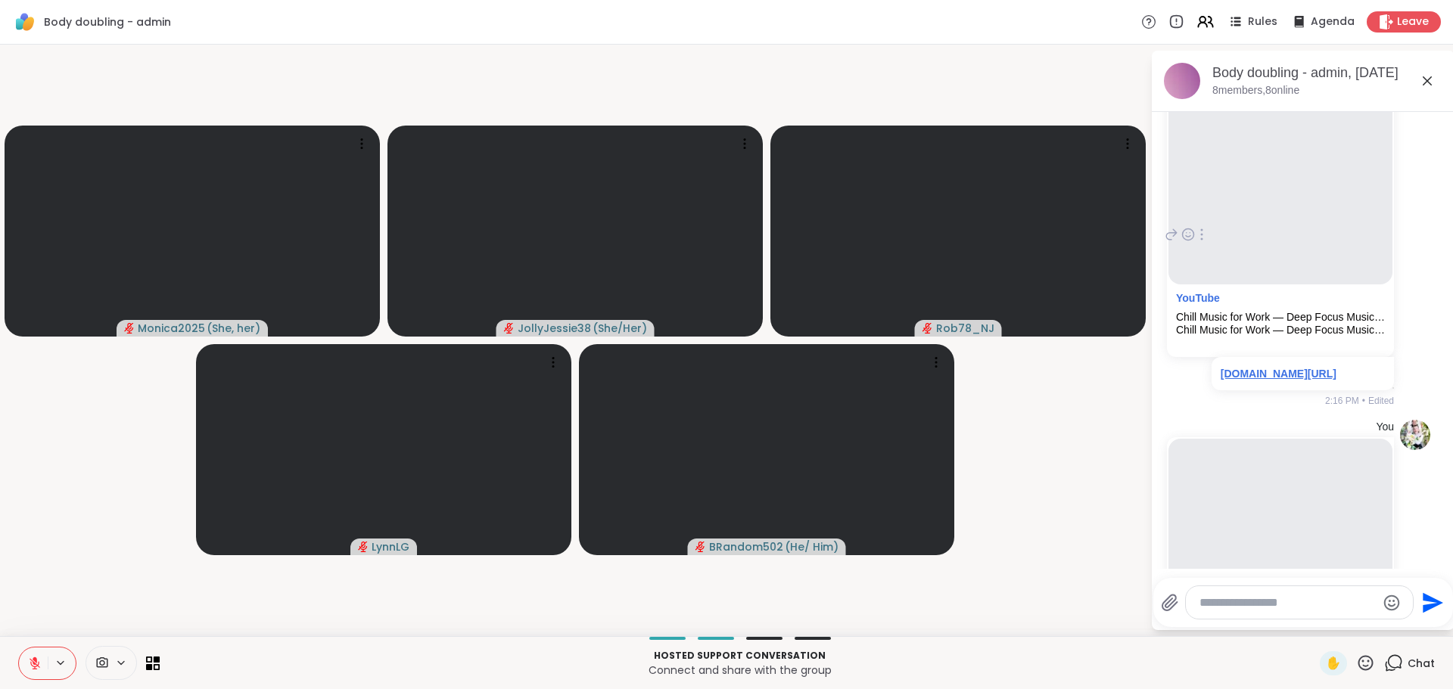
click at [1224, 380] on link "[DOMAIN_NAME][URL]" at bounding box center [1278, 374] width 116 height 12
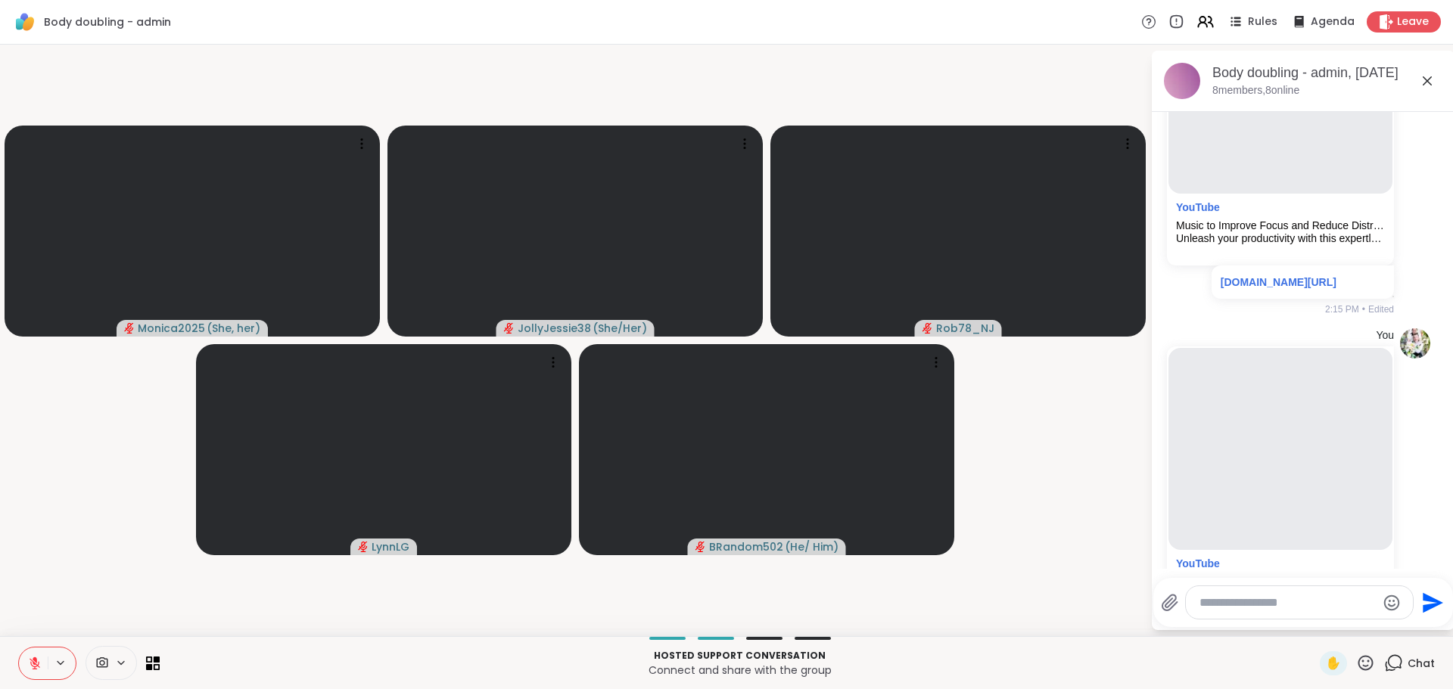
scroll to position [3437, 0]
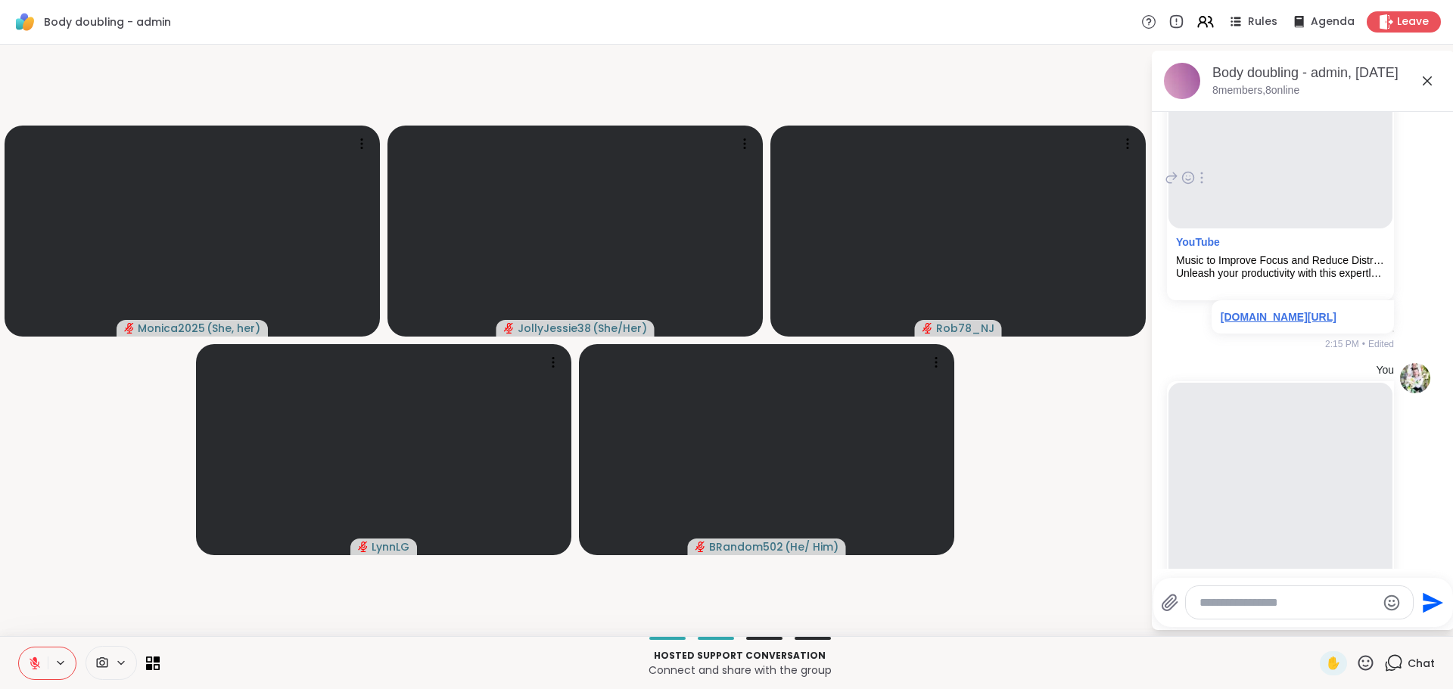
click at [1298, 323] on link "[DOMAIN_NAME][URL]" at bounding box center [1278, 317] width 116 height 12
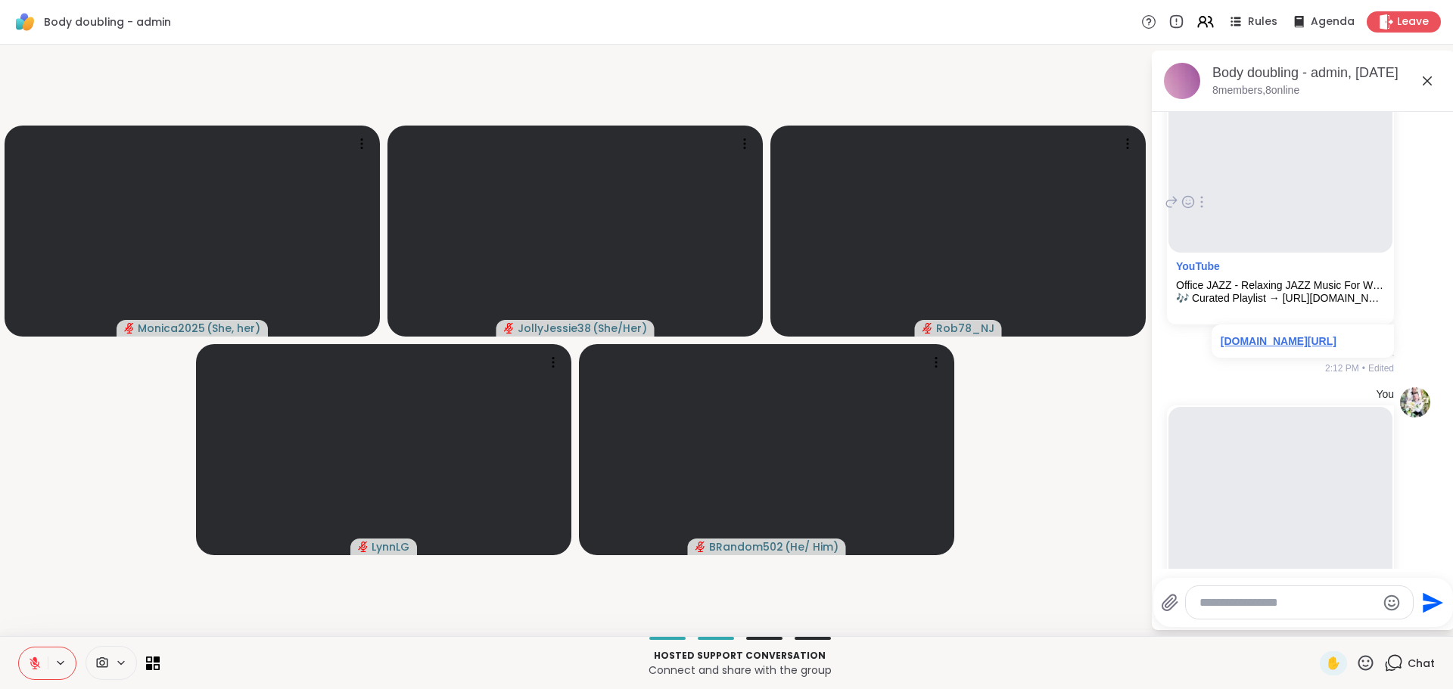
click at [1314, 347] on link "[DOMAIN_NAME][URL]" at bounding box center [1278, 341] width 116 height 12
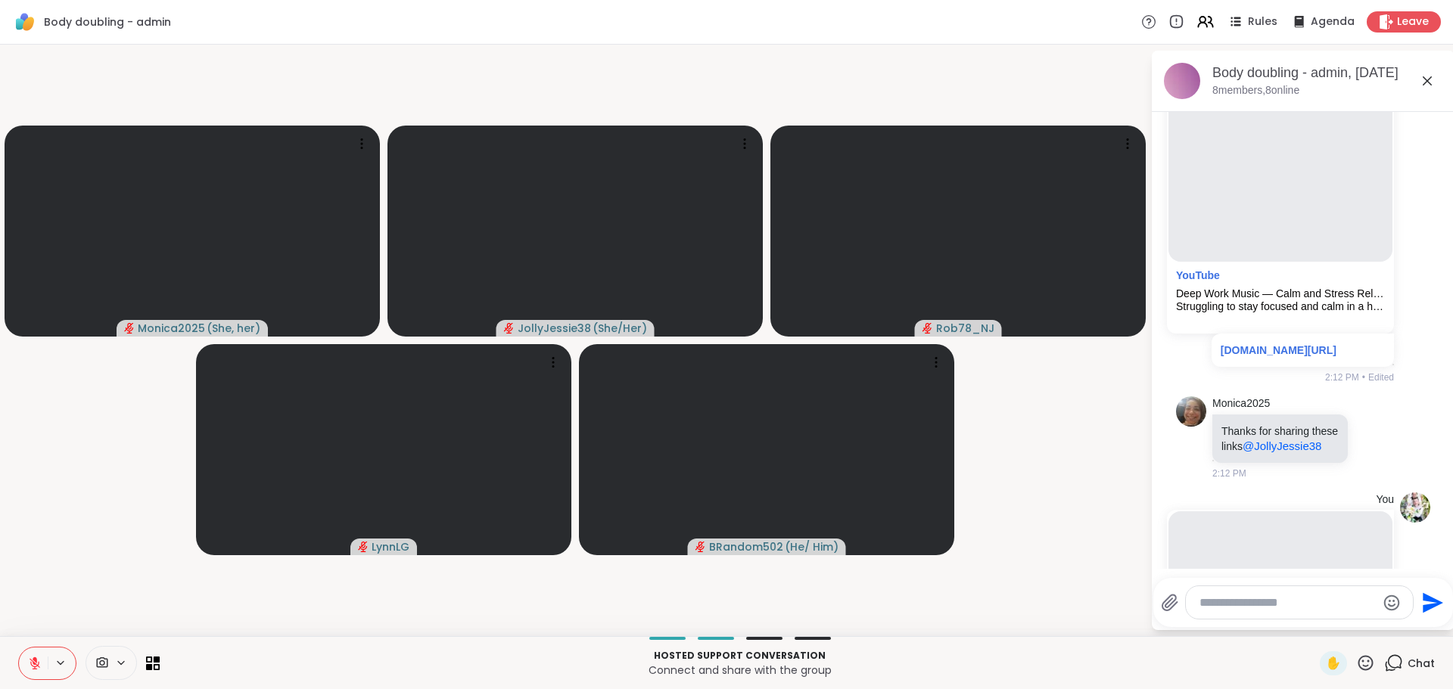
scroll to position [2582, 0]
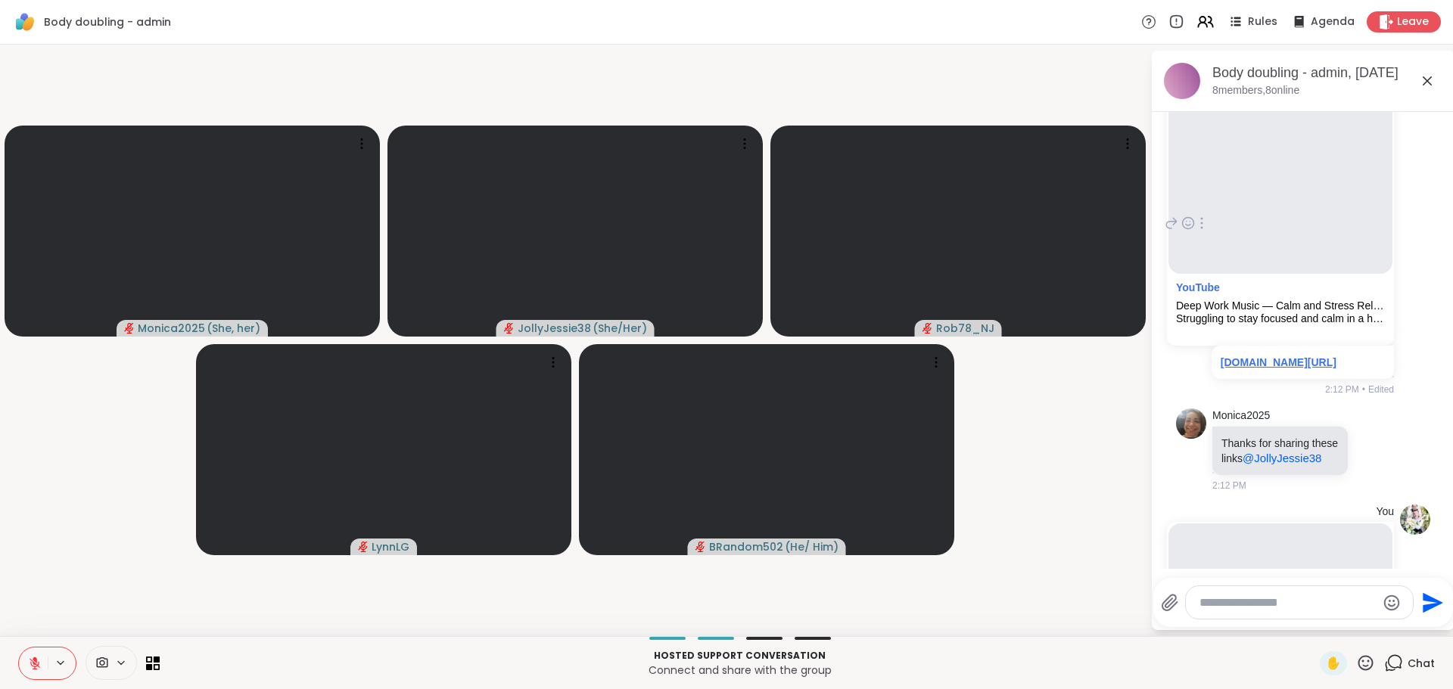
click at [1272, 368] on link "[DOMAIN_NAME][URL]" at bounding box center [1278, 362] width 116 height 12
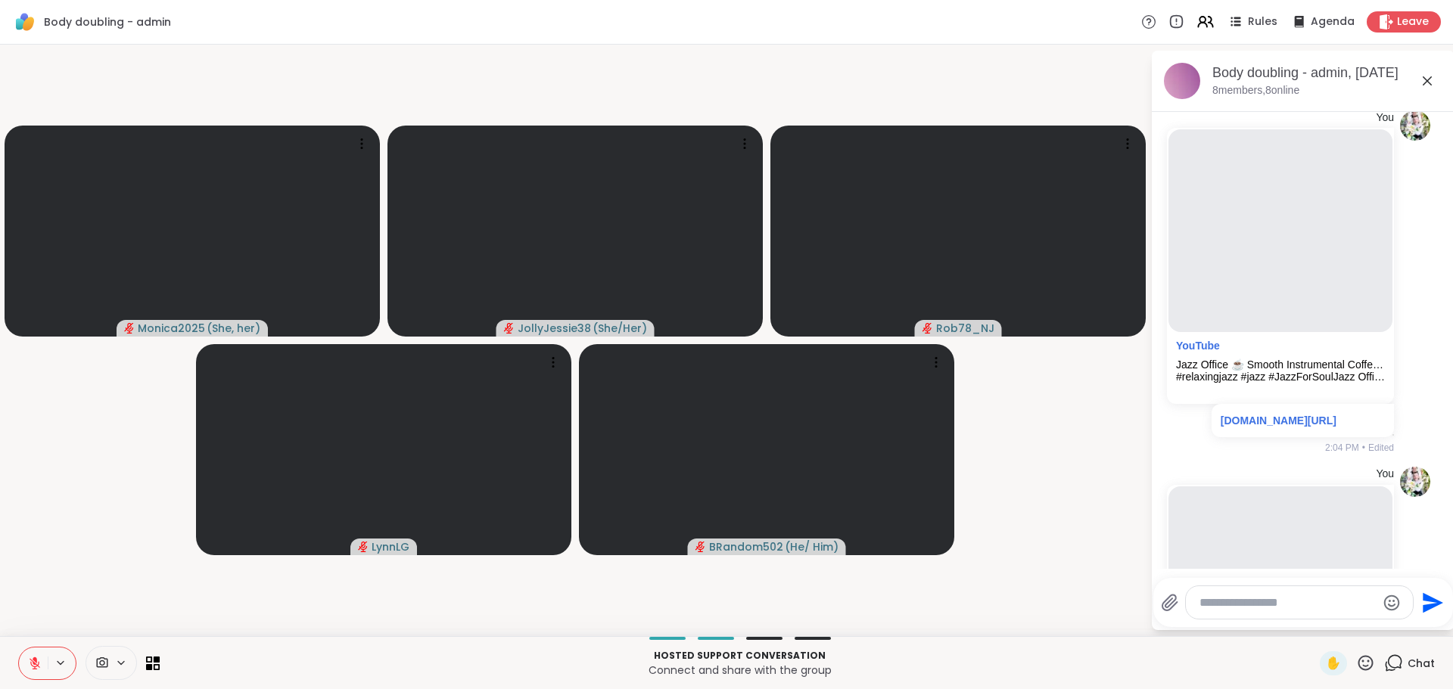
scroll to position [2155, 0]
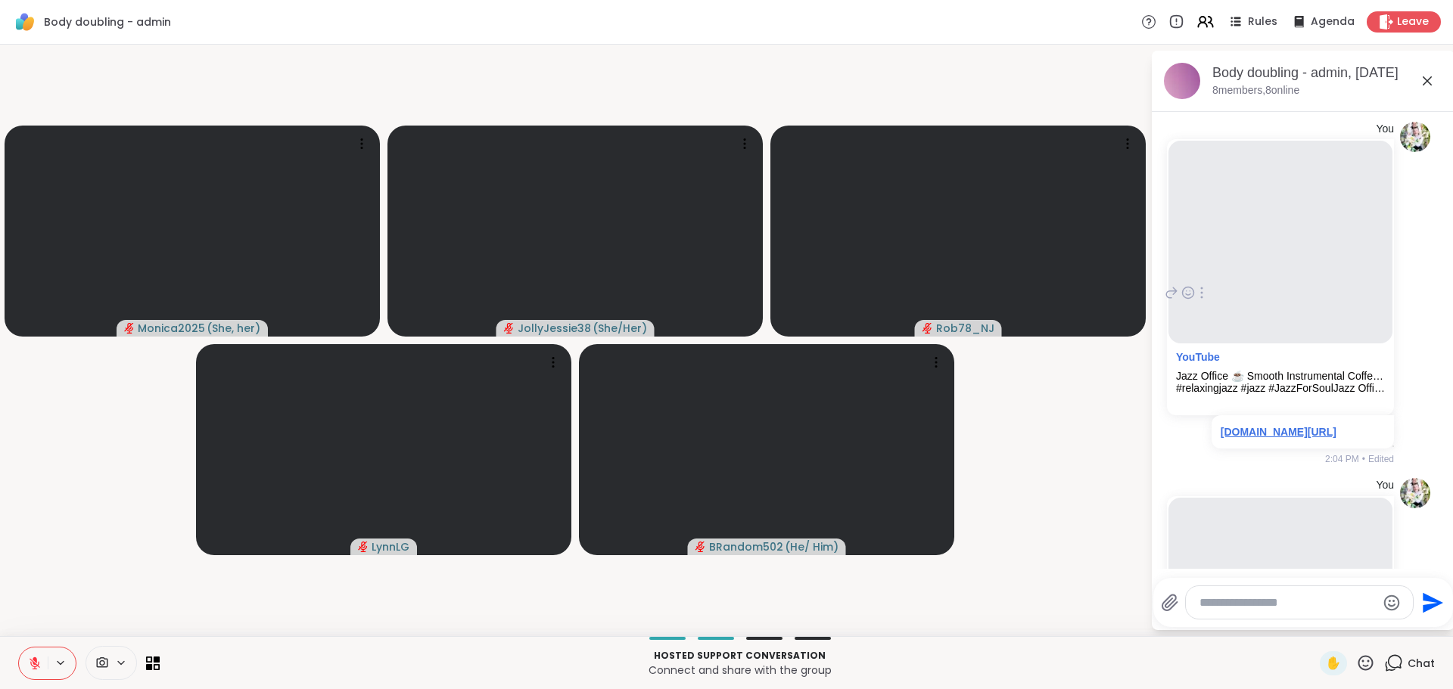
click at [1288, 438] on link "[DOMAIN_NAME][URL]" at bounding box center [1278, 432] width 116 height 12
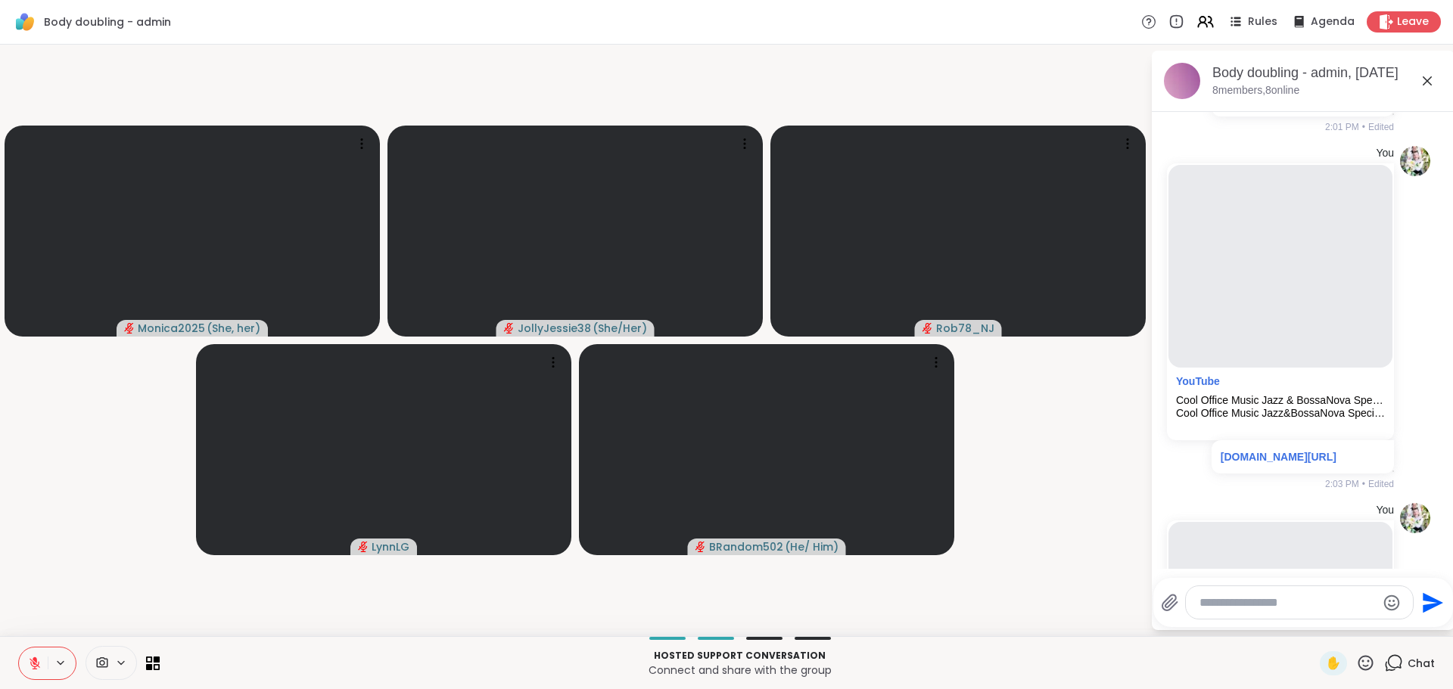
scroll to position [1785, 0]
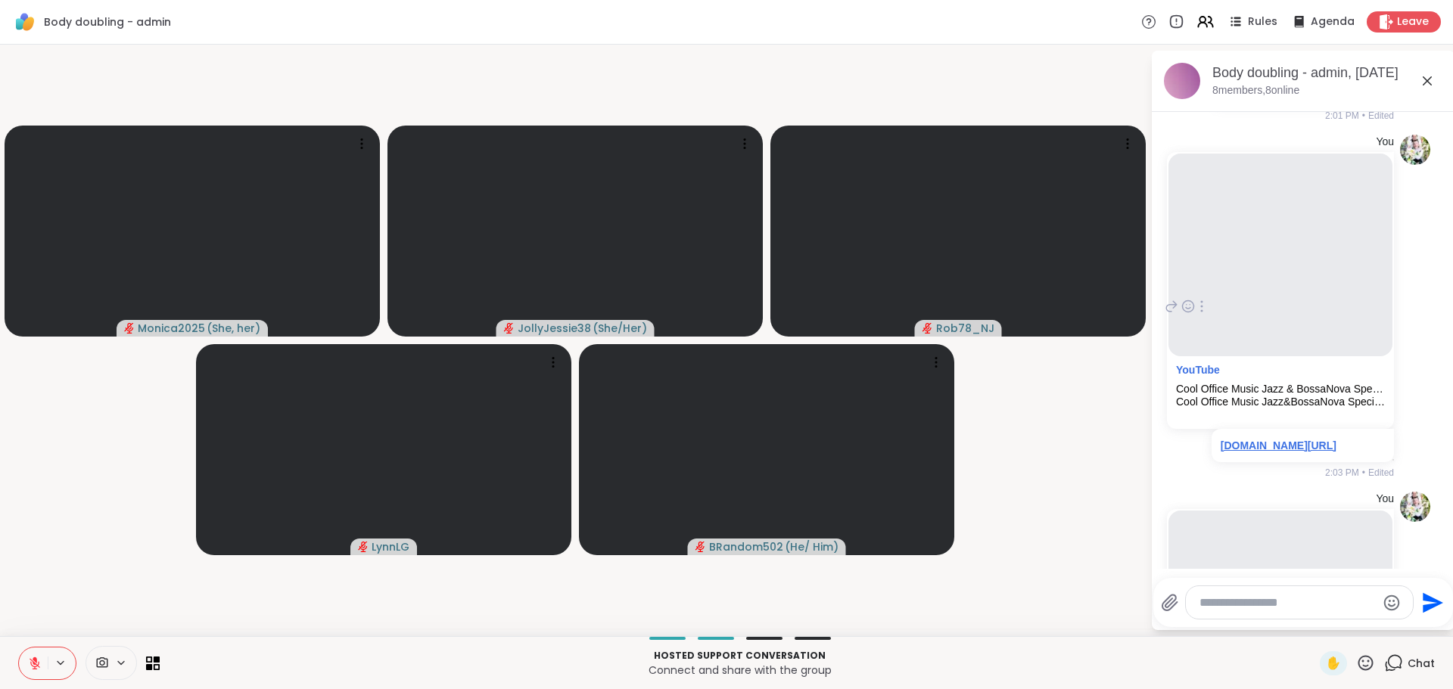
click at [1252, 452] on link "[DOMAIN_NAME][URL]" at bounding box center [1278, 446] width 116 height 12
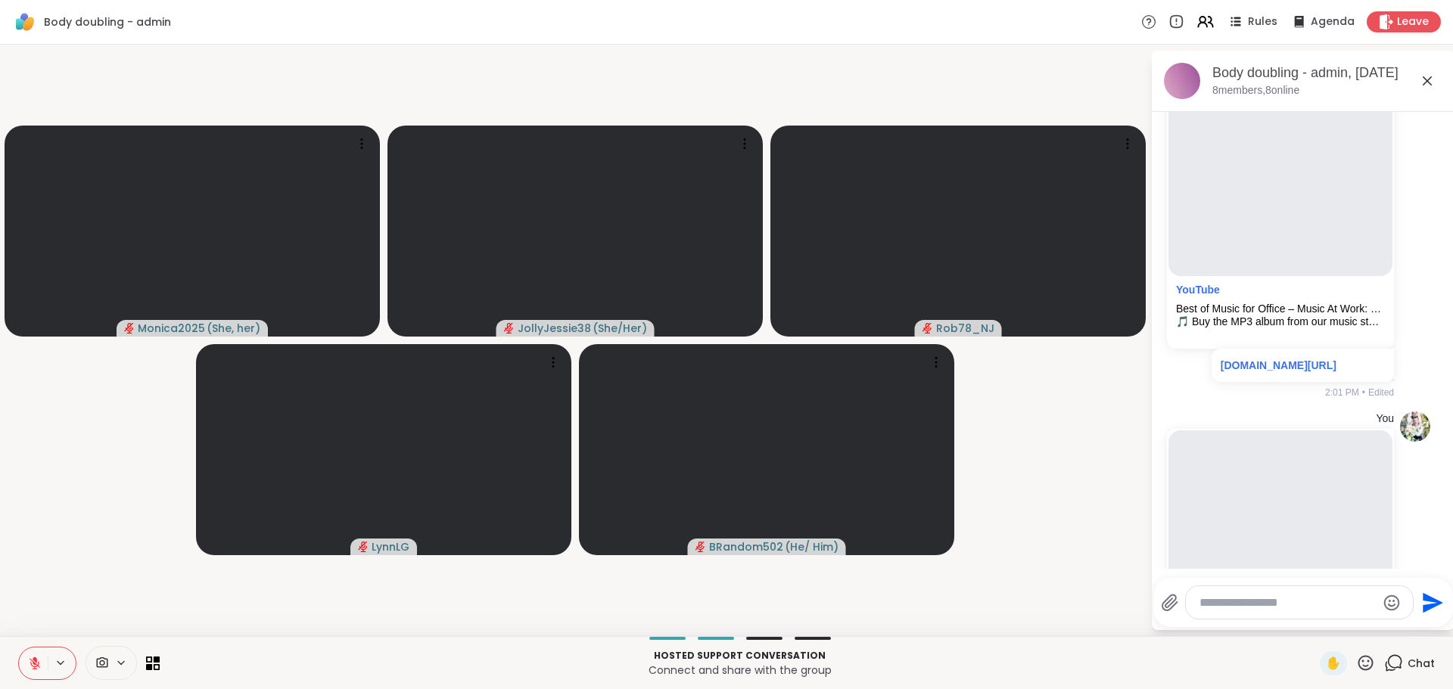
scroll to position [1485, 0]
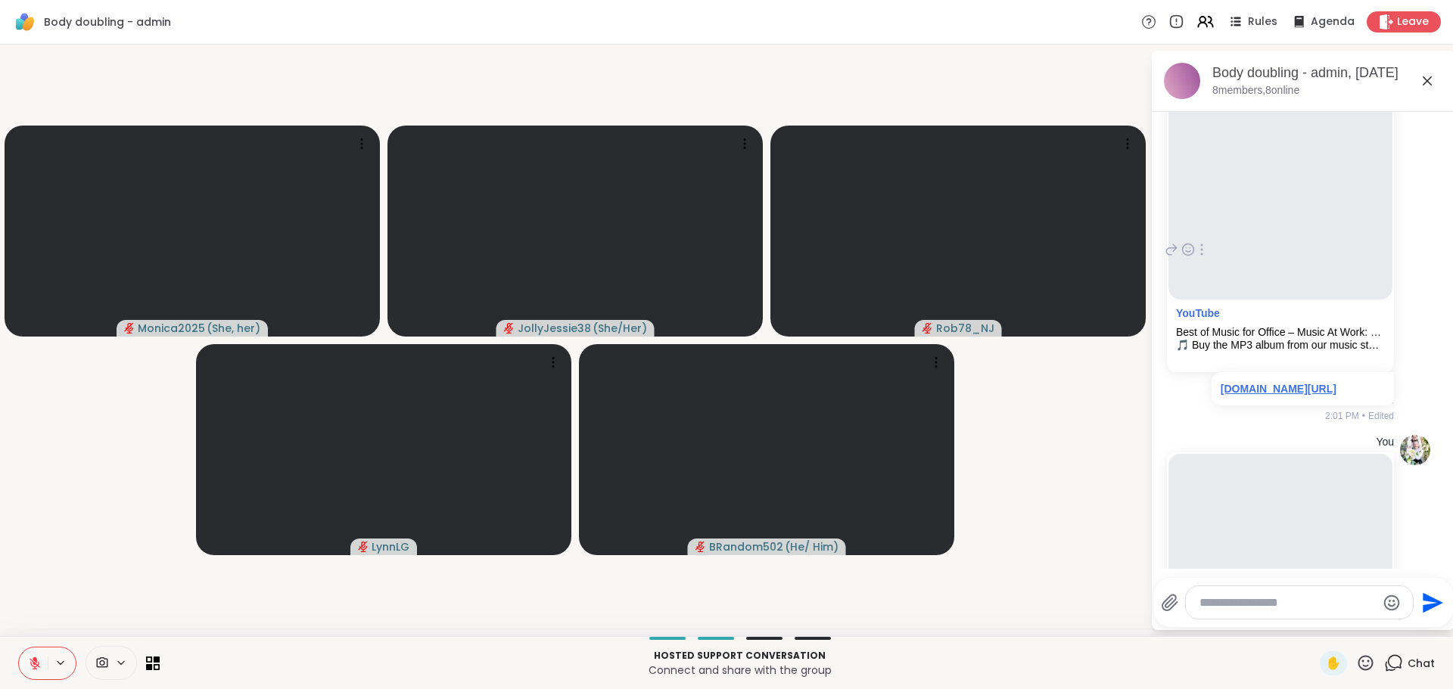
click at [1303, 395] on link "[DOMAIN_NAME][URL]" at bounding box center [1278, 389] width 116 height 12
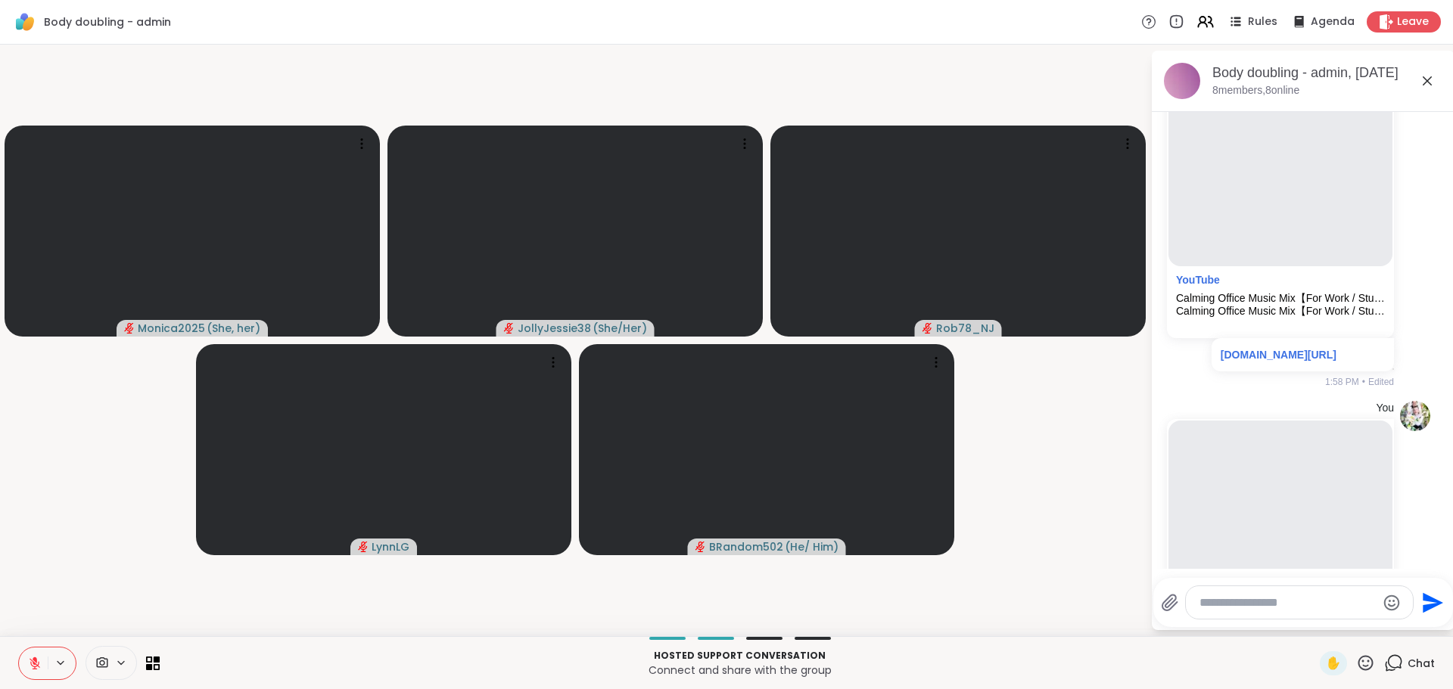
scroll to position [1070, 0]
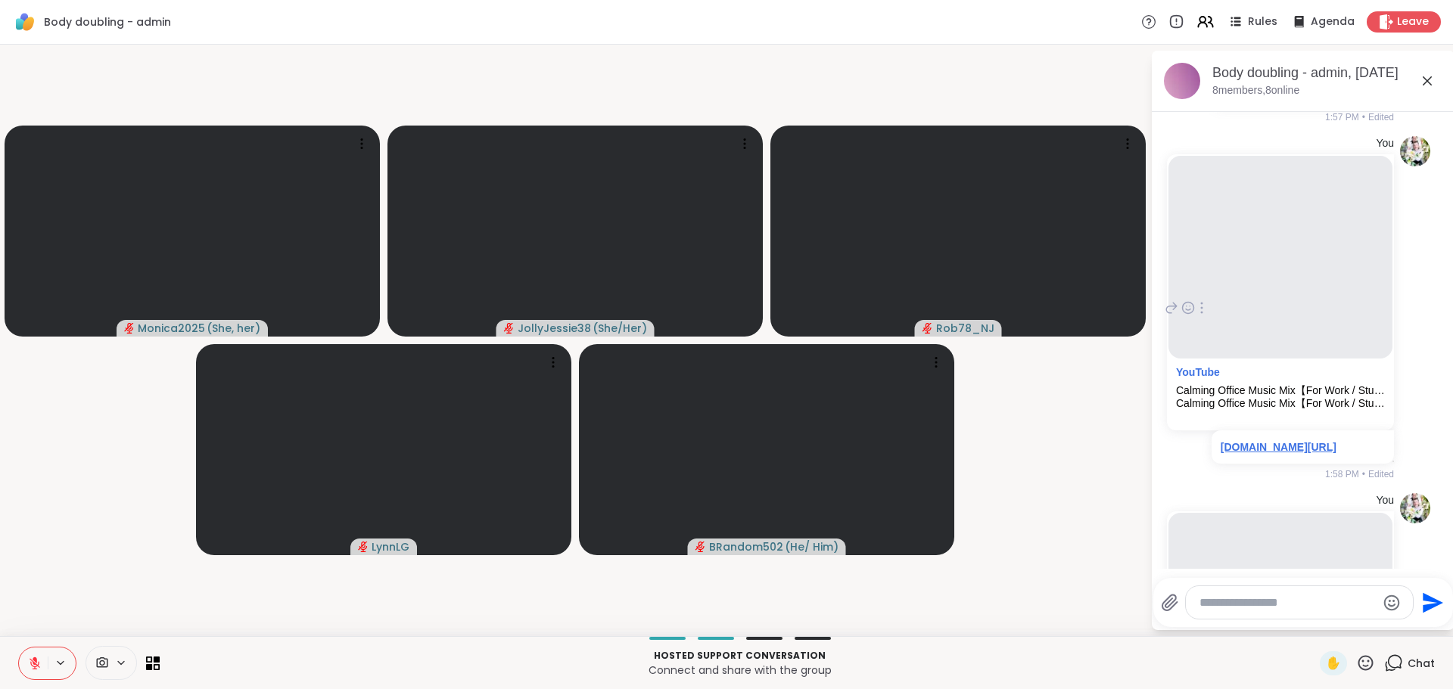
click at [1303, 453] on link "[DOMAIN_NAME][URL]" at bounding box center [1278, 447] width 116 height 12
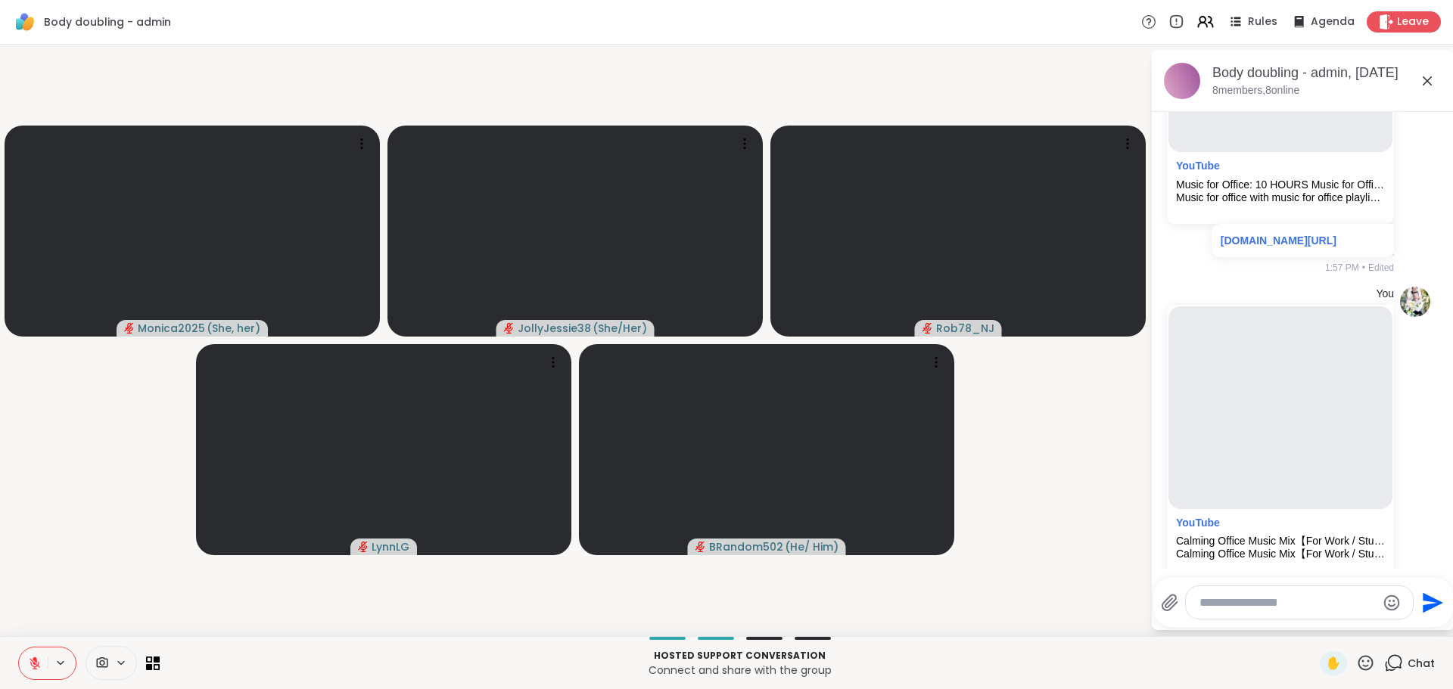
scroll to position [827, 0]
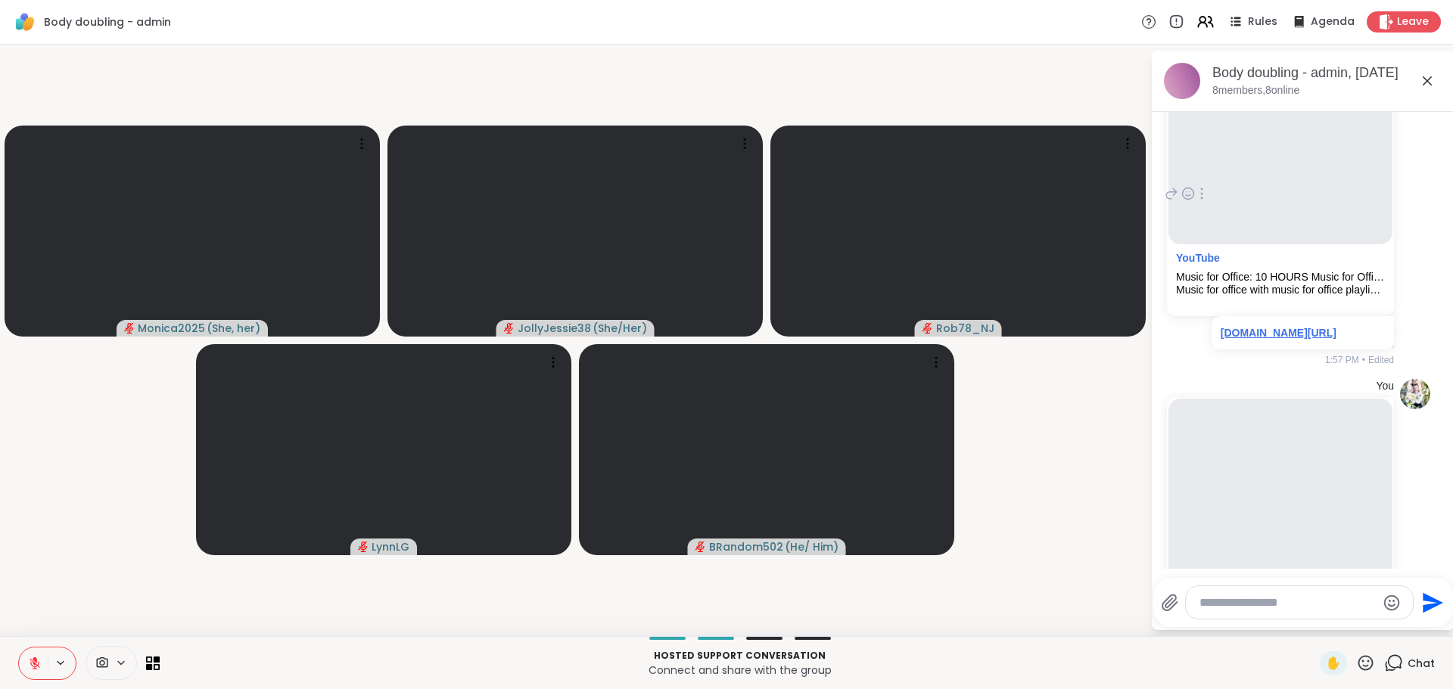
click at [1245, 337] on link "[DOMAIN_NAME][URL]" at bounding box center [1278, 333] width 116 height 12
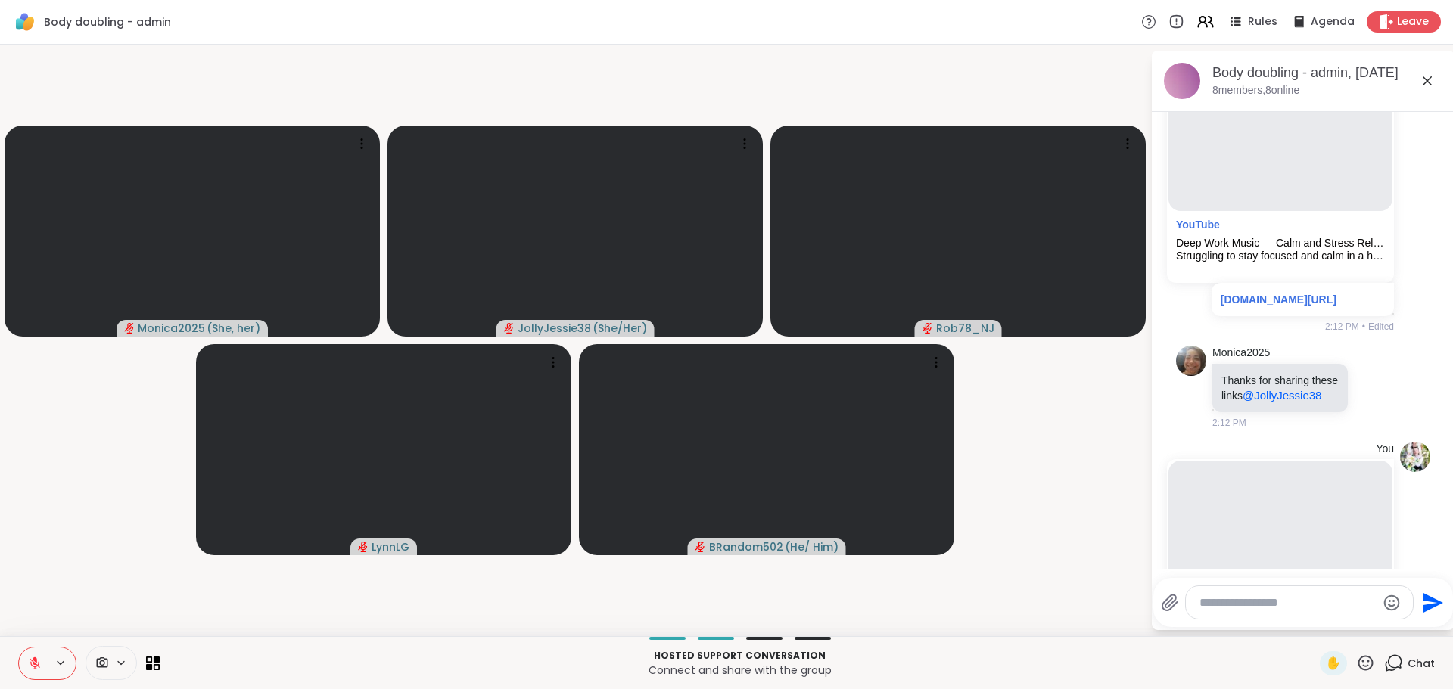
scroll to position [2668, 0]
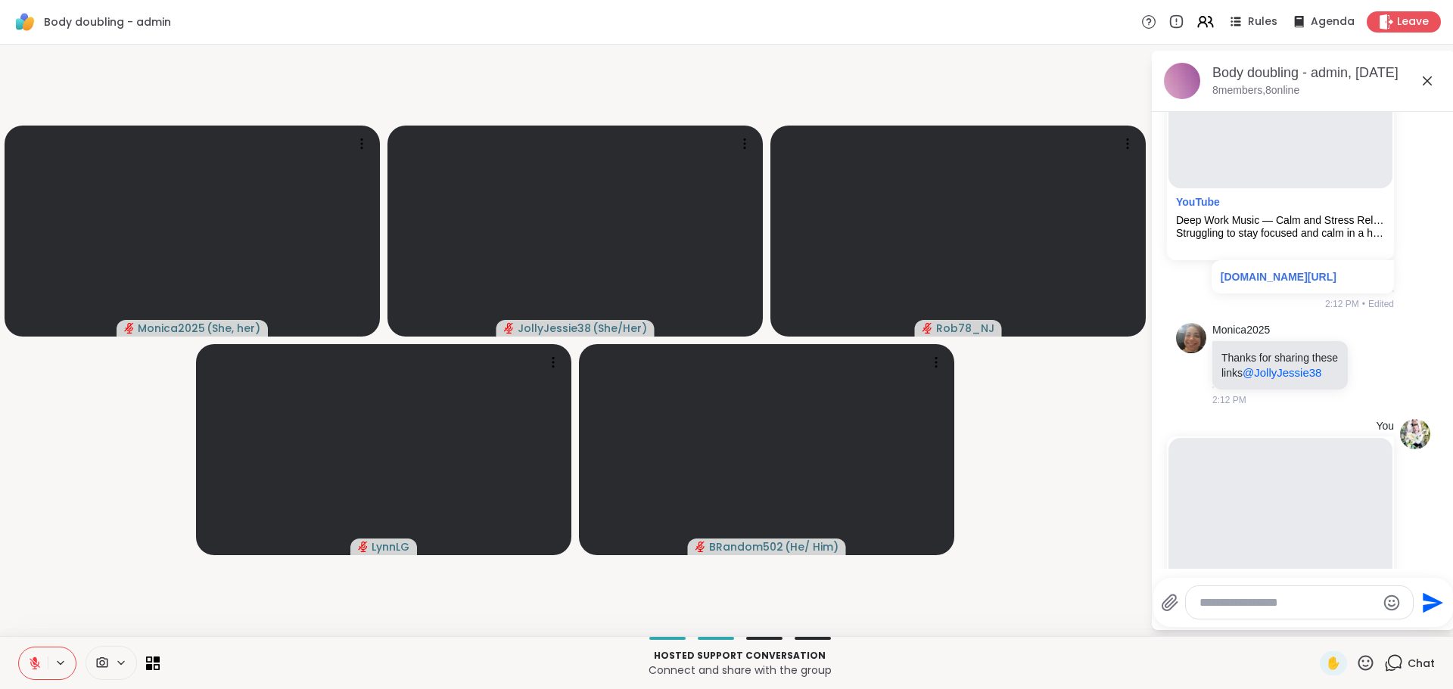
drag, startPoint x: 1441, startPoint y: 315, endPoint x: 1439, endPoint y: 332, distance: 17.5
click at [1439, 332] on html "Body doubling - admin Rules Agenda Leave Monica2025 ( She, her ) JollyJessie38 …" at bounding box center [726, 344] width 1453 height 689
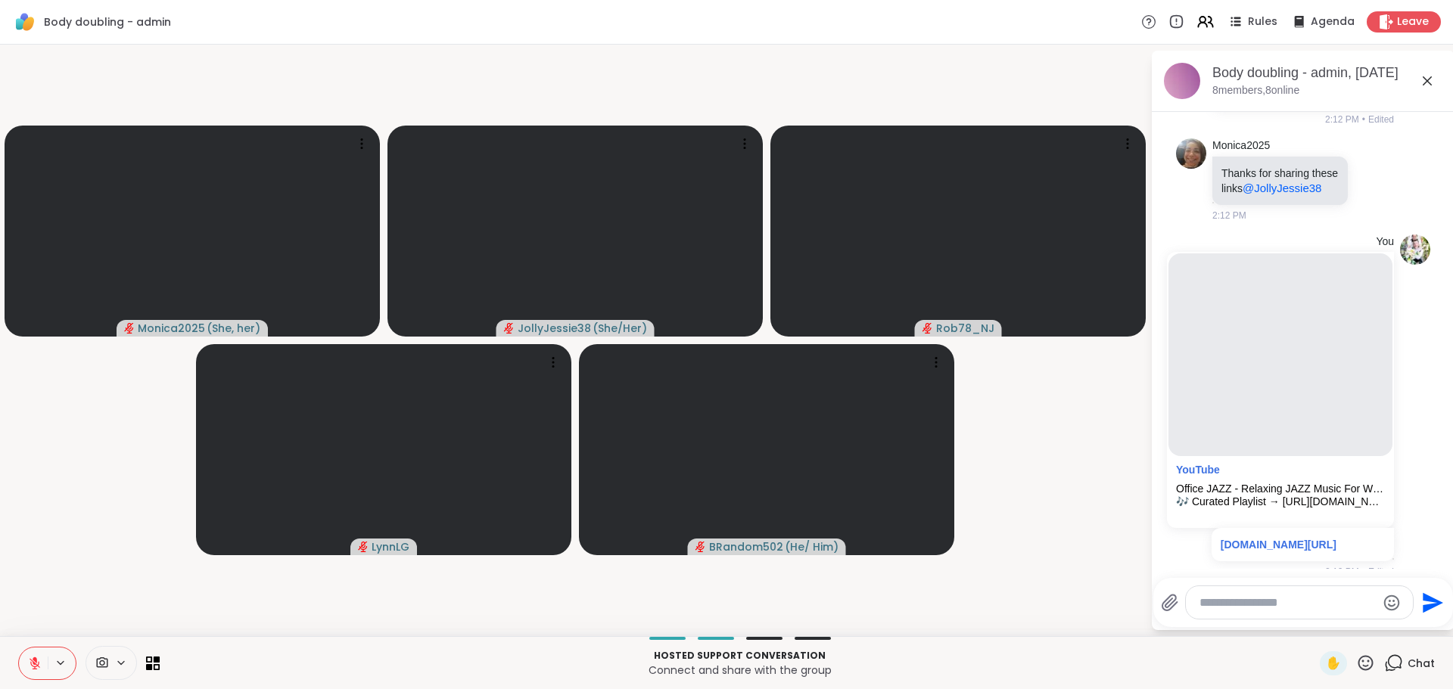
scroll to position [2887, 0]
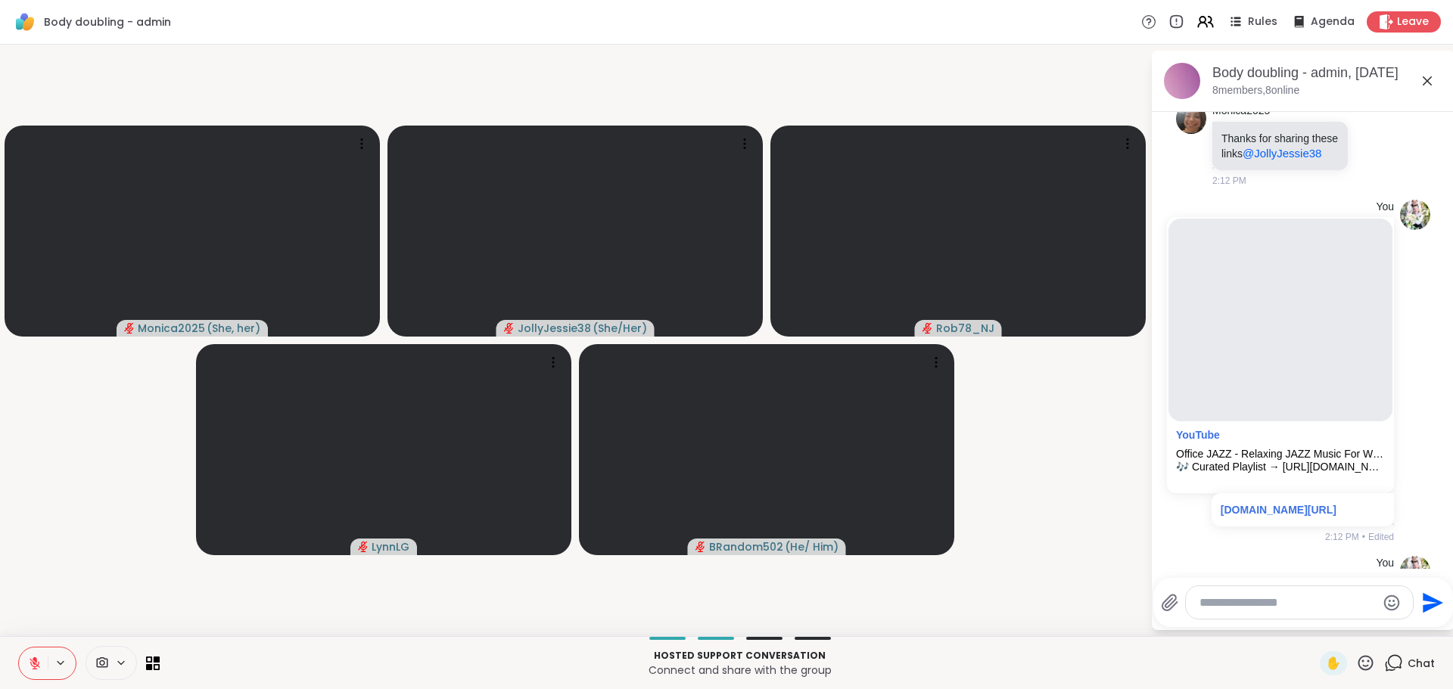
drag, startPoint x: 1444, startPoint y: 333, endPoint x: 1443, endPoint y: 366, distance: 33.3
click at [1440, 366] on html "Body doubling - admin Rules Agenda Leave Monica2025 ( She, her ) JollyJessie38 …" at bounding box center [726, 344] width 1453 height 689
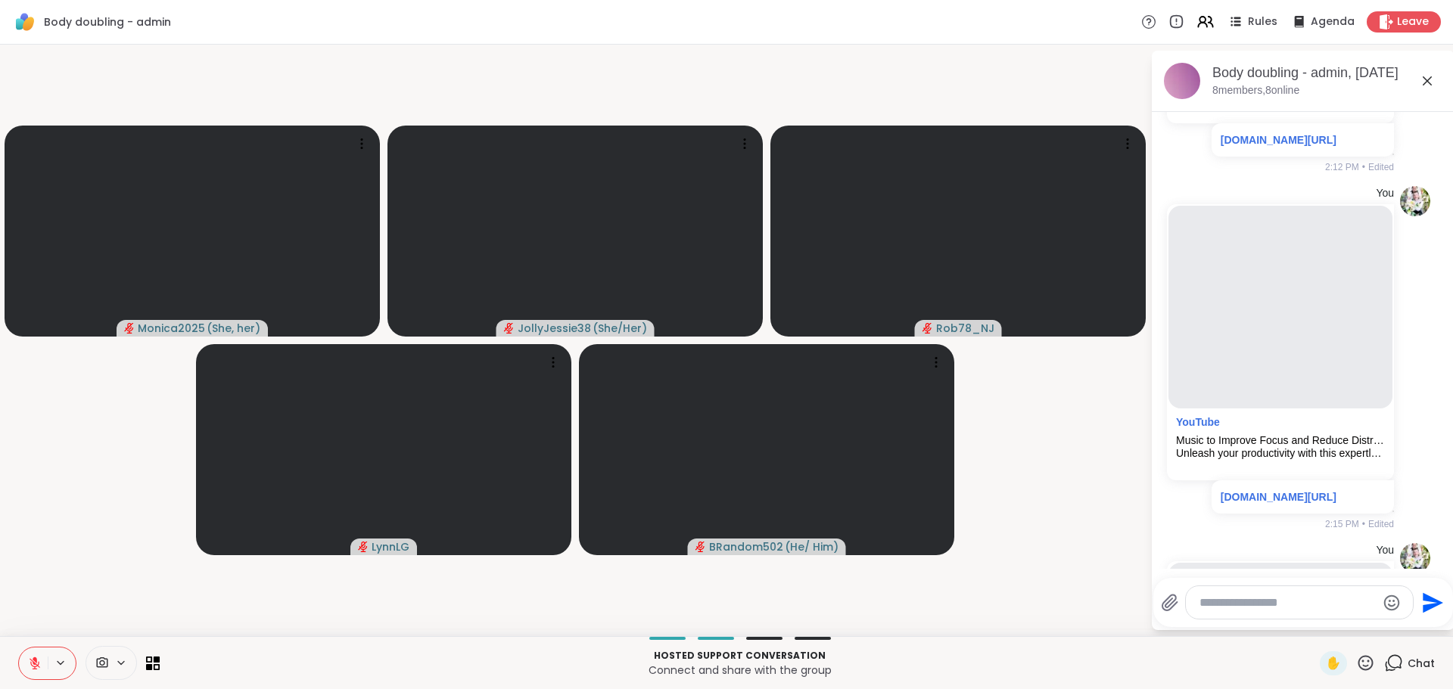
scroll to position [3407, 0]
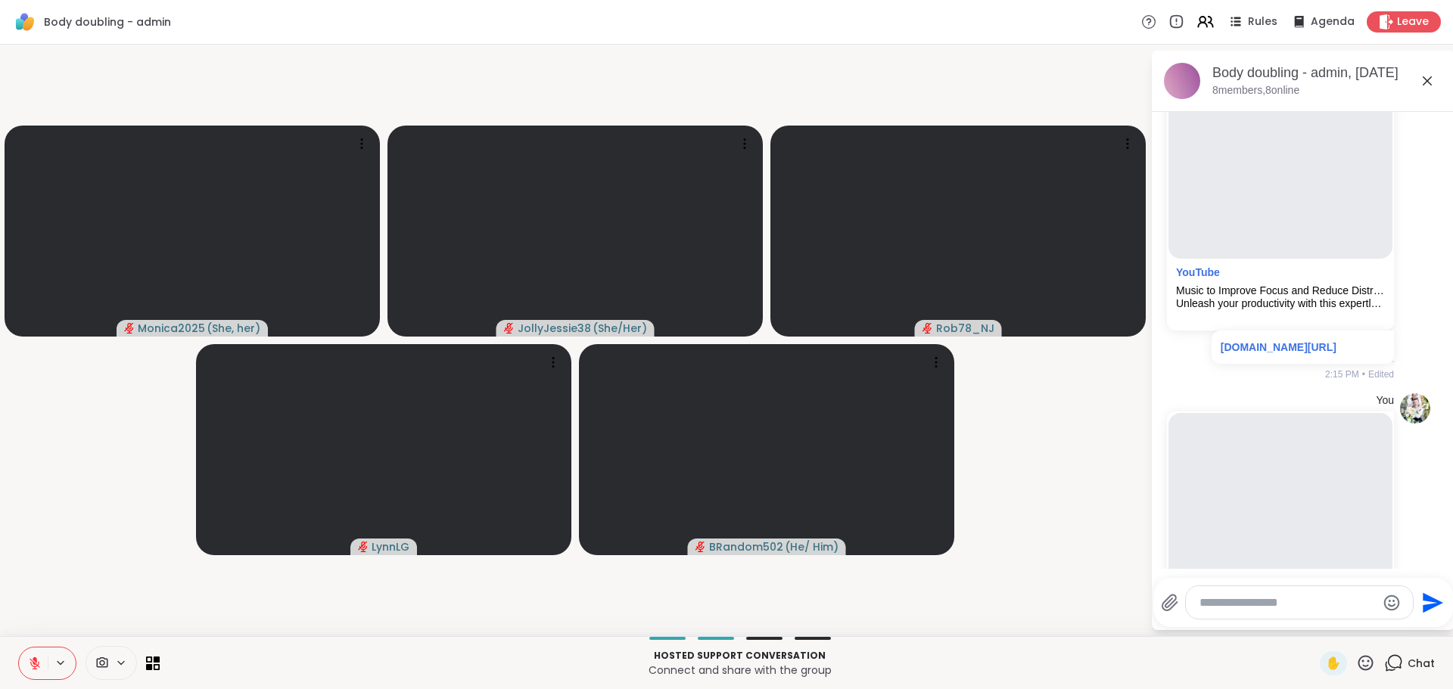
drag, startPoint x: 1441, startPoint y: 359, endPoint x: 1440, endPoint y: 371, distance: 12.9
click at [1440, 371] on html "Body doubling - admin Rules Agenda Leave Monica2025 ( She, her ) JollyJessie38 …" at bounding box center [726, 344] width 1453 height 689
click at [1182, 216] on icon at bounding box center [1188, 207] width 14 height 15
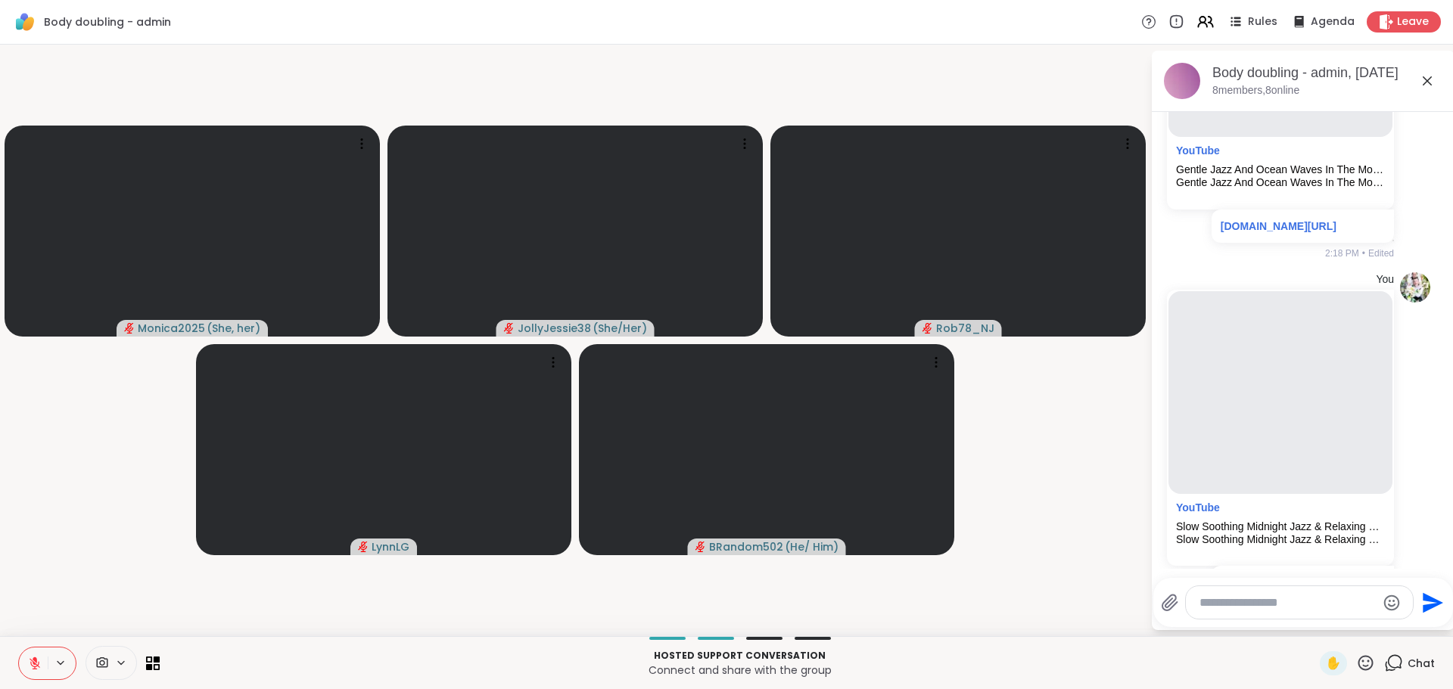
scroll to position [5301, 0]
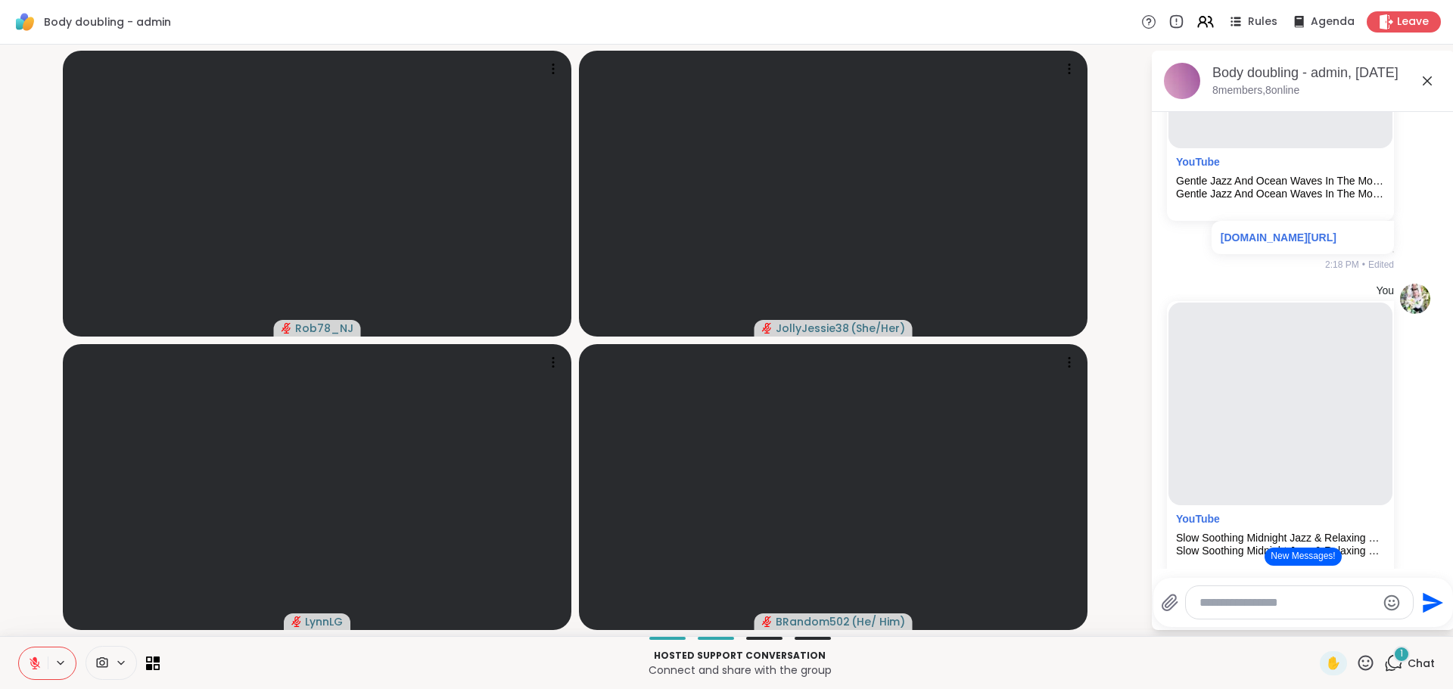
click at [1317, 556] on button "New Messages!" at bounding box center [1302, 557] width 76 height 18
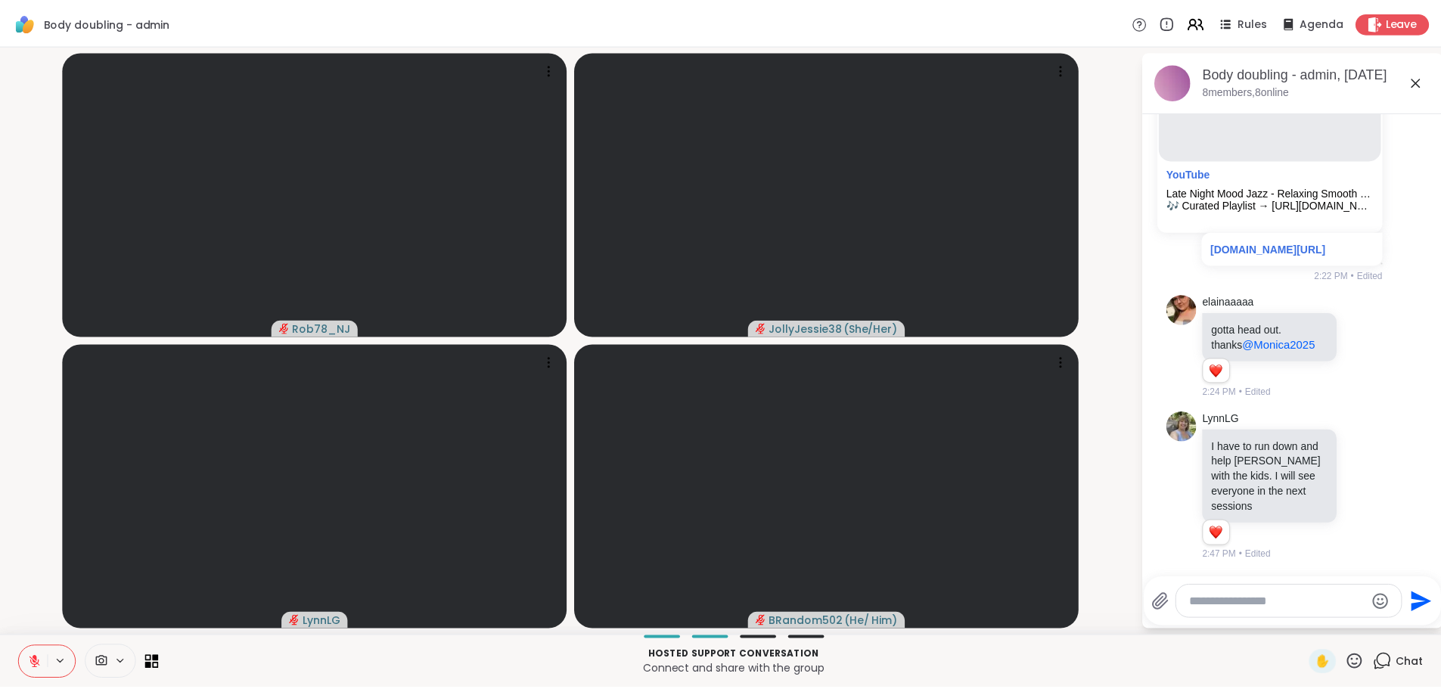
scroll to position [6261, 0]
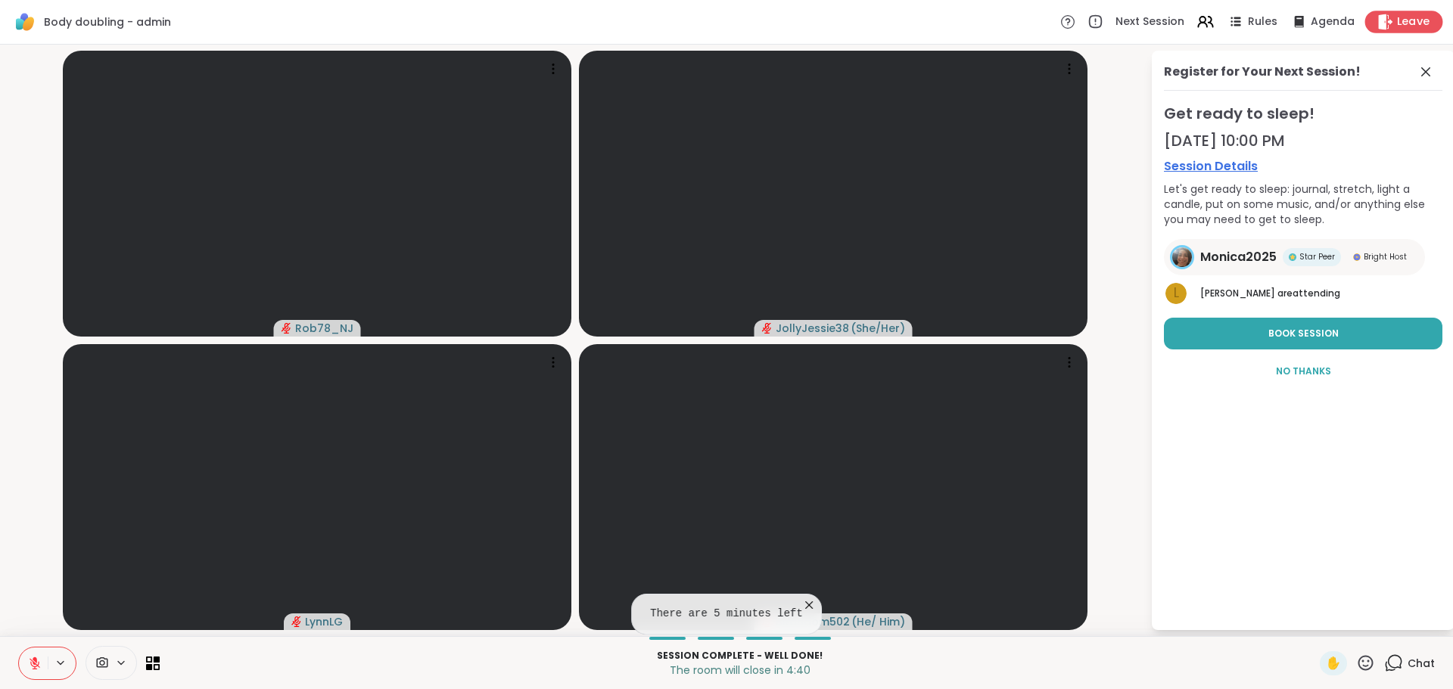
click at [1412, 17] on span "Leave" at bounding box center [1413, 22] width 33 height 16
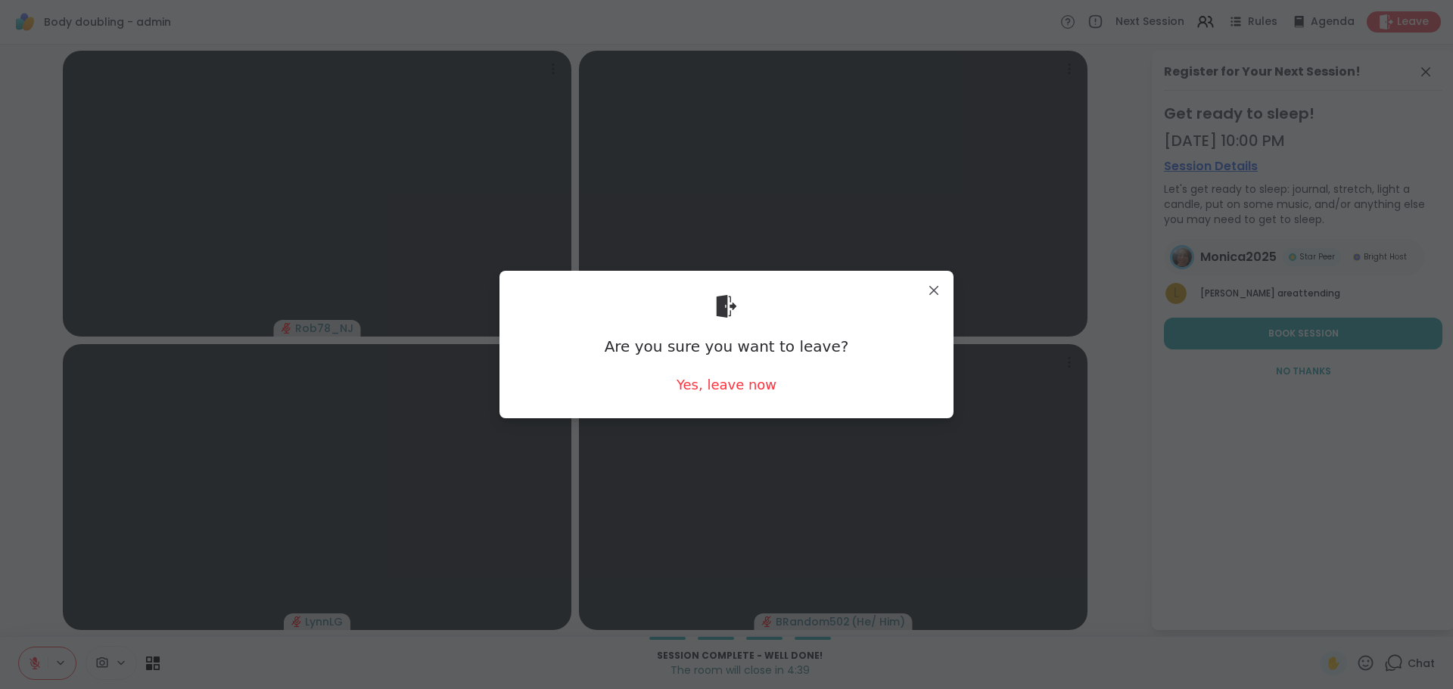
click at [738, 395] on div "Are you sure you want to leave? Yes, leave now" at bounding box center [726, 344] width 430 height 123
click at [738, 394] on div "Yes, leave now" at bounding box center [726, 384] width 100 height 19
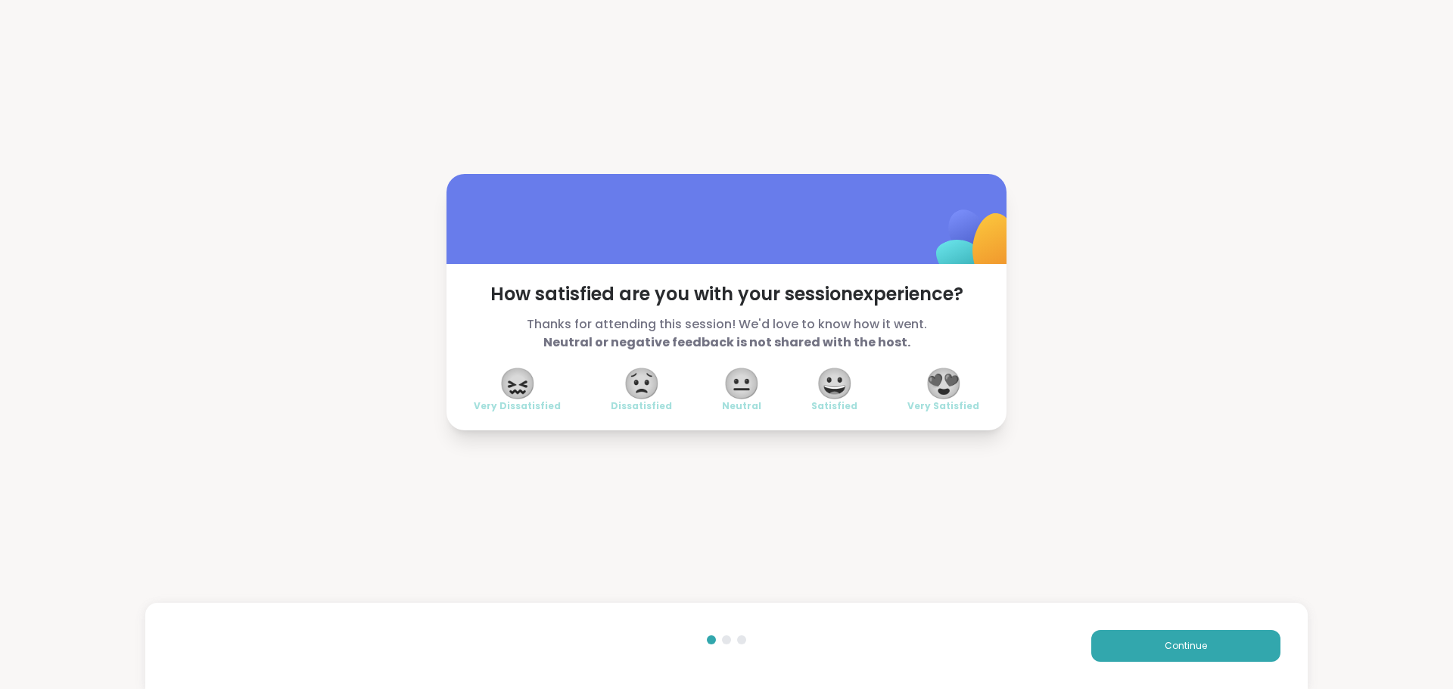
click at [952, 393] on span "😍" at bounding box center [943, 383] width 38 height 27
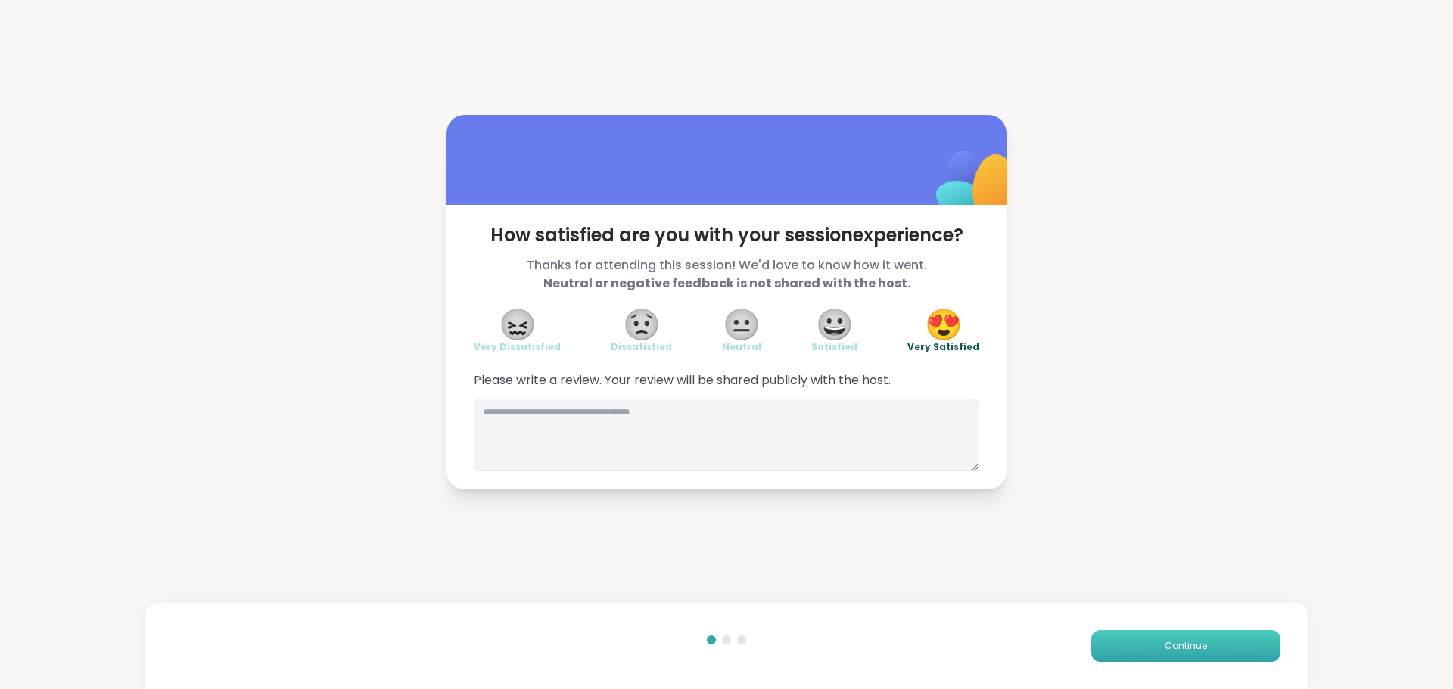
click at [1259, 635] on button "Continue" at bounding box center [1185, 646] width 189 height 32
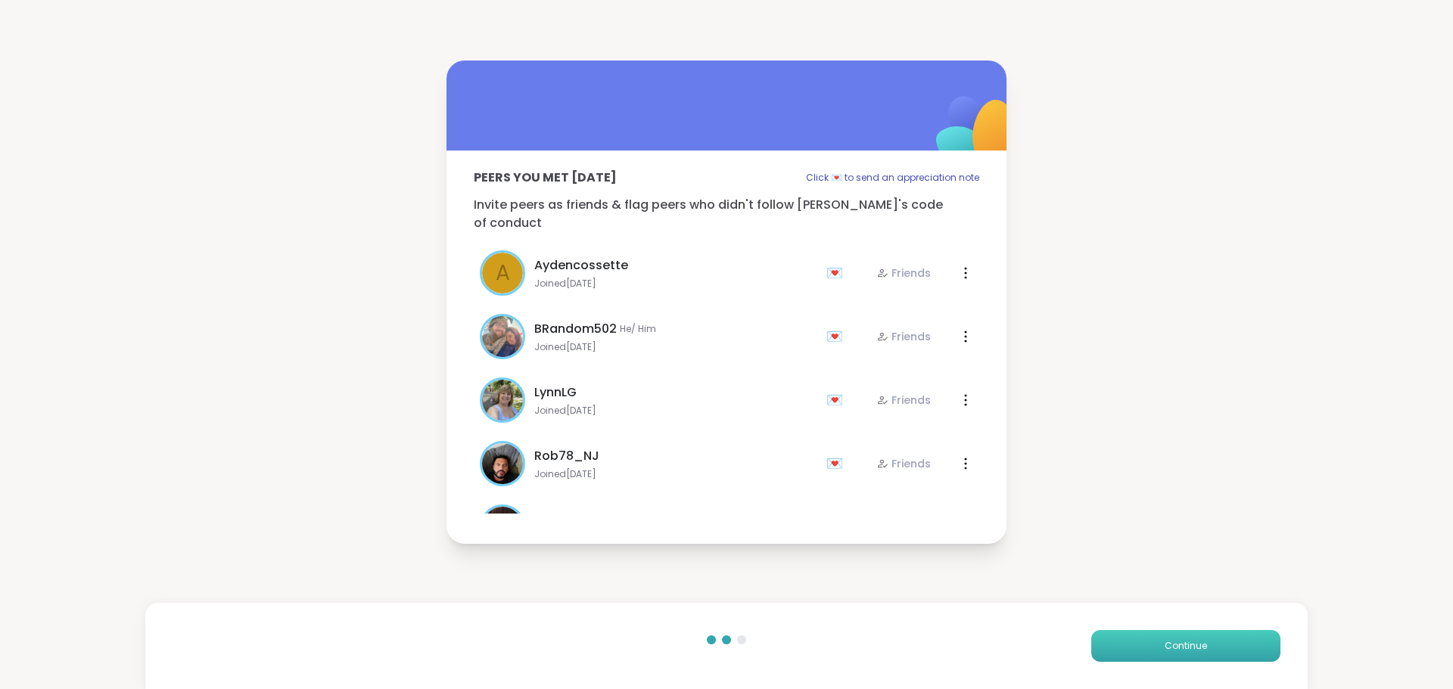
click at [1258, 635] on button "Continue" at bounding box center [1185, 646] width 189 height 32
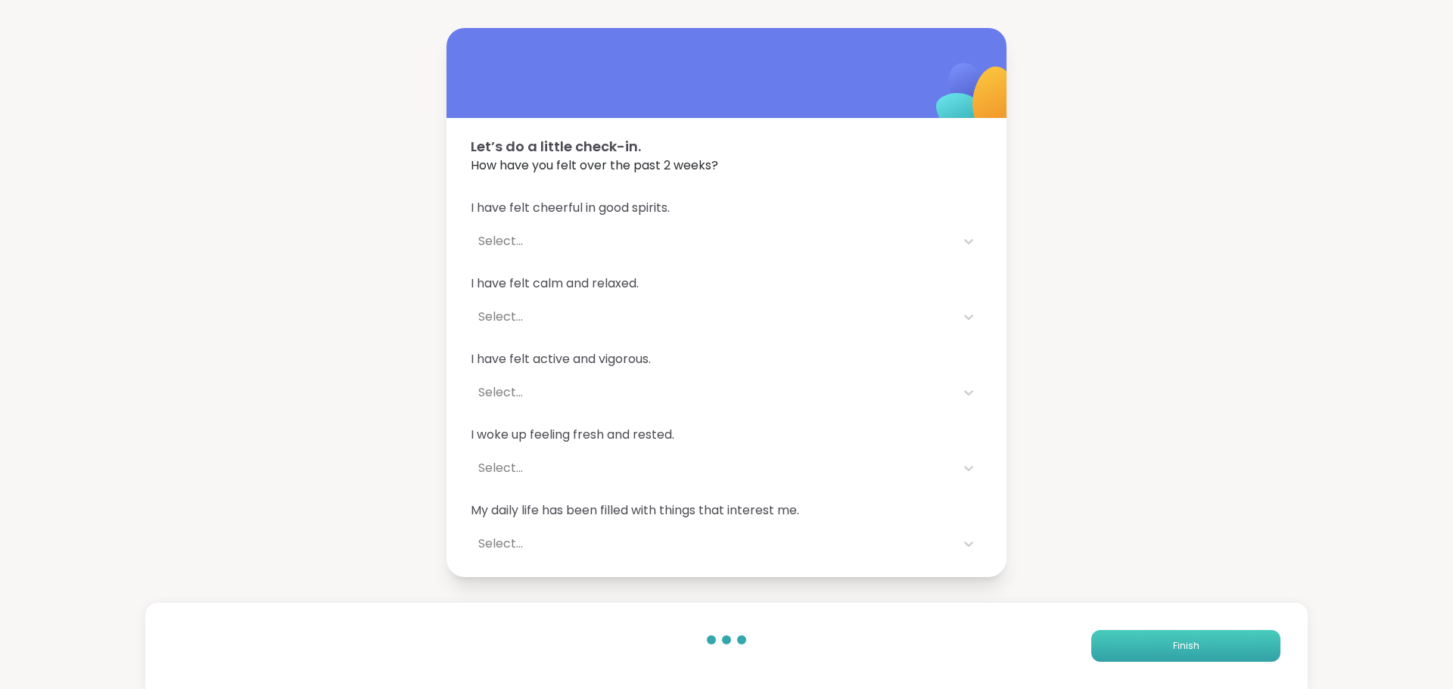
click at [1258, 635] on button "Finish" at bounding box center [1185, 646] width 189 height 32
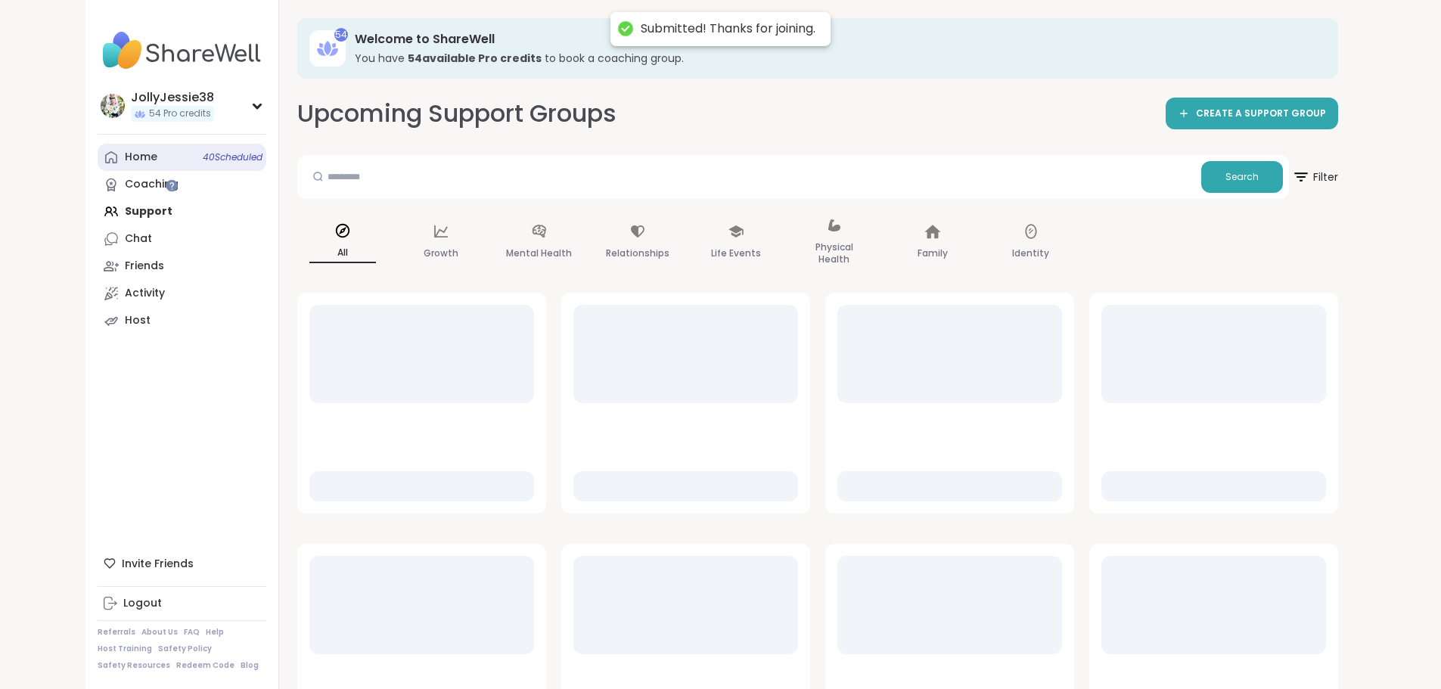
click at [125, 155] on div "Home 40 Scheduled" at bounding box center [141, 157] width 33 height 15
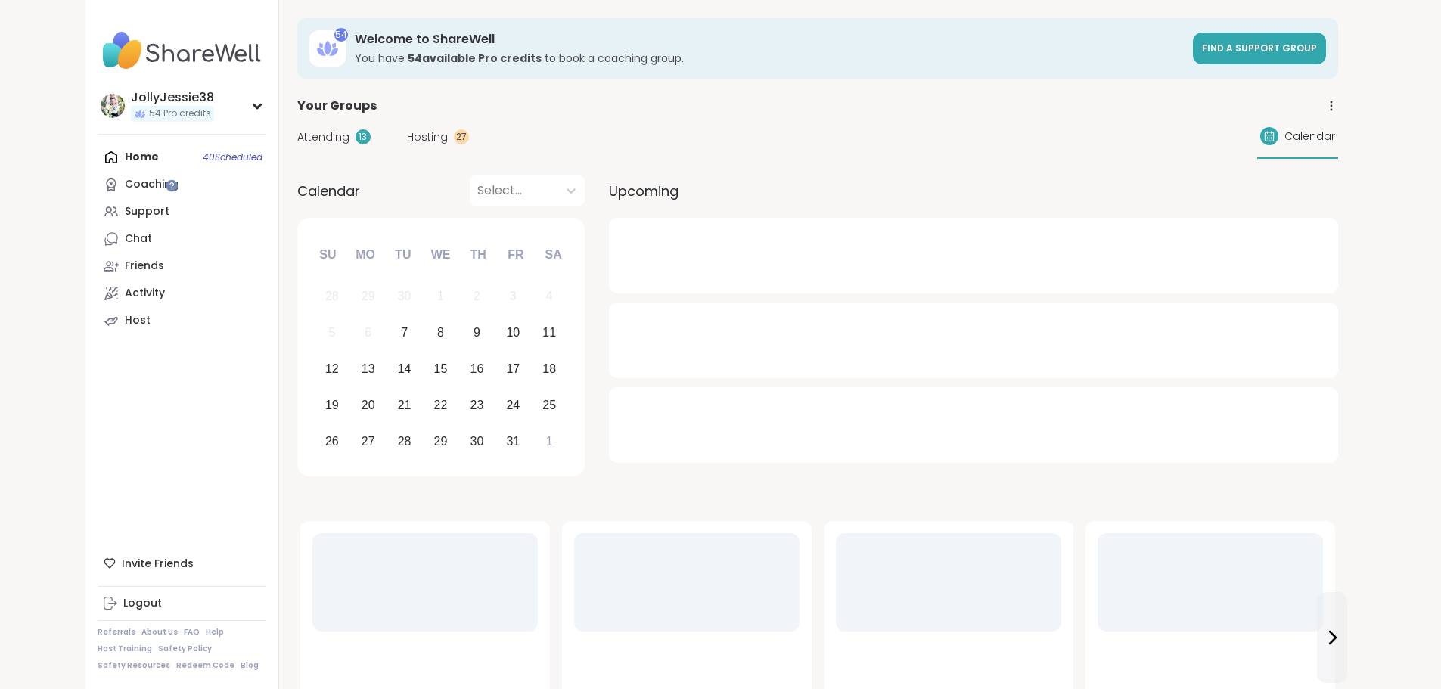
click at [297, 137] on span "Attending" at bounding box center [323, 137] width 52 height 16
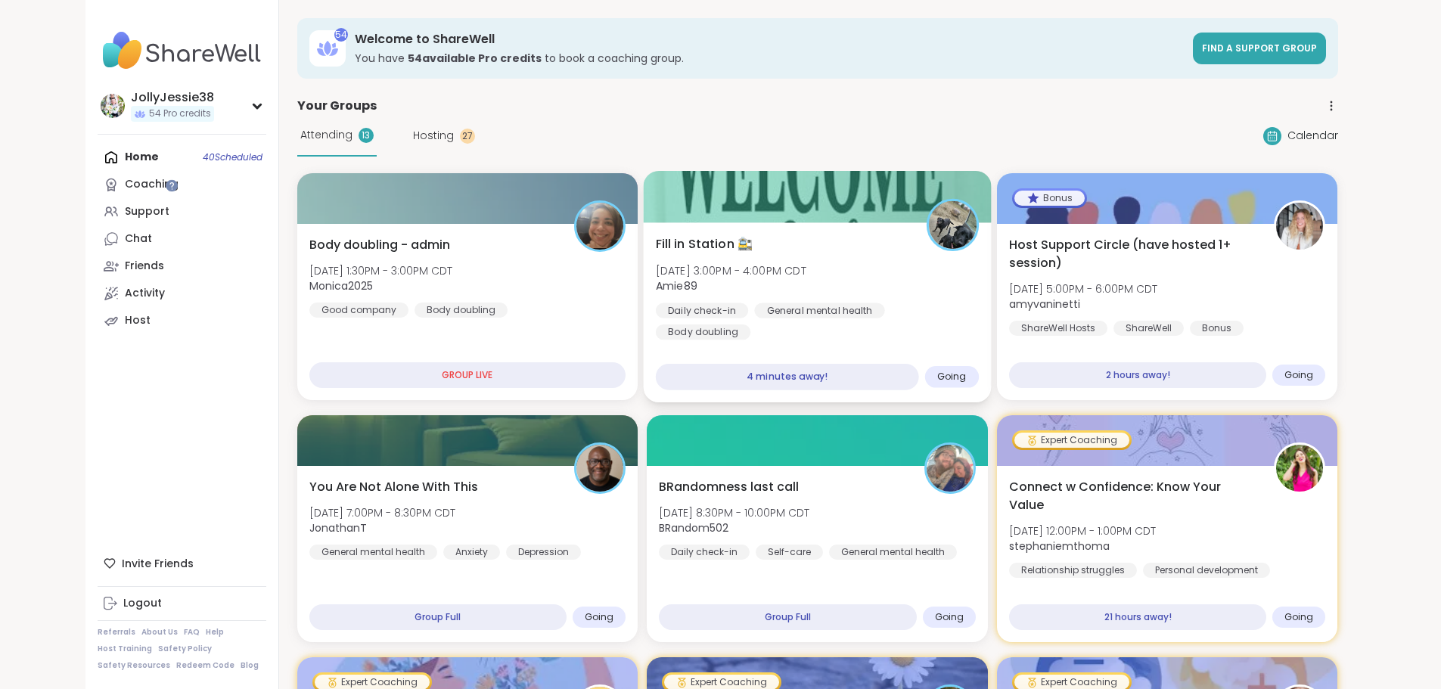
click at [952, 339] on div "Fill in Station 🚉 [DATE] 3:00PM - 4:00PM CDT Amie89 Daily check-in General ment…" at bounding box center [818, 312] width 348 height 180
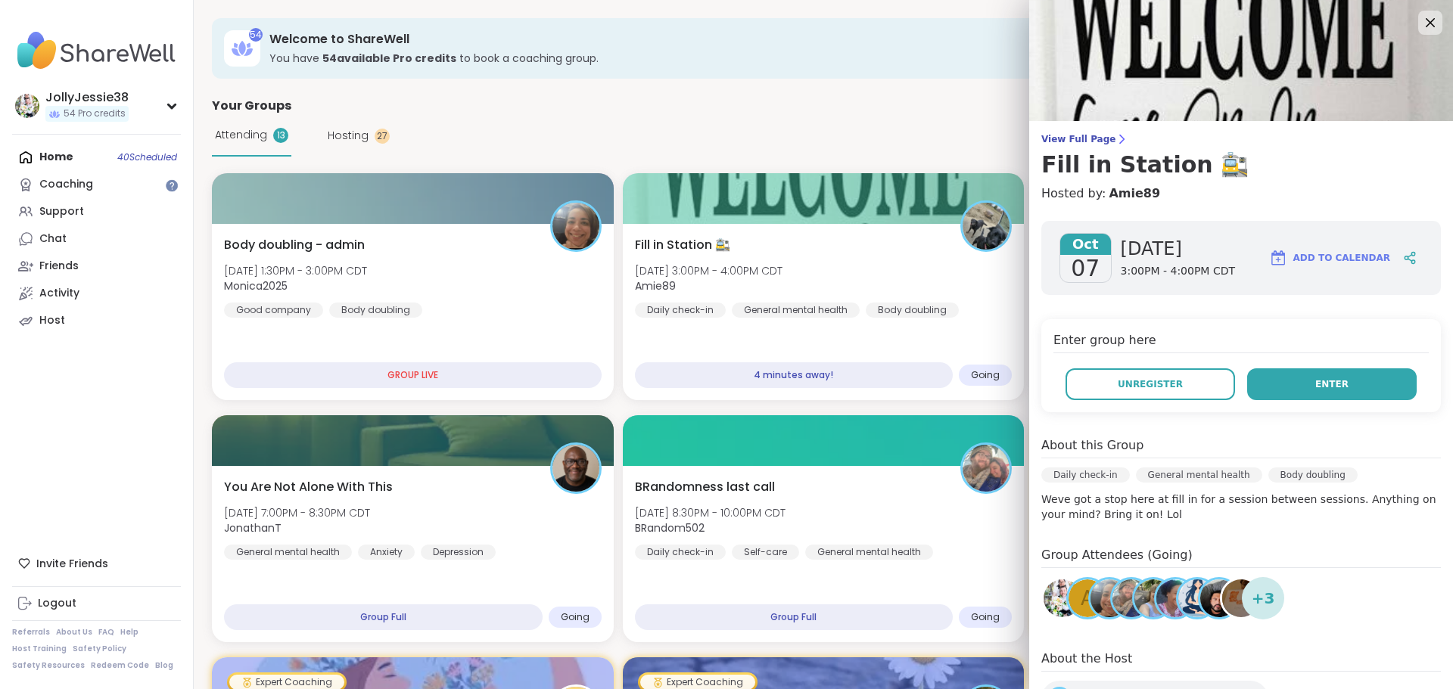
click at [1349, 383] on button "Enter" at bounding box center [1331, 384] width 169 height 32
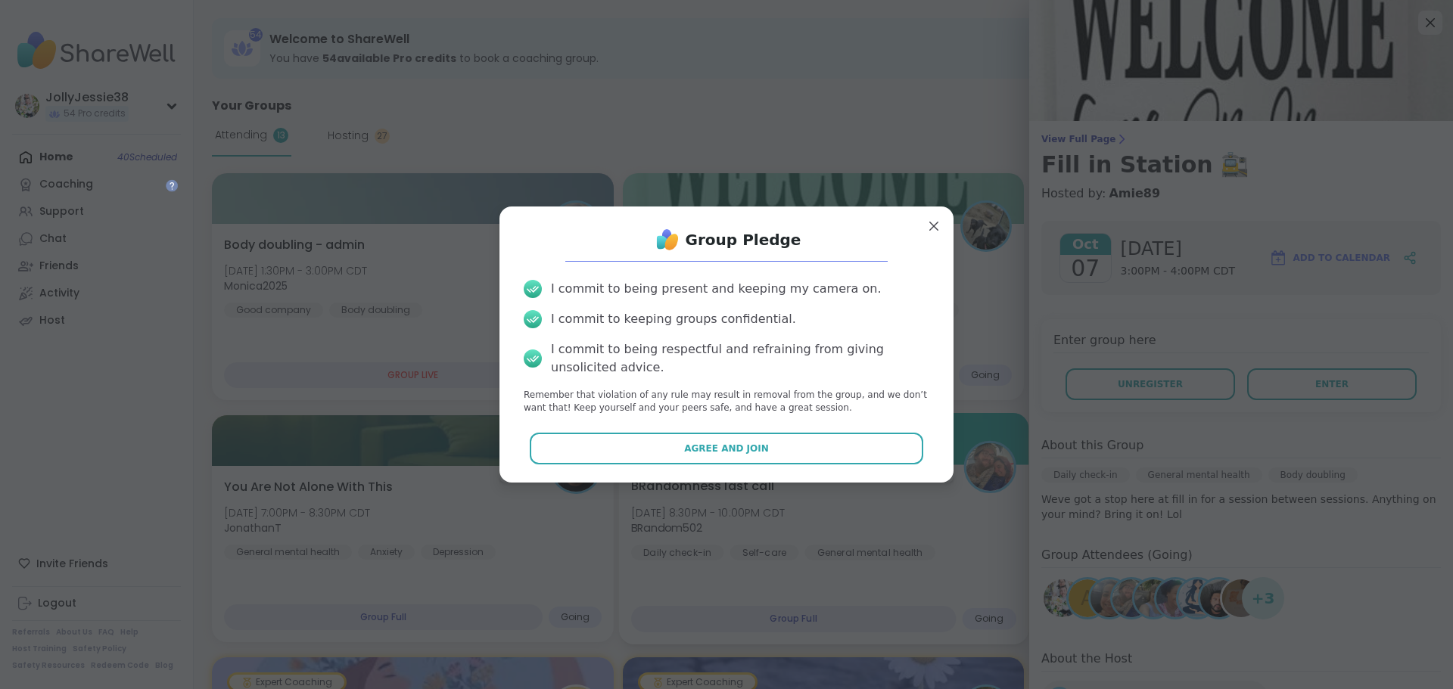
click at [837, 440] on button "Agree and Join" at bounding box center [727, 449] width 394 height 32
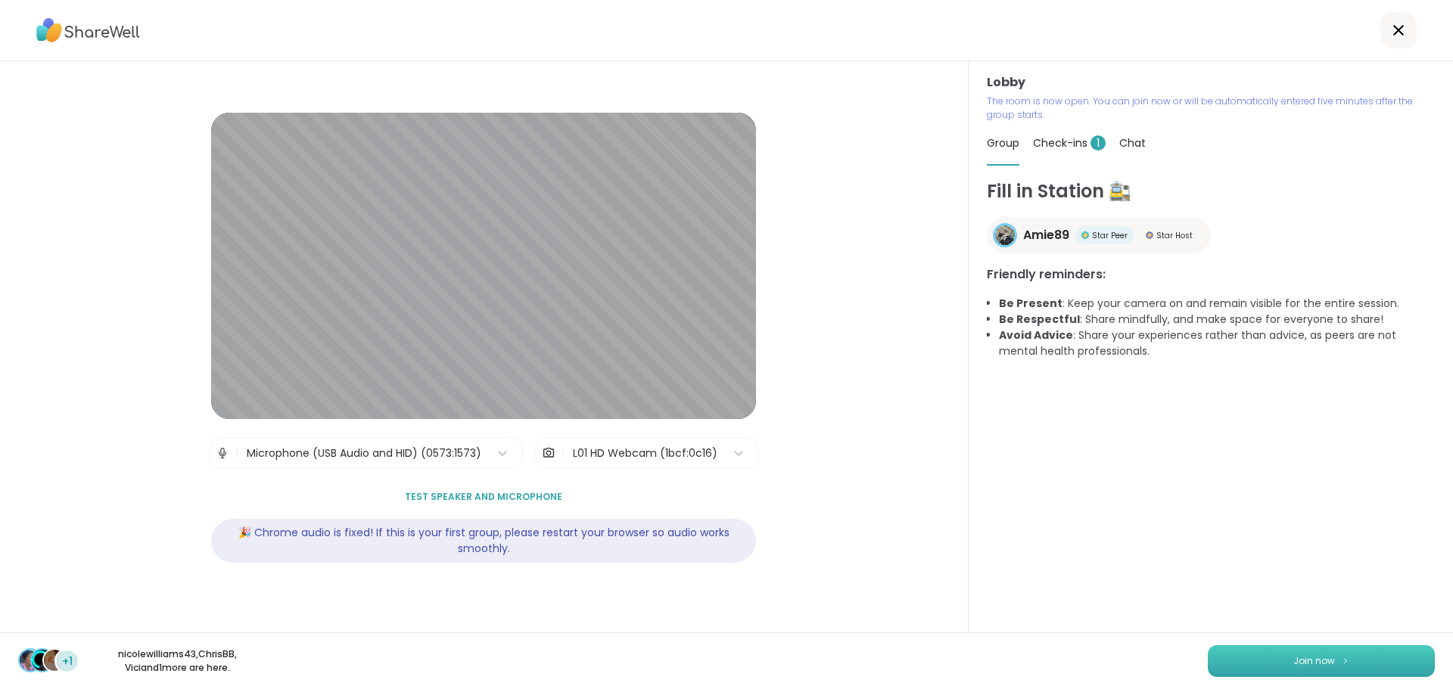
click at [1338, 648] on button "Join now" at bounding box center [1320, 661] width 227 height 32
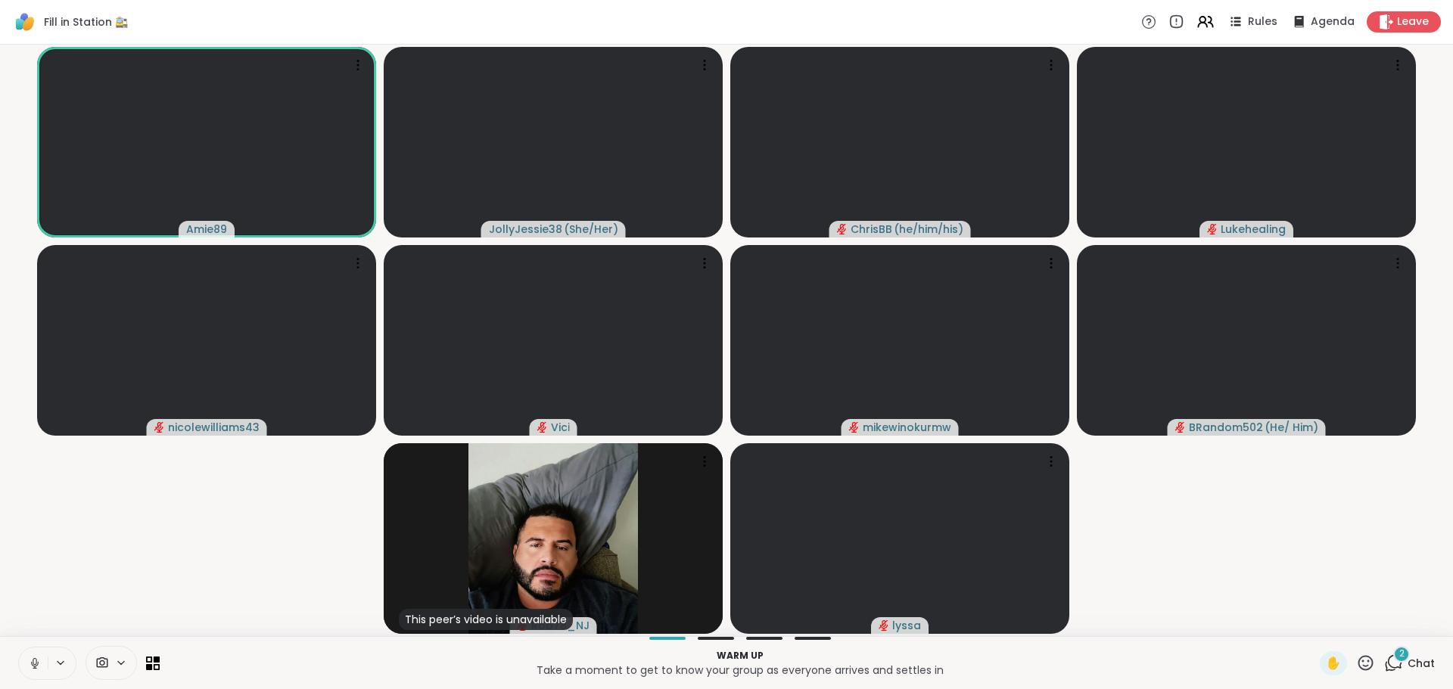
click at [1393, 655] on div "2" at bounding box center [1401, 654] width 17 height 17
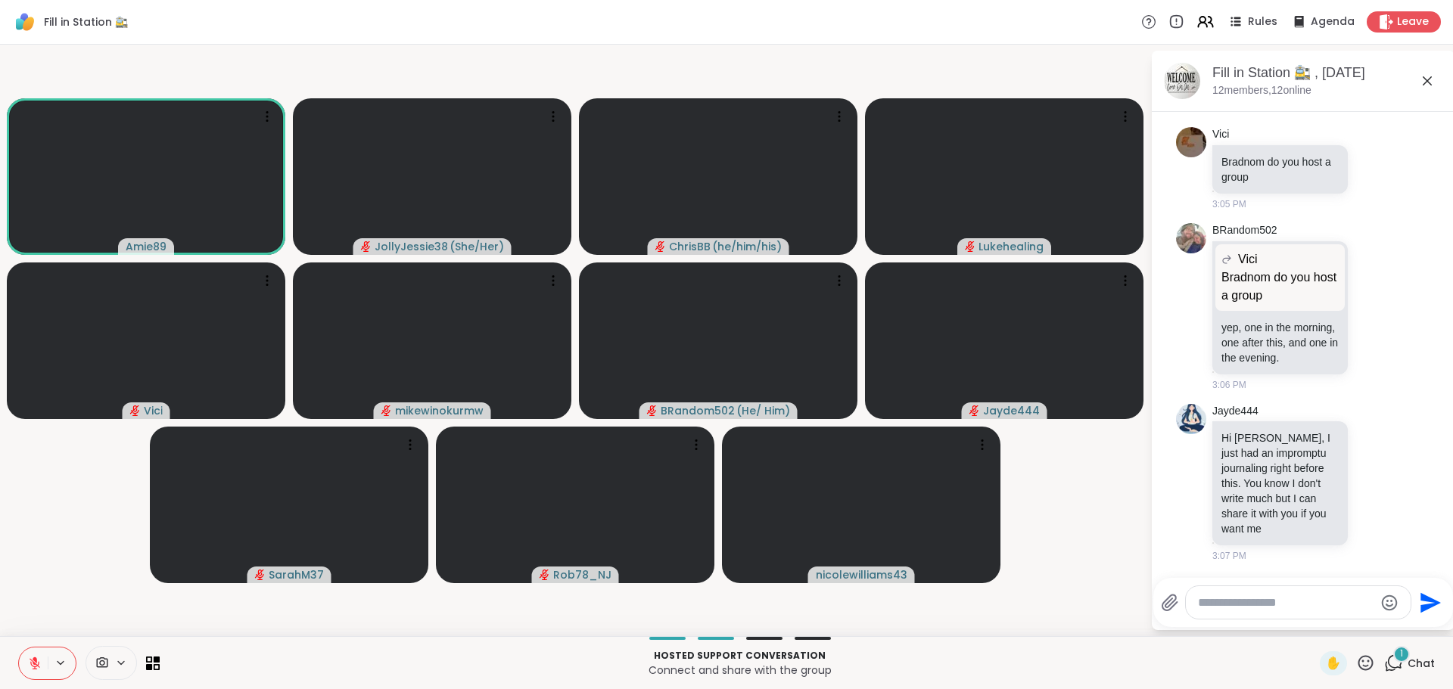
scroll to position [545, 0]
click at [1249, 603] on textarea "Type your message" at bounding box center [1286, 602] width 176 height 15
paste textarea "**********"
type textarea "**********"
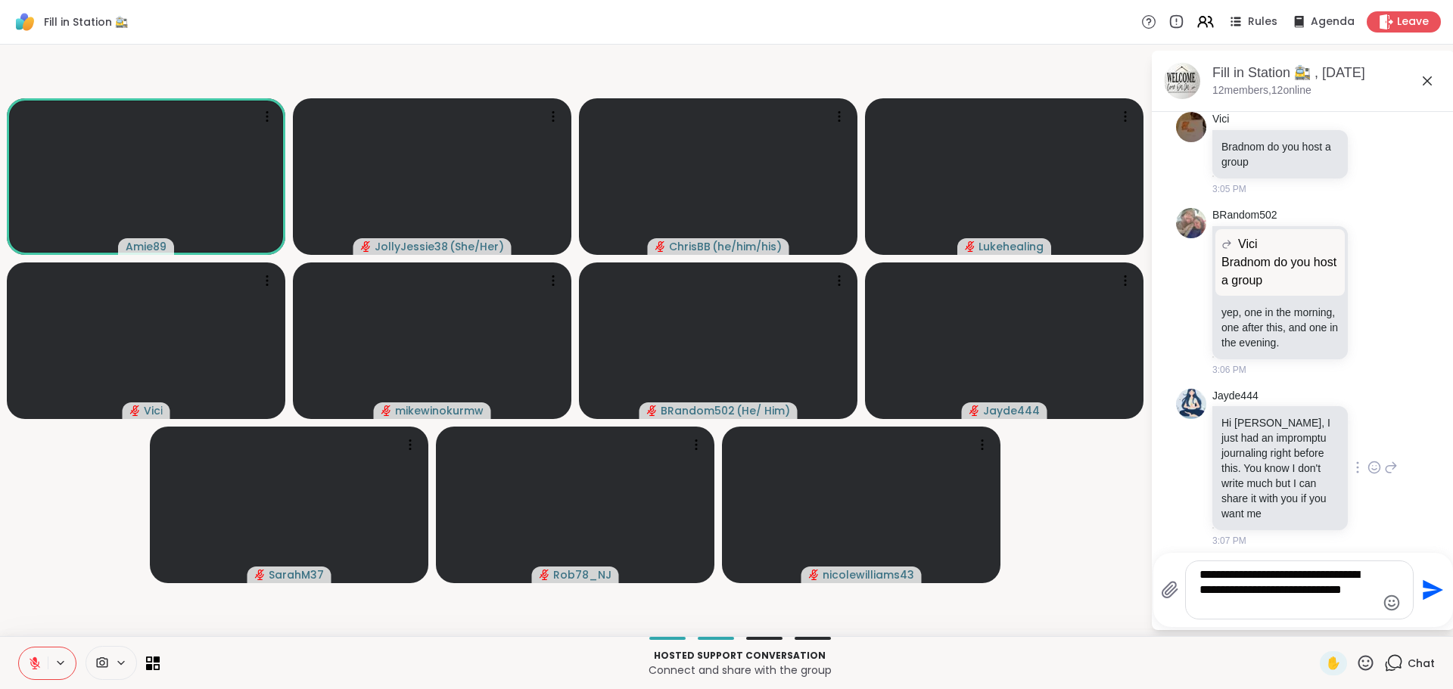
scroll to position [570, 0]
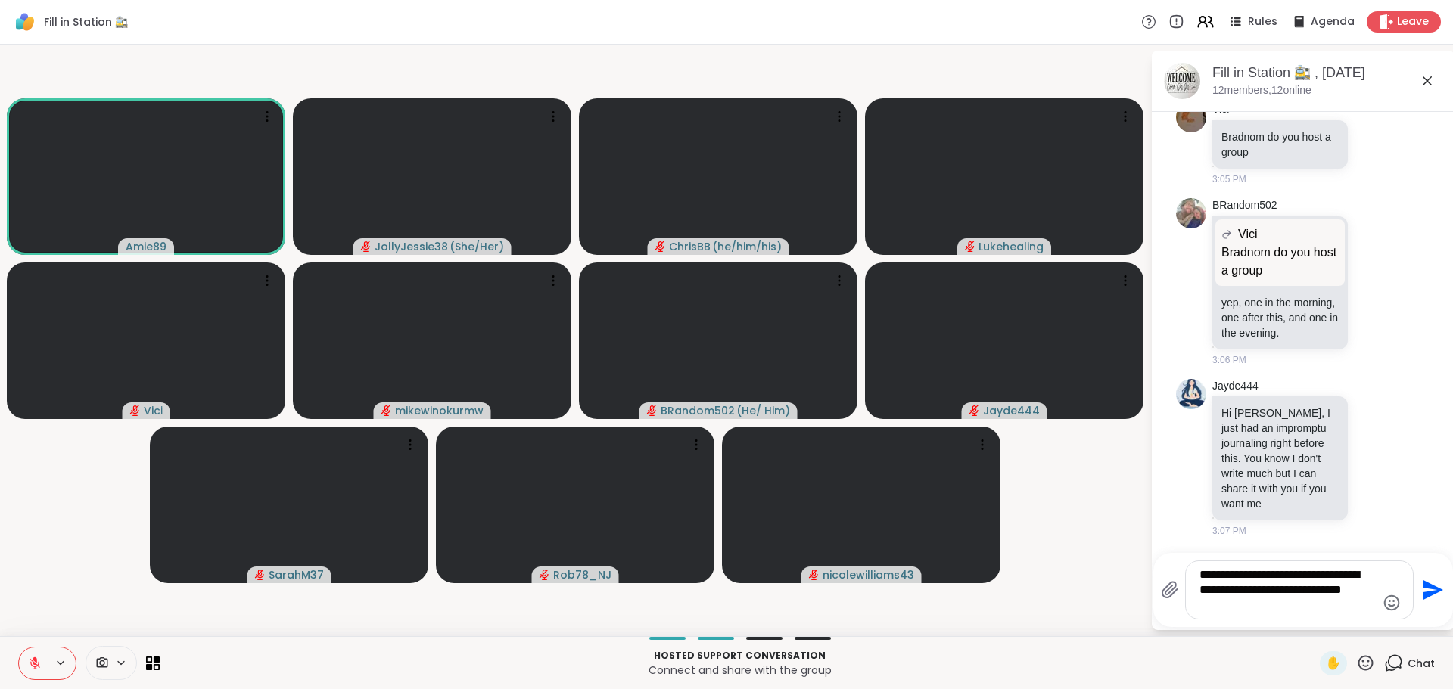
click at [1423, 589] on icon "Send" at bounding box center [1430, 590] width 24 height 24
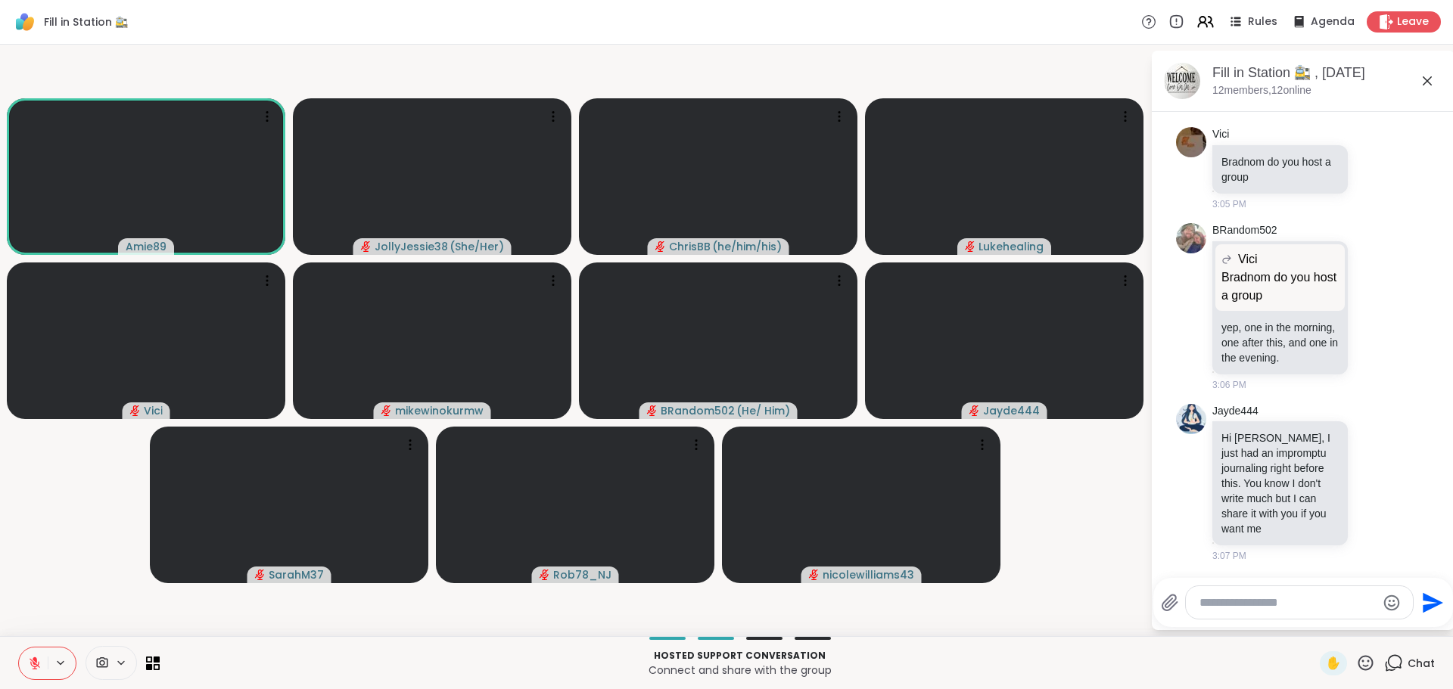
scroll to position [672, 0]
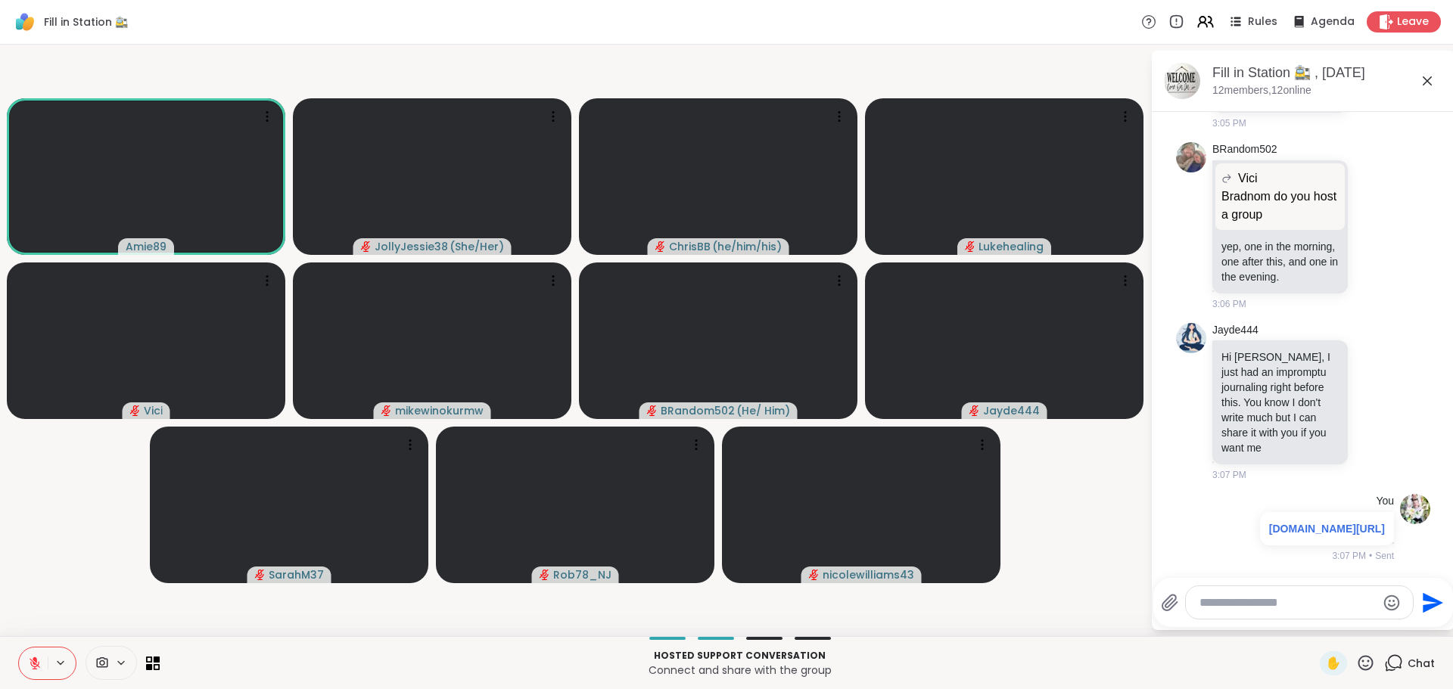
click at [1270, 601] on textarea "Type your message" at bounding box center [1287, 602] width 176 height 15
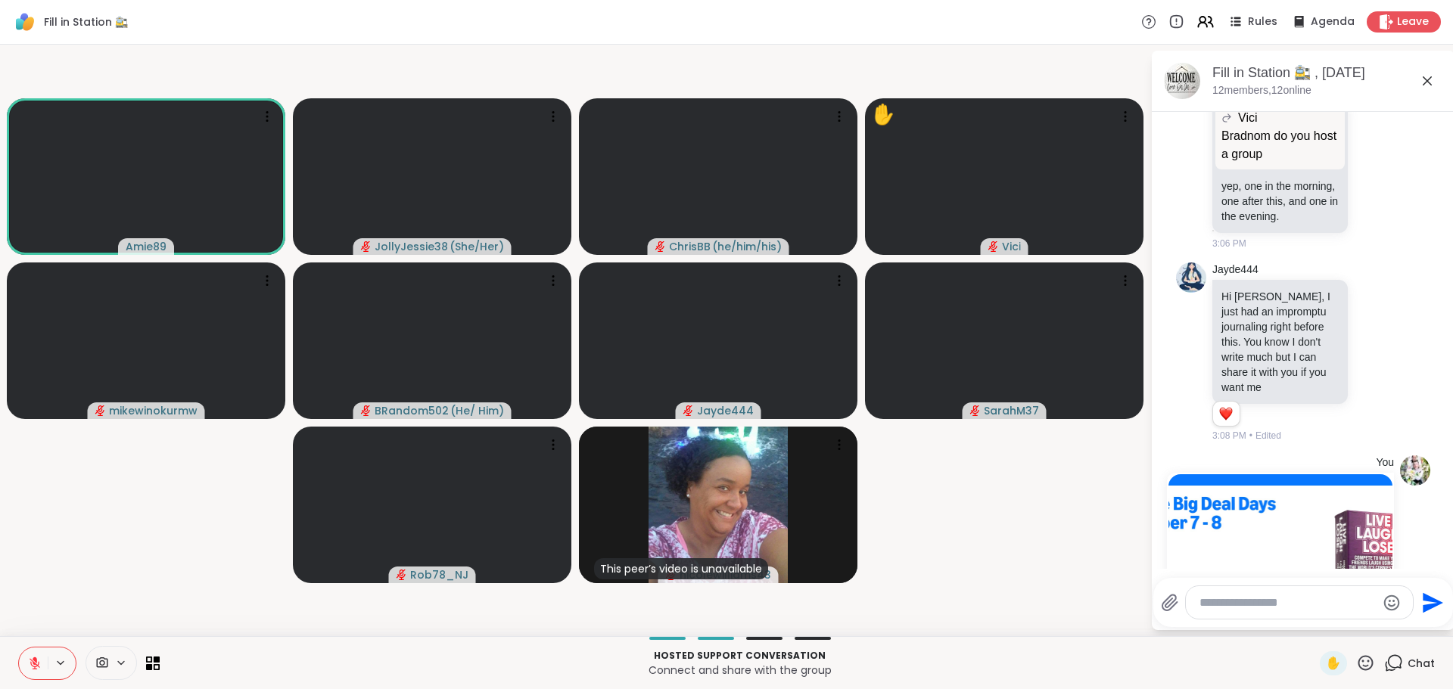
click at [34, 664] on icon at bounding box center [35, 663] width 11 height 11
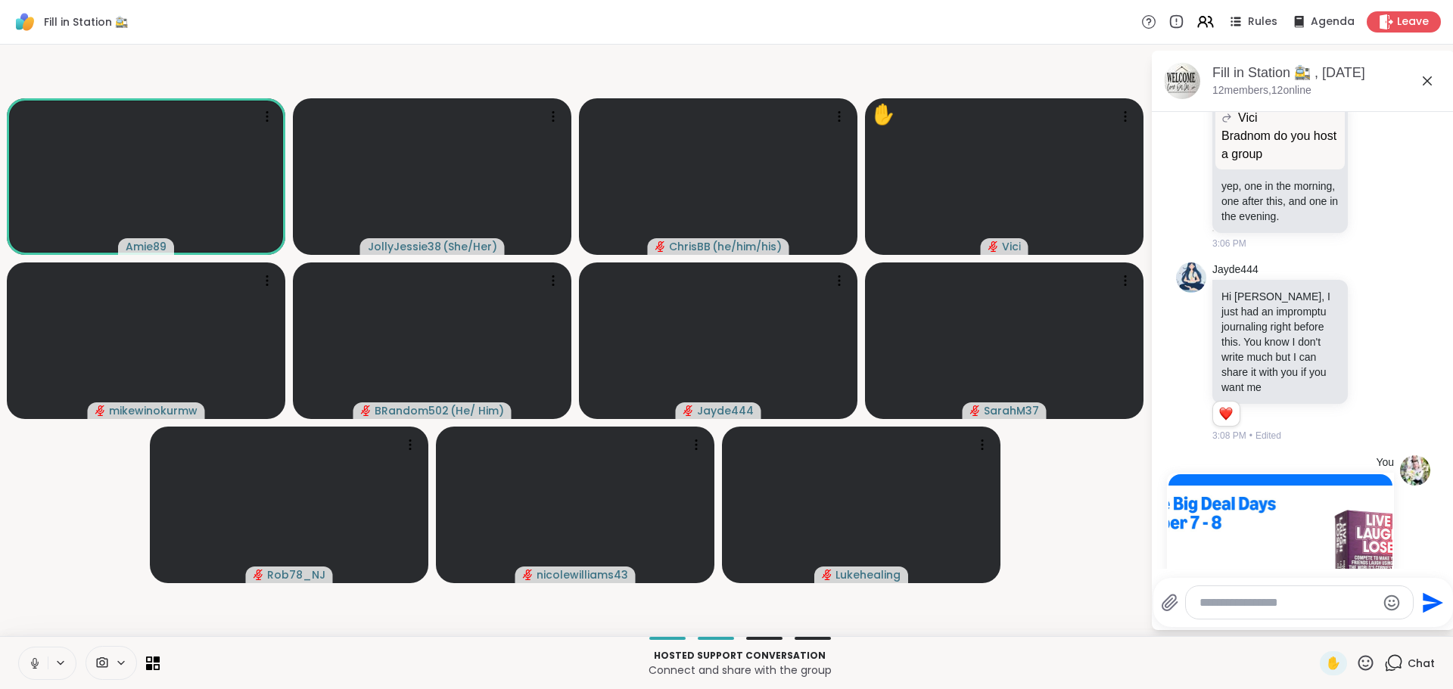
click at [36, 666] on icon at bounding box center [35, 663] width 8 height 5
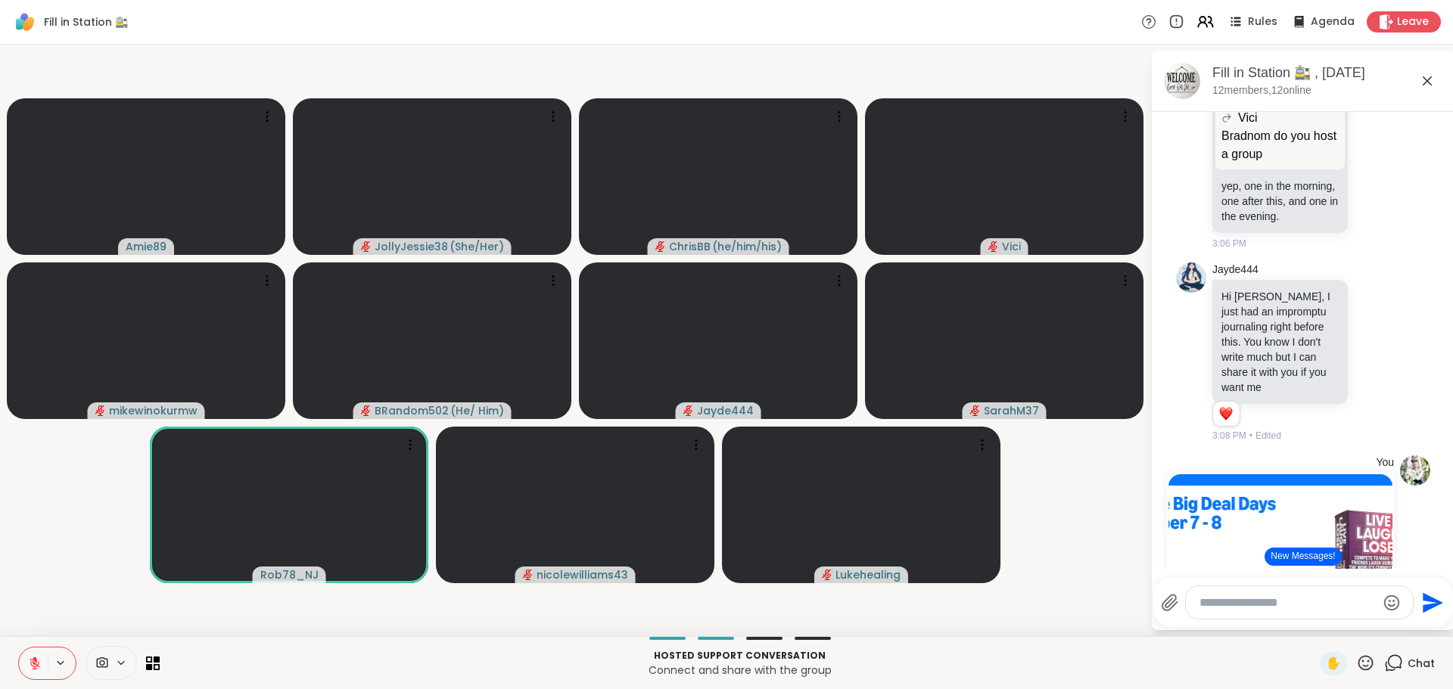
click at [1164, 602] on icon at bounding box center [1169, 603] width 14 height 16
click at [0, 0] on input "file" at bounding box center [0, 0] width 0 height 0
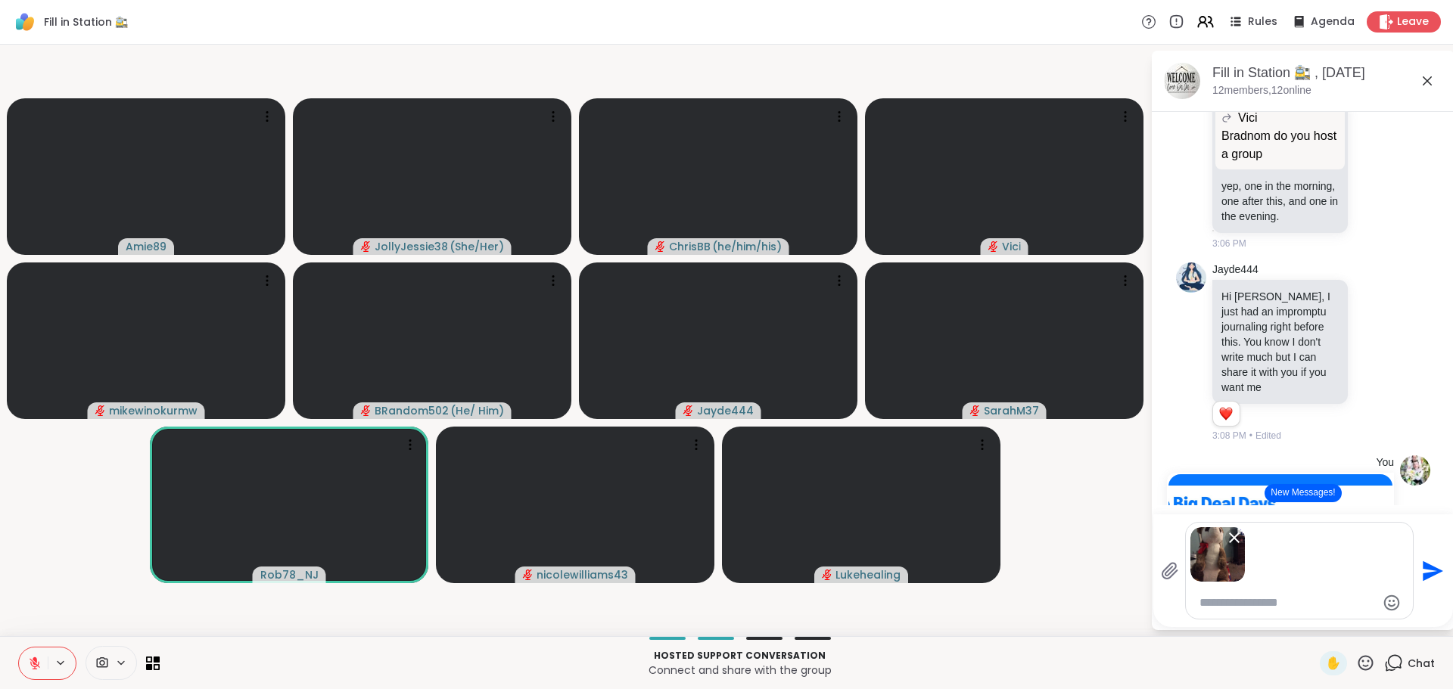
click at [1271, 605] on textarea "Type your message" at bounding box center [1287, 602] width 176 height 15
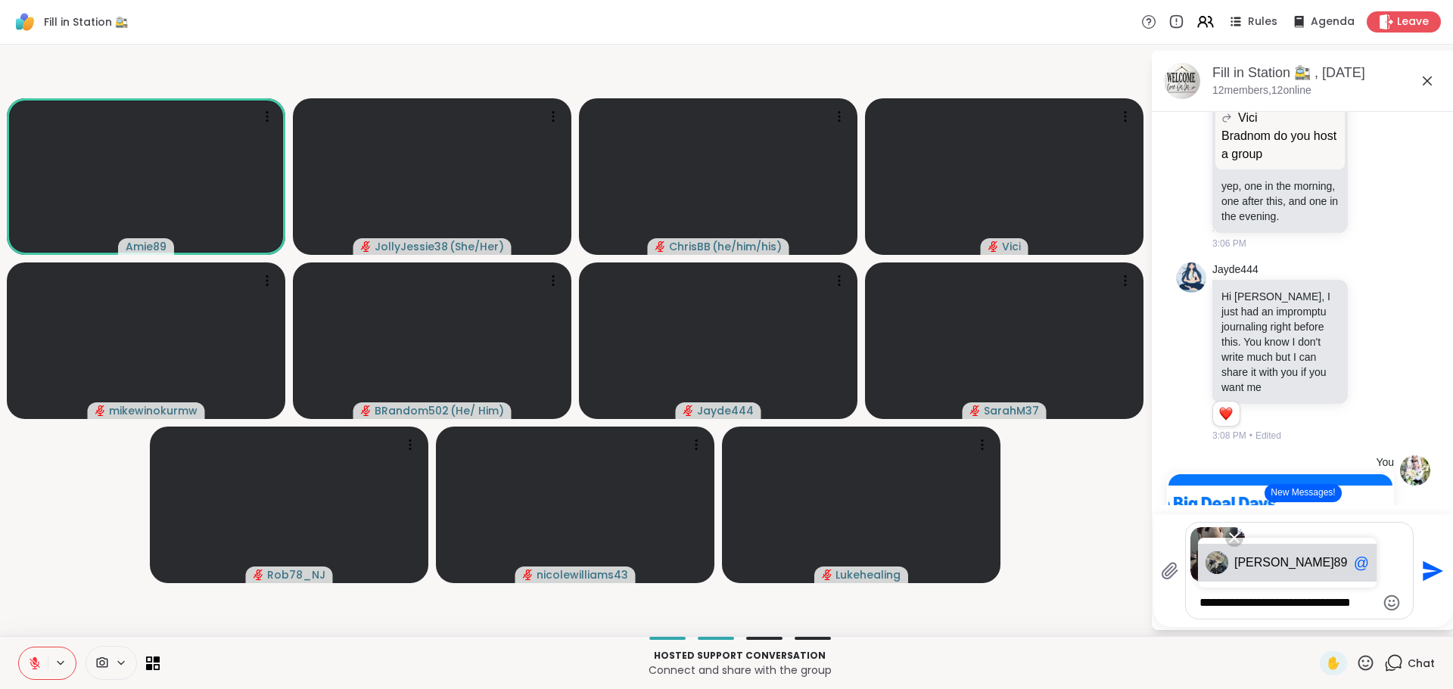
click at [1292, 573] on div "[PERSON_NAME] 89 @" at bounding box center [1287, 563] width 179 height 38
type textarea "**********"
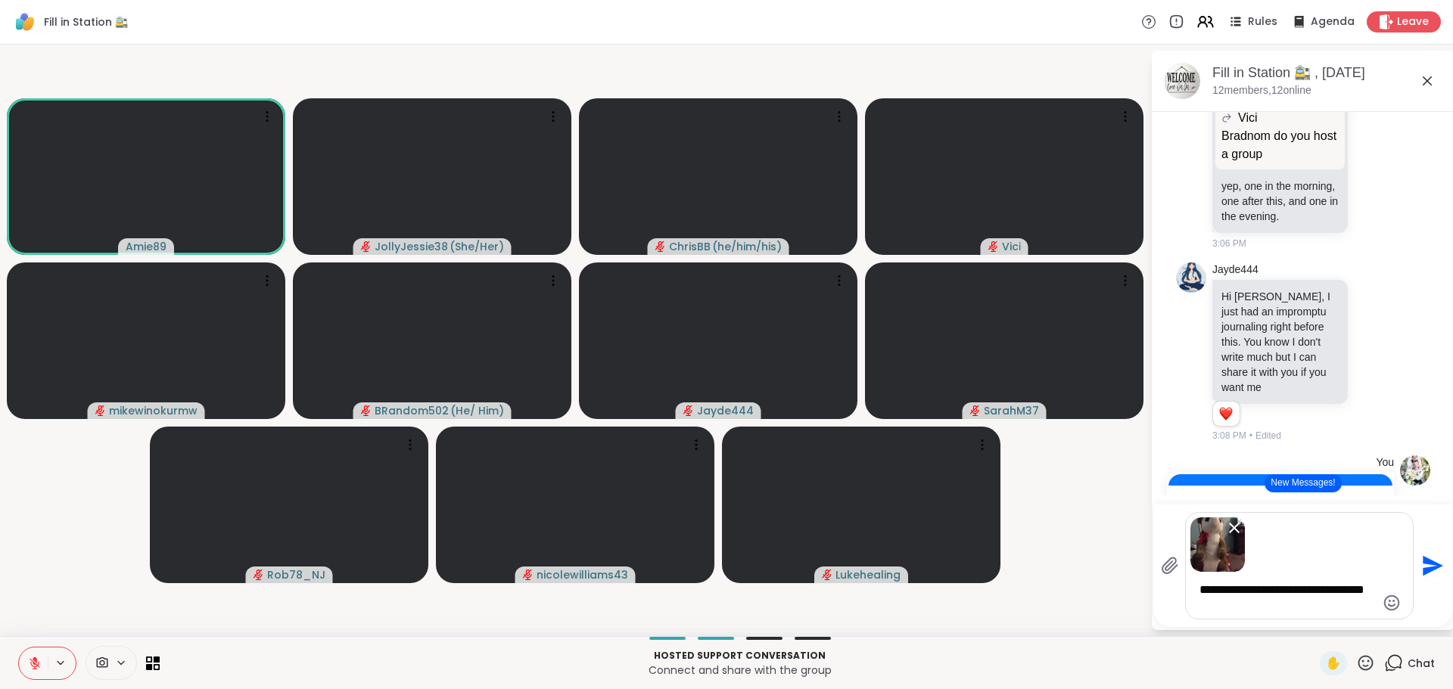
click at [1428, 572] on icon "Send" at bounding box center [1432, 566] width 20 height 20
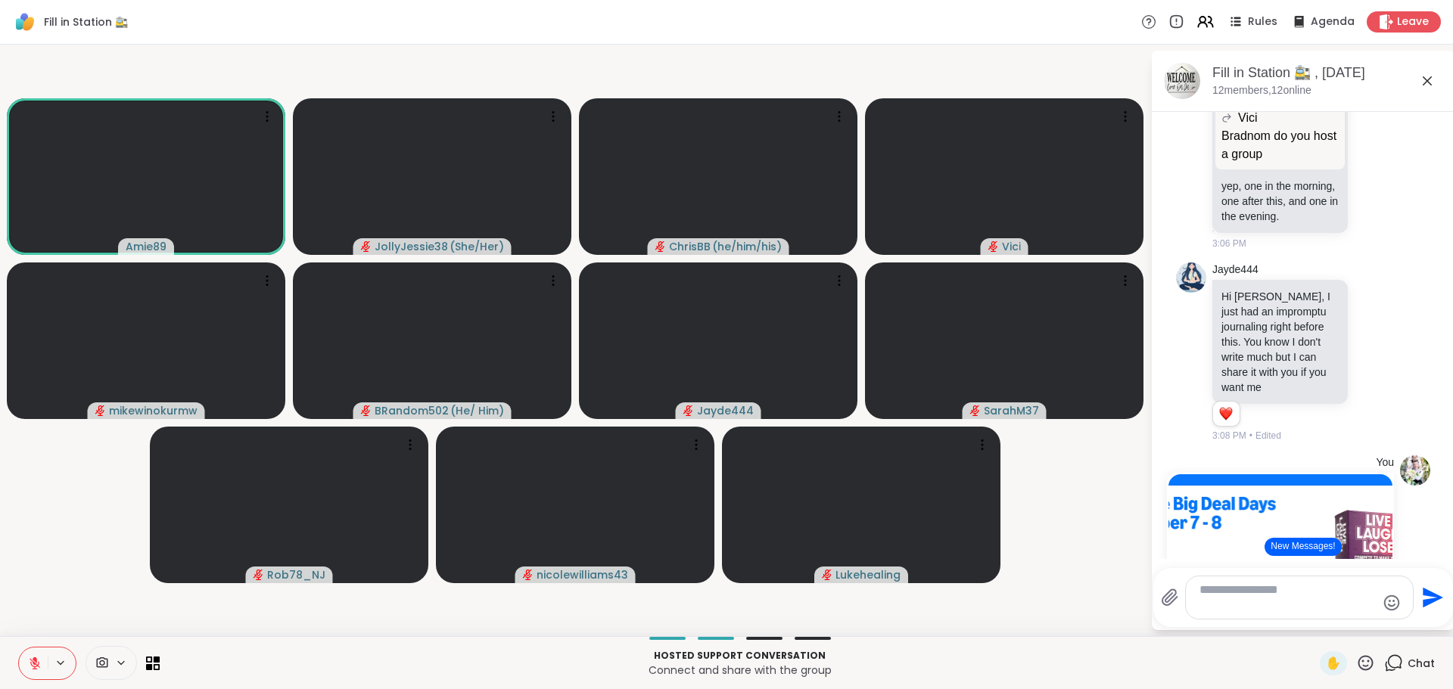
scroll to position [1491, 0]
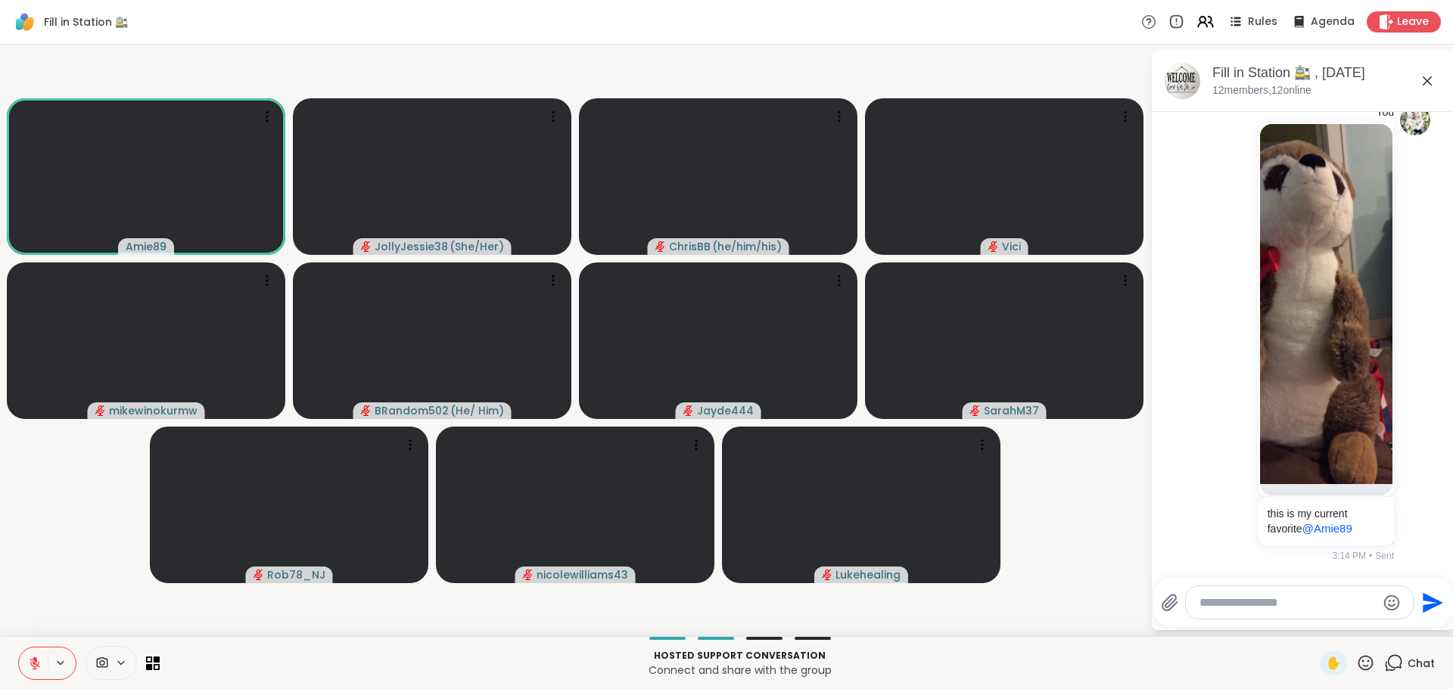
click at [40, 658] on icon at bounding box center [35, 664] width 14 height 14
click at [30, 659] on icon at bounding box center [35, 664] width 14 height 14
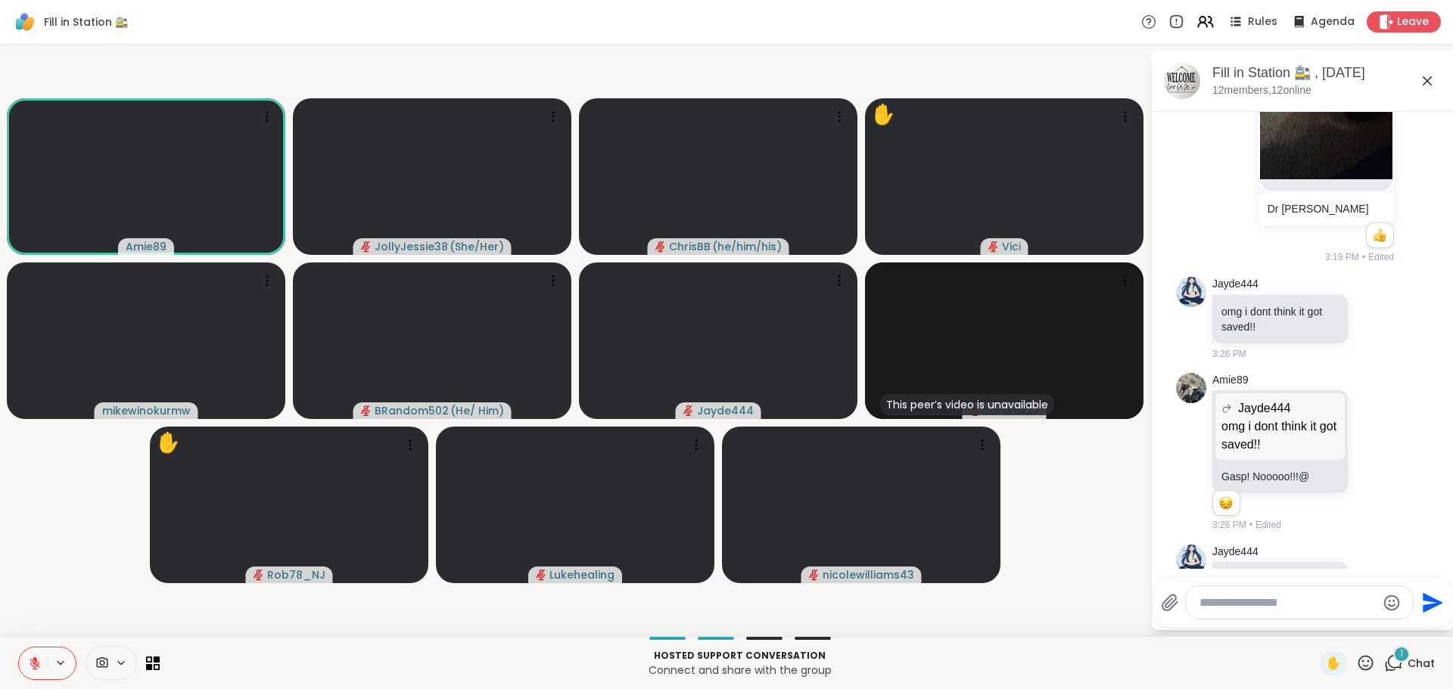
scroll to position [2427, 0]
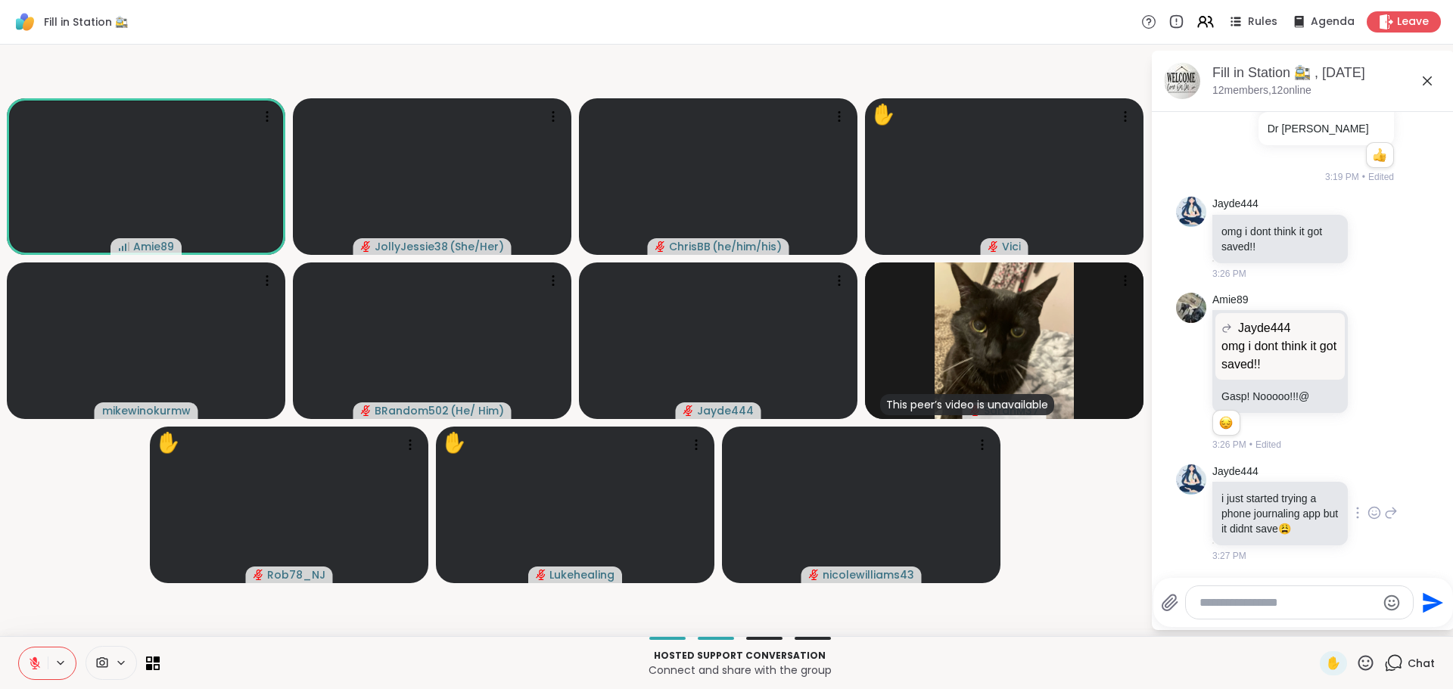
click at [1384, 515] on icon at bounding box center [1391, 513] width 14 height 18
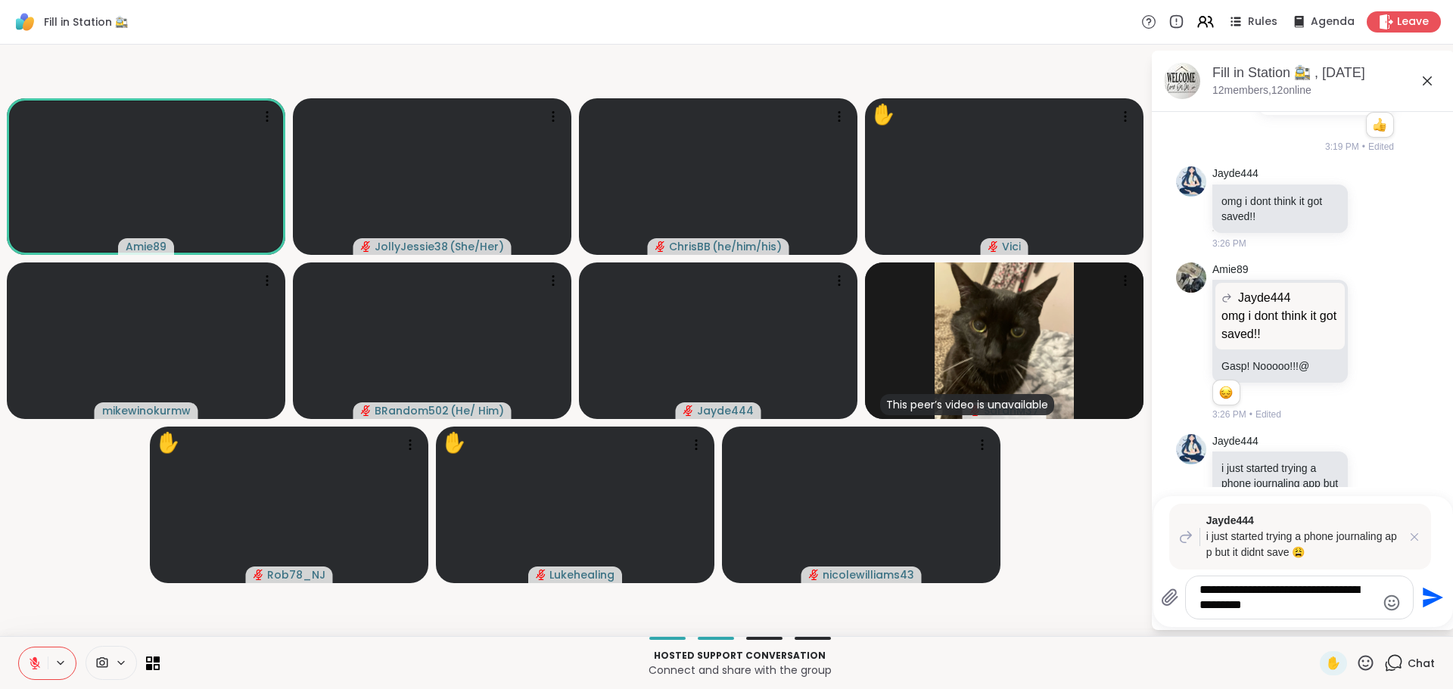
type textarea "**********"
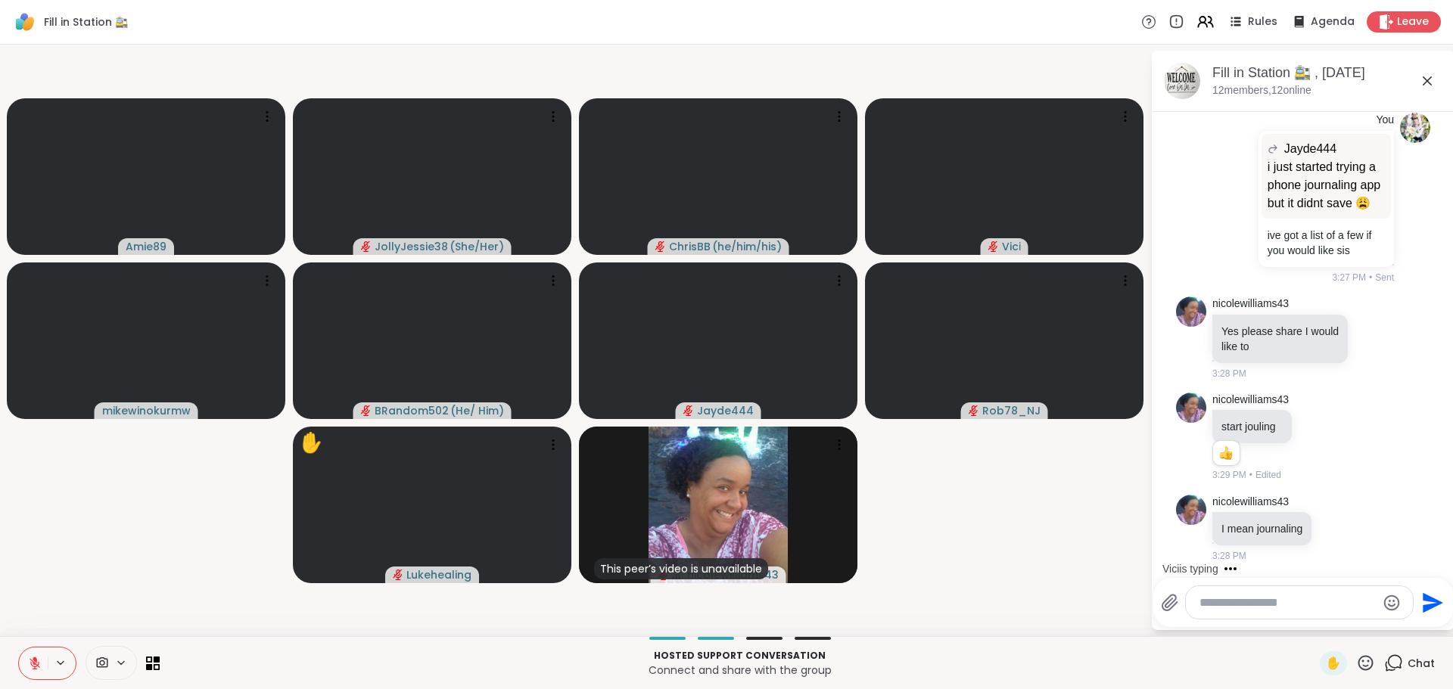
scroll to position [2985, 0]
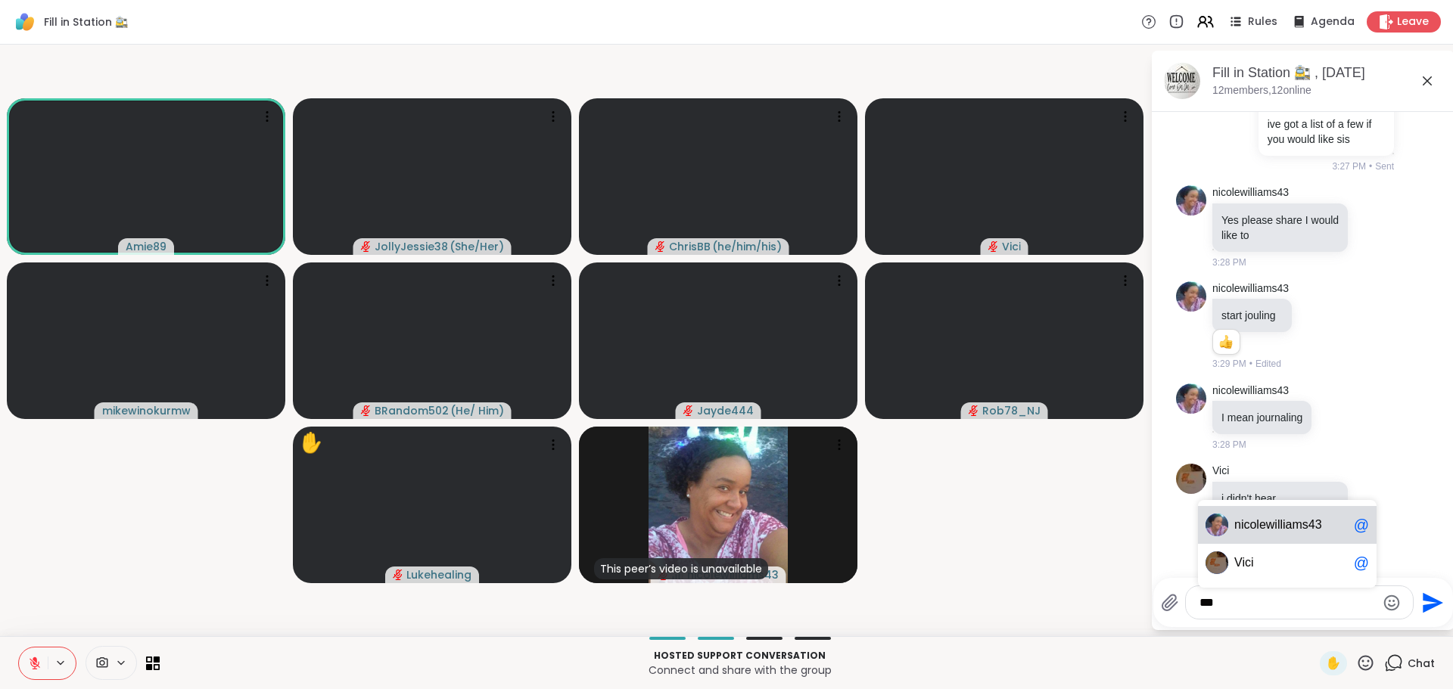
click at [1305, 522] on span "colewilliams43" at bounding box center [1282, 524] width 78 height 15
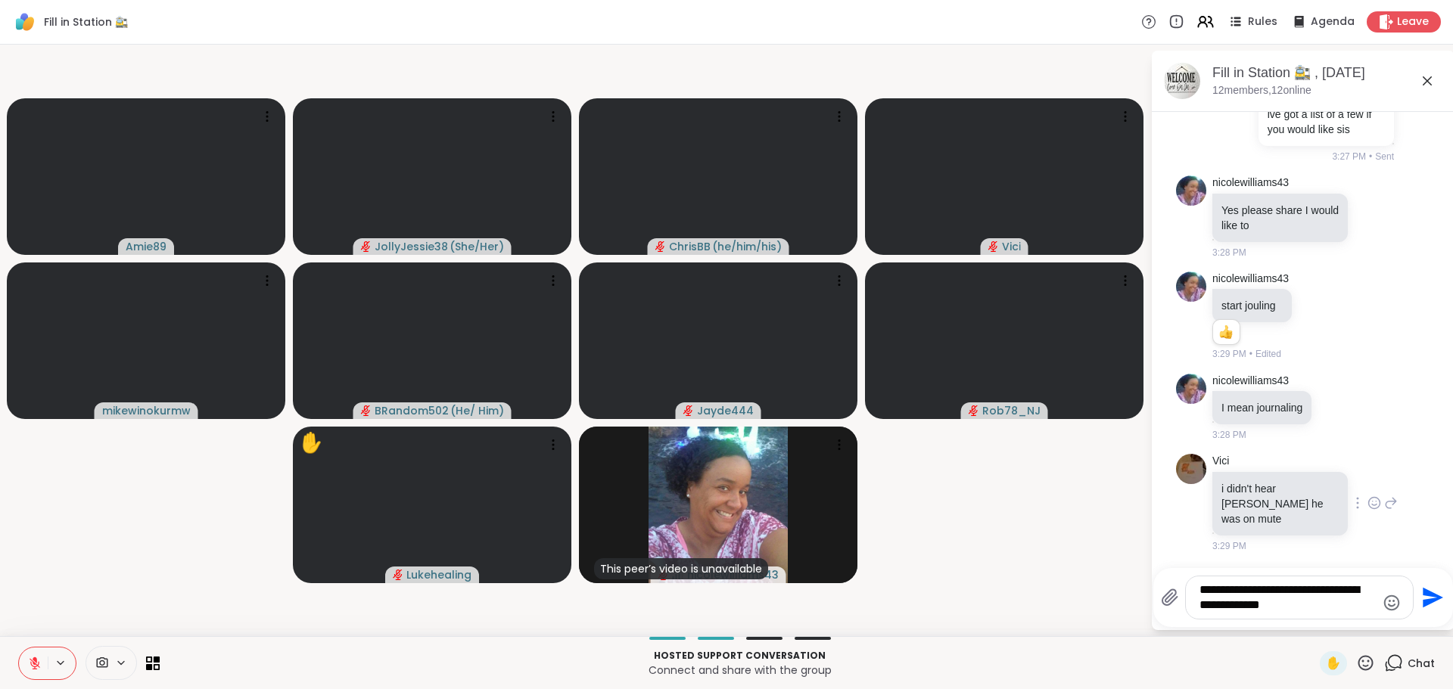
type textarea "**********"
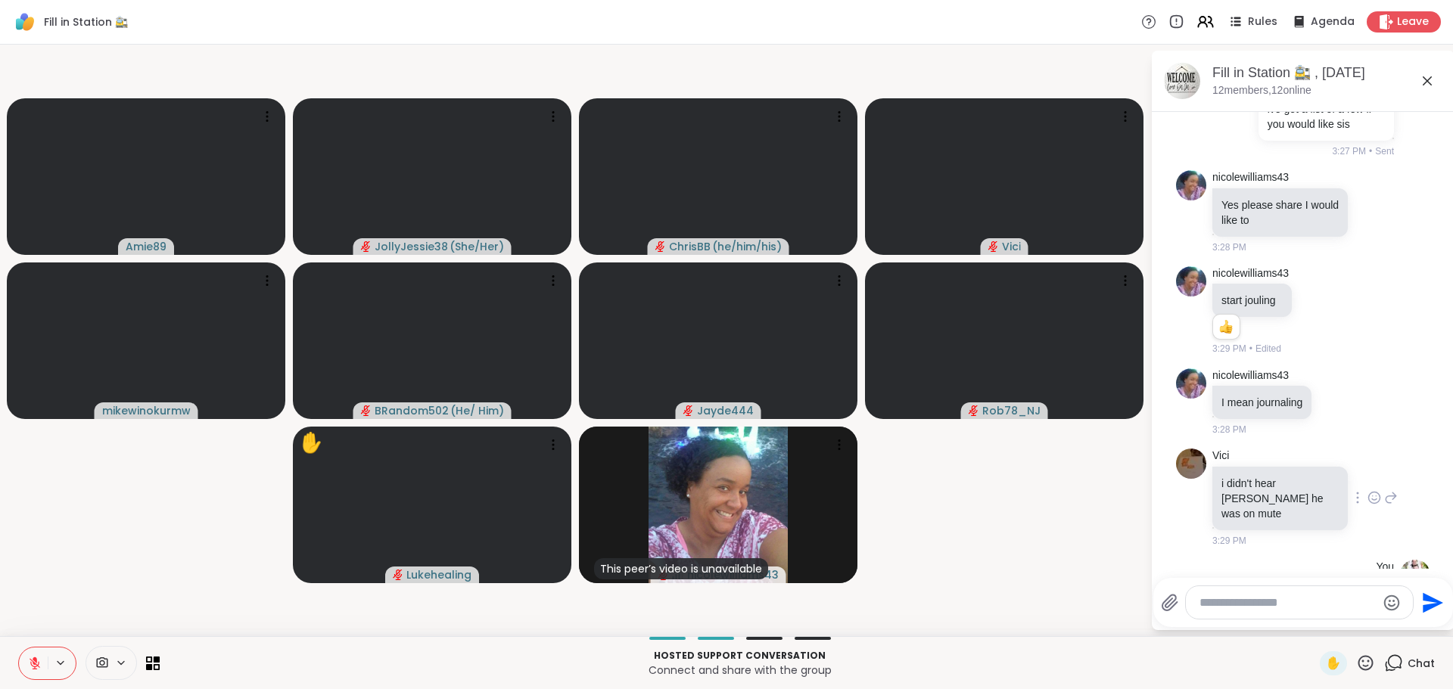
scroll to position [3096, 0]
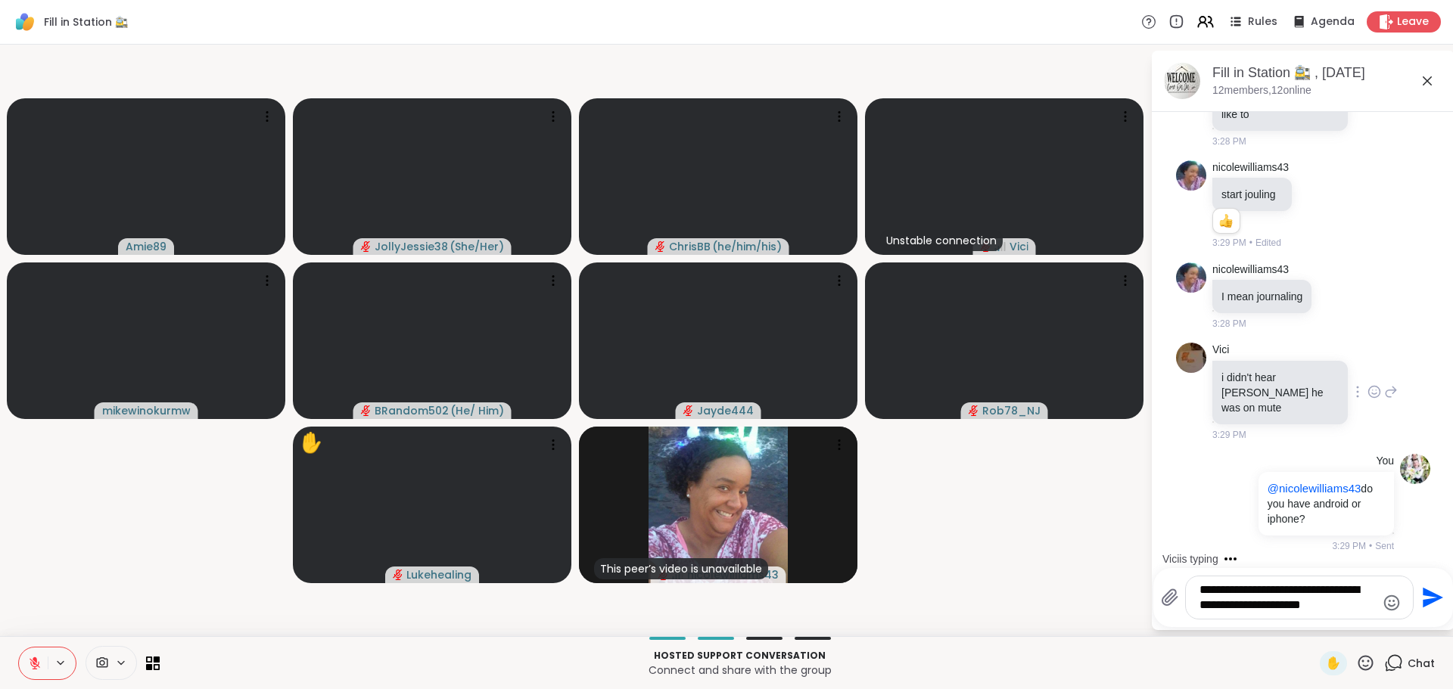
type textarea "**********"
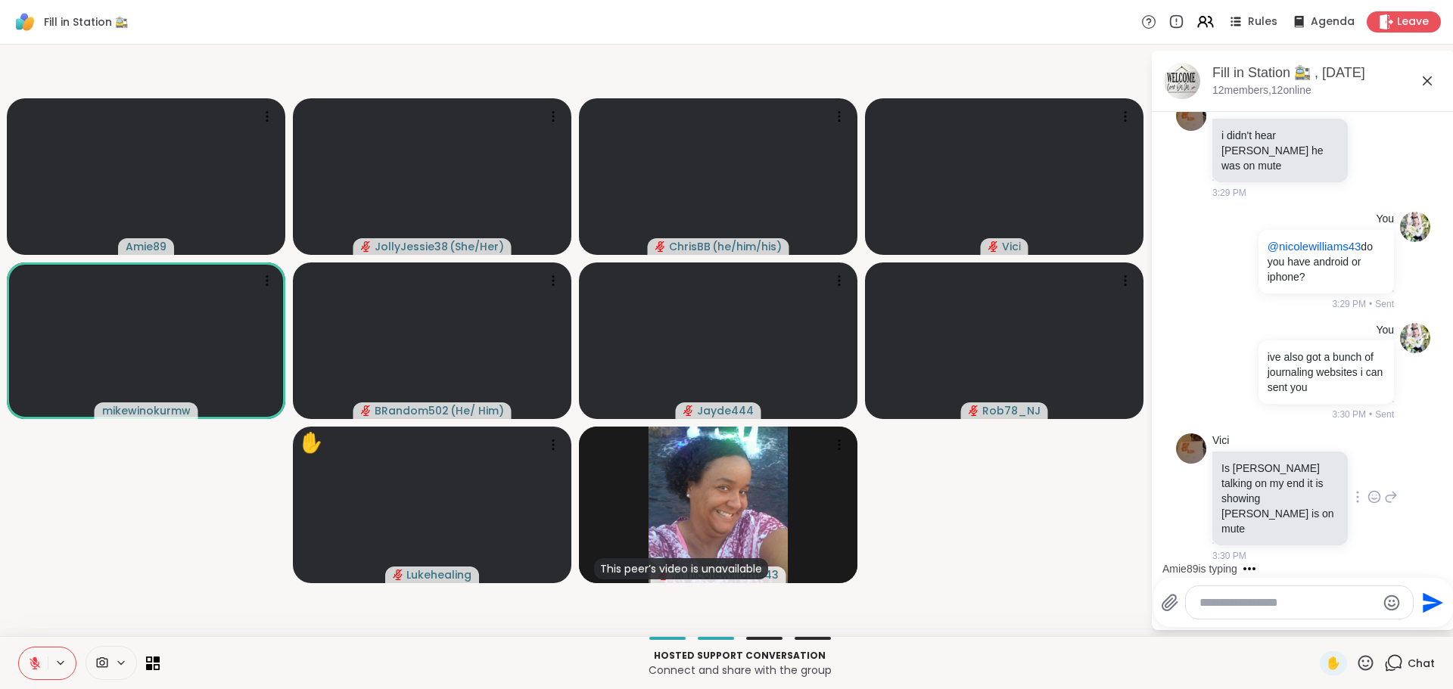
scroll to position [3531, 0]
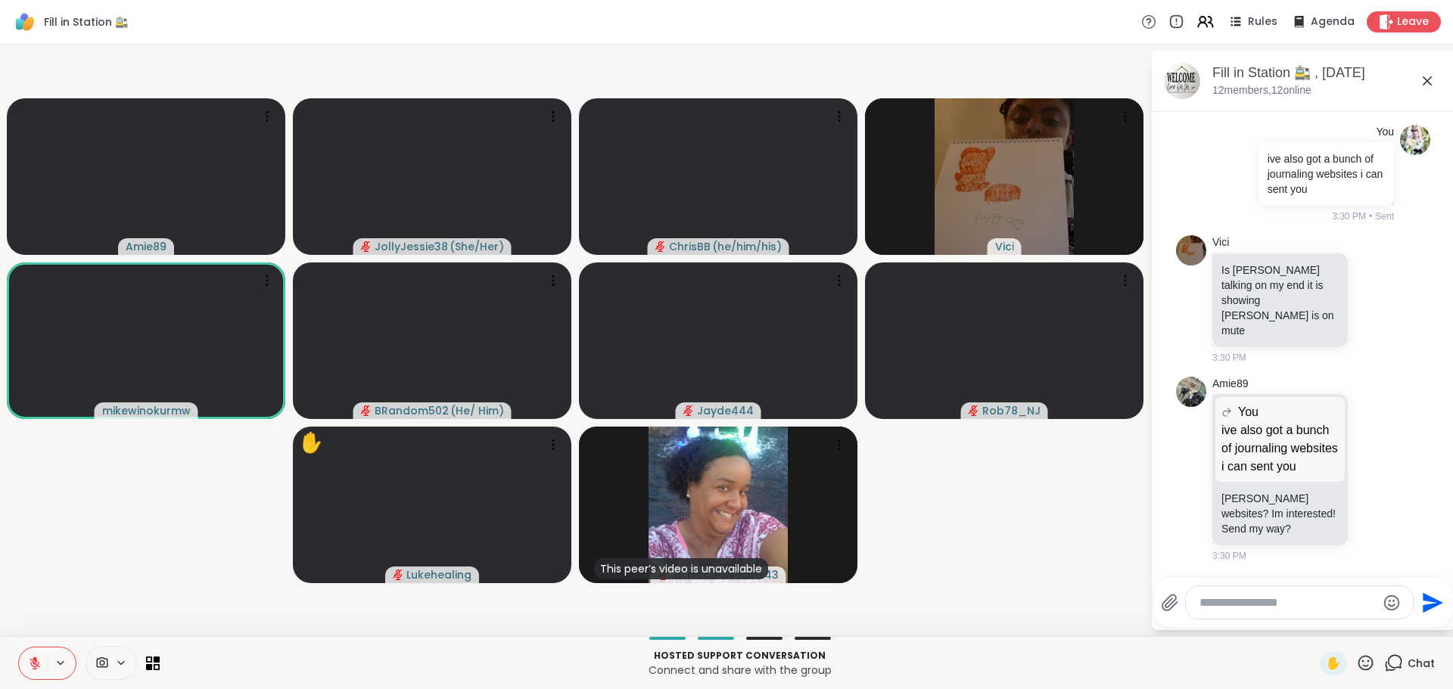
click at [1257, 596] on textarea "Type your message" at bounding box center [1287, 602] width 176 height 15
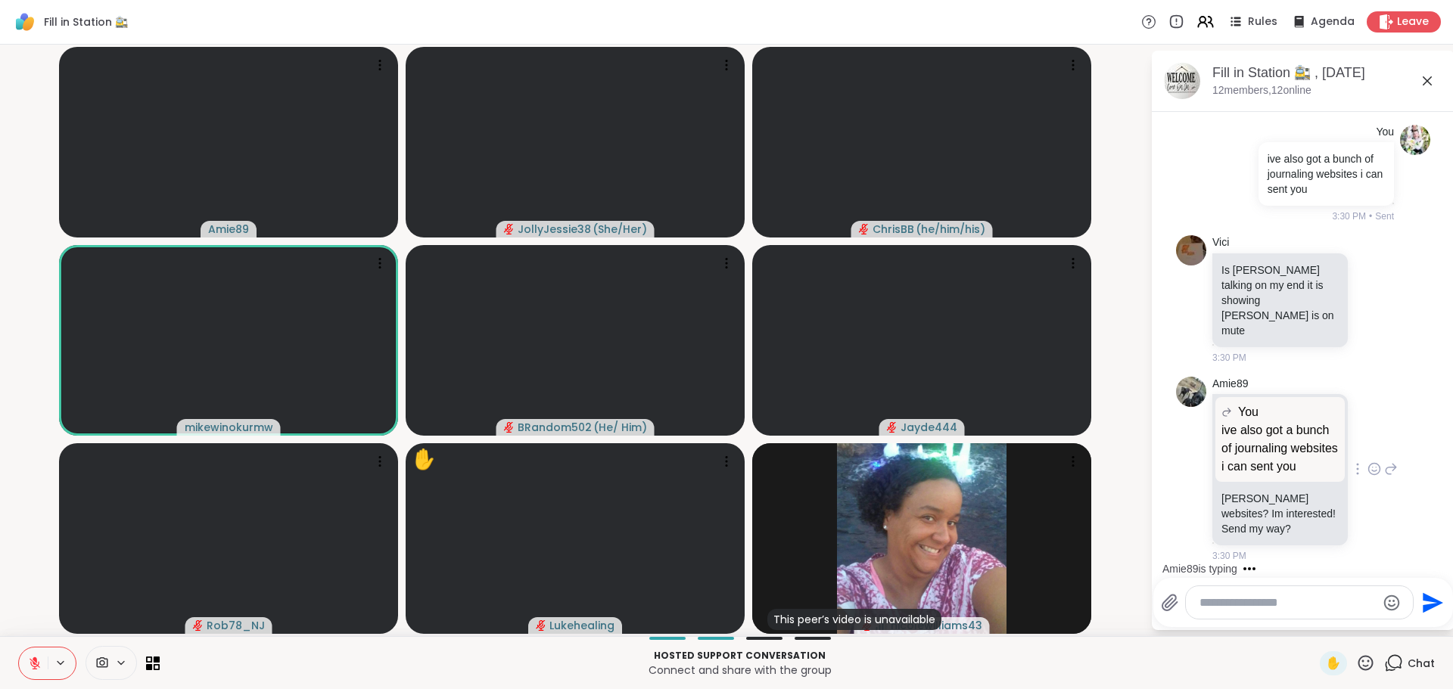
click at [1367, 466] on icon at bounding box center [1374, 468] width 14 height 15
click at [1367, 447] on div "Select Reaction: Heart" at bounding box center [1374, 445] width 14 height 14
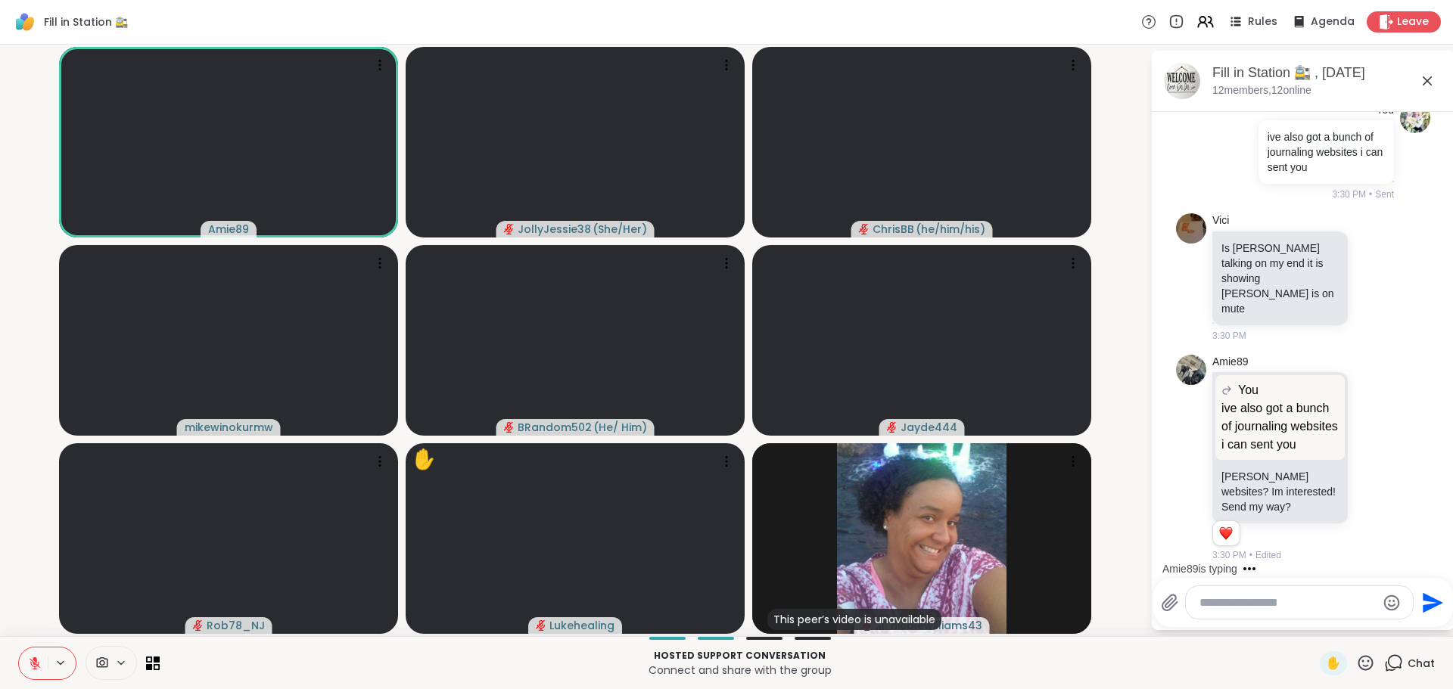
click at [1289, 612] on div at bounding box center [1298, 602] width 227 height 33
click at [1269, 602] on textarea "Type your message" at bounding box center [1287, 602] width 176 height 15
click at [1176, 601] on div at bounding box center [1287, 603] width 253 height 34
click at [1173, 601] on icon at bounding box center [1169, 603] width 14 height 16
click at [0, 0] on input "file" at bounding box center [0, 0] width 0 height 0
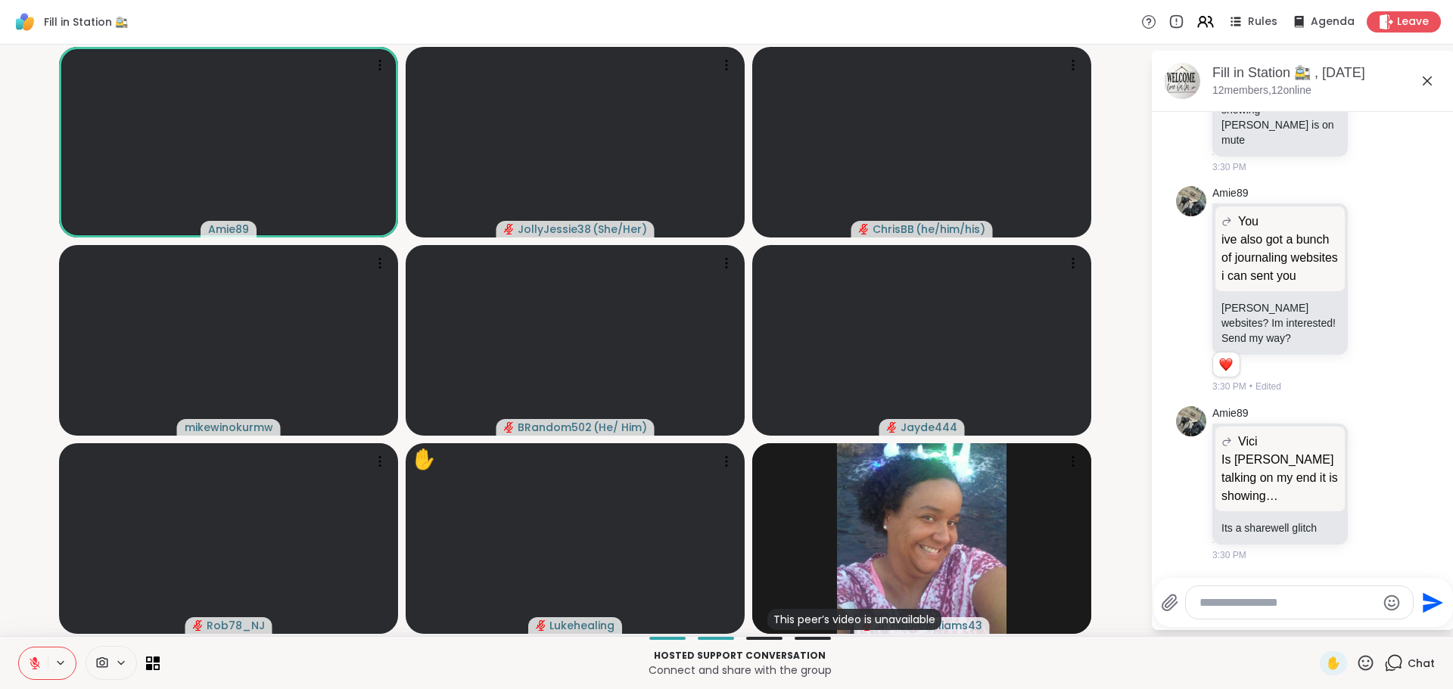
scroll to position [3890, 0]
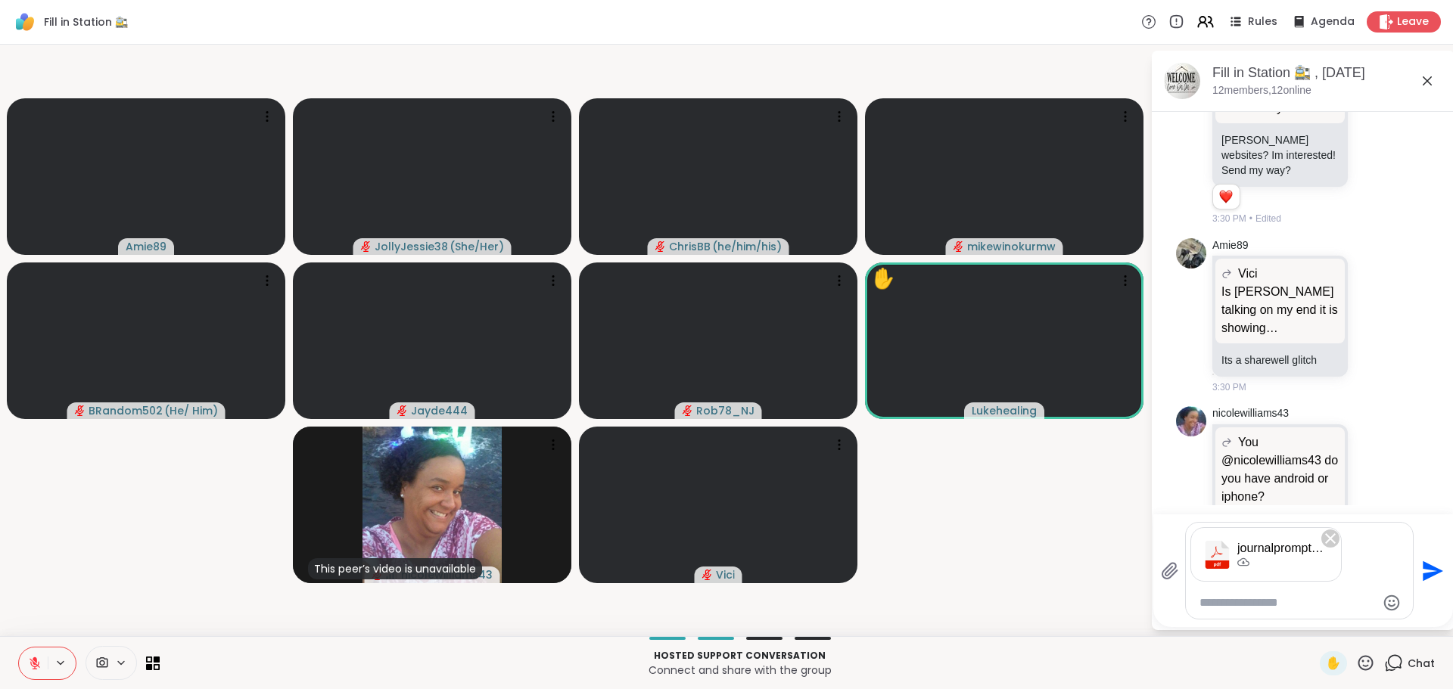
click at [1433, 572] on icon "Send" at bounding box center [1432, 571] width 20 height 20
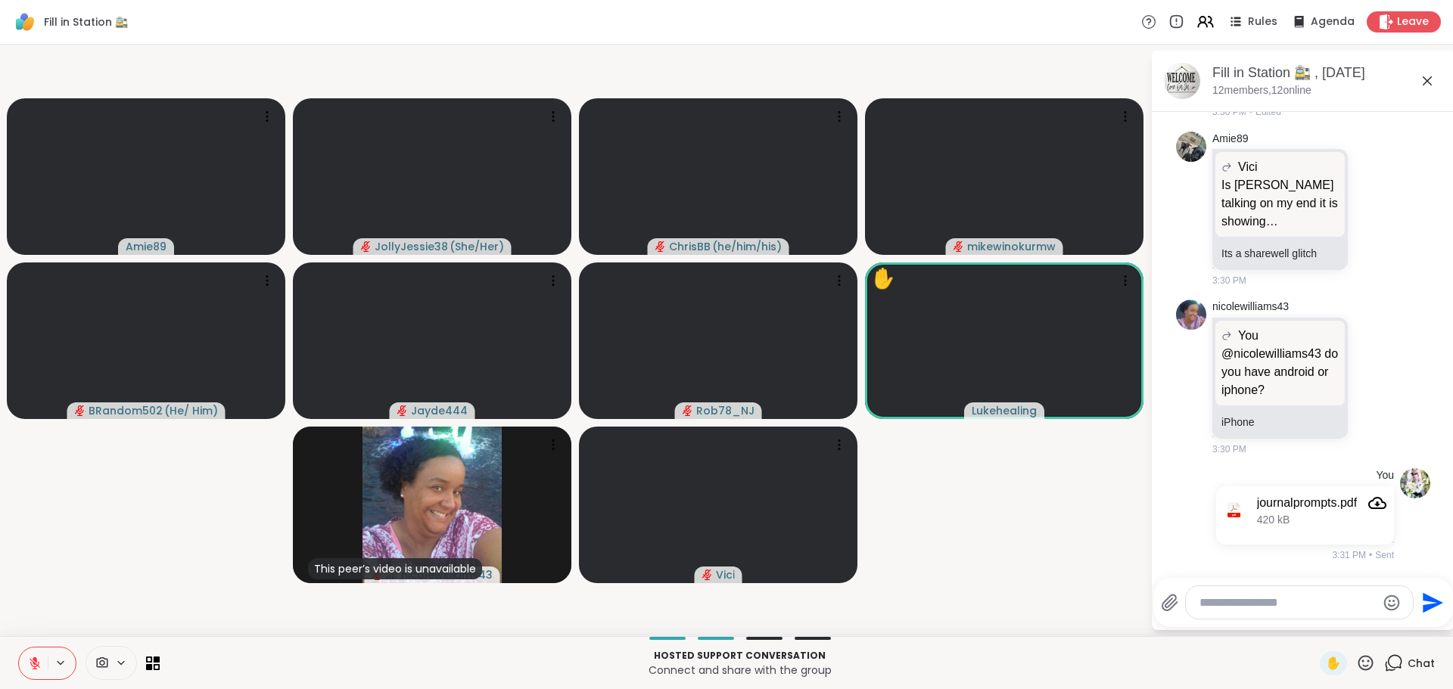
click at [1170, 603] on icon at bounding box center [1170, 603] width 18 height 18
click at [0, 0] on input "file" at bounding box center [0, 0] width 0 height 0
click at [1430, 567] on icon "Send" at bounding box center [1432, 571] width 20 height 20
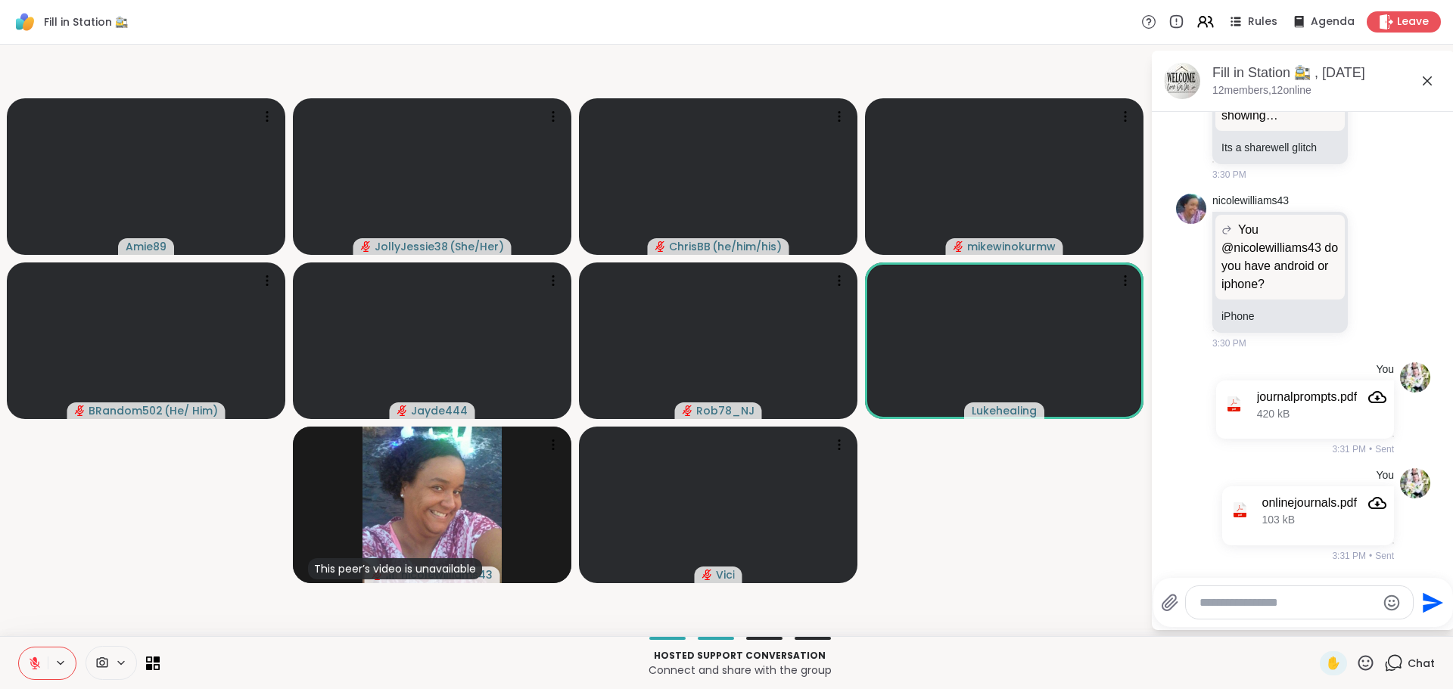
click at [1170, 601] on icon at bounding box center [1170, 603] width 18 height 18
click at [0, 0] on input "file" at bounding box center [0, 0] width 0 height 0
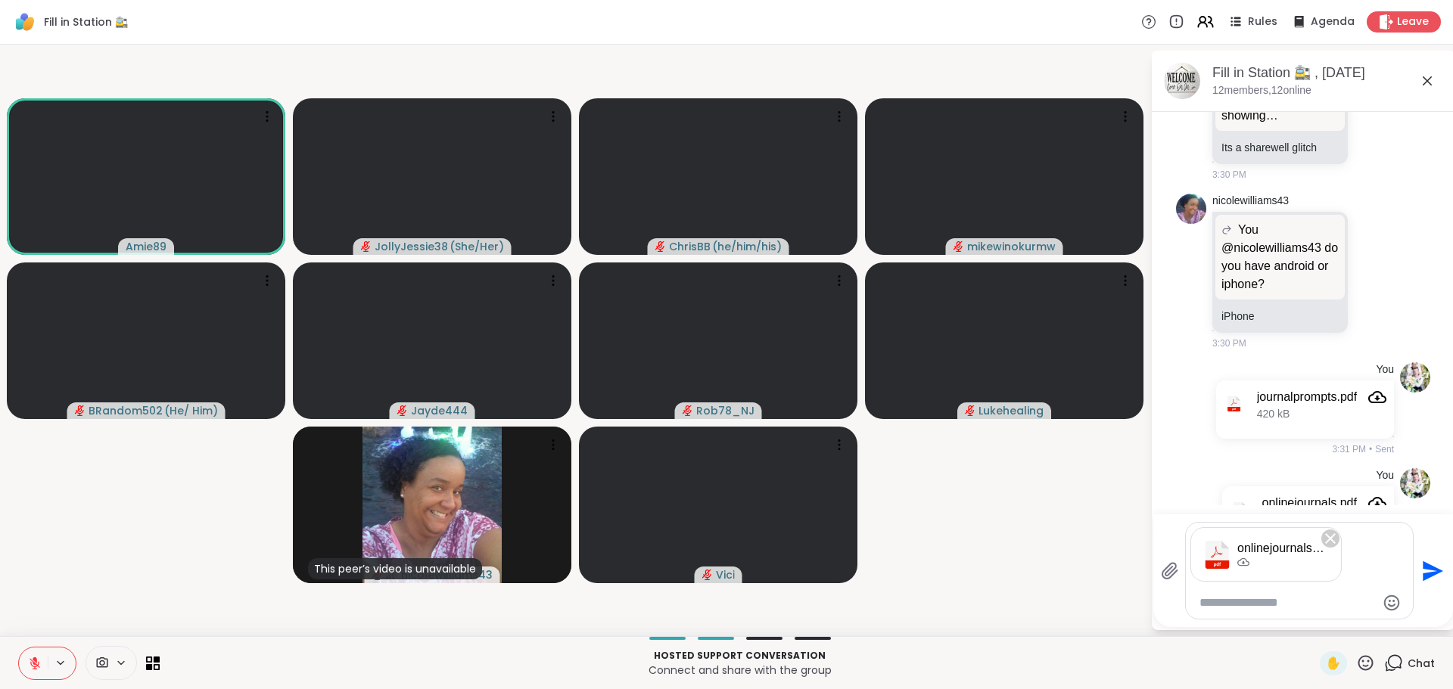
click at [1431, 569] on icon "Send" at bounding box center [1432, 571] width 20 height 20
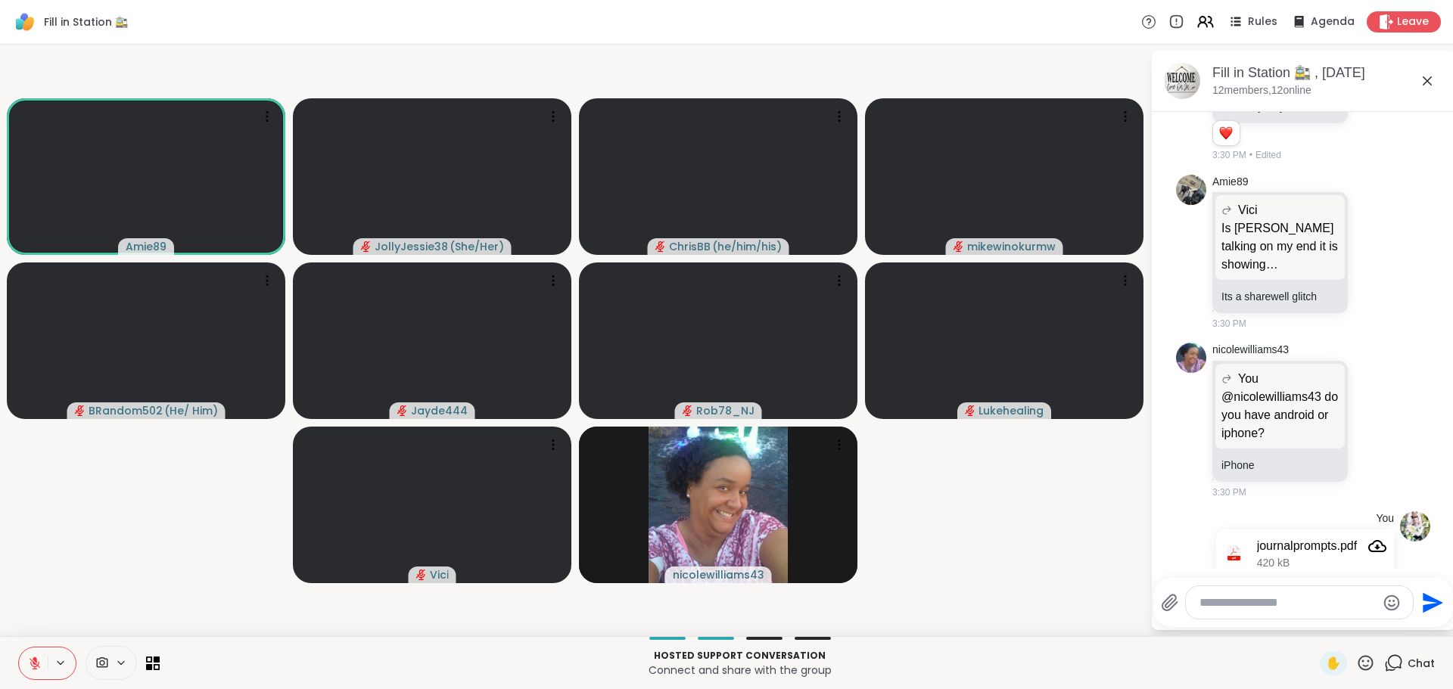
scroll to position [3937, 0]
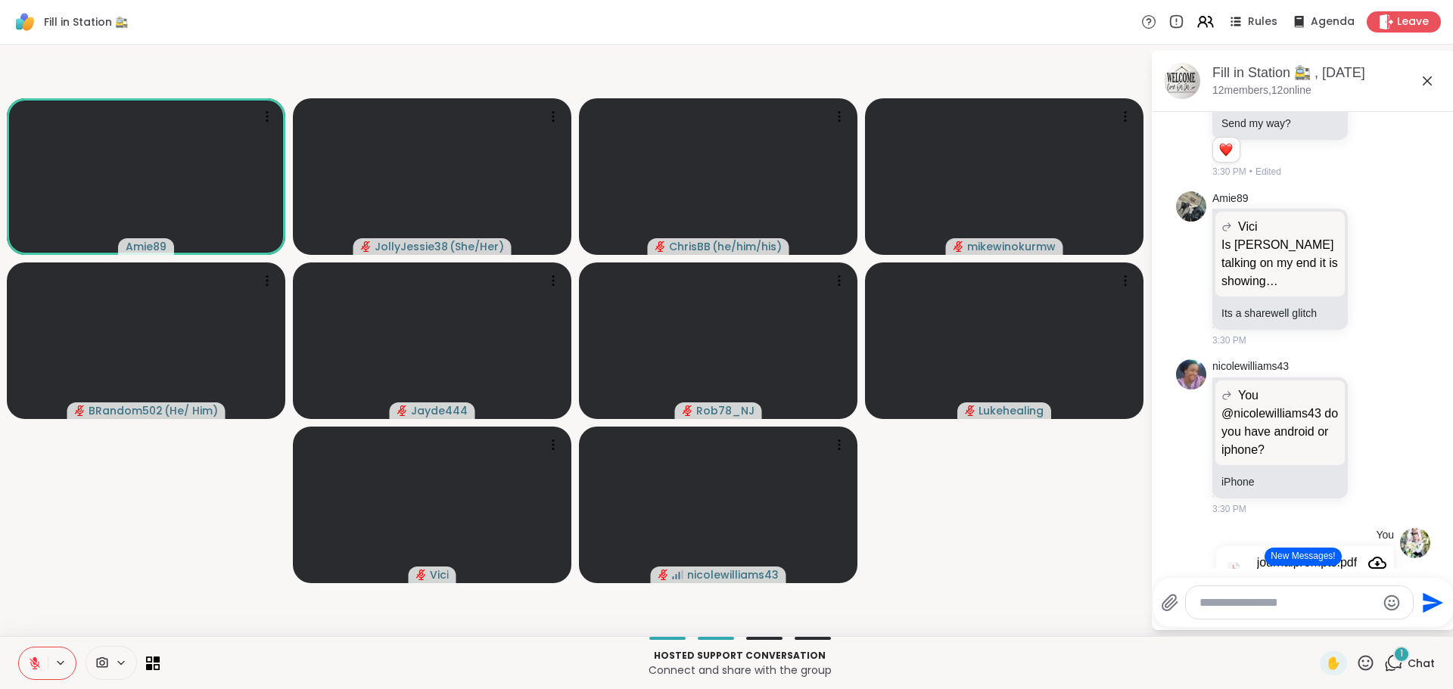
click at [1319, 557] on button "New Messages!" at bounding box center [1302, 557] width 76 height 18
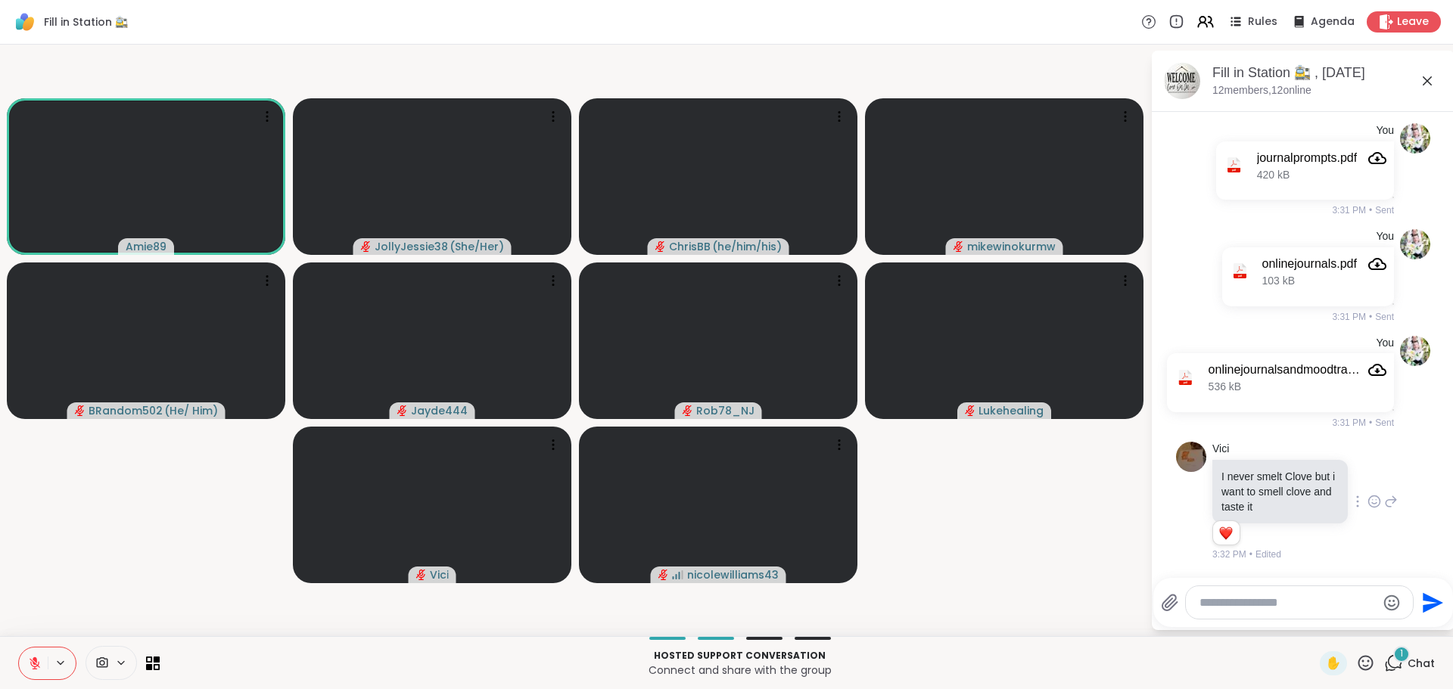
scroll to position [4342, 0]
click at [1248, 604] on textarea "Type your message" at bounding box center [1287, 602] width 176 height 15
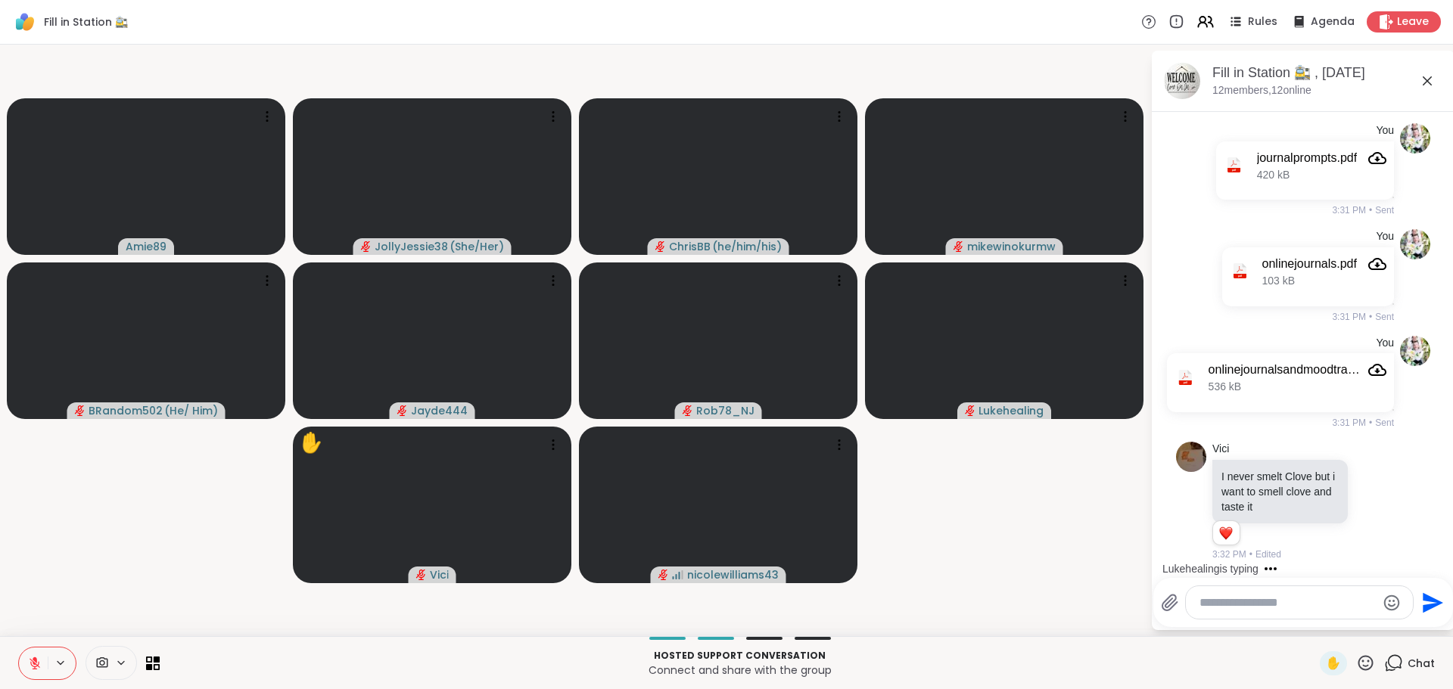
click at [1294, 596] on textarea "Type your message" at bounding box center [1287, 602] width 176 height 15
click at [1294, 568] on div "[PERSON_NAME] williams43 @" at bounding box center [1287, 563] width 179 height 38
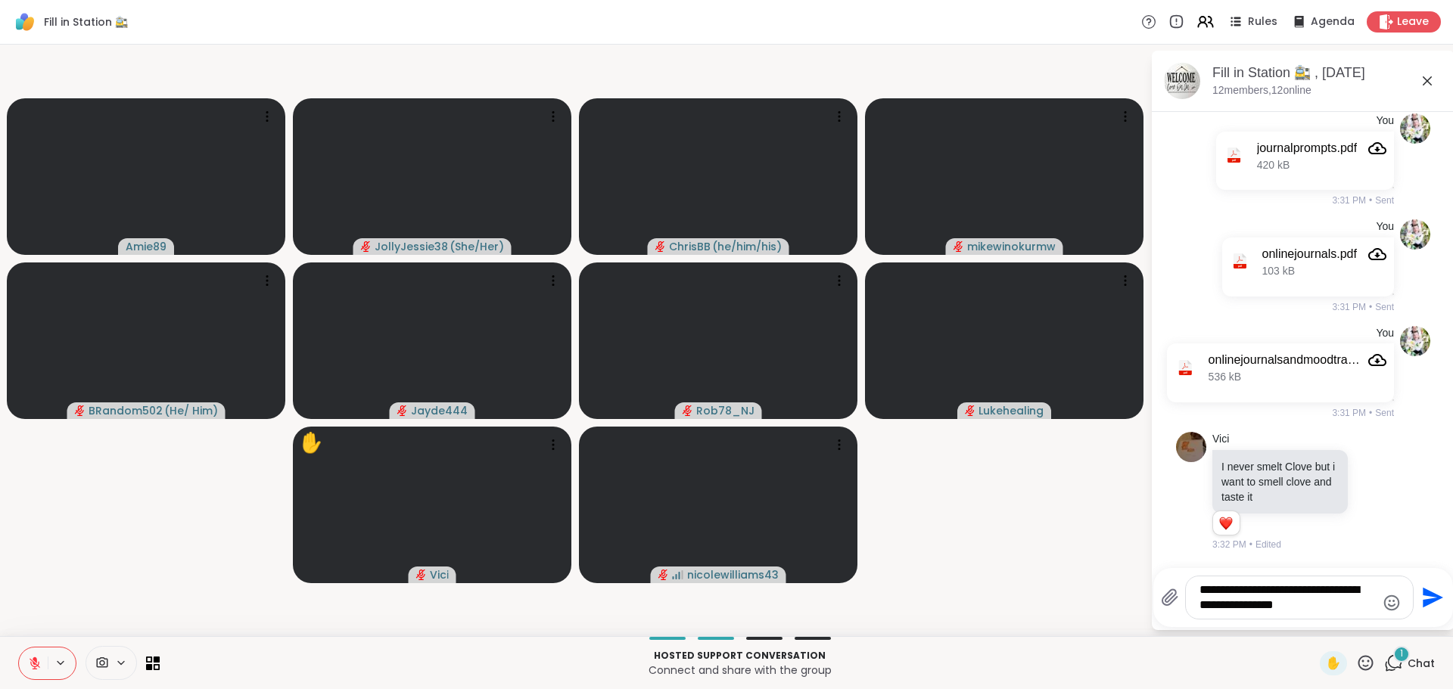
scroll to position [4432, 0]
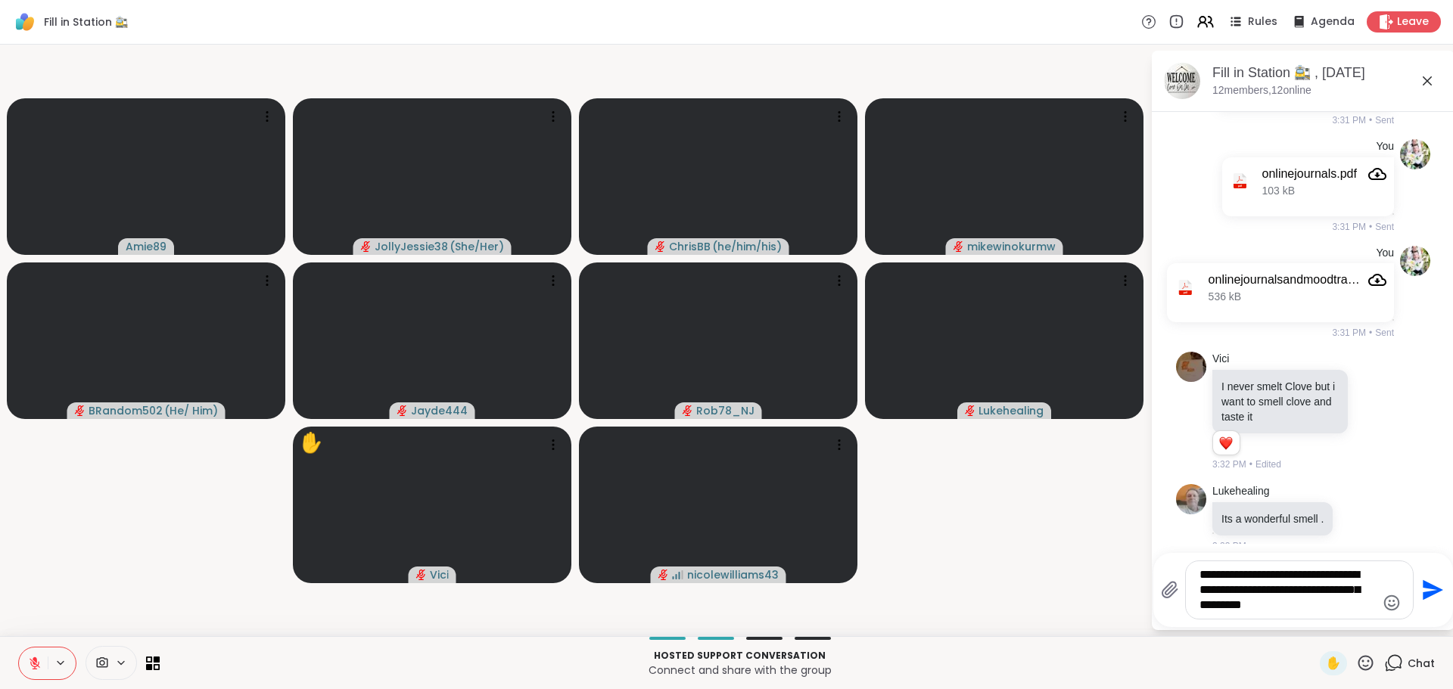
click at [29, 663] on icon at bounding box center [35, 664] width 14 height 14
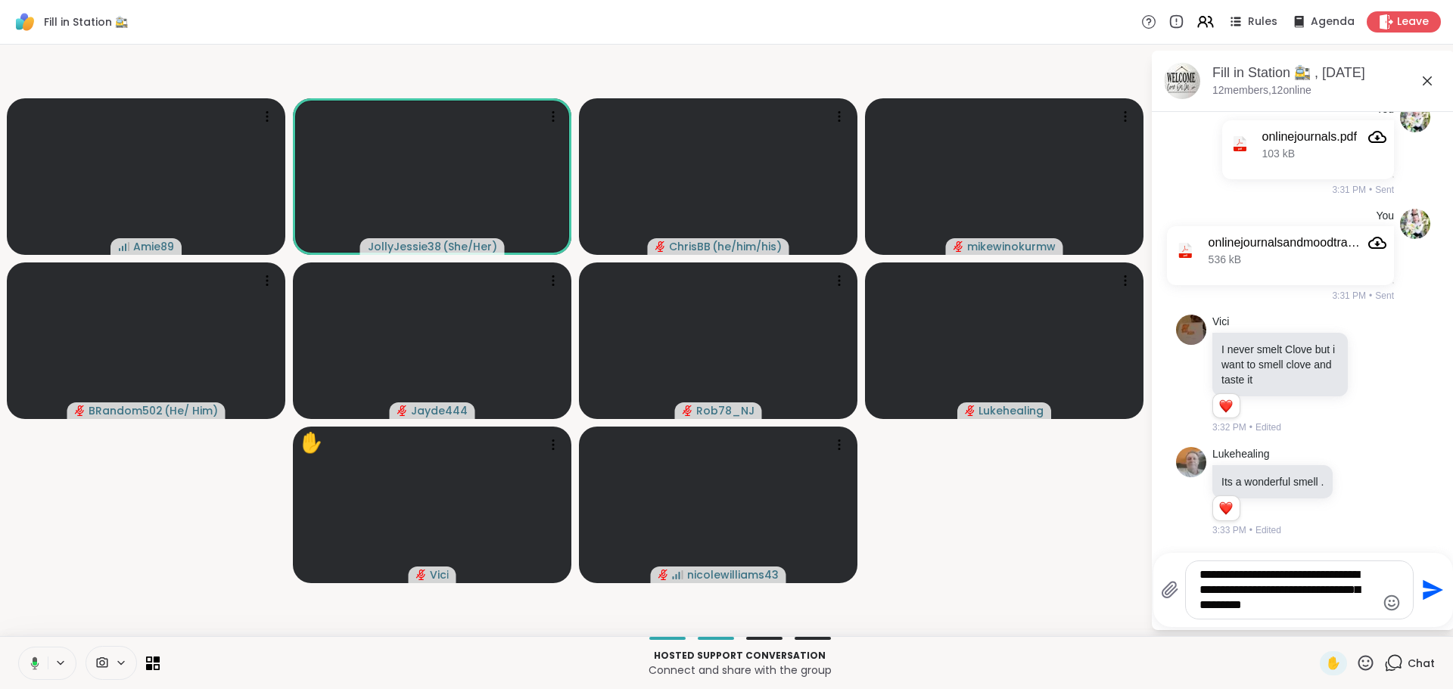
click at [1282, 599] on textarea "**********" at bounding box center [1287, 589] width 176 height 45
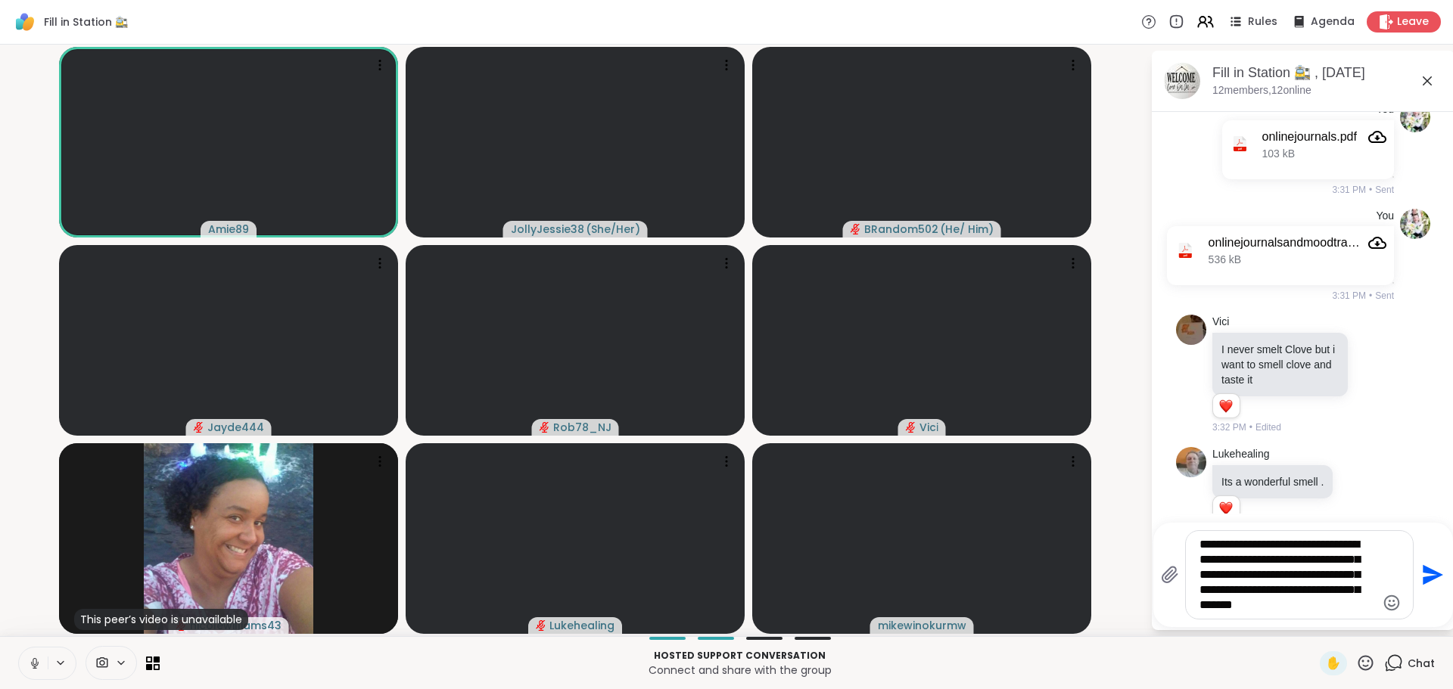
type textarea "**********"
click at [1436, 568] on icon "Send" at bounding box center [1430, 575] width 24 height 24
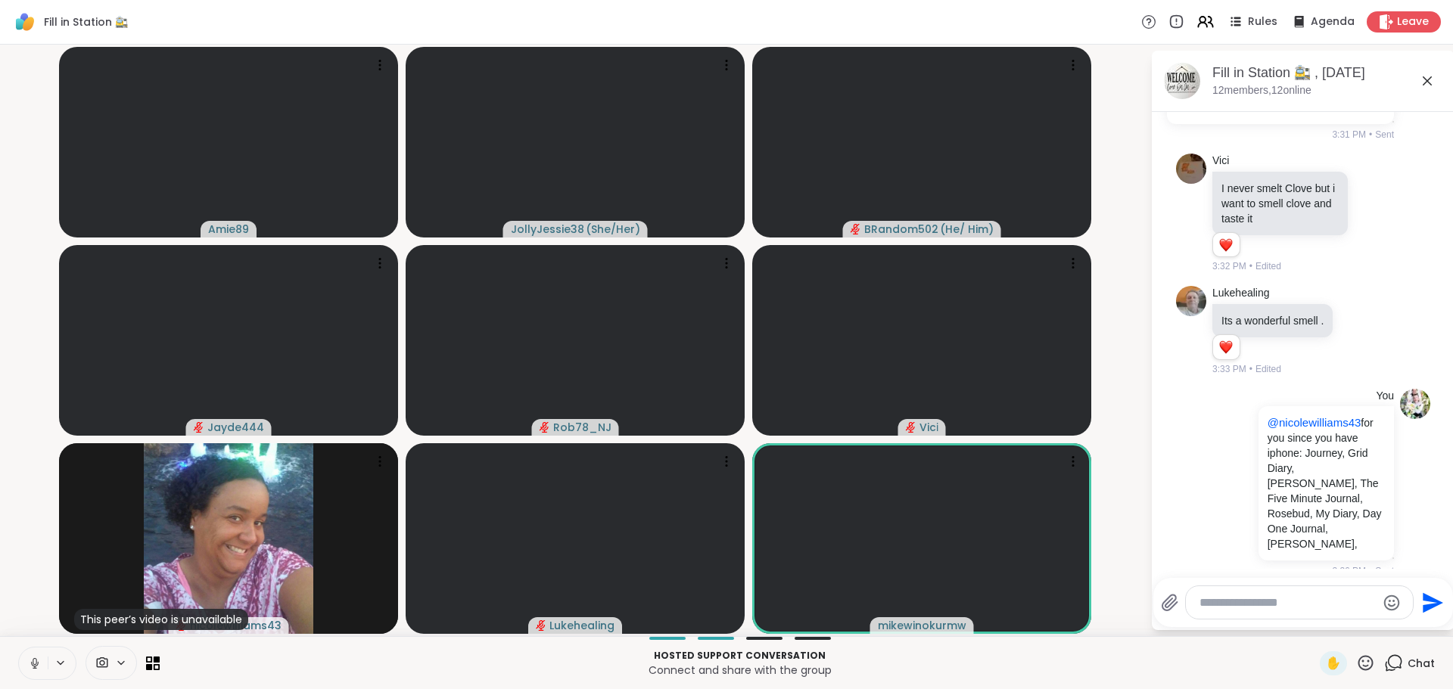
click at [1313, 606] on textarea "Type your message" at bounding box center [1287, 602] width 176 height 15
type textarea "**********"
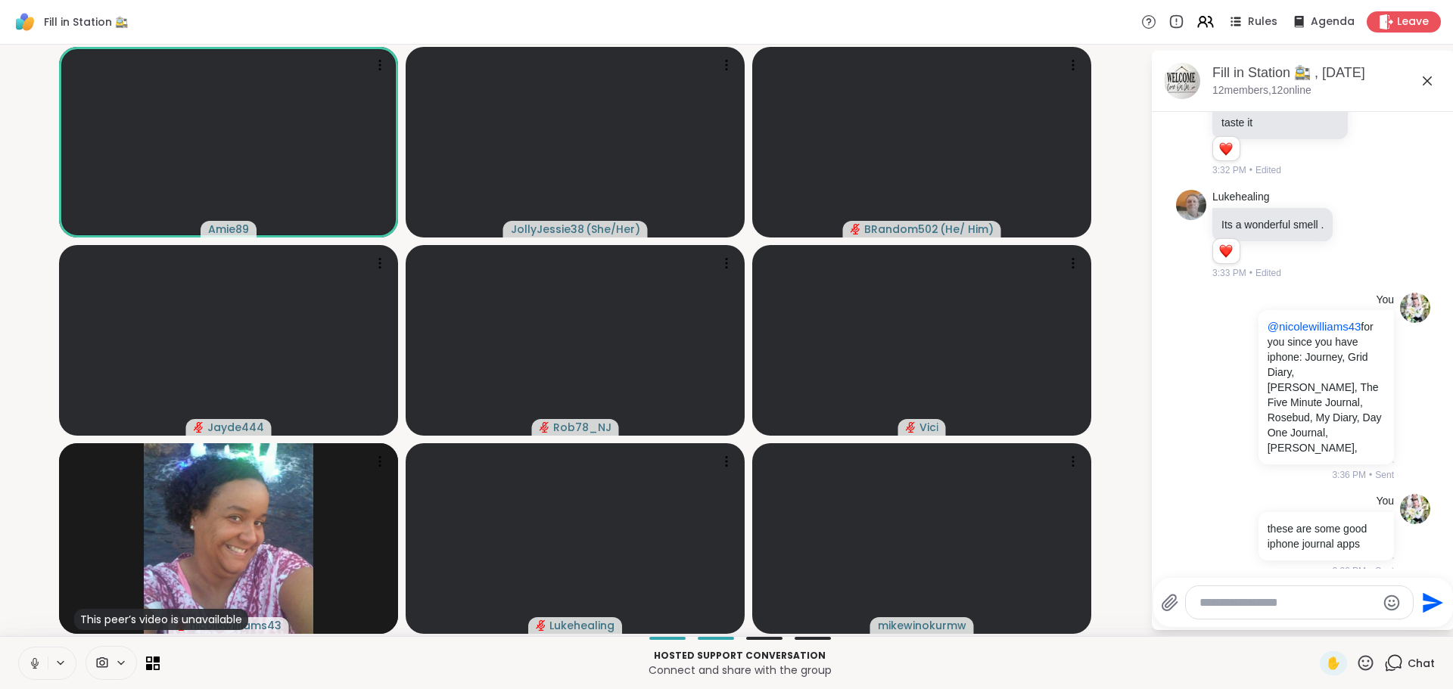
click at [1173, 604] on icon at bounding box center [1170, 603] width 18 height 18
click at [0, 0] on input "file" at bounding box center [0, 0] width 0 height 0
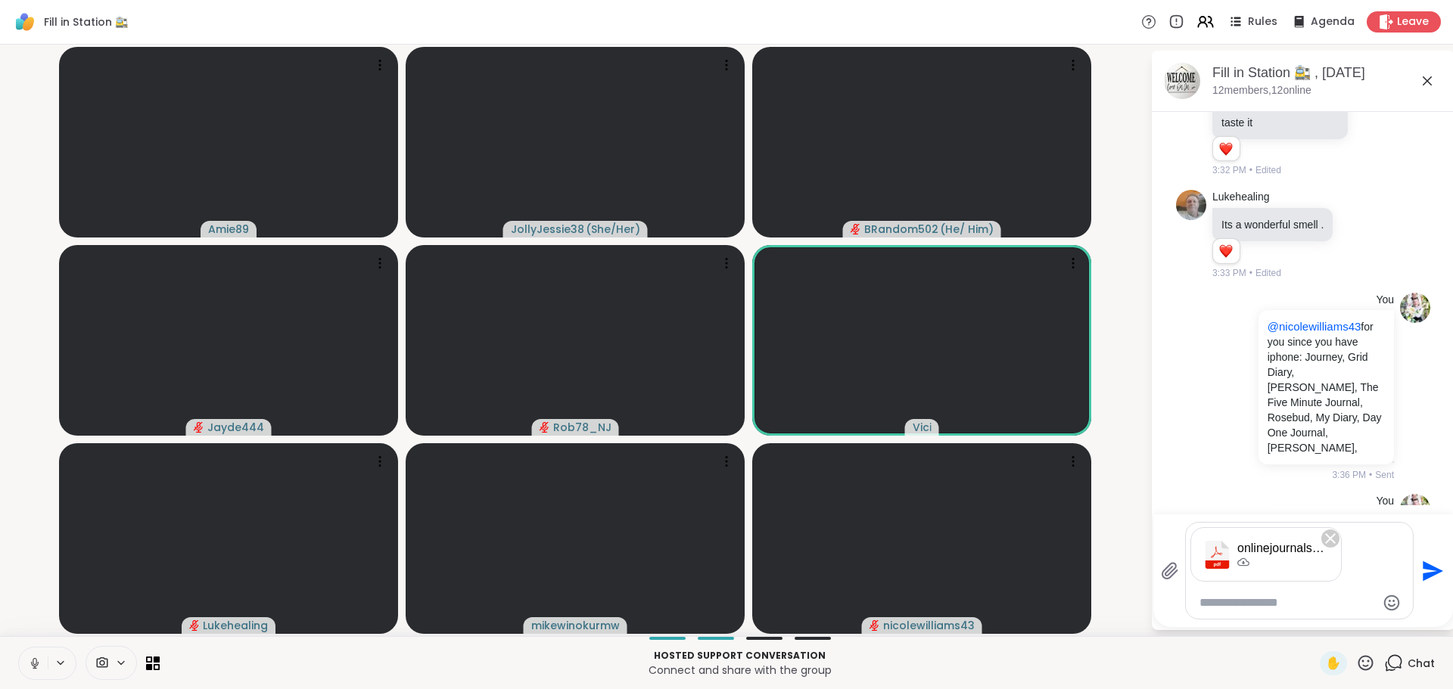
click at [1430, 575] on icon "Send" at bounding box center [1432, 571] width 20 height 20
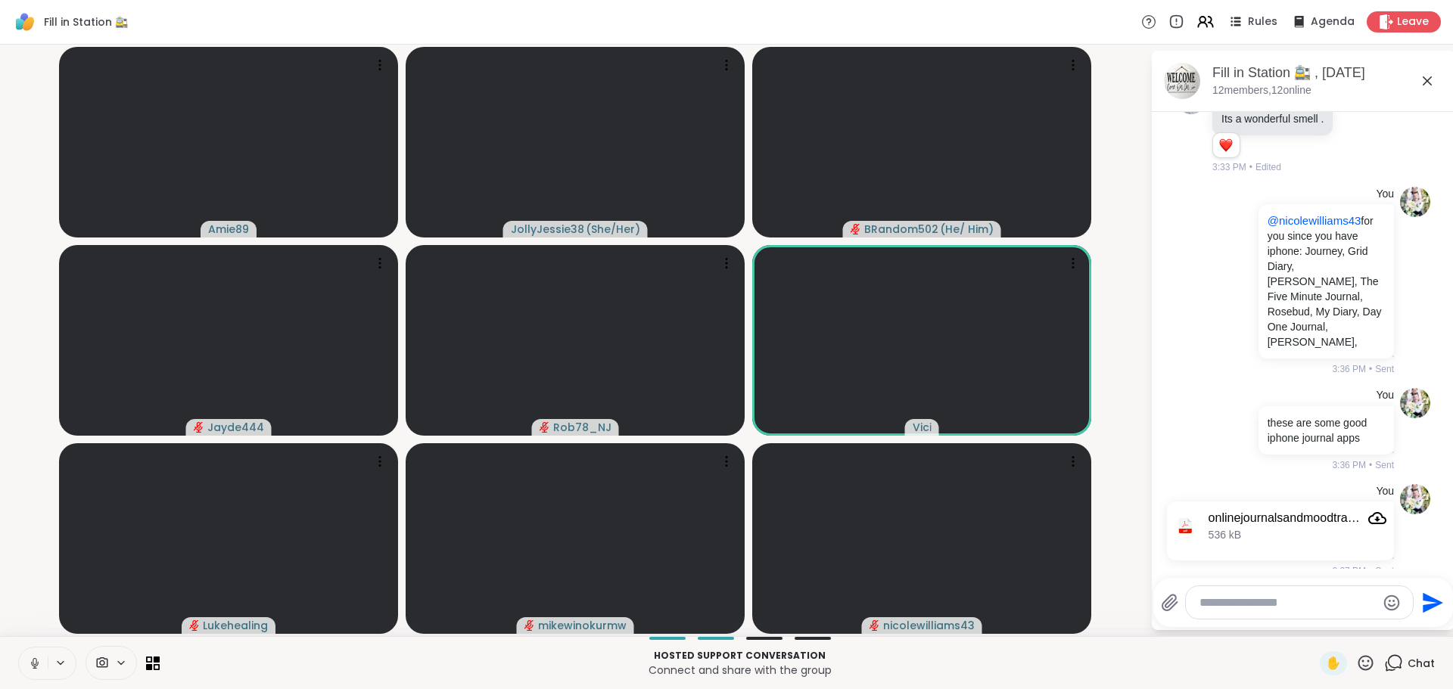
click at [1170, 607] on icon at bounding box center [1170, 603] width 18 height 18
click at [0, 0] on input "file" at bounding box center [0, 0] width 0 height 0
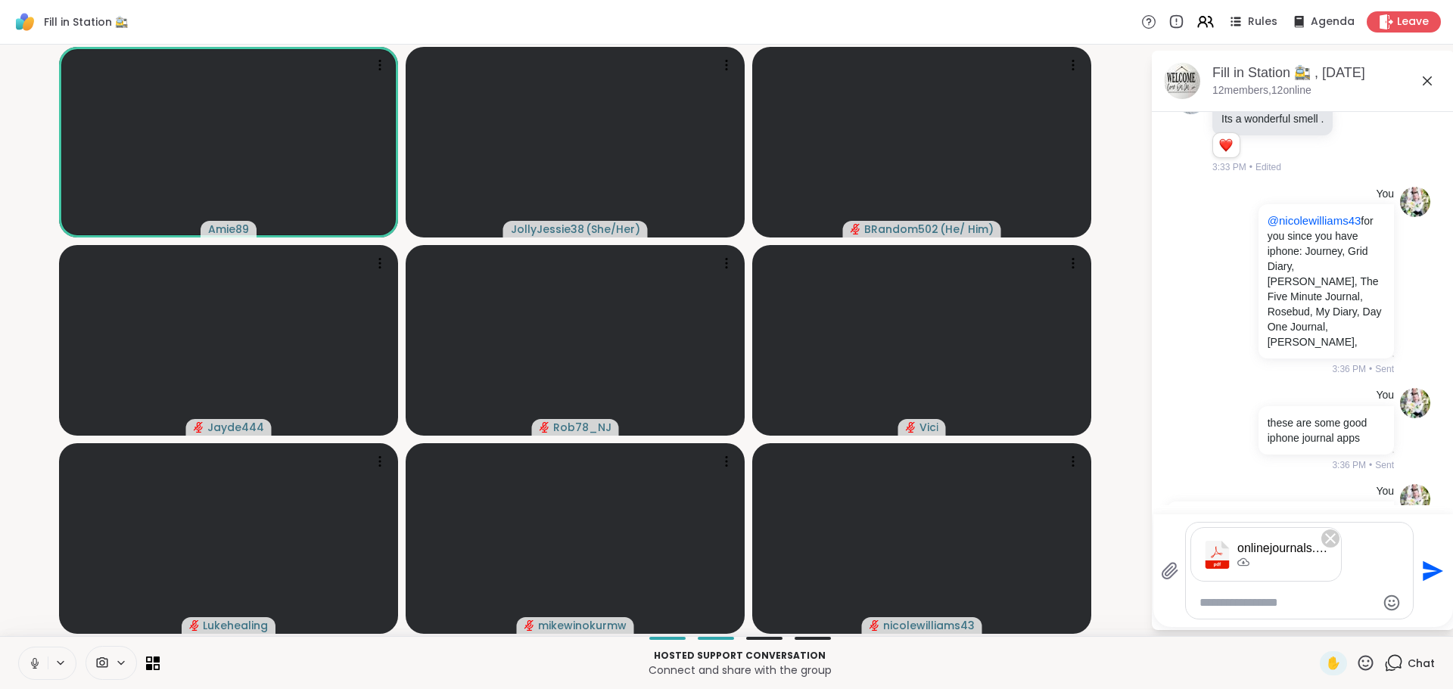
click at [1424, 573] on icon "Send" at bounding box center [1432, 571] width 20 height 20
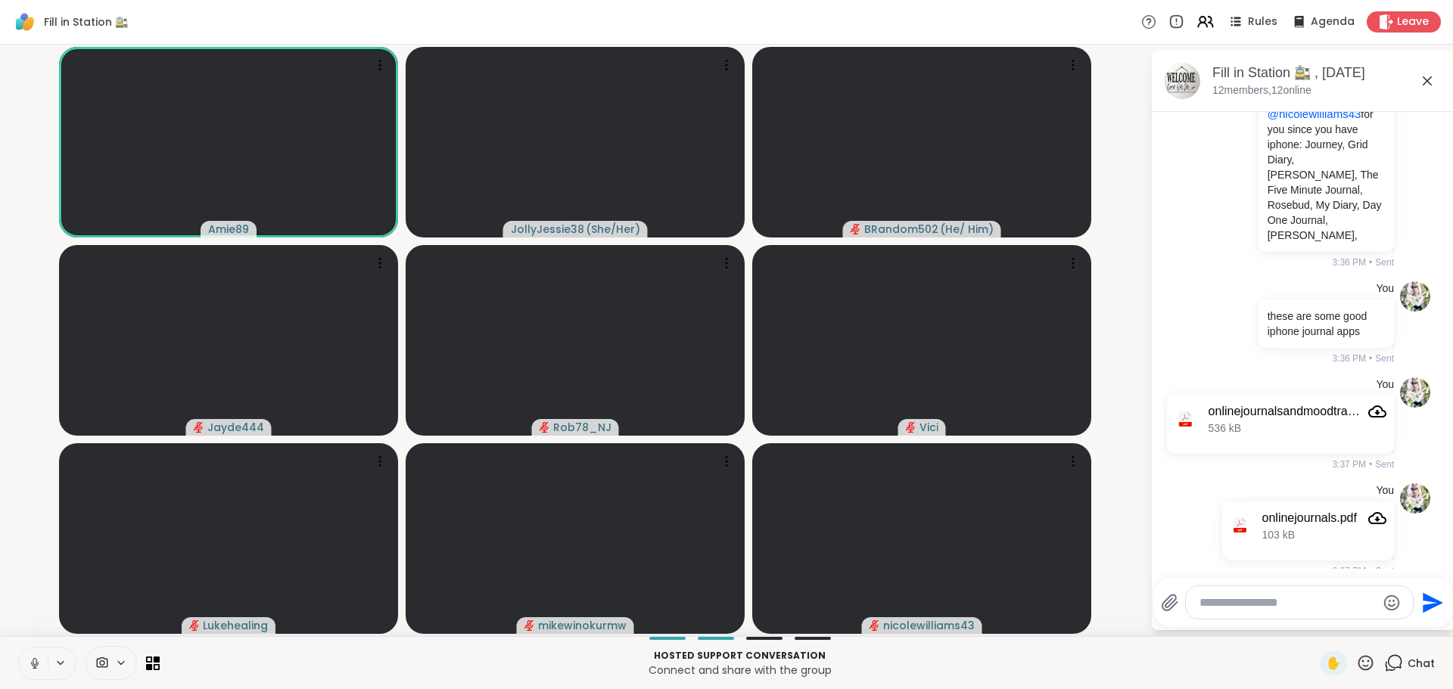
click at [1170, 595] on icon at bounding box center [1169, 603] width 14 height 16
click at [0, 0] on input "file" at bounding box center [0, 0] width 0 height 0
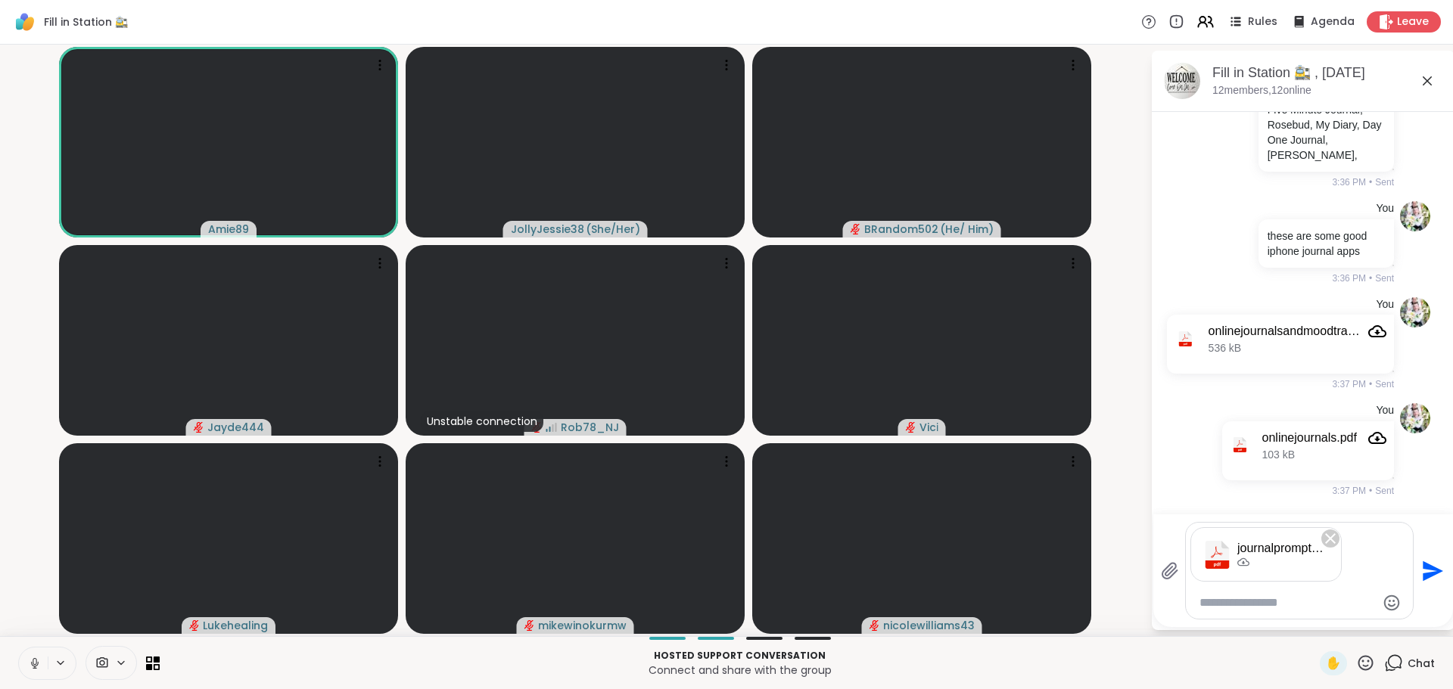
click at [1428, 572] on icon "Send" at bounding box center [1432, 571] width 20 height 20
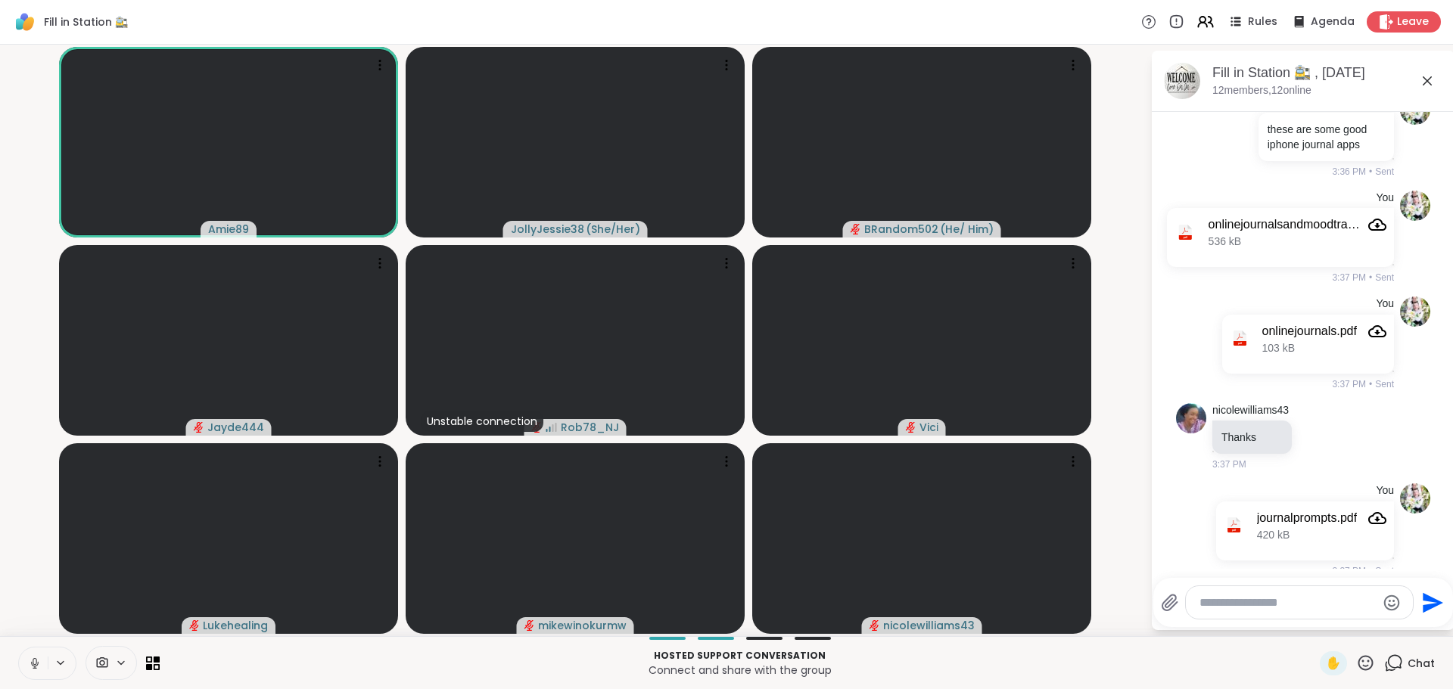
click at [1173, 606] on icon at bounding box center [1169, 603] width 14 height 16
click at [0, 0] on input "file" at bounding box center [0, 0] width 0 height 0
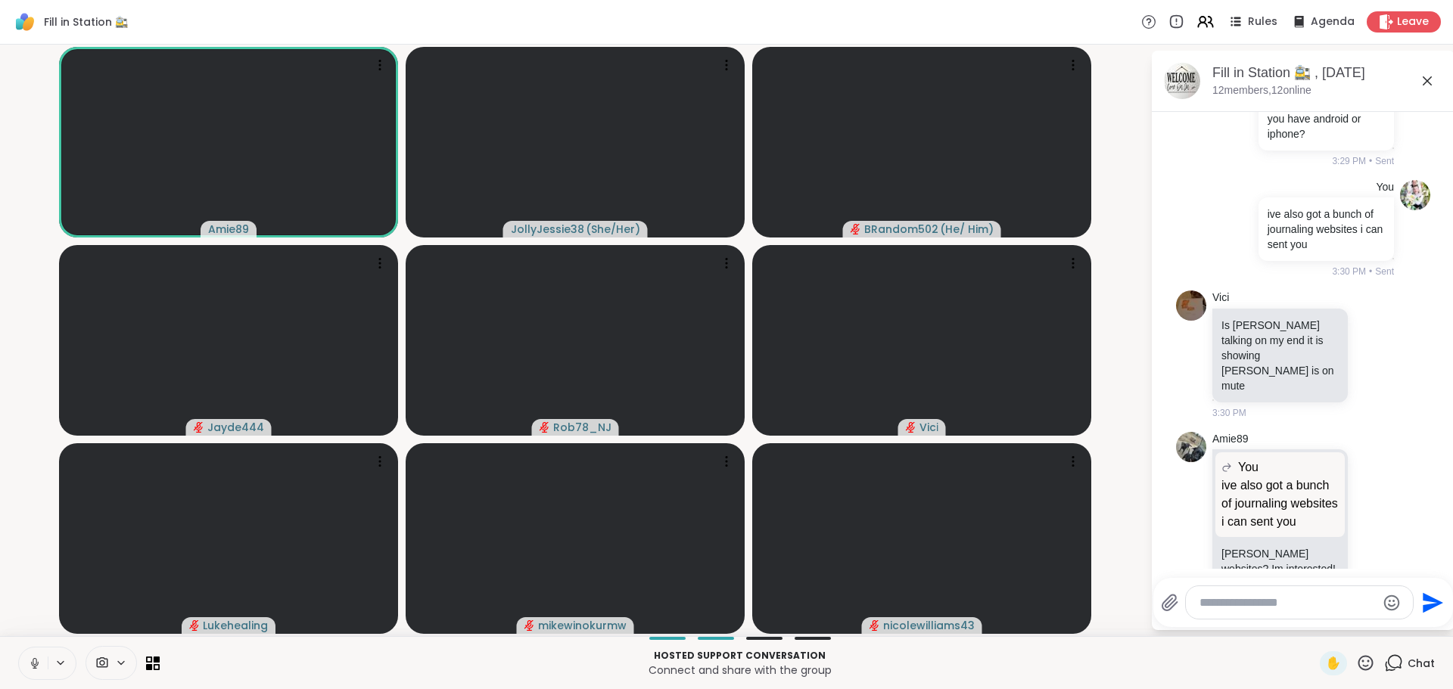
scroll to position [3516, 0]
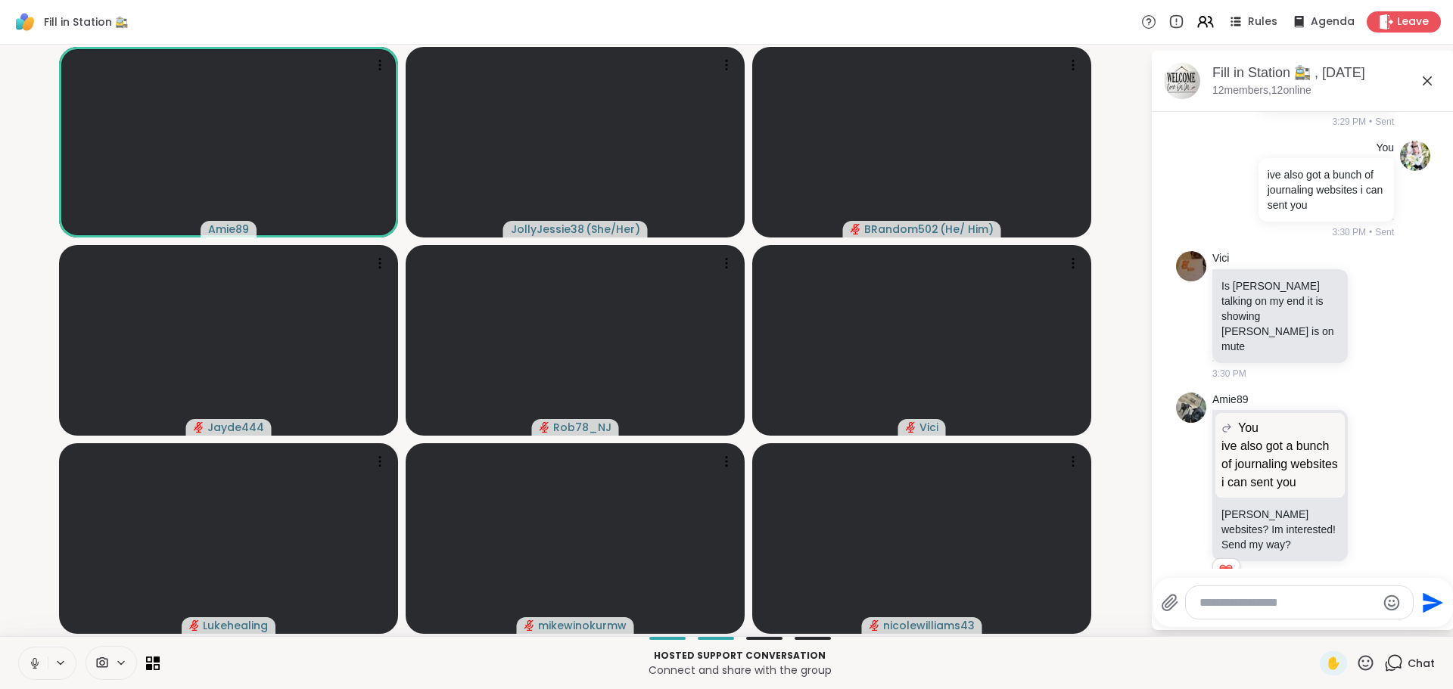
click at [1384, 495] on icon at bounding box center [1391, 495] width 14 height 18
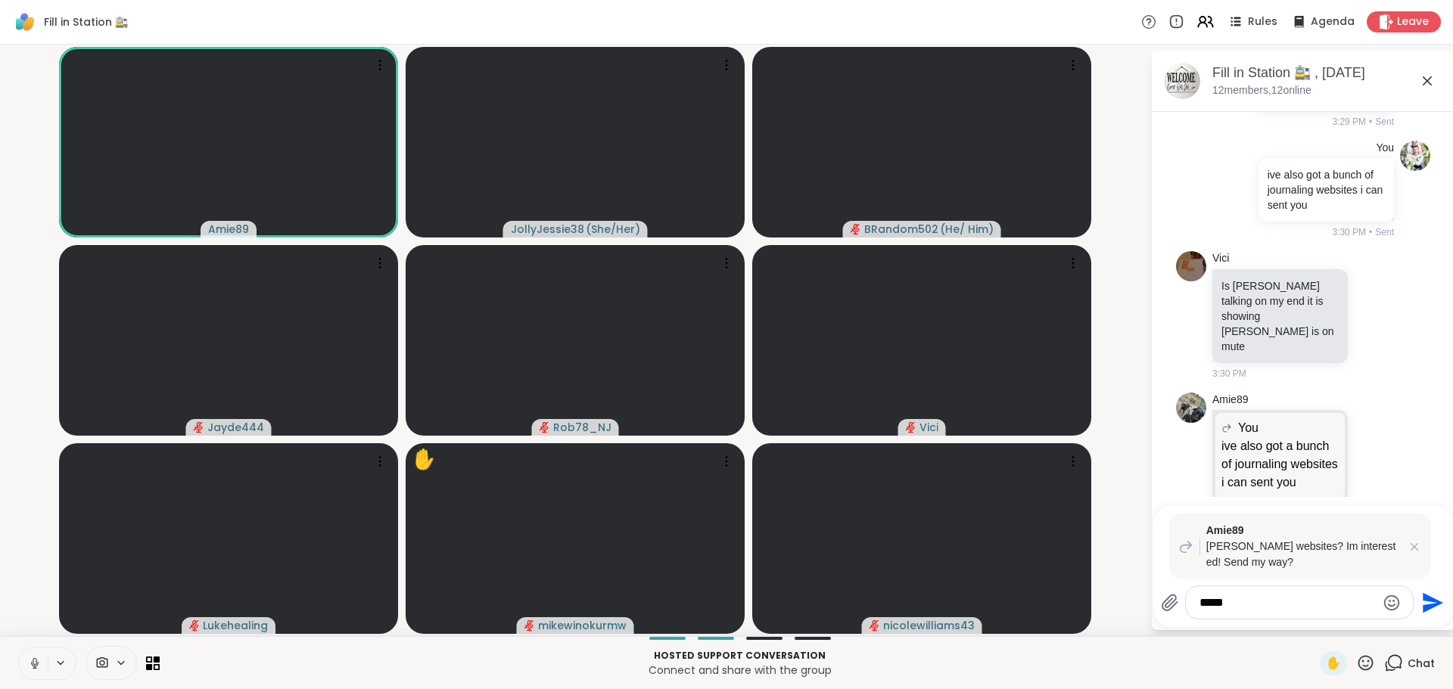
type textarea "******"
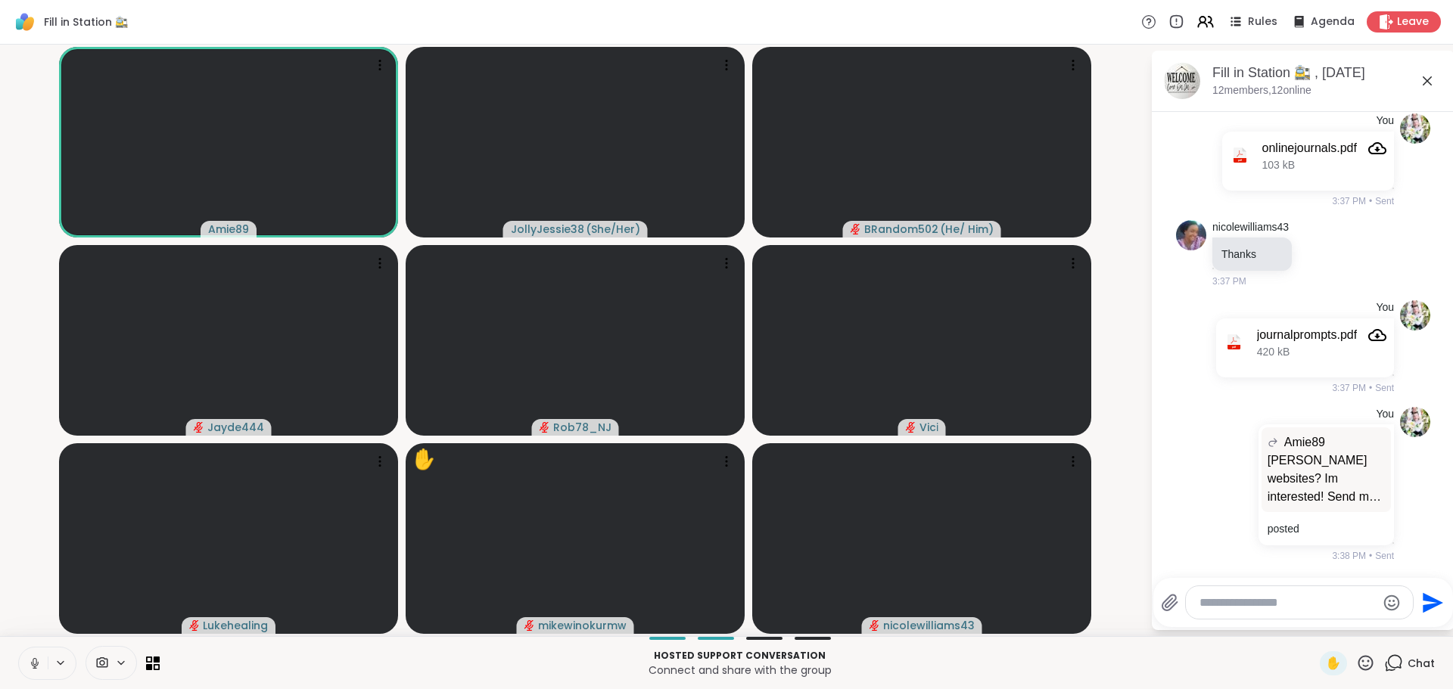
scroll to position [5293, 0]
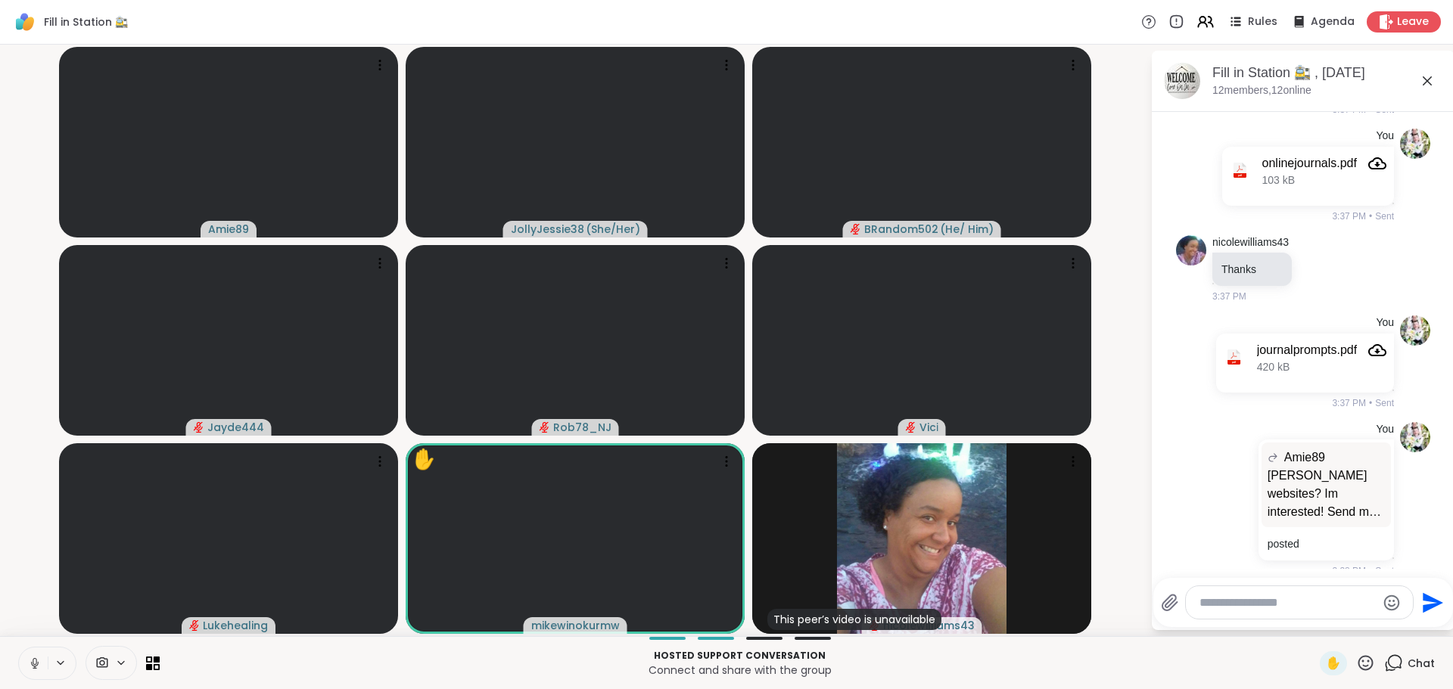
click at [1173, 600] on icon at bounding box center [1169, 603] width 14 height 16
click at [0, 0] on input "file" at bounding box center [0, 0] width 0 height 0
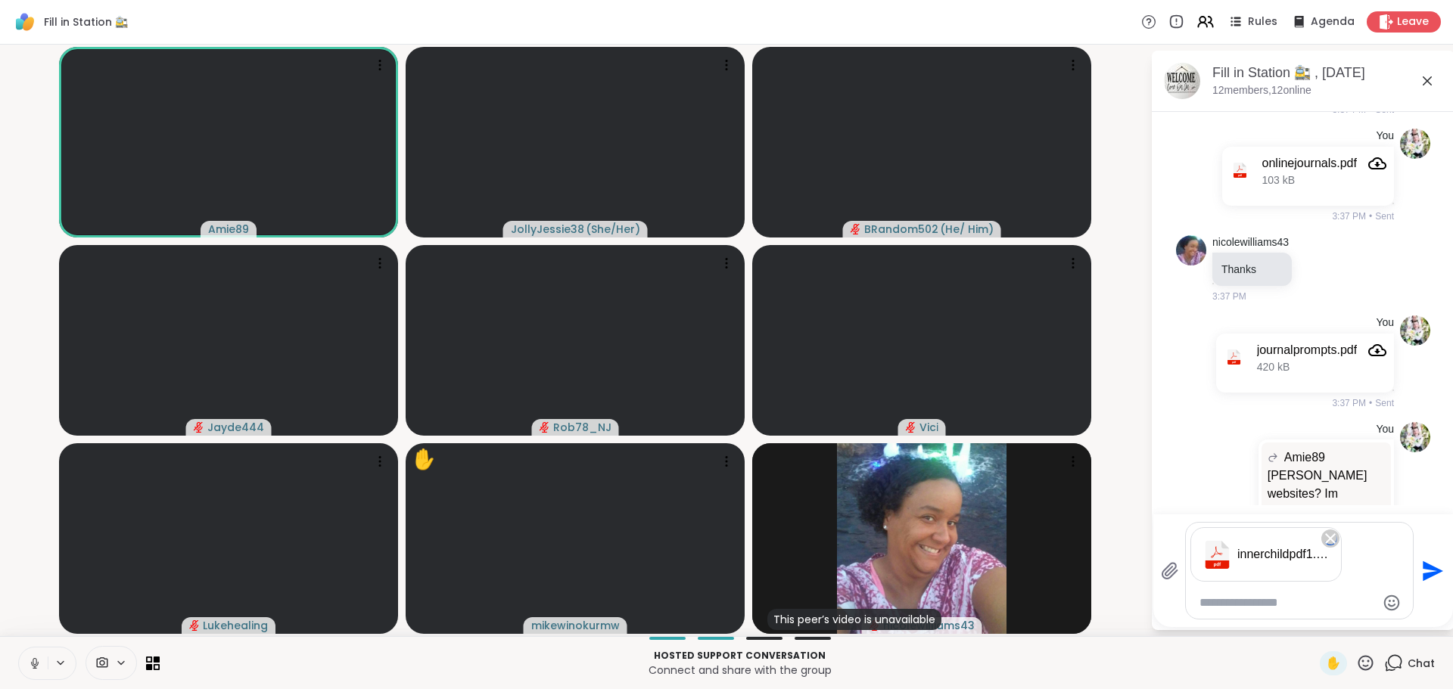
scroll to position [5330, 0]
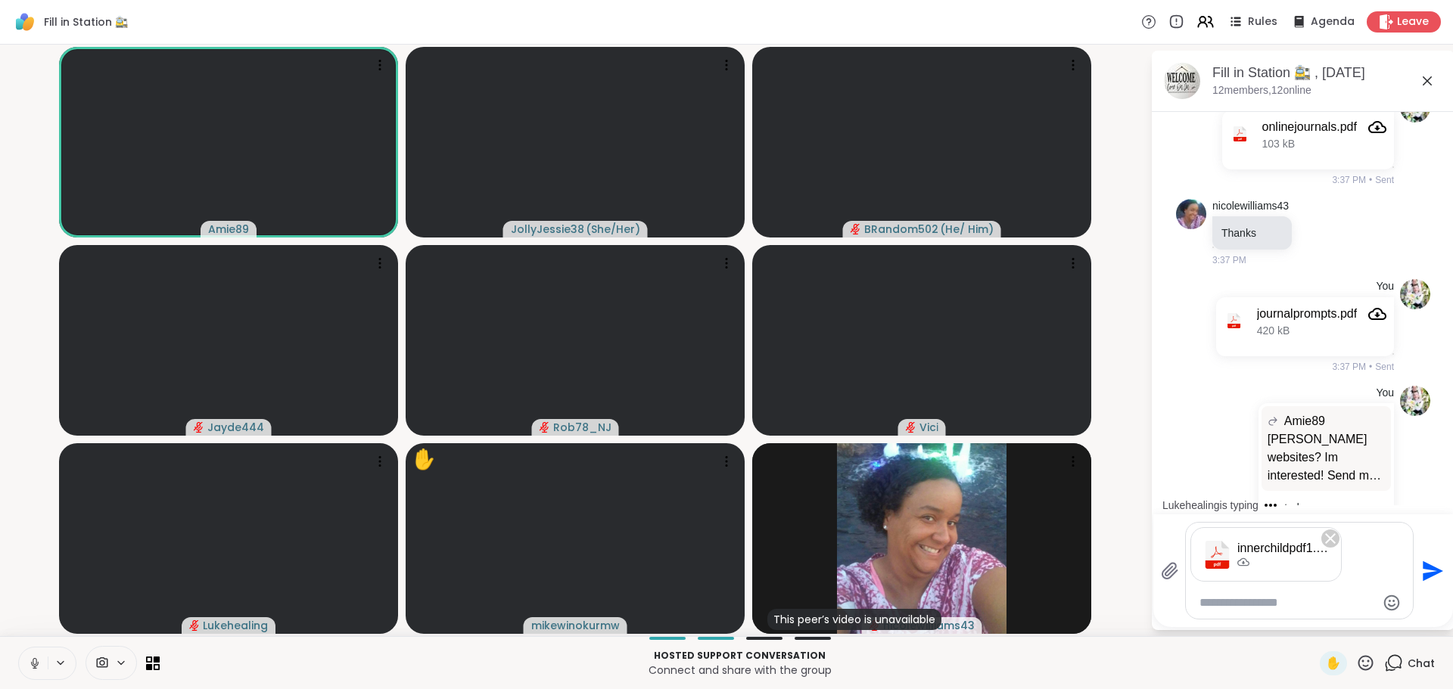
click at [1427, 570] on icon "Send" at bounding box center [1430, 571] width 24 height 24
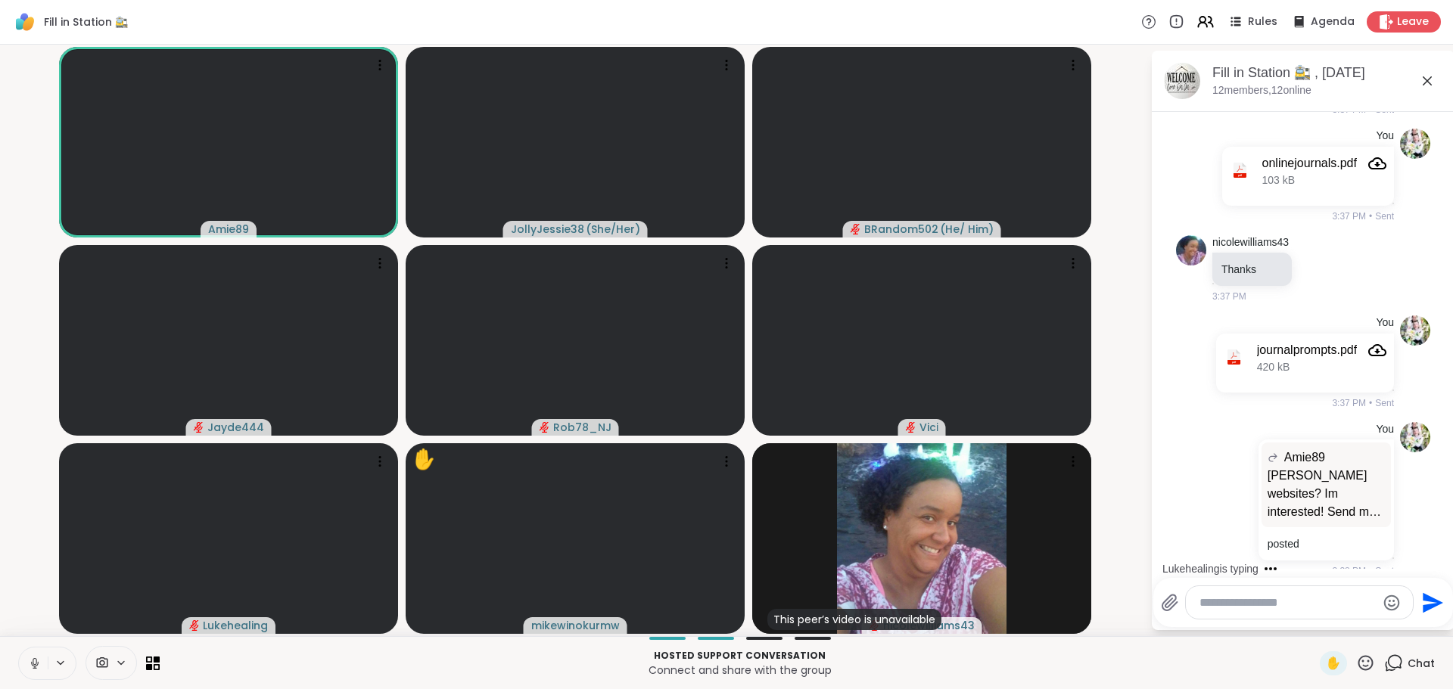
scroll to position [5400, 0]
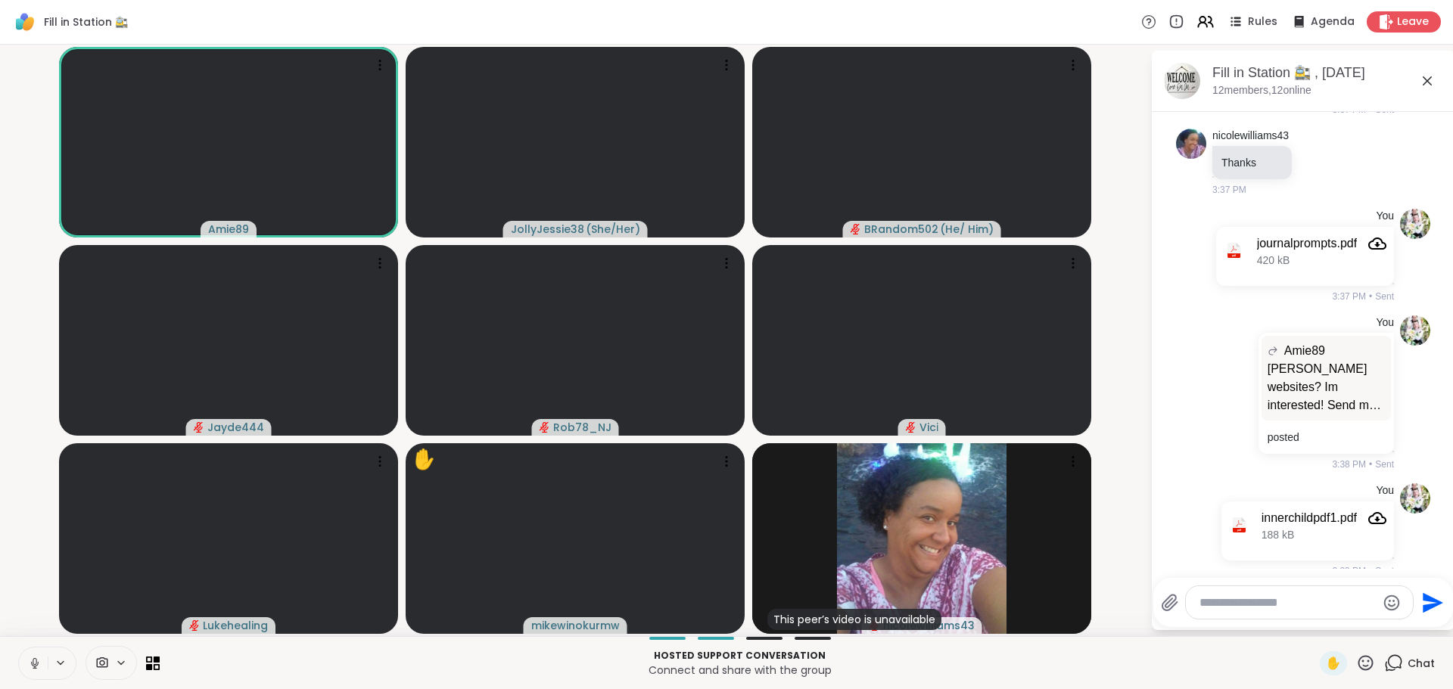
click at [1169, 604] on icon at bounding box center [1169, 603] width 14 height 16
click at [0, 0] on input "file" at bounding box center [0, 0] width 0 height 0
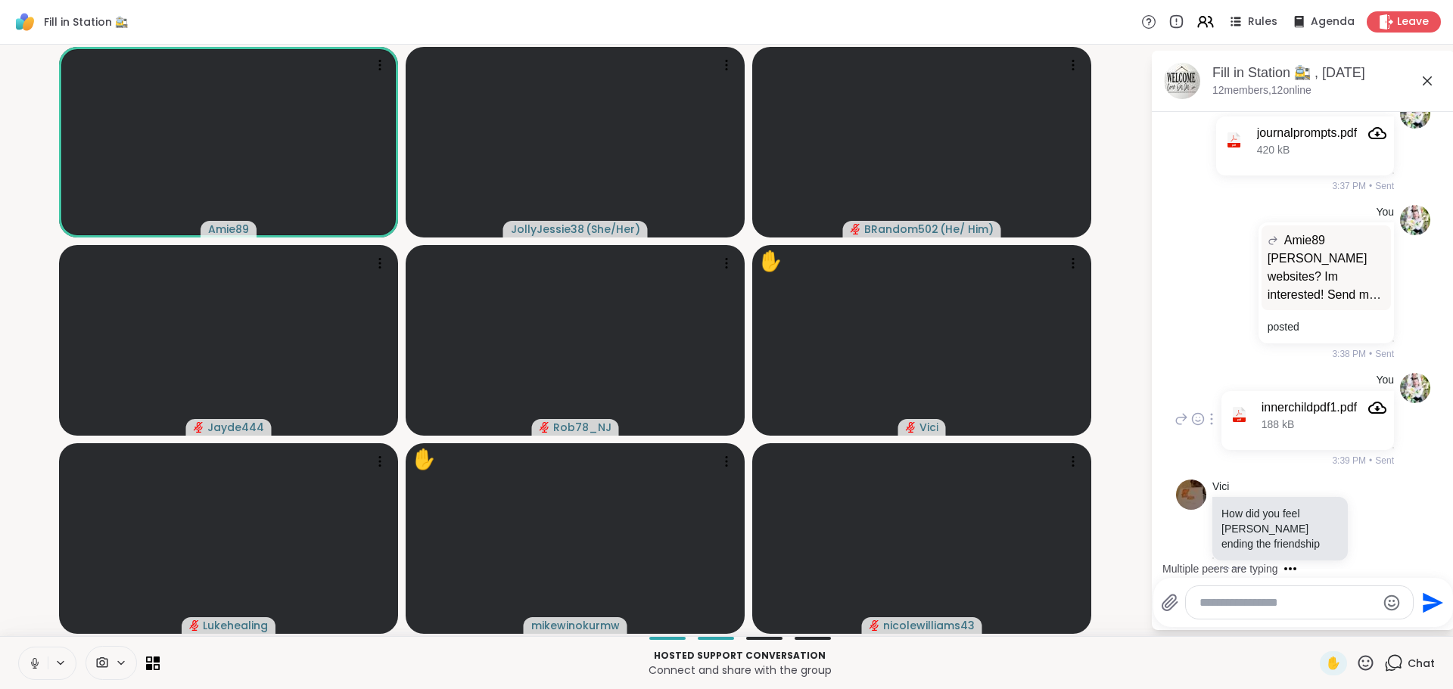
scroll to position [5667, 0]
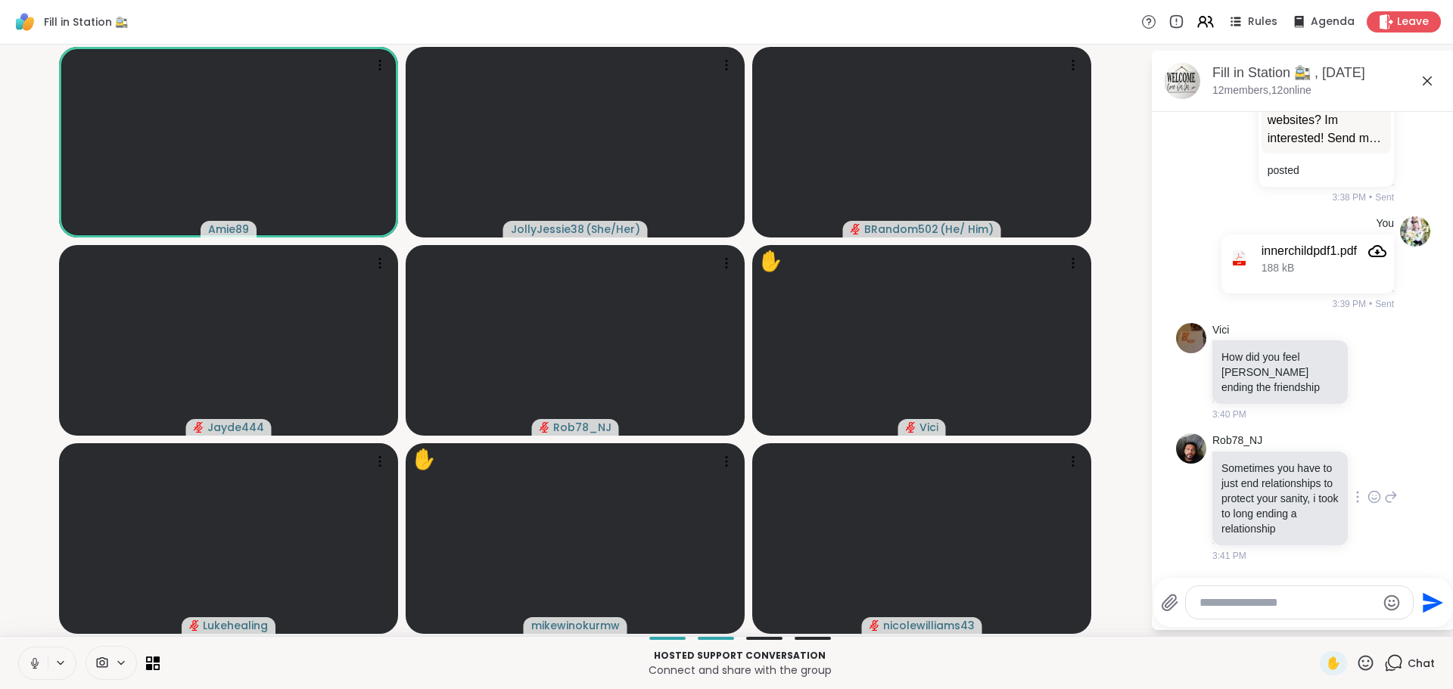
click at [1372, 496] on icon at bounding box center [1372, 496] width 0 height 0
click at [1367, 468] on div "Select Reaction: Heart" at bounding box center [1374, 473] width 14 height 14
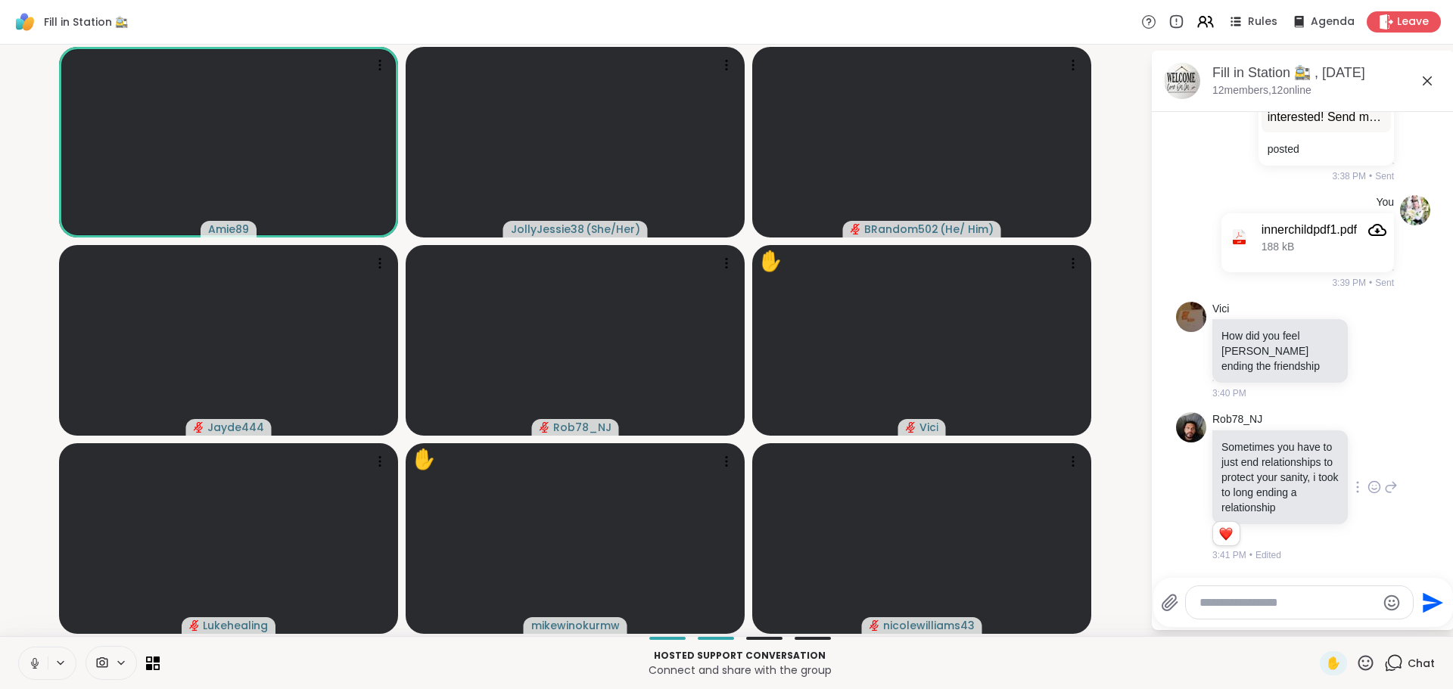
click at [1223, 604] on textarea "Type your message" at bounding box center [1287, 602] width 176 height 15
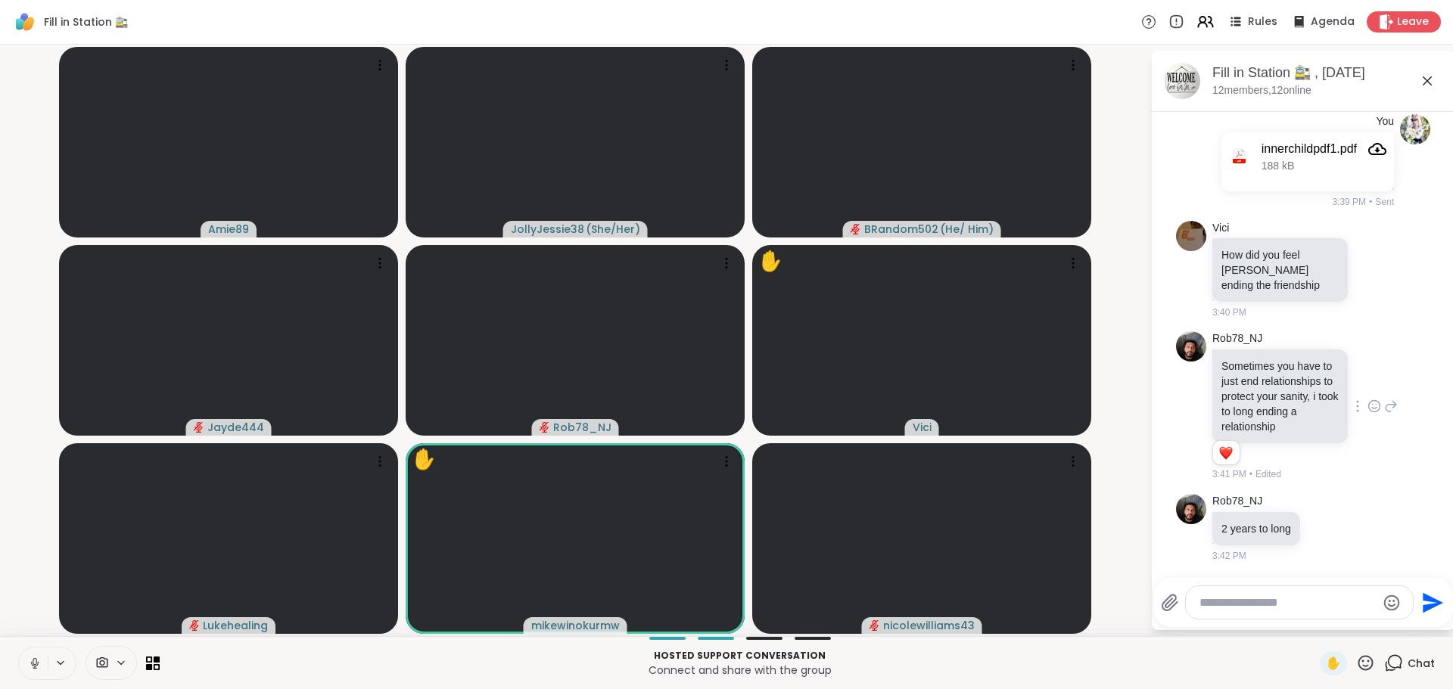
scroll to position [5896, 0]
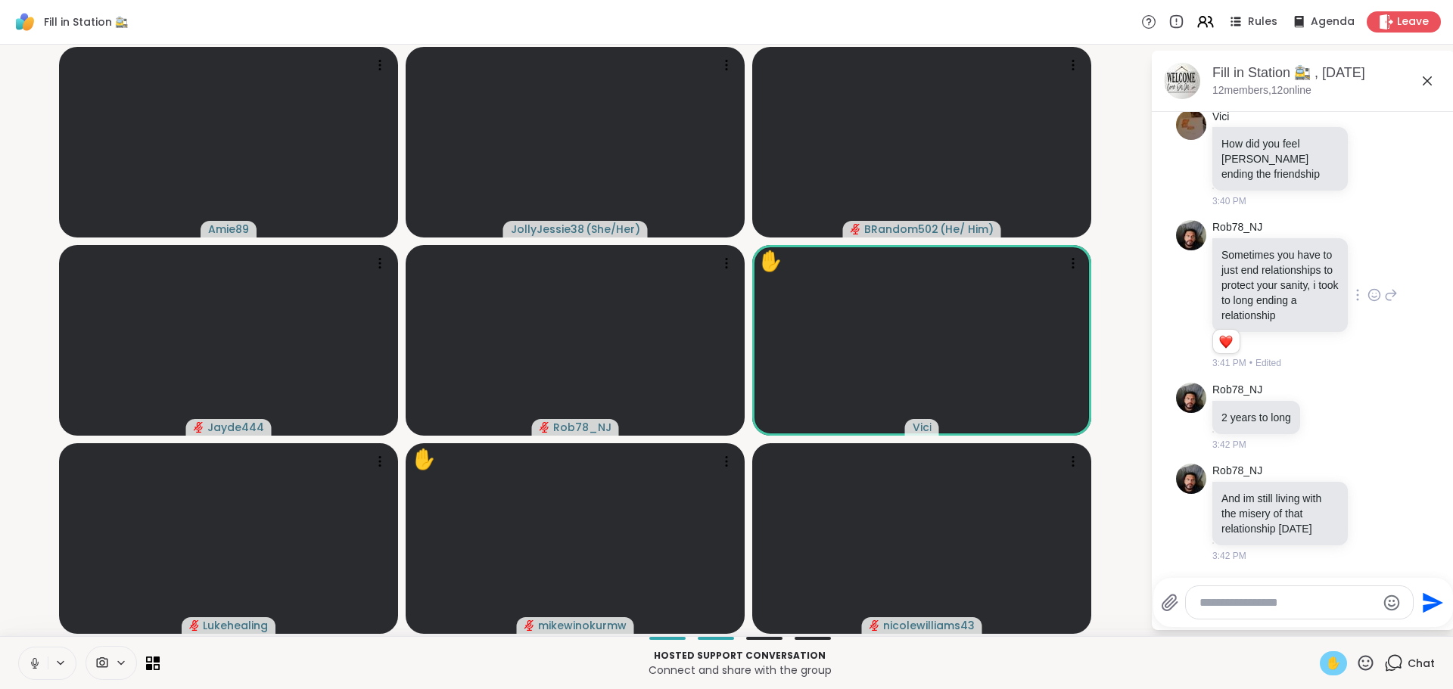
click at [1325, 655] on span "✋" at bounding box center [1332, 663] width 15 height 18
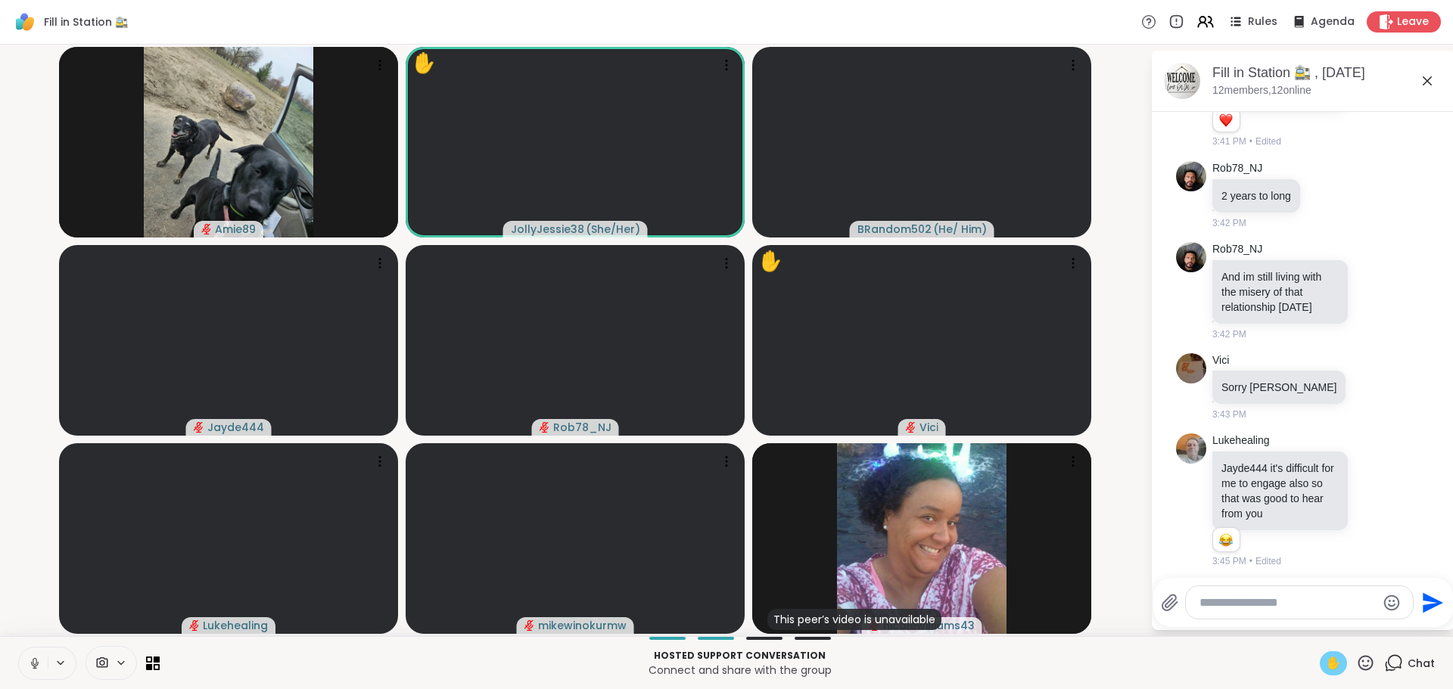
scroll to position [6123, 0]
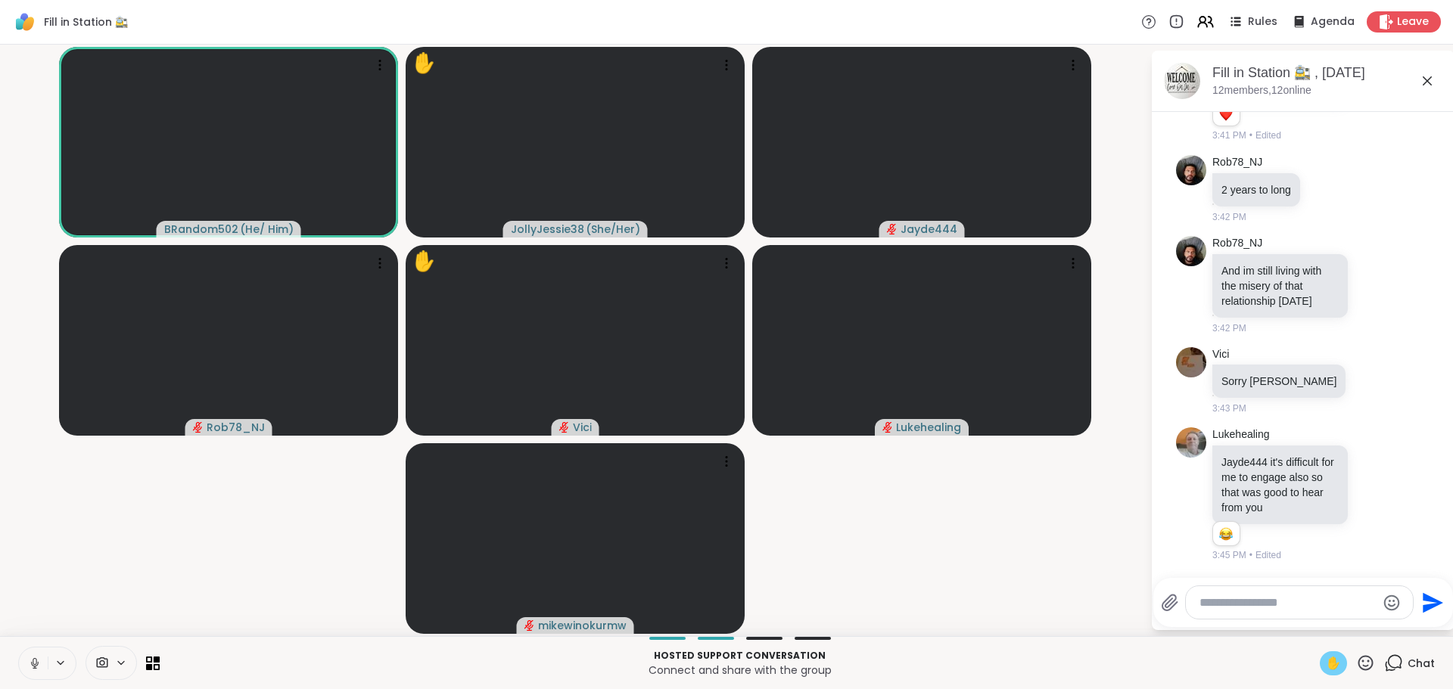
click at [30, 663] on icon at bounding box center [35, 664] width 14 height 14
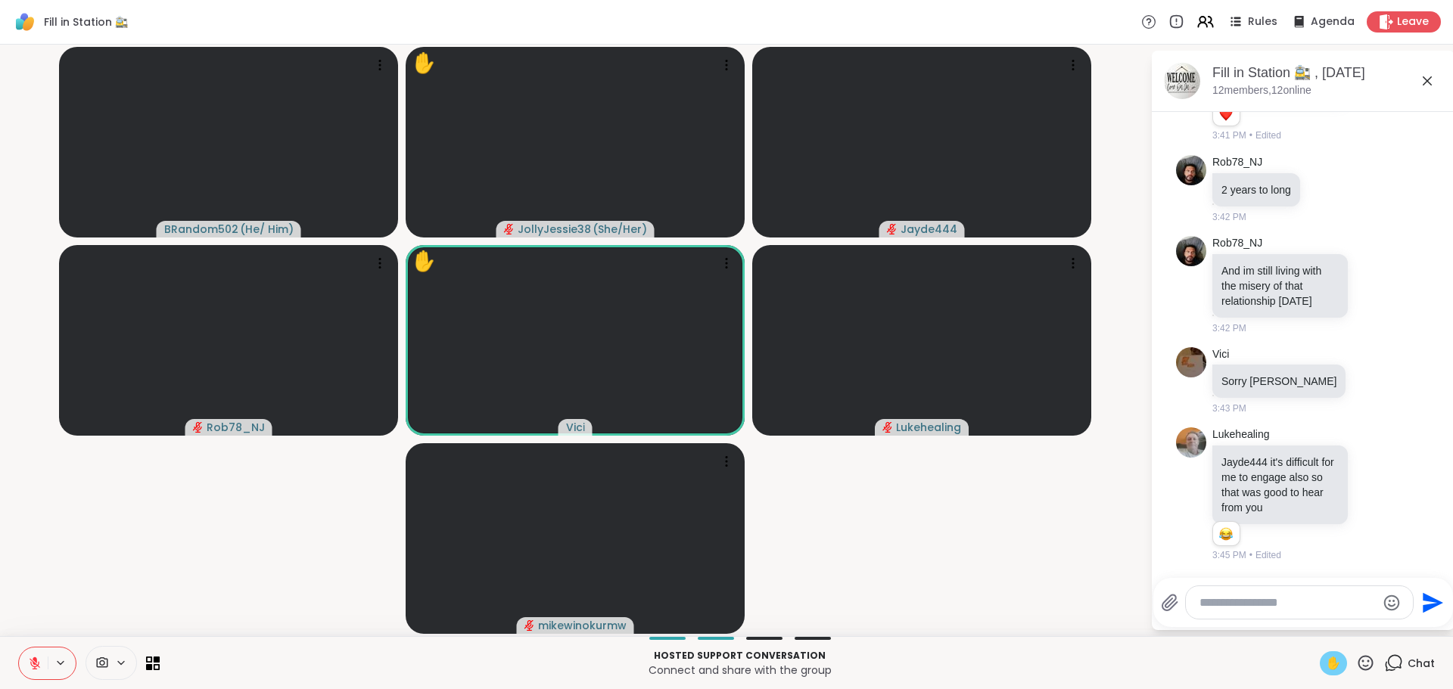
click at [1325, 659] on span "✋" at bounding box center [1332, 663] width 15 height 18
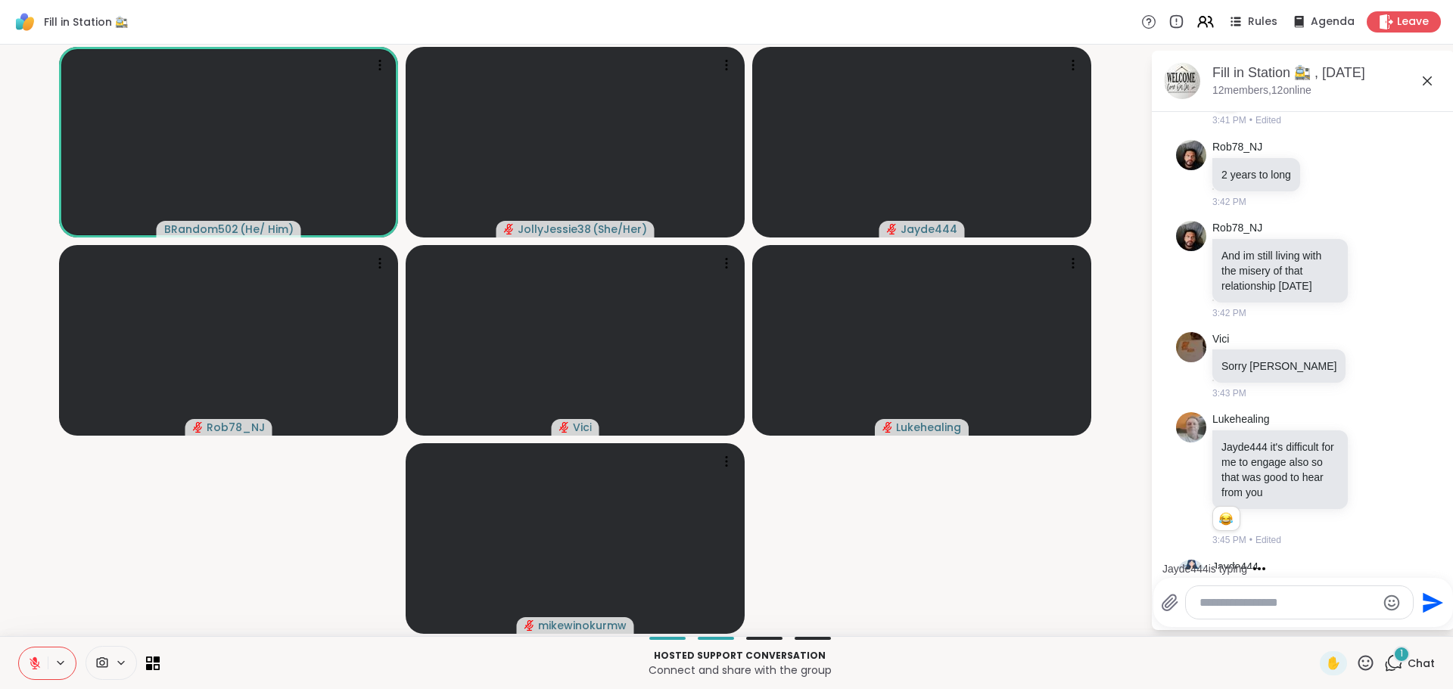
scroll to position [6383, 0]
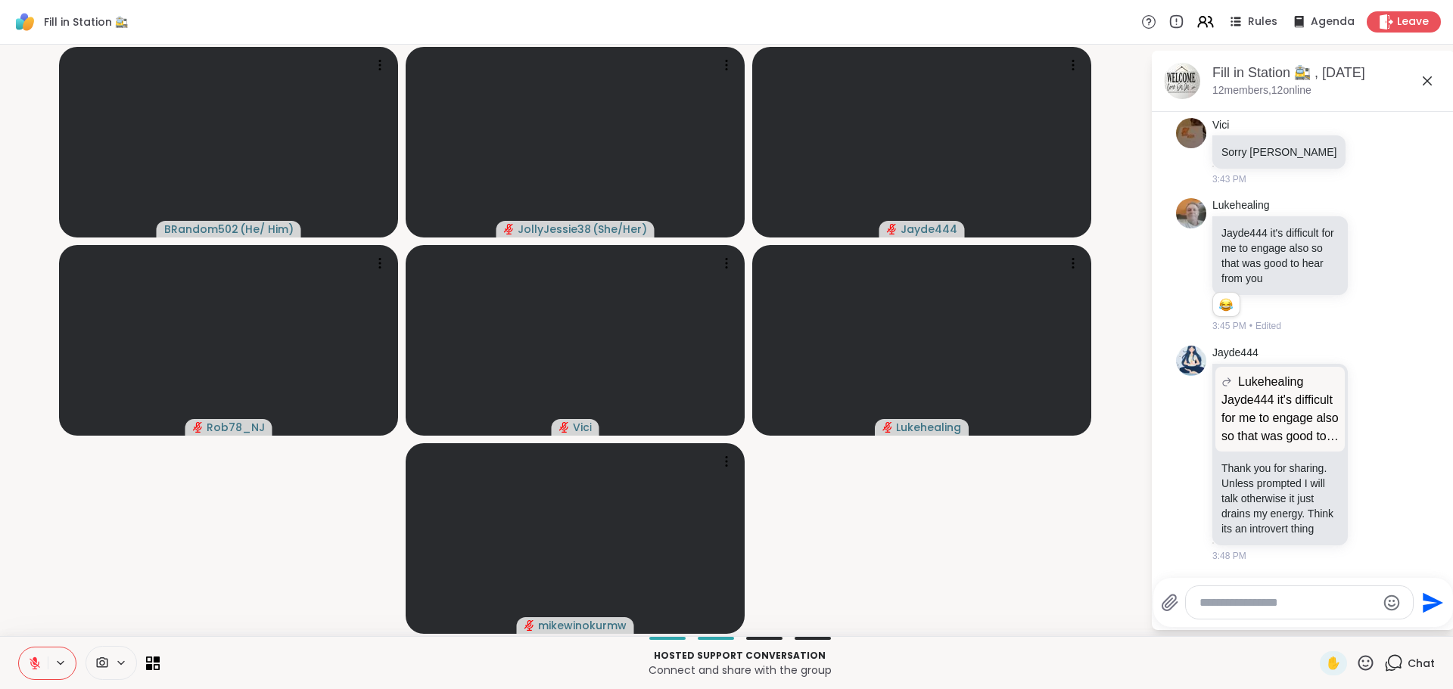
click at [25, 665] on button at bounding box center [33, 664] width 29 height 32
click at [225, 593] on video-player-container "BRandom502 ( He/ Him ) JollyJessie38 ( She/Her ) Jayde444 Rob78_NJ [PERSON_NAME…" at bounding box center [575, 341] width 1132 height 580
click at [39, 663] on icon at bounding box center [35, 664] width 14 height 14
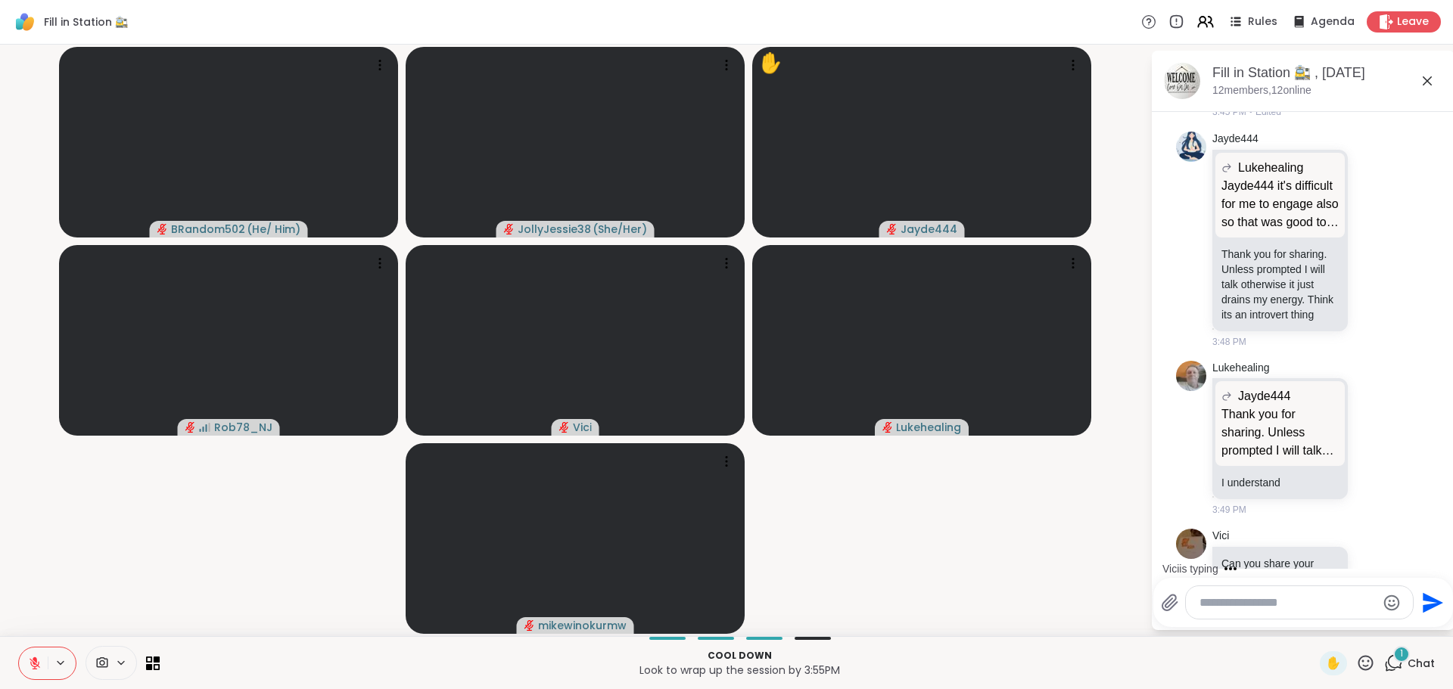
scroll to position [6647, 0]
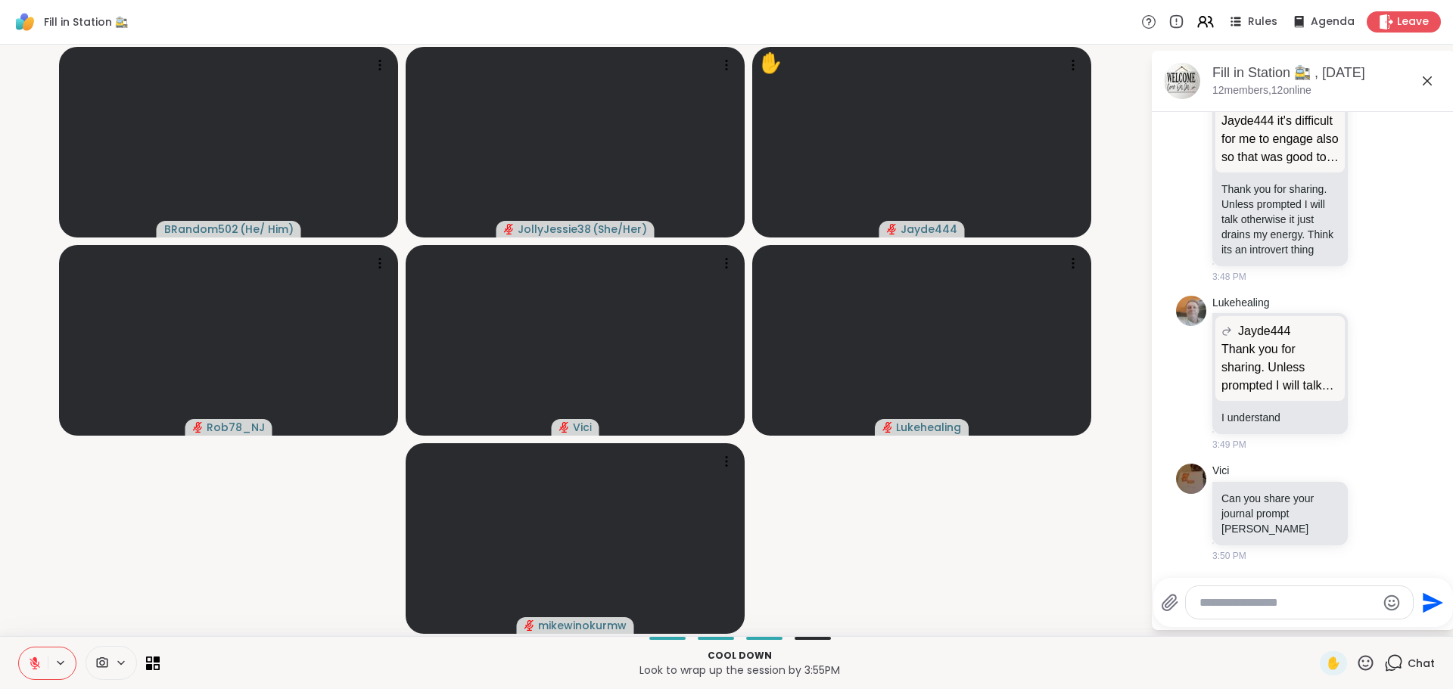
click at [39, 659] on icon at bounding box center [35, 664] width 14 height 14
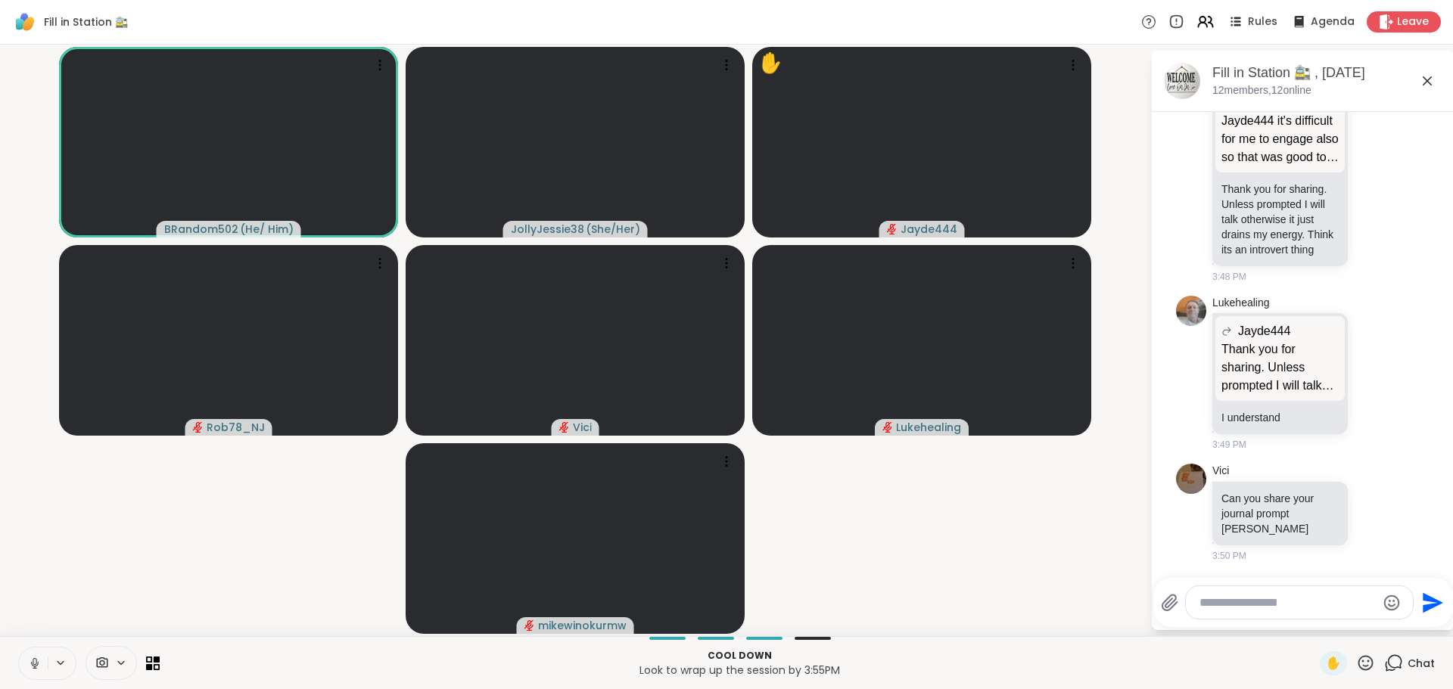
click at [277, 573] on video-player-container "BRandom502 ( He/ Him ) JollyJessie38 ( She/Her ) ✋ Jayde444 Rob78_NJ [PERSON_NA…" at bounding box center [575, 341] width 1132 height 580
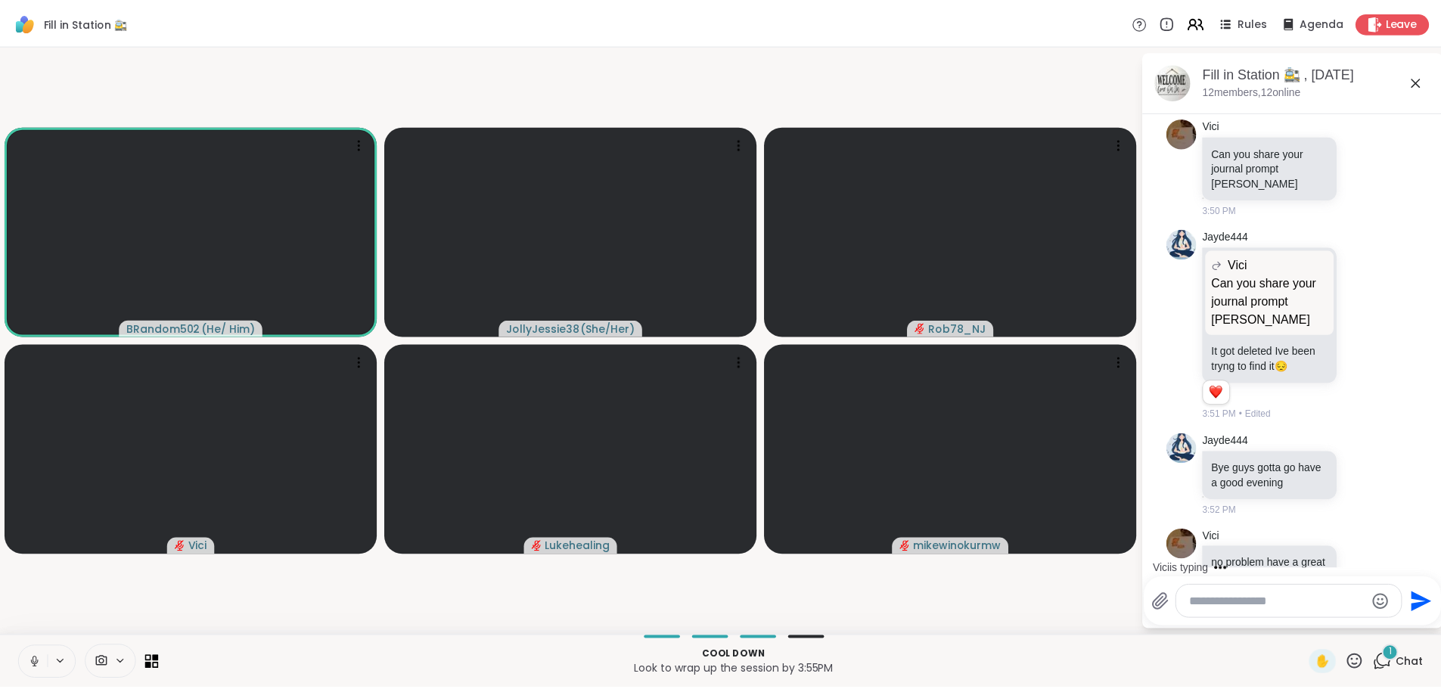
scroll to position [7059, 0]
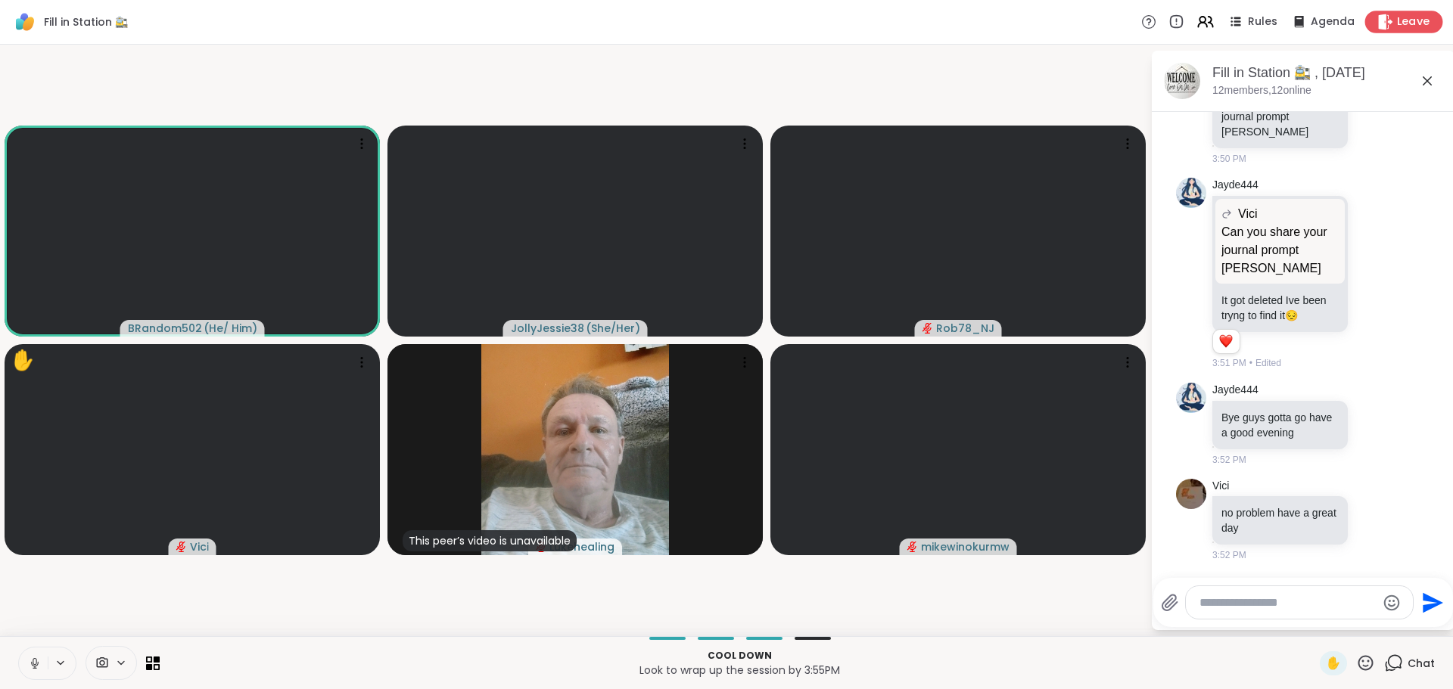
click at [1404, 16] on span "Leave" at bounding box center [1413, 22] width 33 height 16
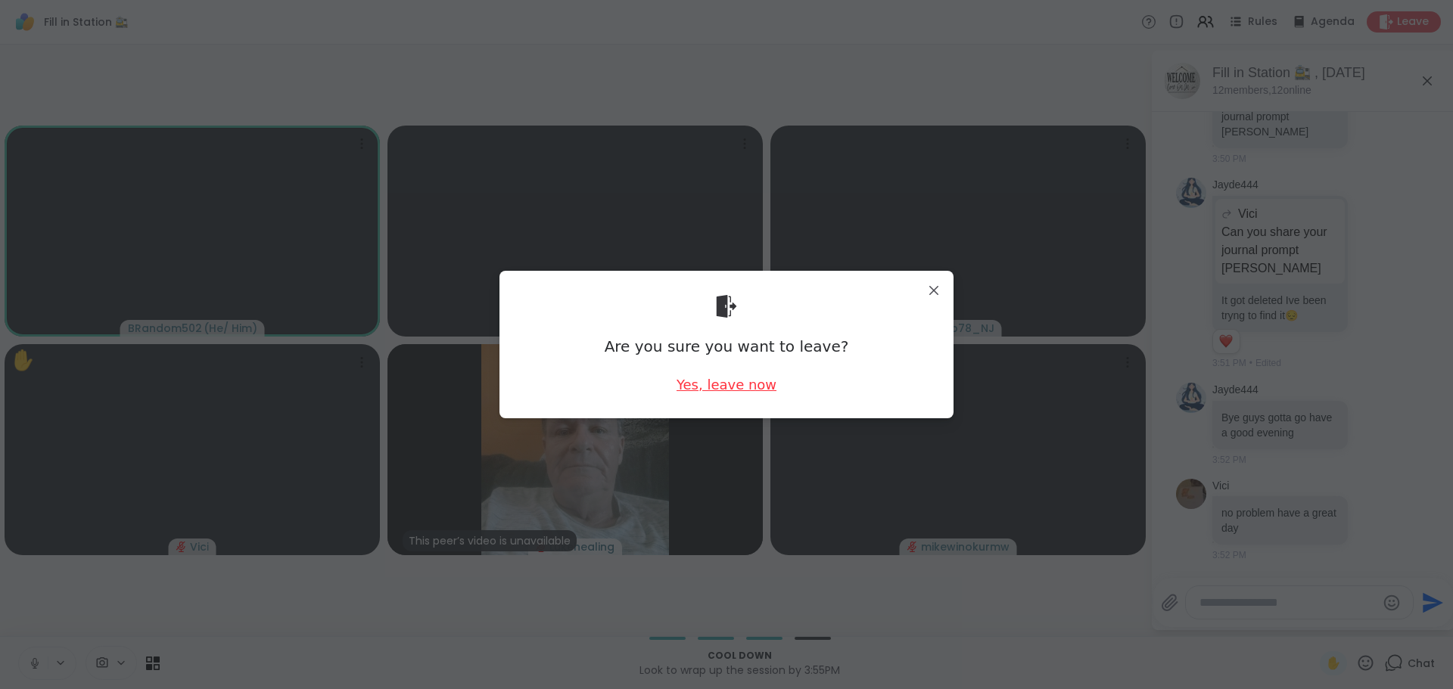
click at [715, 384] on div "Yes, leave now" at bounding box center [726, 384] width 100 height 19
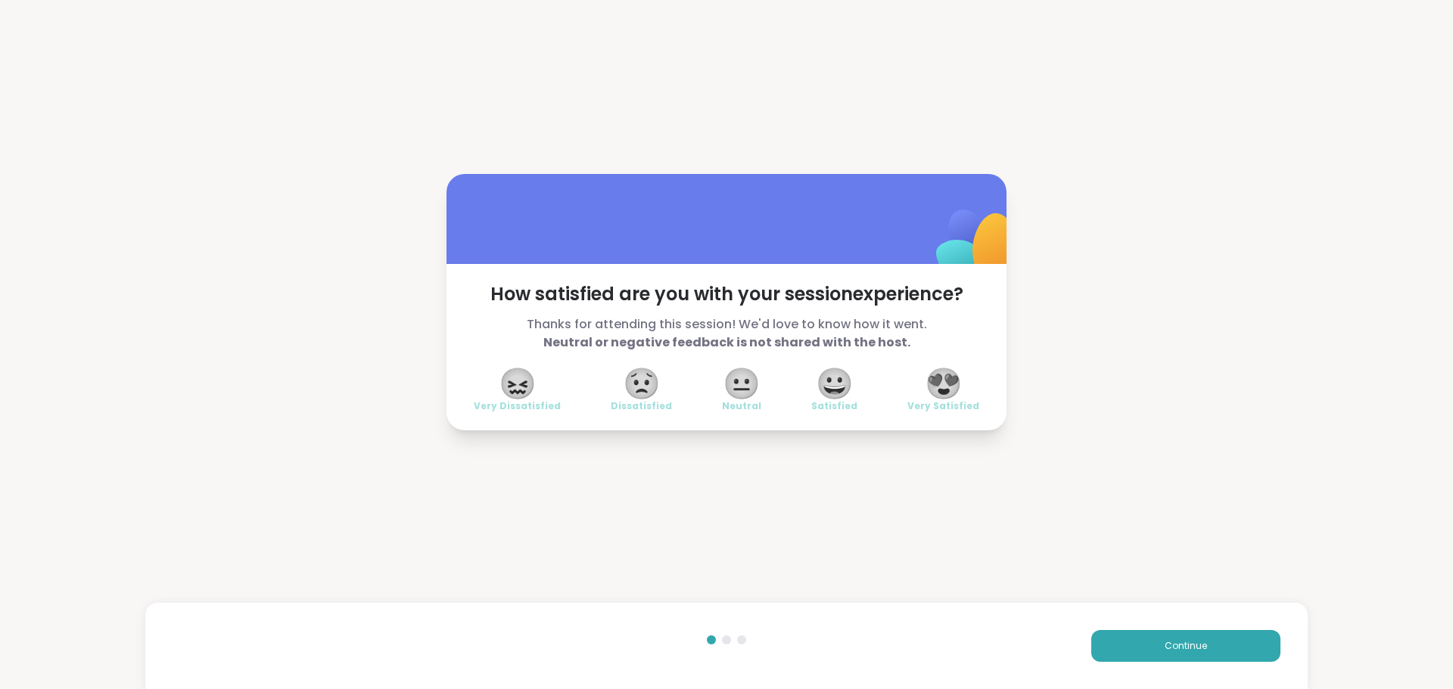
click at [931, 393] on span "😍" at bounding box center [943, 383] width 38 height 27
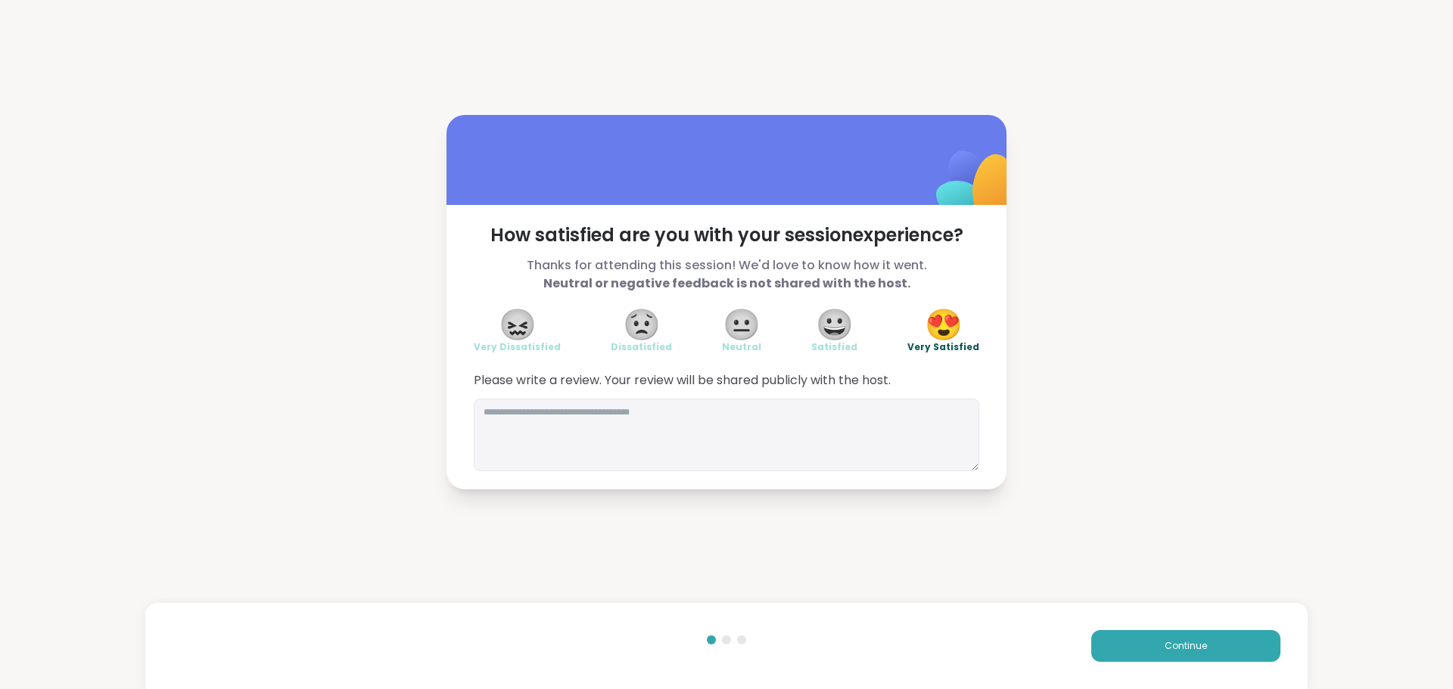
click at [1115, 629] on div "Continue" at bounding box center [726, 646] width 1162 height 86
click at [1109, 635] on button "Continue" at bounding box center [1185, 646] width 189 height 32
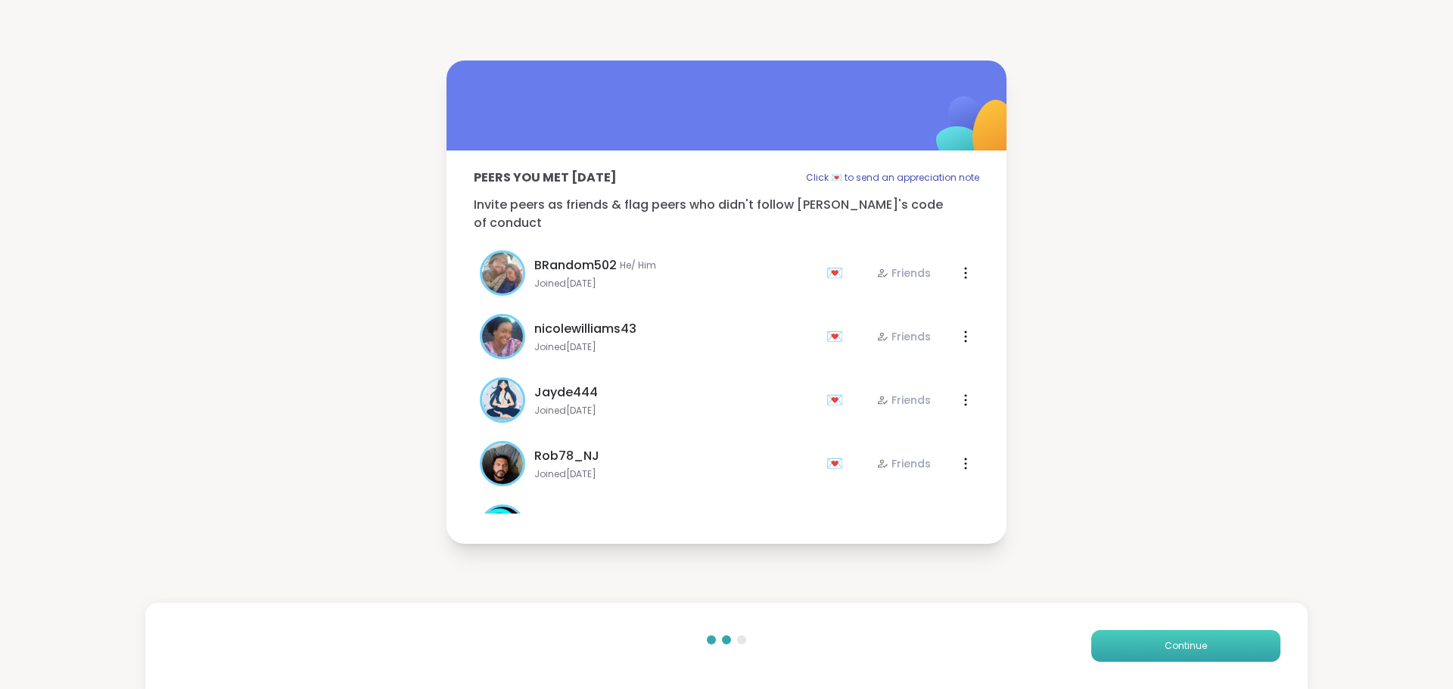
click at [1109, 635] on button "Continue" at bounding box center [1185, 646] width 189 height 32
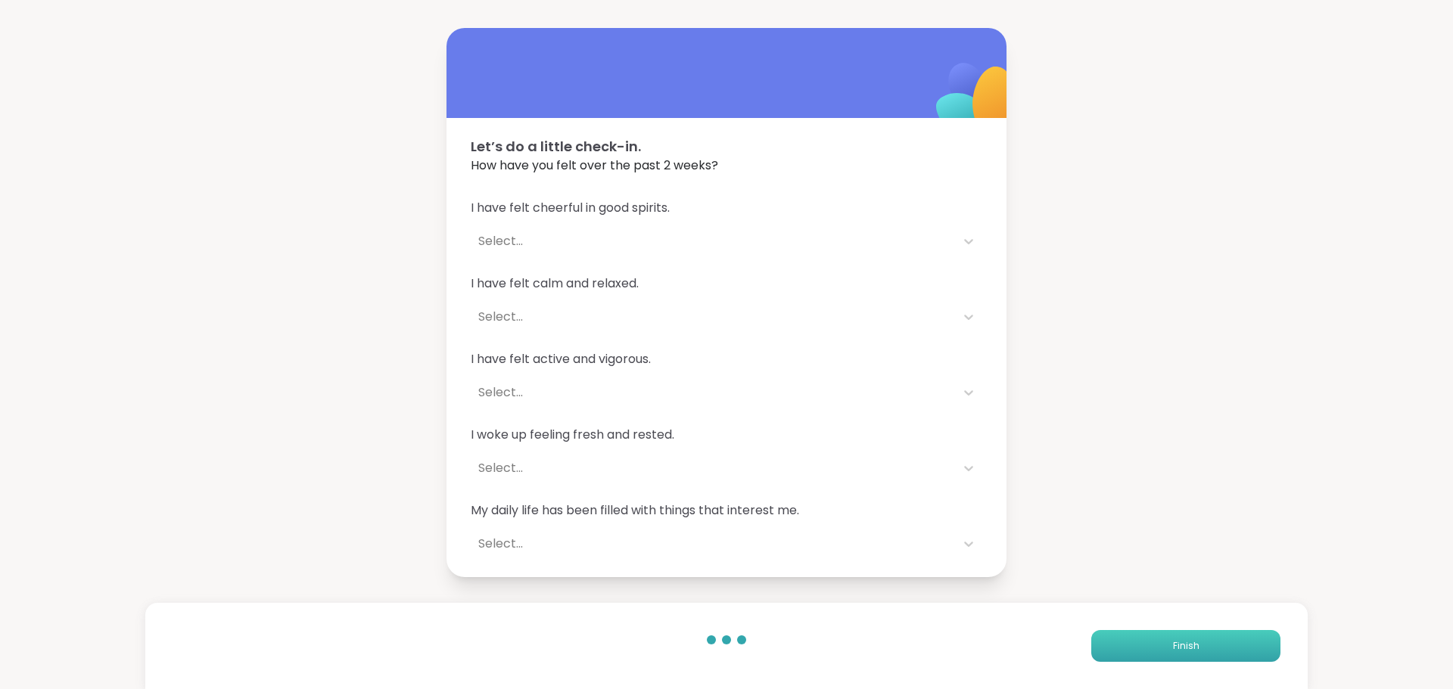
click at [1108, 636] on button "Finish" at bounding box center [1185, 646] width 189 height 32
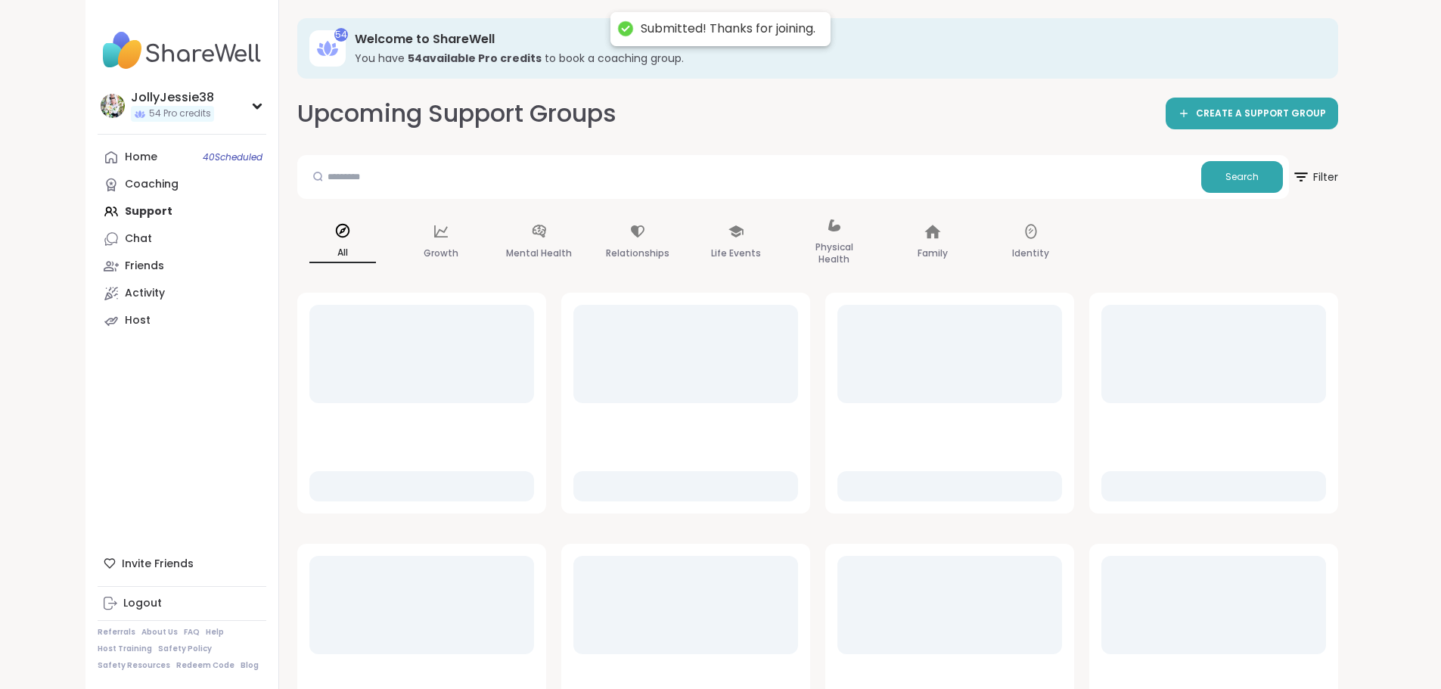
click at [98, 216] on div "Home 40 Scheduled Coaching Support Chat Friends Activity Host" at bounding box center [182, 239] width 169 height 191
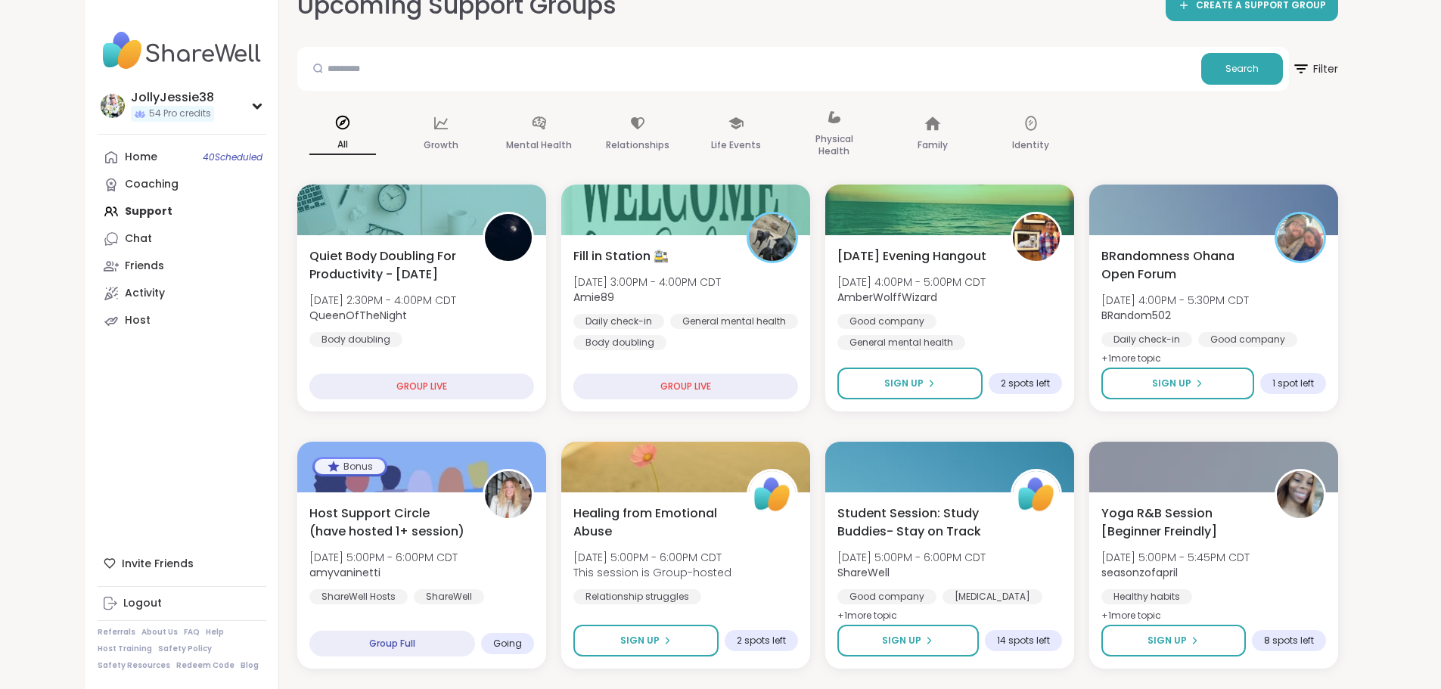
scroll to position [111, 0]
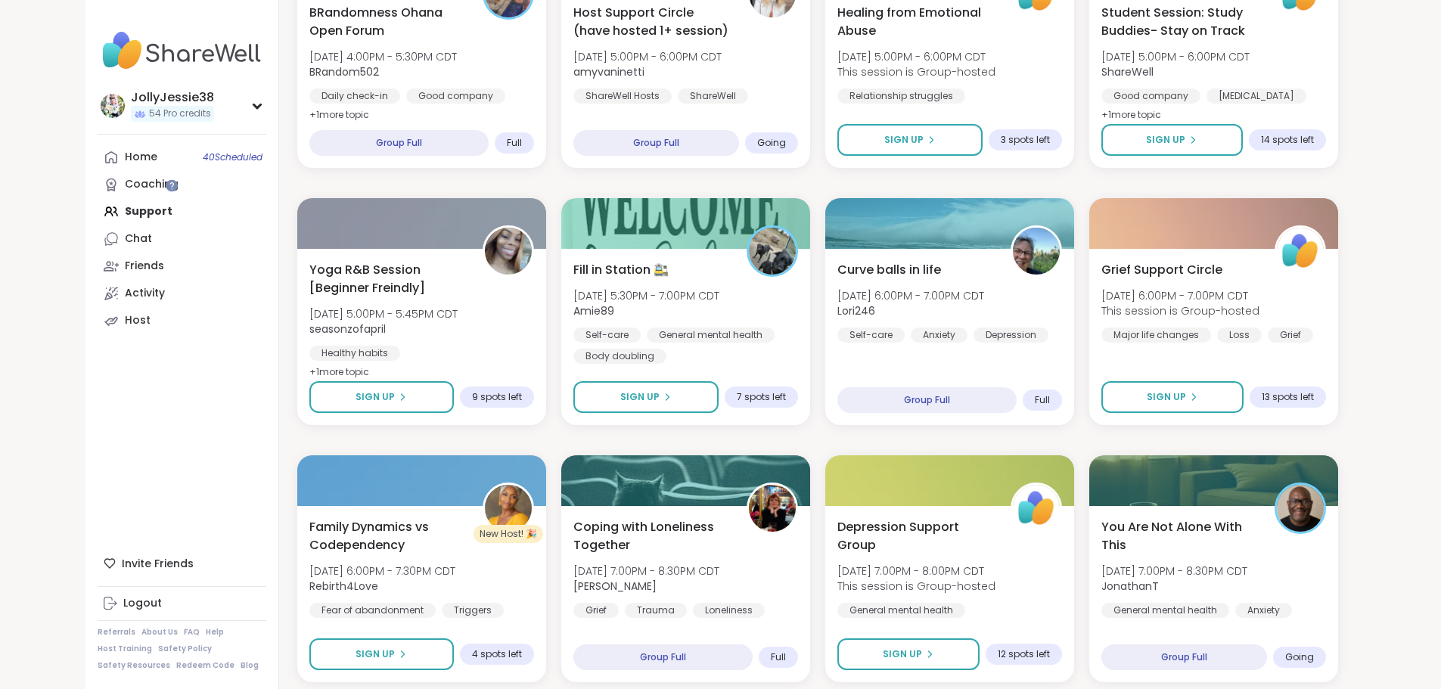
scroll to position [612, 0]
